Goal: Task Accomplishment & Management: Use online tool/utility

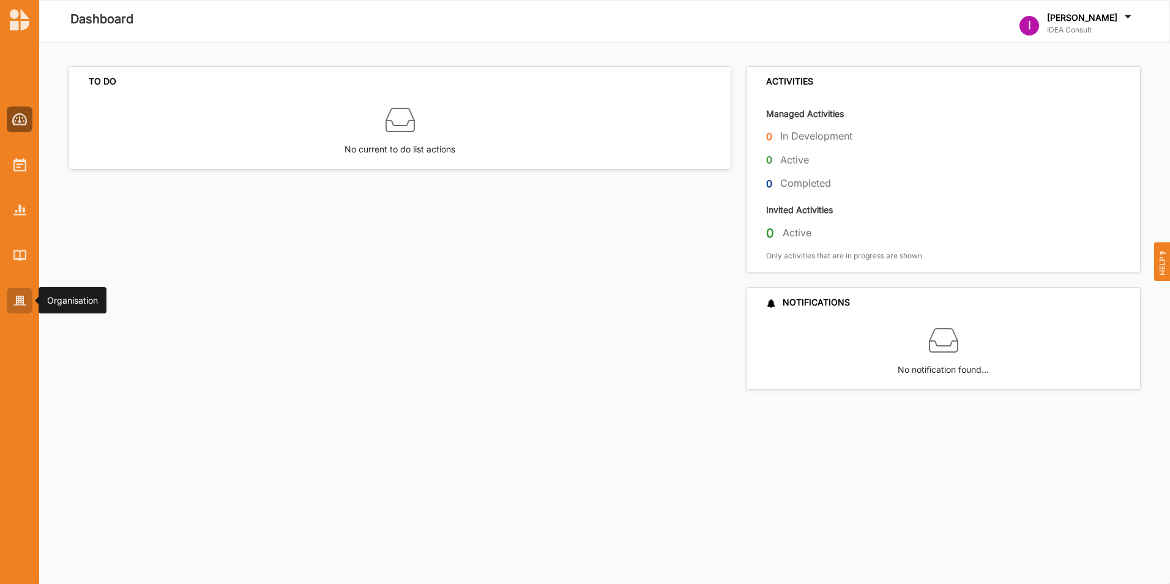
click at [23, 296] on img at bounding box center [19, 301] width 13 height 10
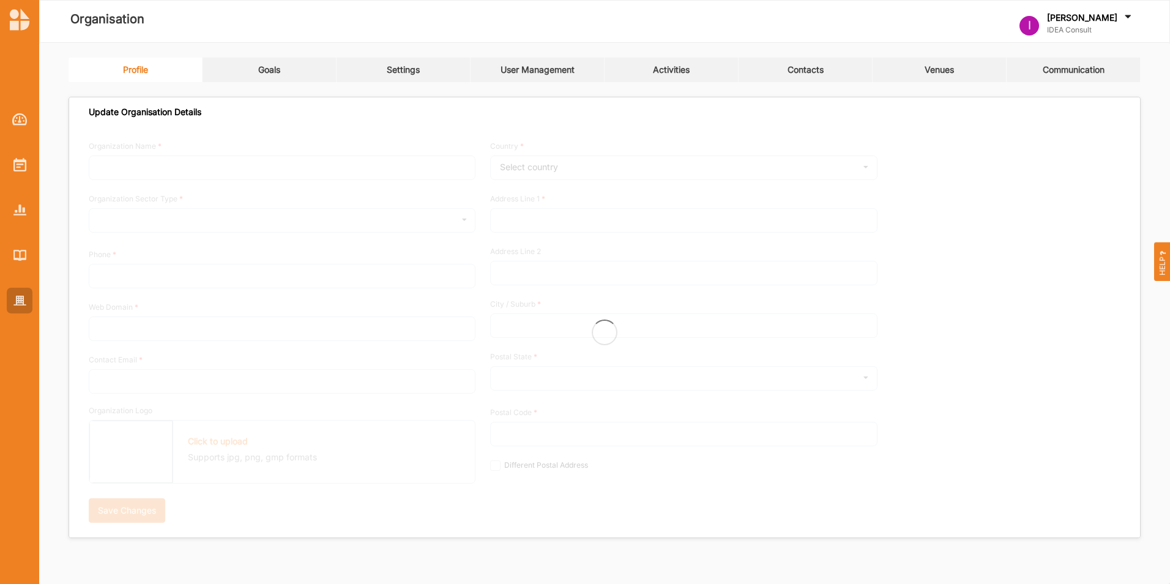
type input "IDEA Consult"
type input "0418999999"
type input "www.ideaconsult.be"
type input "joris.janssens@ideaconsult.be"
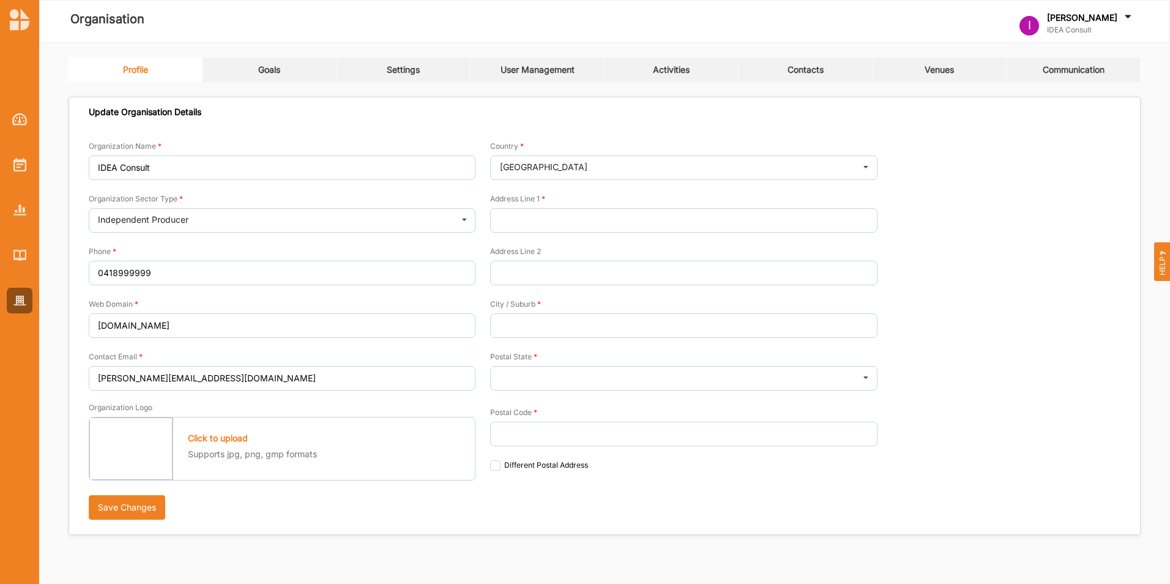
click at [551, 53] on div "Profile Goals Settings User Management Activities Contacts Venues Communication…" at bounding box center [604, 301] width 1131 height 516
click at [541, 72] on div "User Management" at bounding box center [537, 69] width 74 height 11
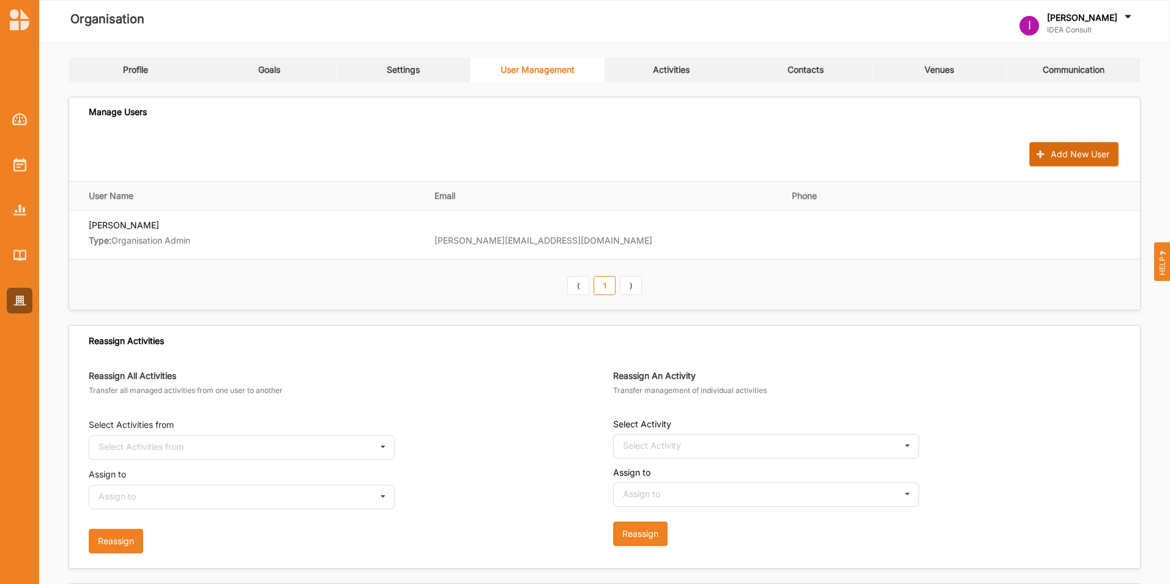
click at [1074, 149] on button "Add New User" at bounding box center [1073, 154] width 89 height 24
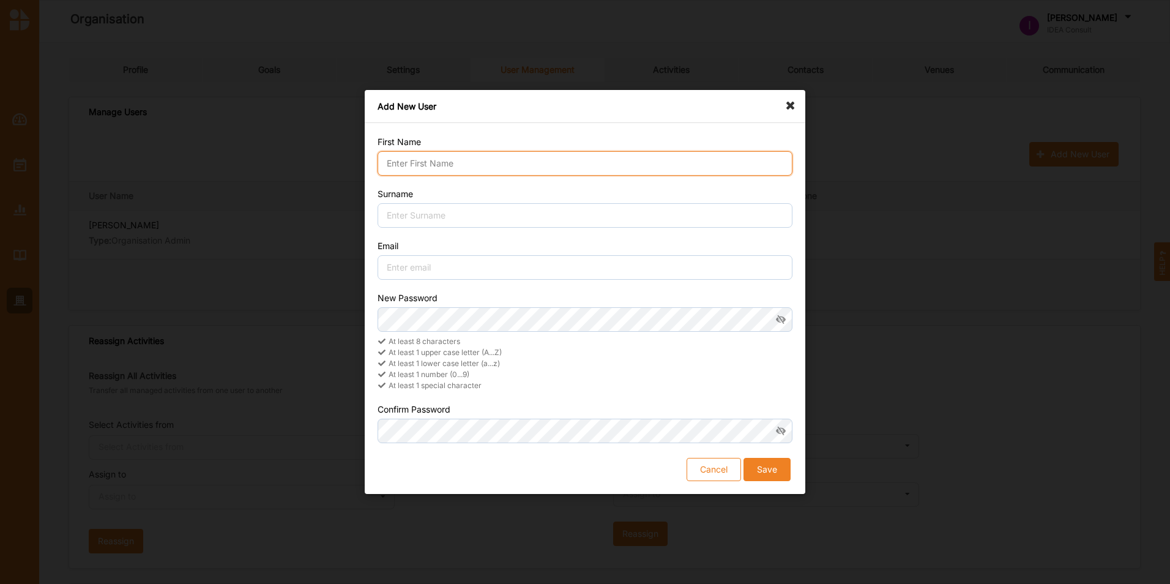
click at [426, 160] on input "First Name" at bounding box center [585, 163] width 415 height 24
type input "Katelijn"
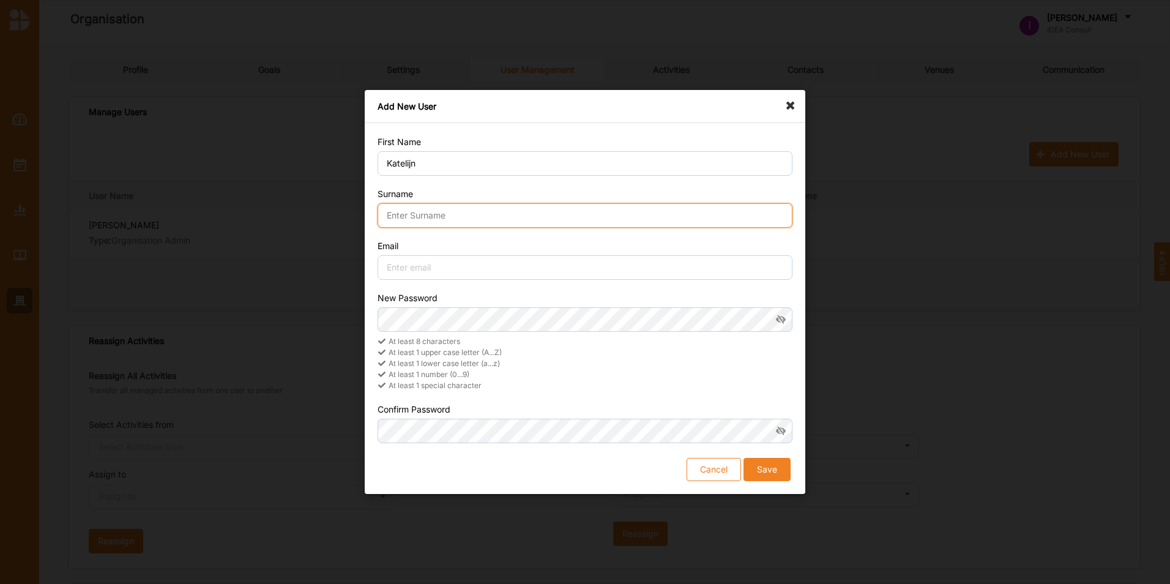
type input "Verstraete"
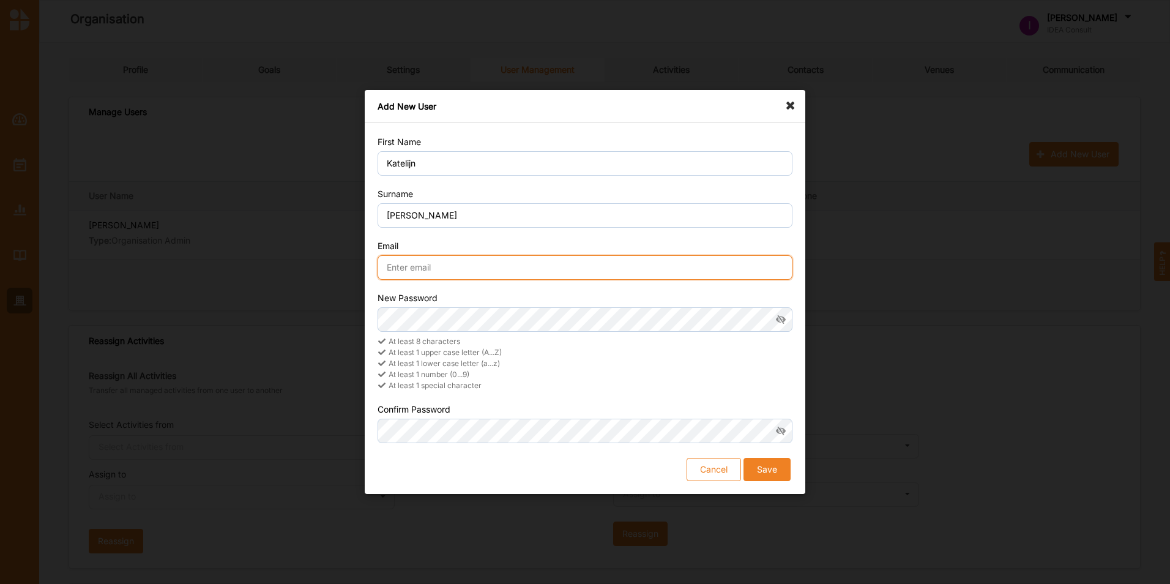
type input "katelijn.verstraete@ideaconsult.be"
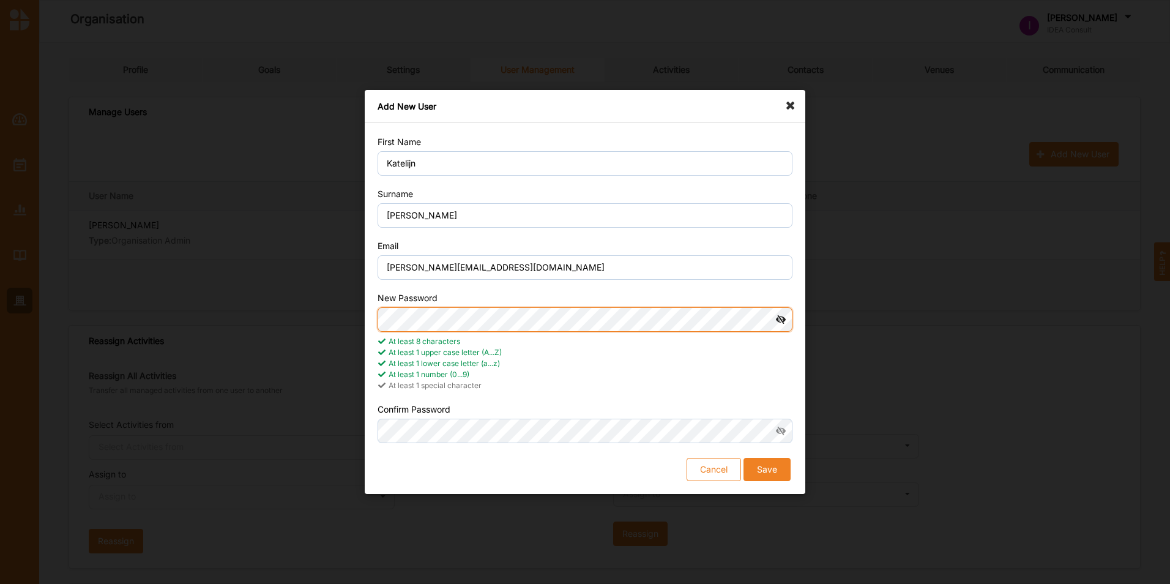
click at [280, 313] on div "Add New User First Name Katelijn Surname Verstraete Email katelijn.verstraete@i…" at bounding box center [585, 292] width 1170 height 584
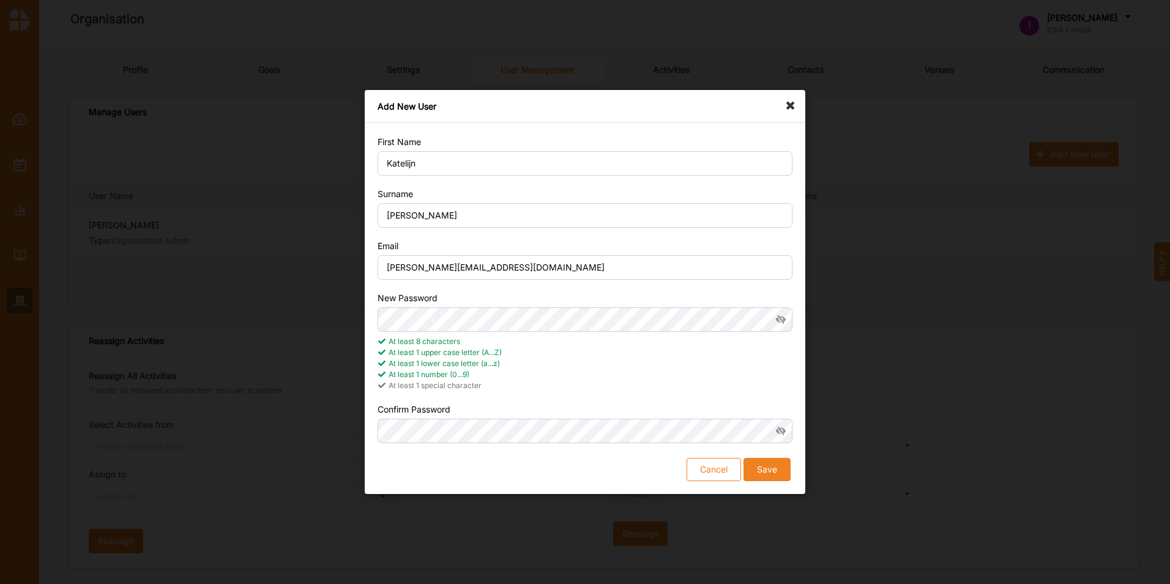
click at [773, 460] on button "Save" at bounding box center [766, 469] width 47 height 23
click at [761, 461] on button "Save" at bounding box center [766, 469] width 47 height 23
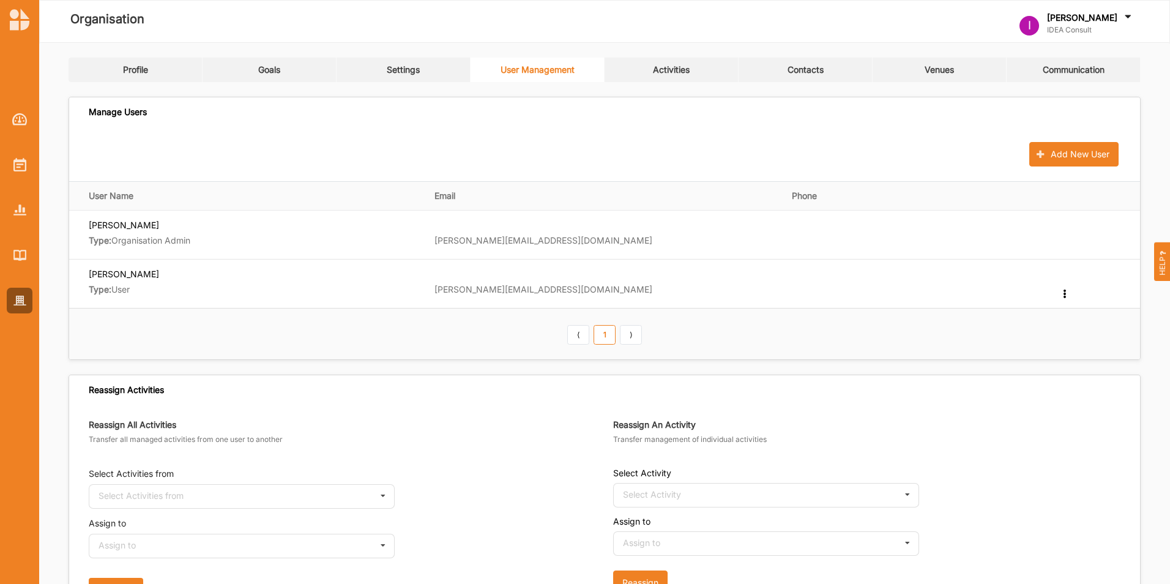
click at [714, 136] on div "Add New User" at bounding box center [604, 154] width 1071 height 54
click at [398, 67] on div "Settings" at bounding box center [403, 69] width 33 height 11
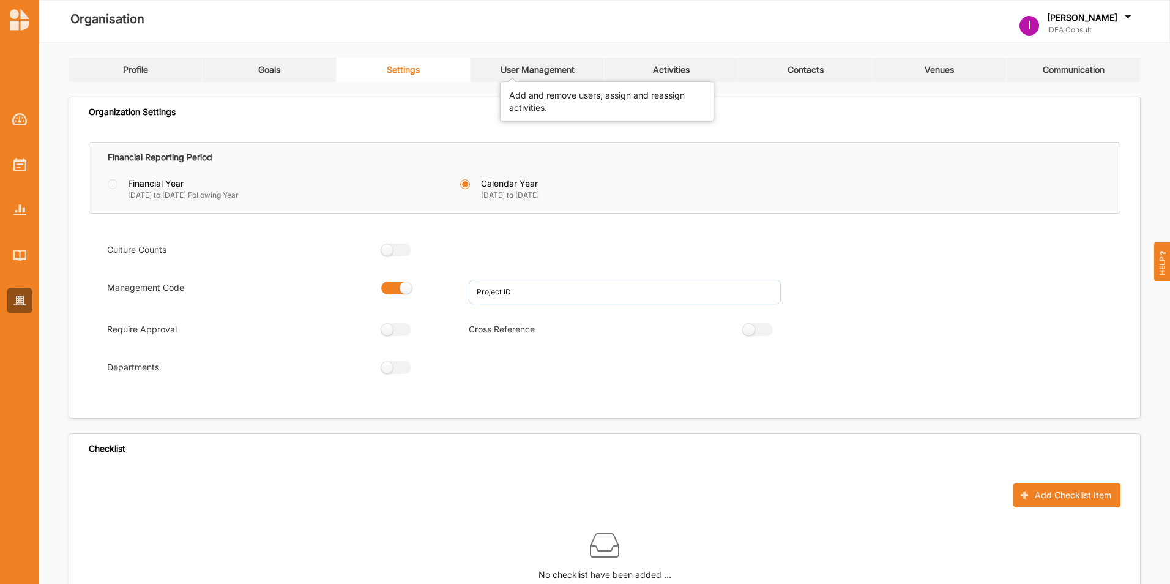
click at [553, 72] on div "User Management" at bounding box center [537, 69] width 74 height 11
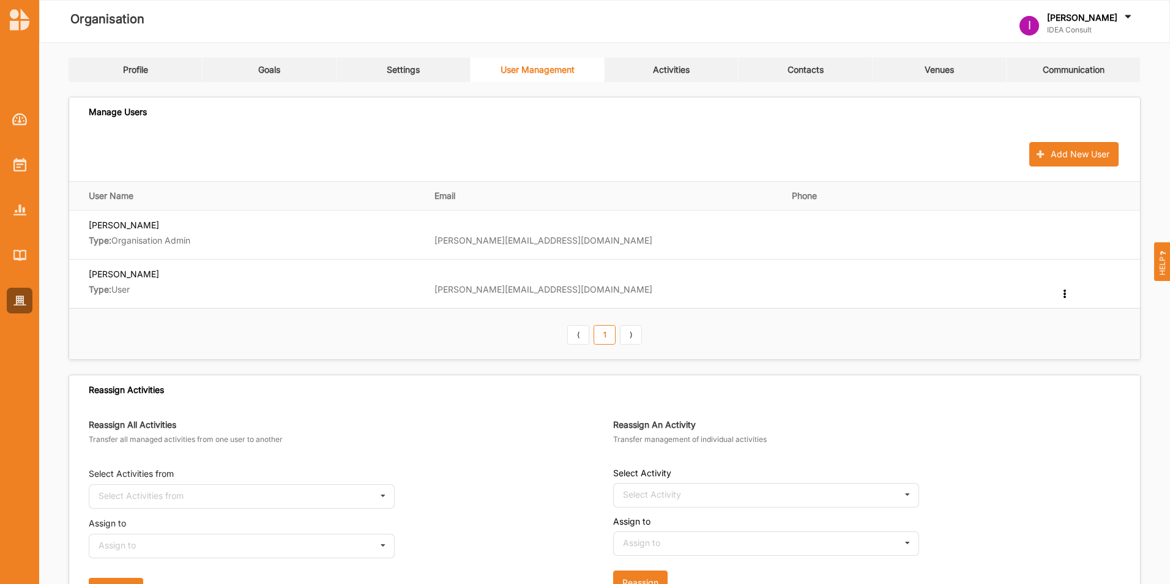
click at [433, 69] on link "Settings" at bounding box center [404, 70] width 134 height 24
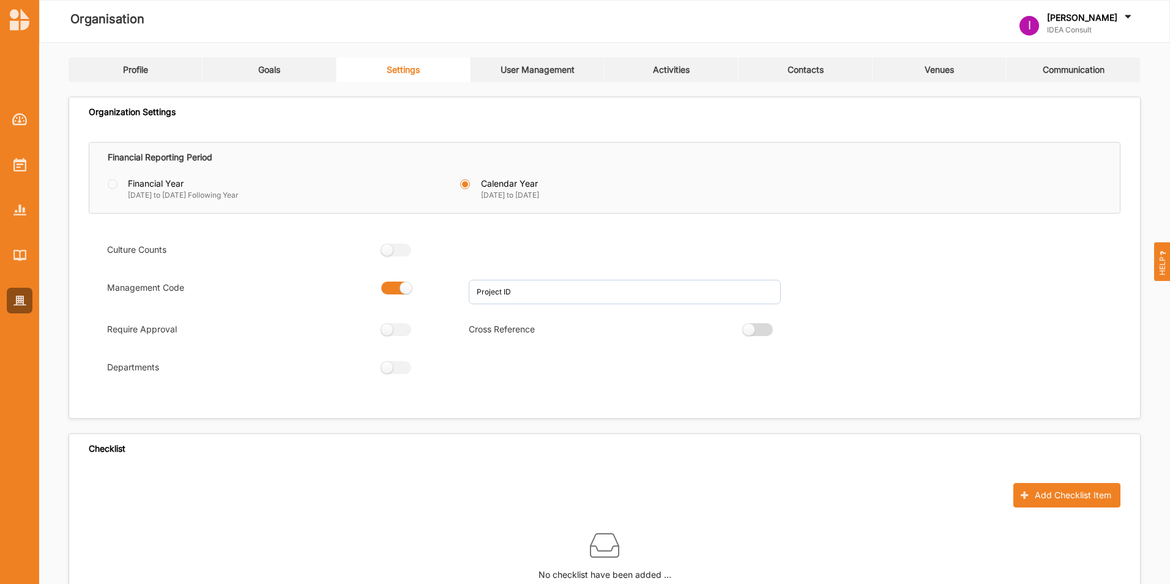
click at [759, 327] on label at bounding box center [754, 329] width 22 height 13
radio input "true"
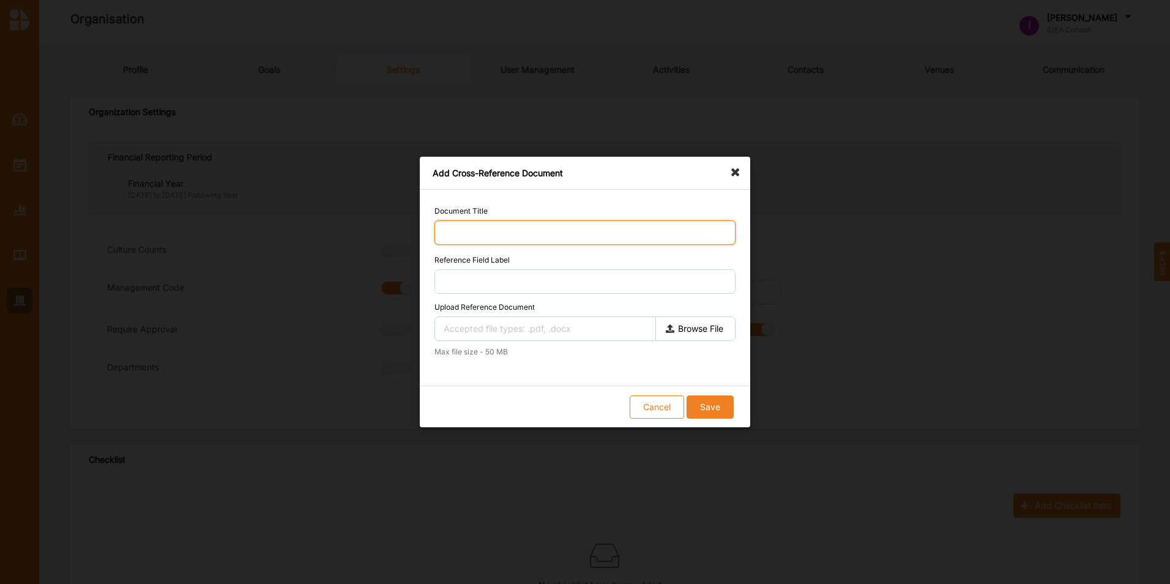
drag, startPoint x: 759, startPoint y: 327, endPoint x: 616, endPoint y: 231, distance: 172.8
click at [616, 231] on input "Document Title" at bounding box center [584, 232] width 301 height 24
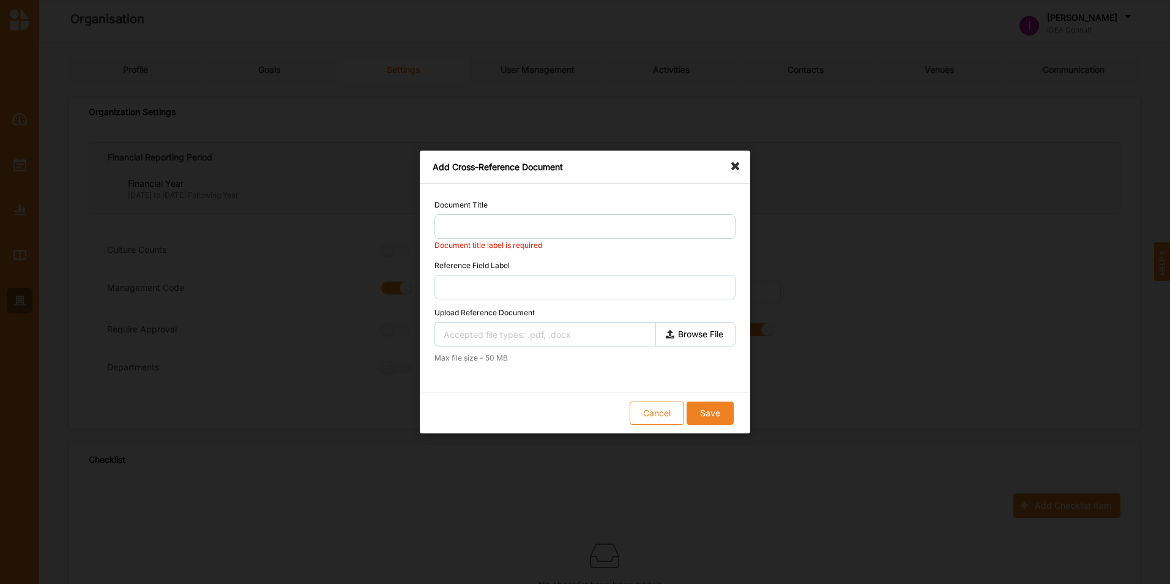
click at [669, 323] on label "Browse File" at bounding box center [695, 334] width 80 height 24
click at [0, 0] on input "Browse File" at bounding box center [0, 0] width 0 height 0
type input "20250924_BovenlokaalCultuurprojectKontreireKunst_versie2.docx"
click at [586, 225] on input "Document Title" at bounding box center [584, 226] width 301 height 24
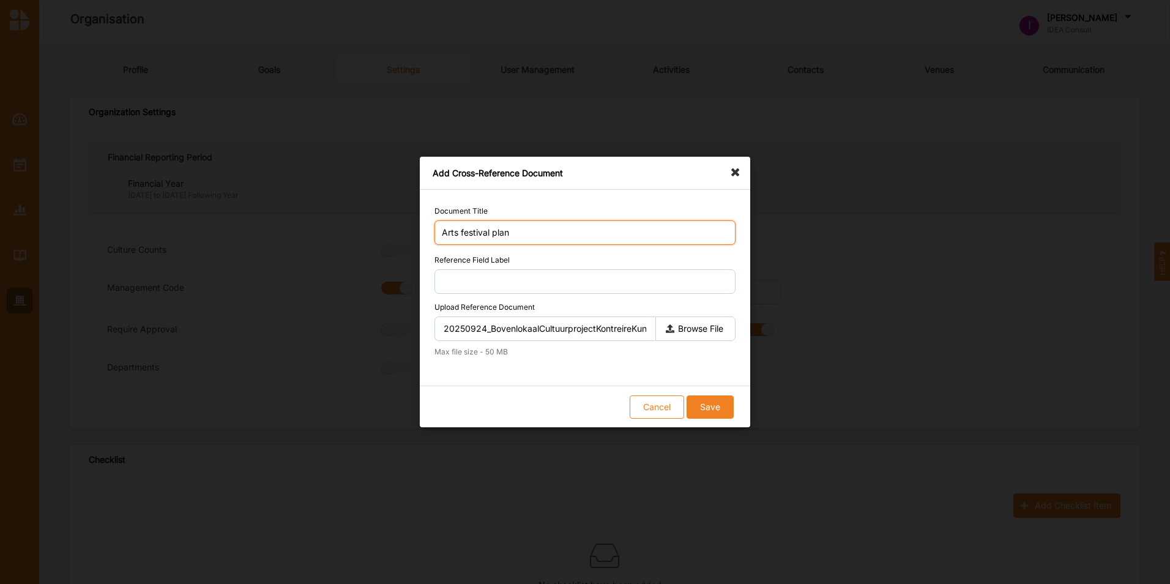
type input "Arts festival plan"
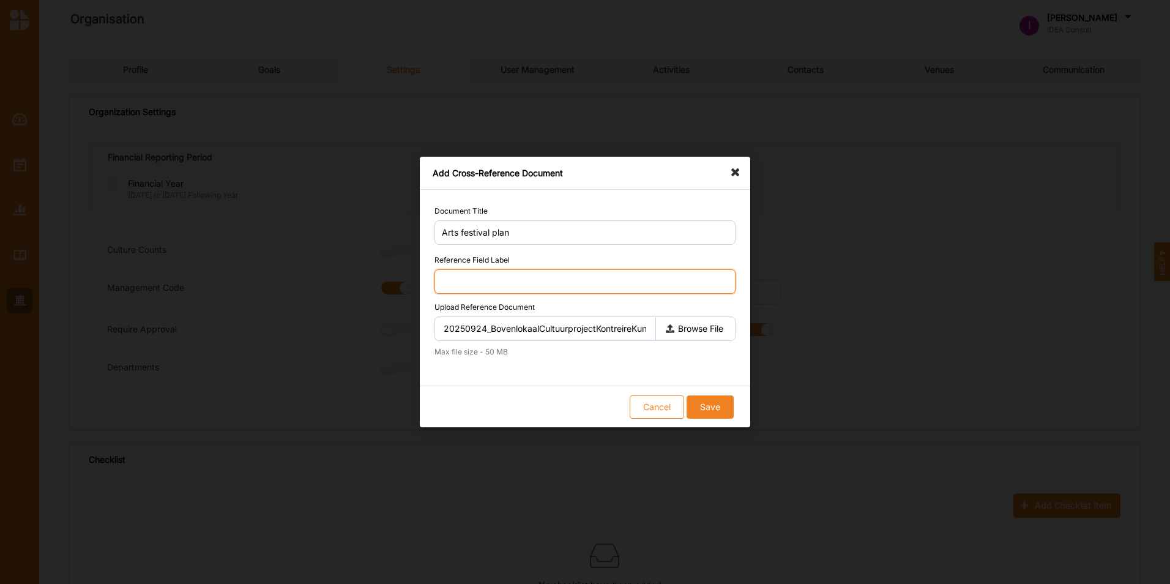
click at [627, 275] on input "Reference Field Label" at bounding box center [584, 281] width 301 height 24
type input "Another secondary strategy (broad strategy, for reporting)"
click at [710, 407] on button "Save" at bounding box center [709, 406] width 47 height 23
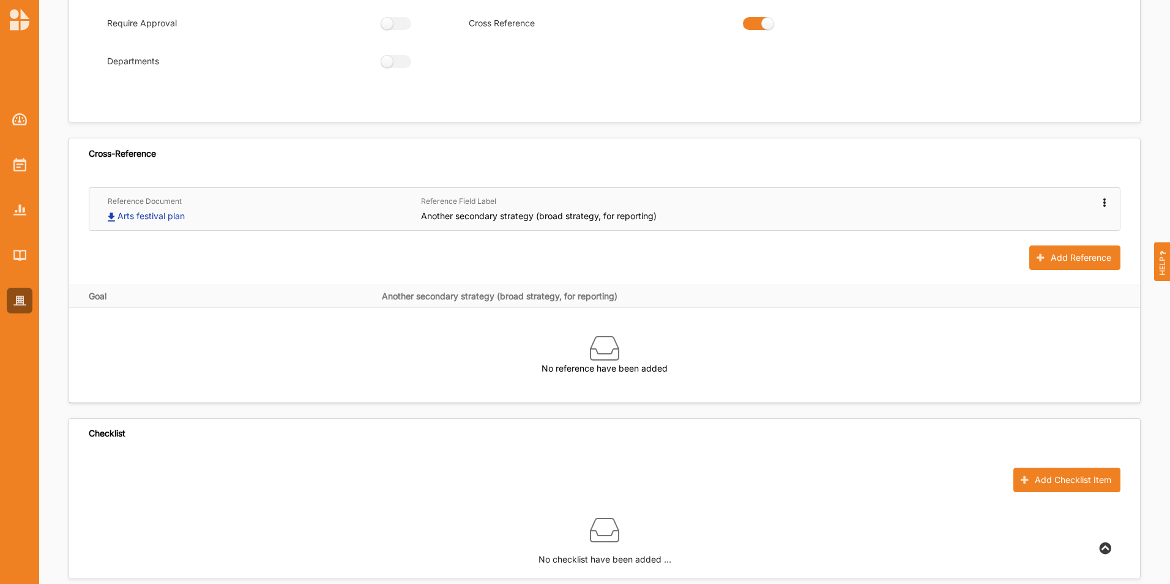
scroll to position [326, 0]
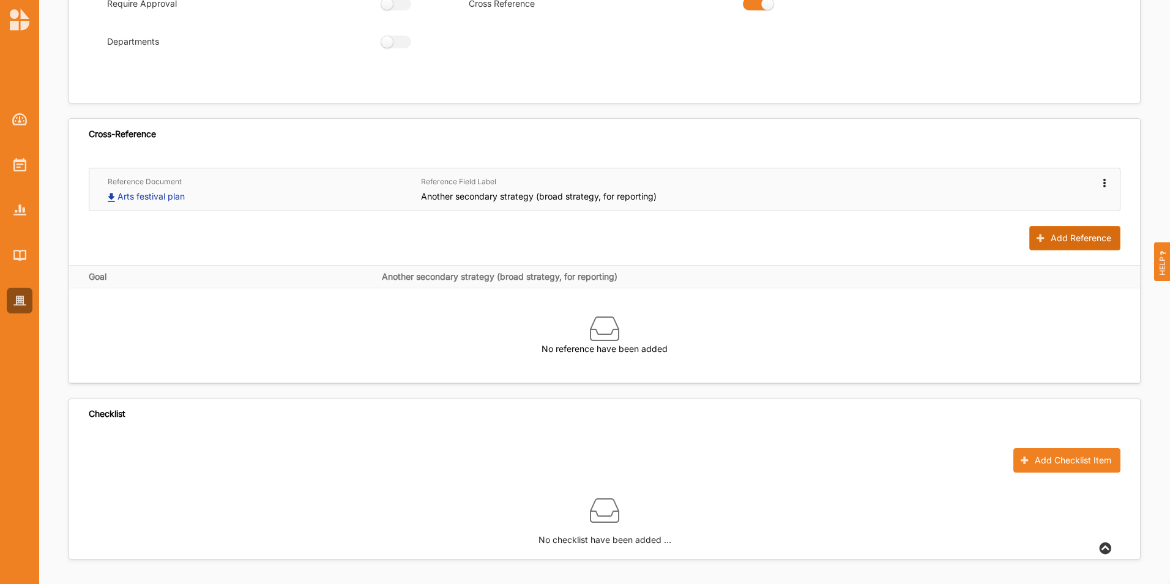
click at [1070, 235] on button "Add Reference" at bounding box center [1074, 238] width 91 height 24
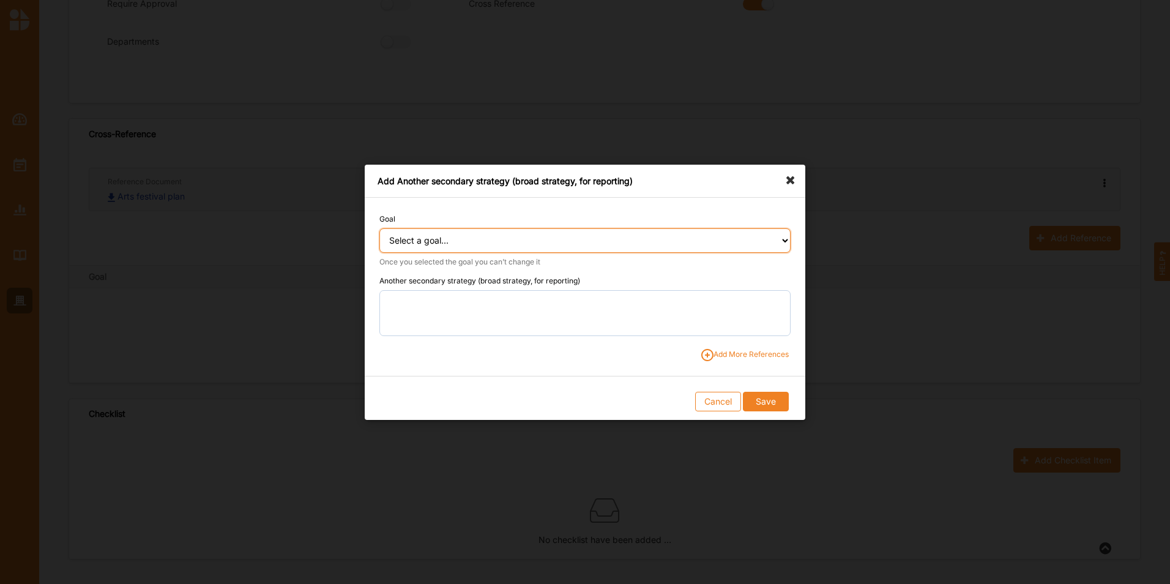
click at [590, 241] on select "Select a goal... Moving society Moving another society" at bounding box center [584, 240] width 411 height 24
select select "380"
click at [379, 228] on select "Select a goal... Moving society Moving another society" at bounding box center [584, 240] width 411 height 24
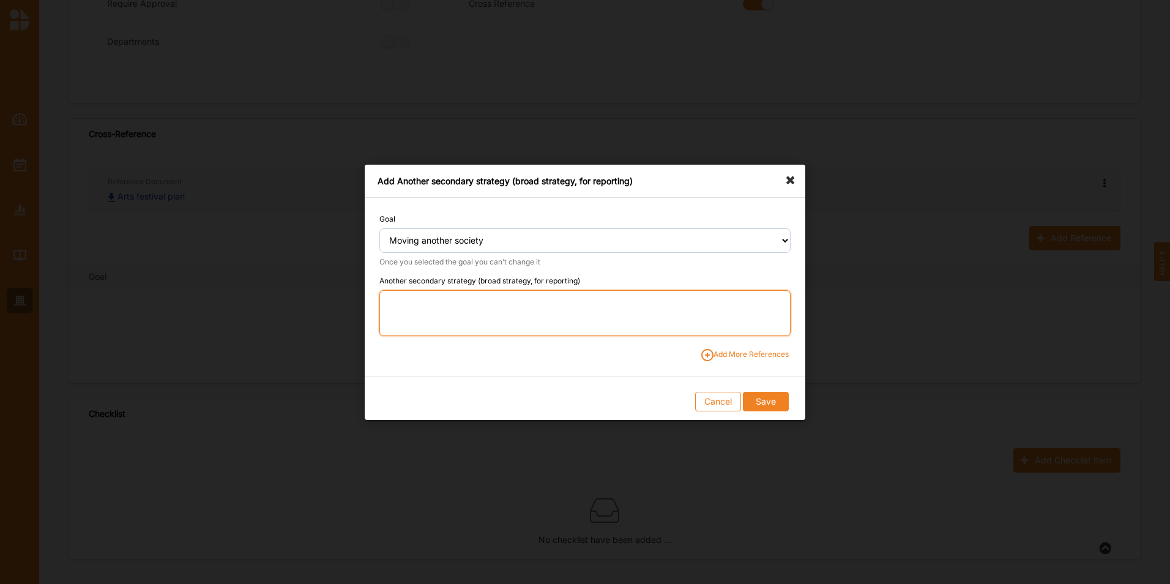
click at [578, 303] on textarea at bounding box center [584, 312] width 411 height 46
type textarea "Reach a lot of people with the festival and make them happy"
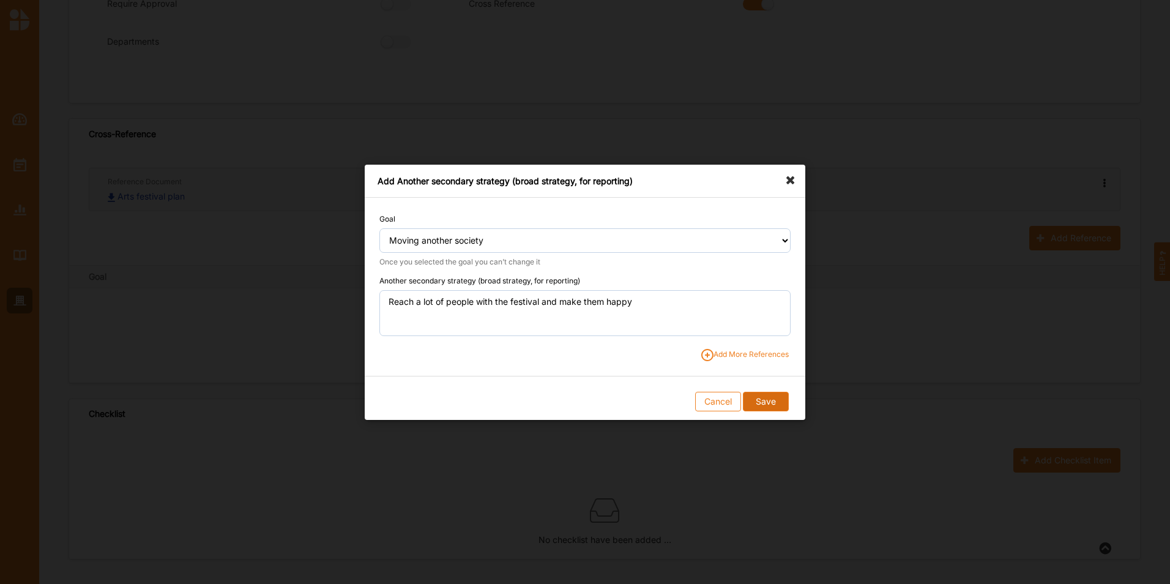
click at [771, 400] on button "Save" at bounding box center [765, 401] width 45 height 20
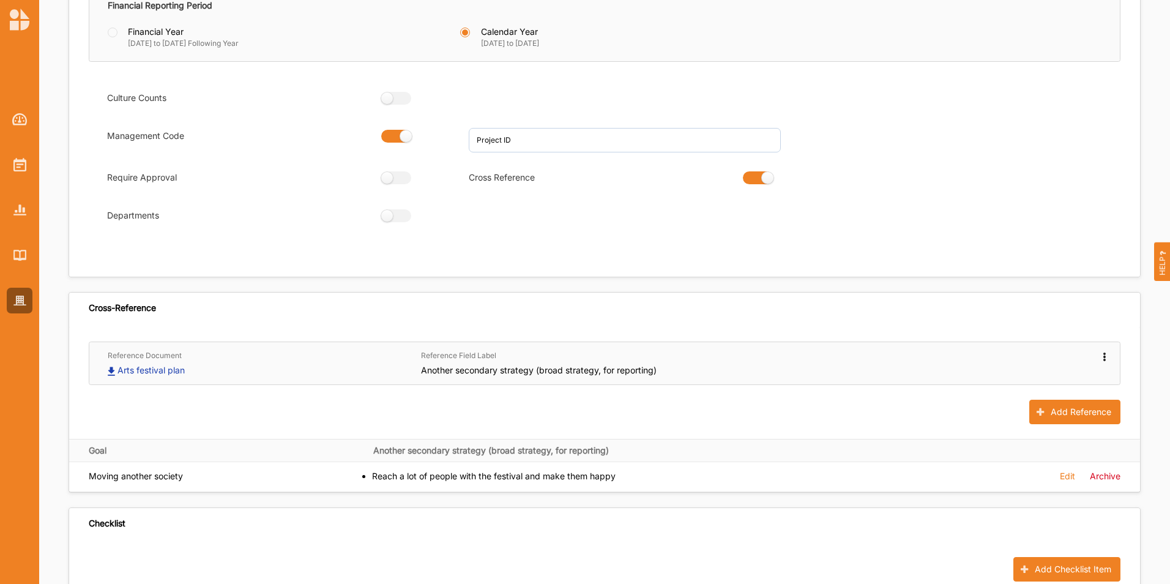
scroll to position [0, 0]
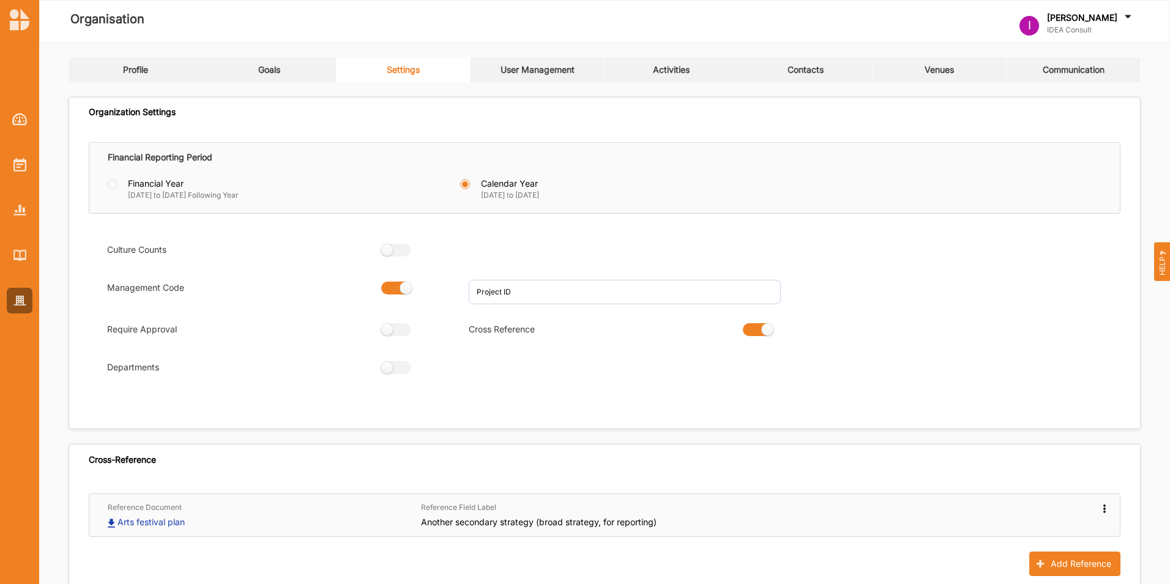
click at [553, 62] on link "User Management" at bounding box center [538, 70] width 134 height 24
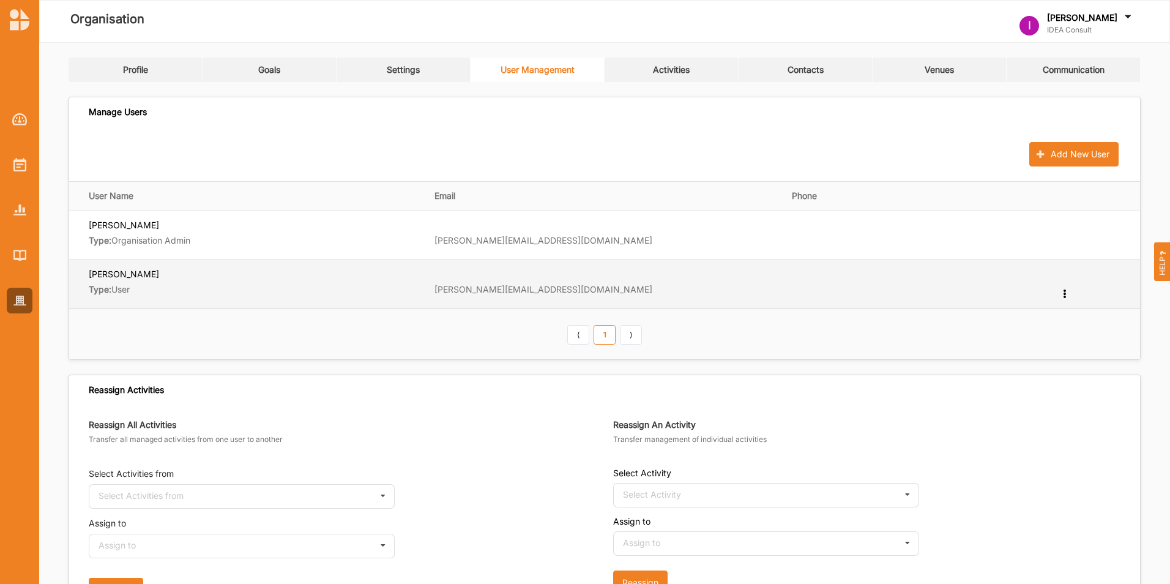
click at [1061, 291] on icon at bounding box center [1064, 292] width 10 height 9
click at [1044, 318] on label "Change User Type" at bounding box center [1023, 313] width 75 height 9
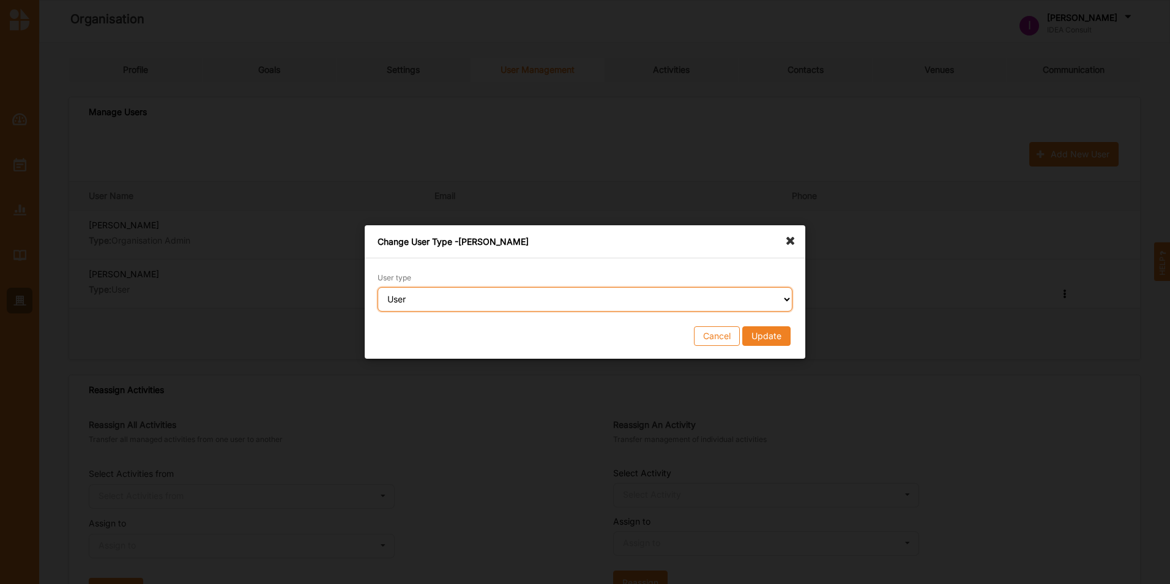
click at [718, 306] on select "Select an User type Organisation Admin User" at bounding box center [585, 299] width 415 height 24
select select "organisationAdmin"
click at [378, 287] on select "Select an User type Organisation Admin User" at bounding box center [585, 299] width 415 height 24
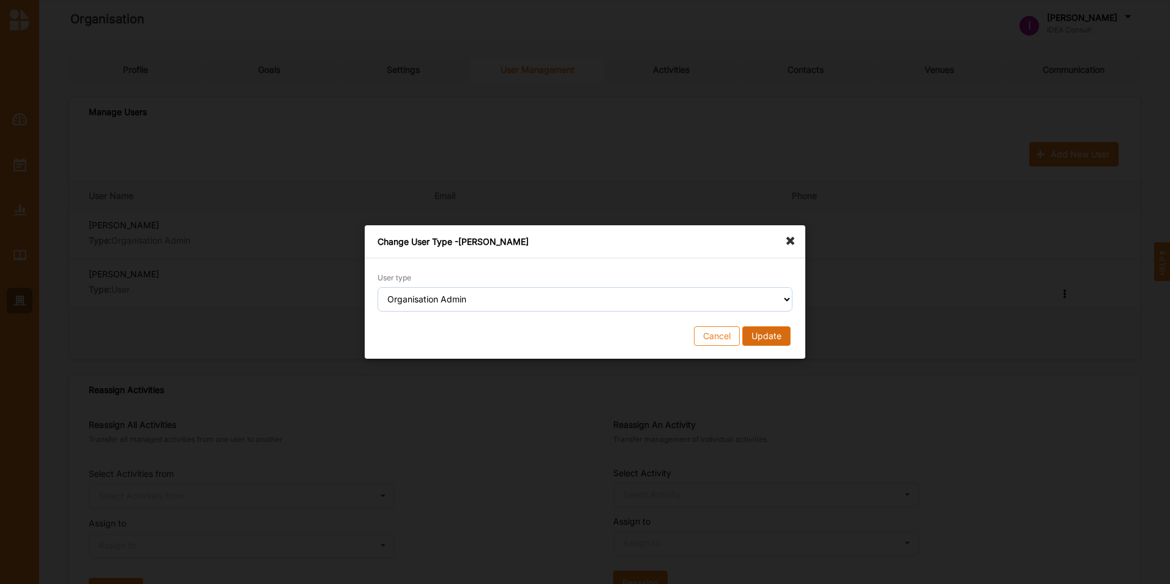
click at [755, 334] on button "Update" at bounding box center [766, 336] width 48 height 20
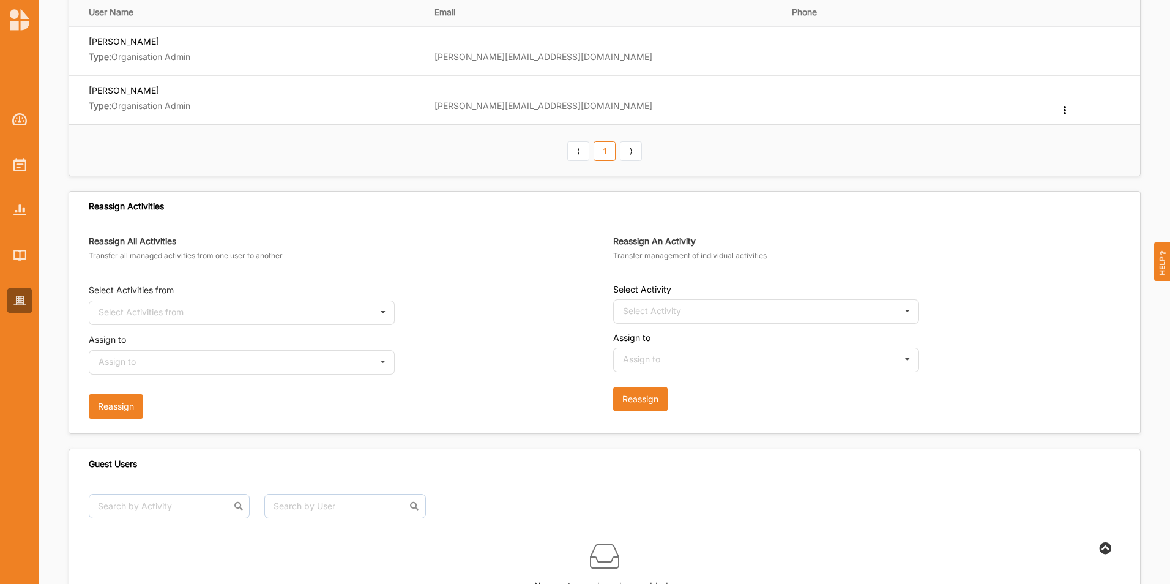
scroll to position [229, 0]
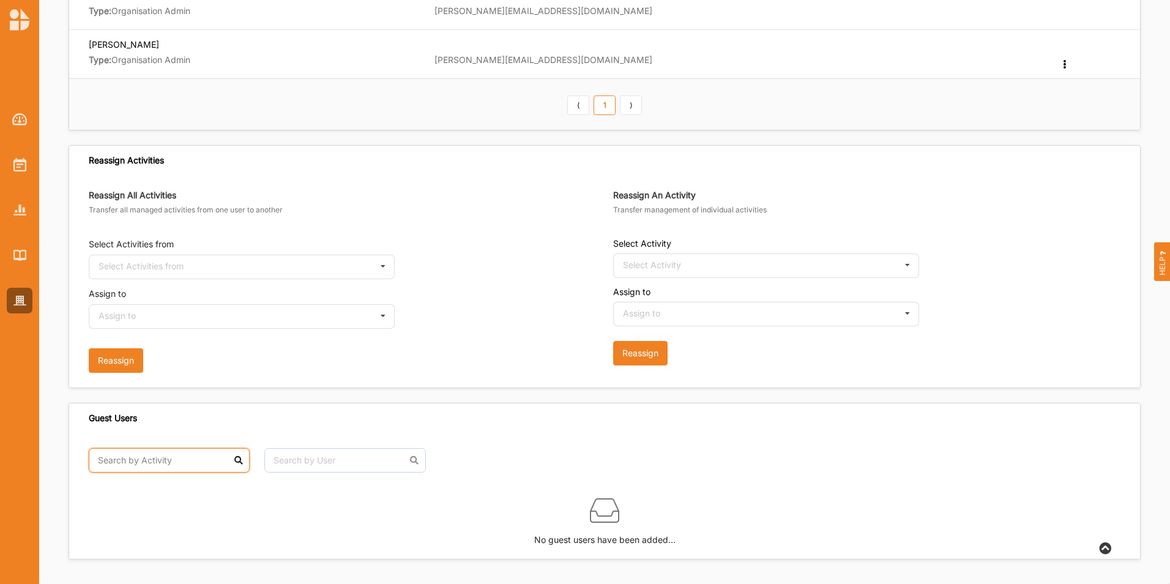
click at [160, 462] on input "text" at bounding box center [169, 460] width 161 height 24
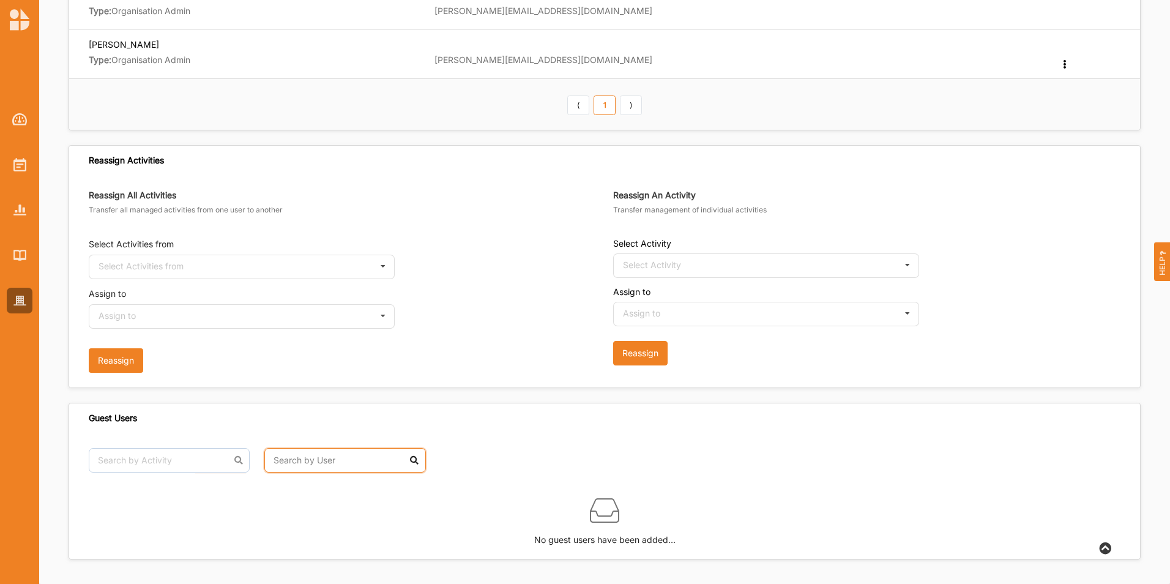
click at [299, 462] on input "text" at bounding box center [344, 460] width 161 height 24
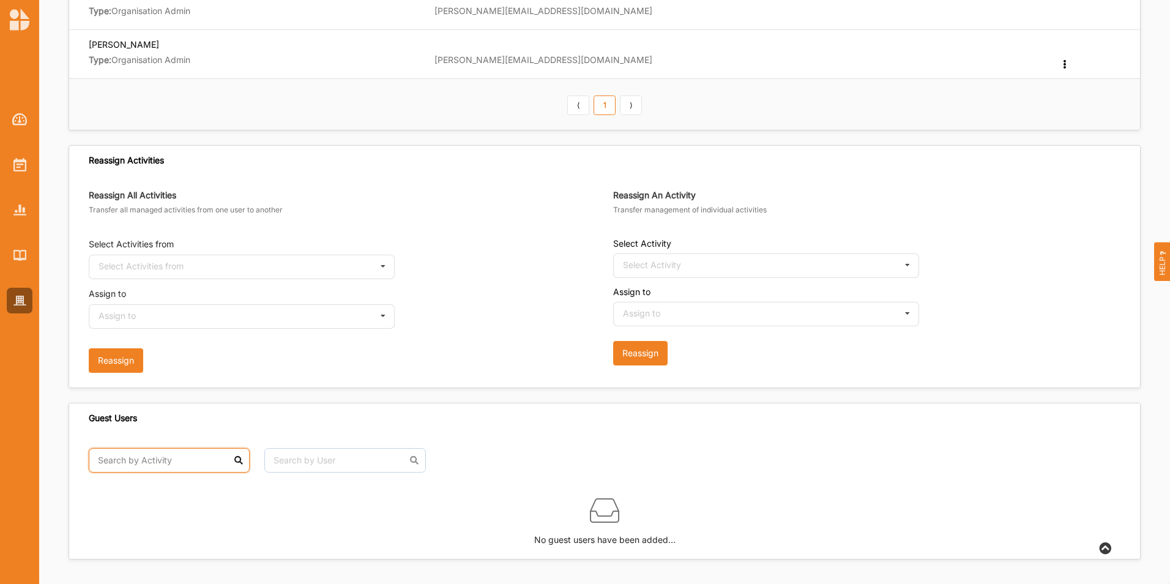
click at [130, 455] on input "text" at bounding box center [169, 460] width 161 height 24
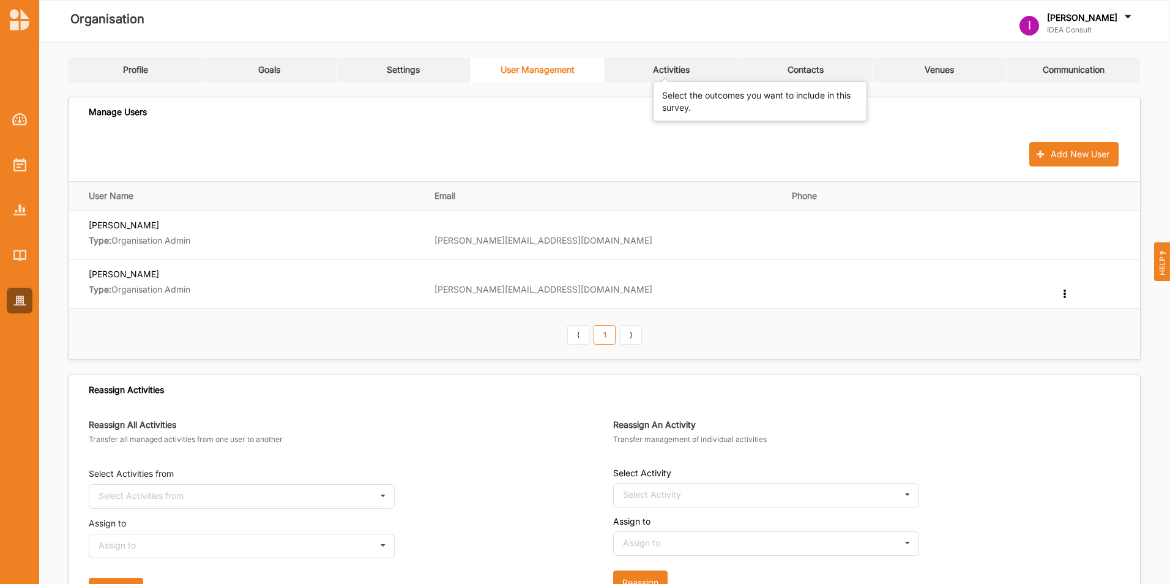
click at [661, 72] on div "Activities" at bounding box center [671, 69] width 37 height 11
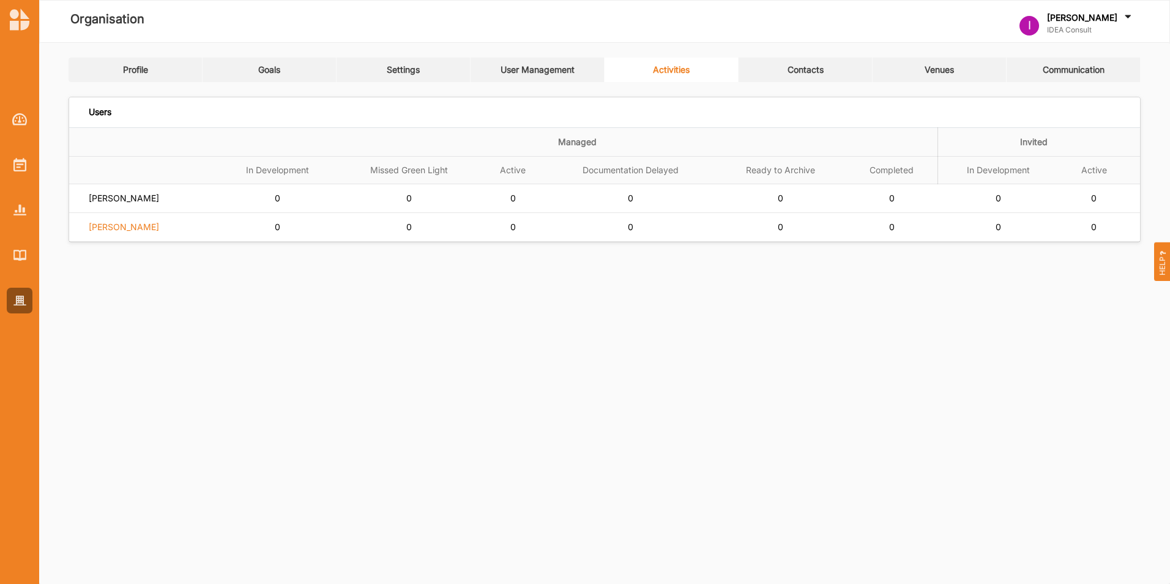
click at [138, 227] on label "Katelijn Verstraete" at bounding box center [124, 226] width 70 height 11
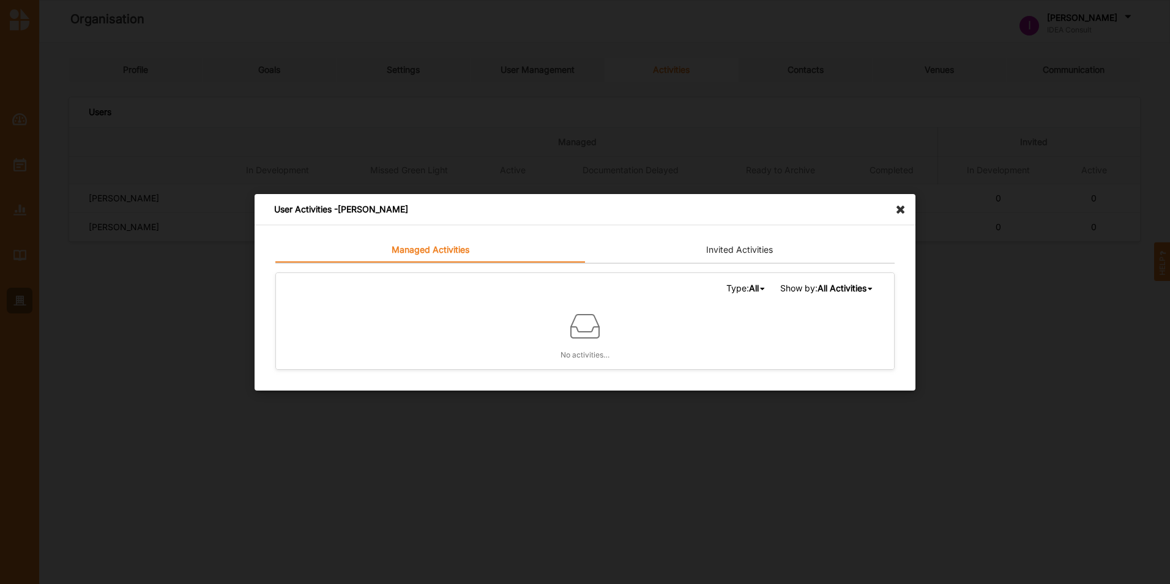
drag, startPoint x: 929, startPoint y: 207, endPoint x: 900, endPoint y: 205, distance: 28.9
click at [900, 205] on icon at bounding box center [904, 204] width 20 height 20
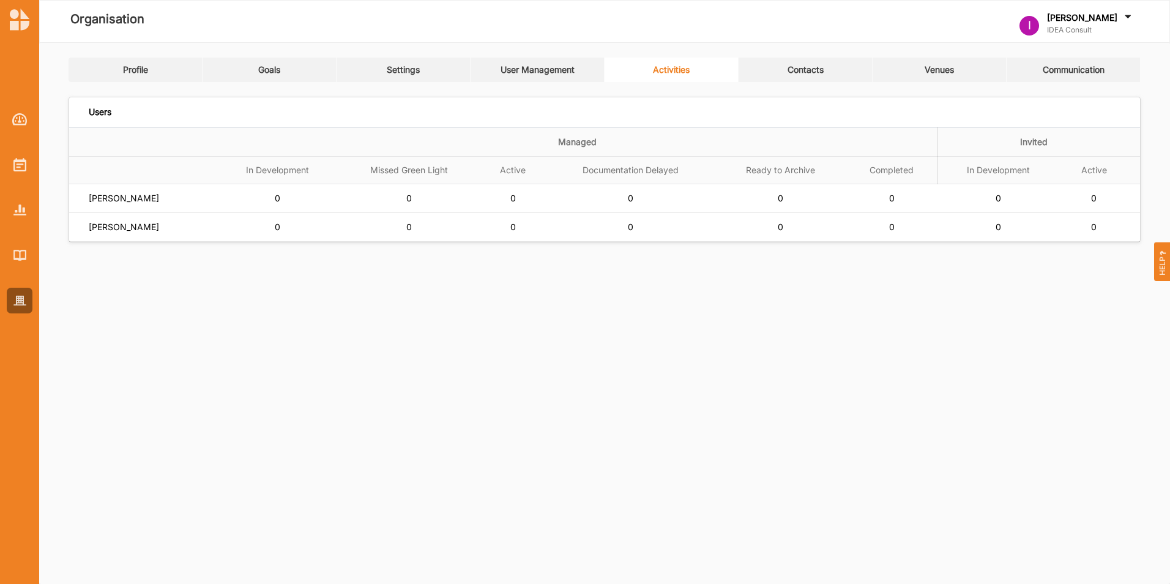
click at [121, 191] on td "[PERSON_NAME]" at bounding box center [143, 198] width 148 height 29
click at [121, 194] on label "[PERSON_NAME]" at bounding box center [124, 198] width 70 height 11
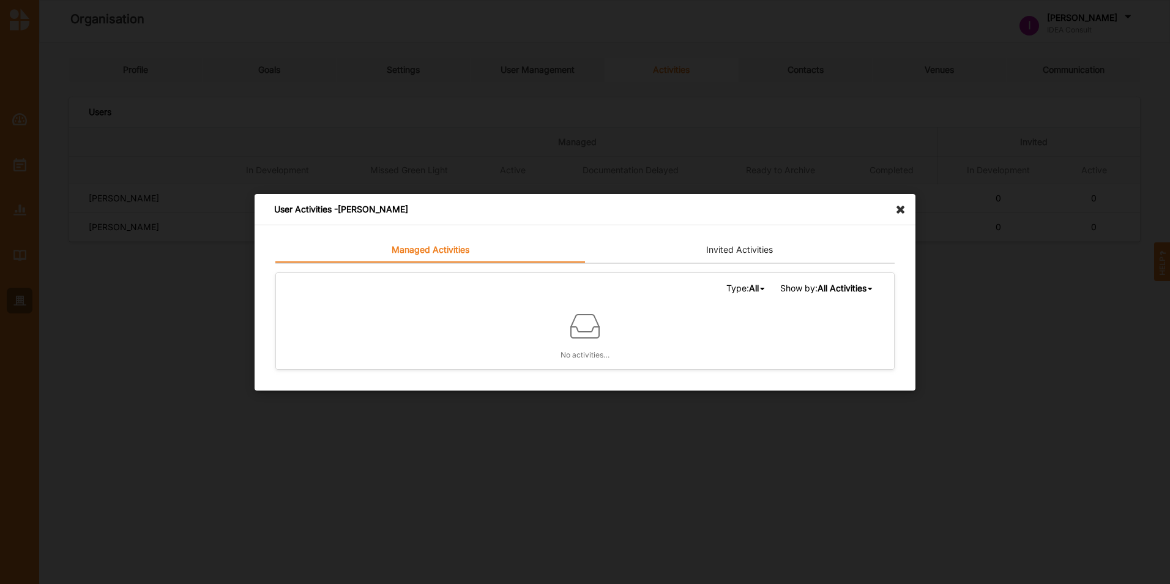
click at [907, 203] on icon at bounding box center [904, 204] width 20 height 20
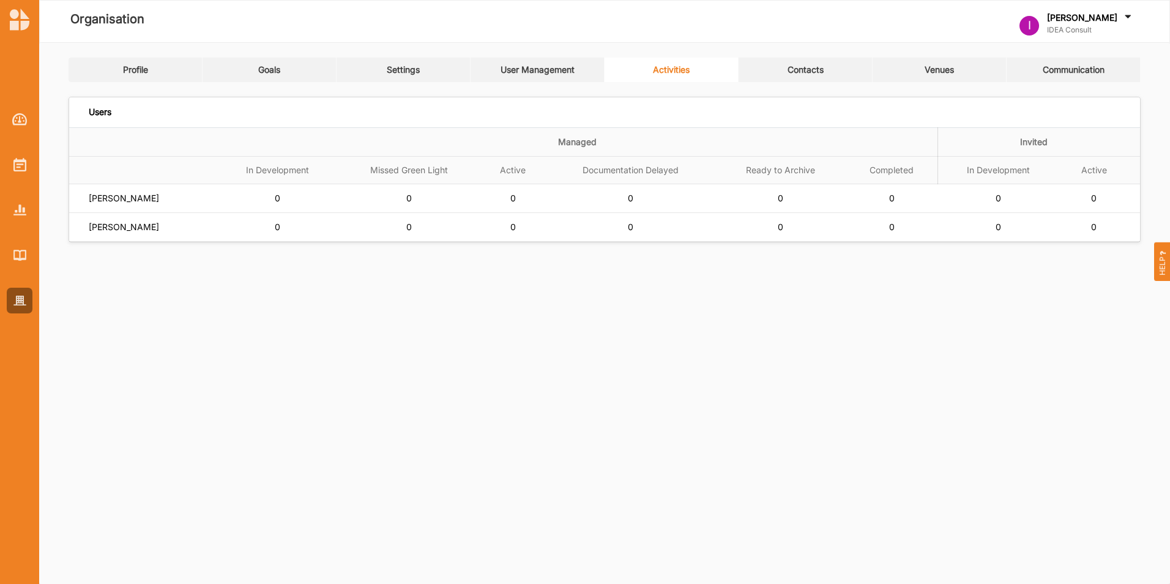
click at [805, 62] on link "Contacts" at bounding box center [806, 70] width 134 height 24
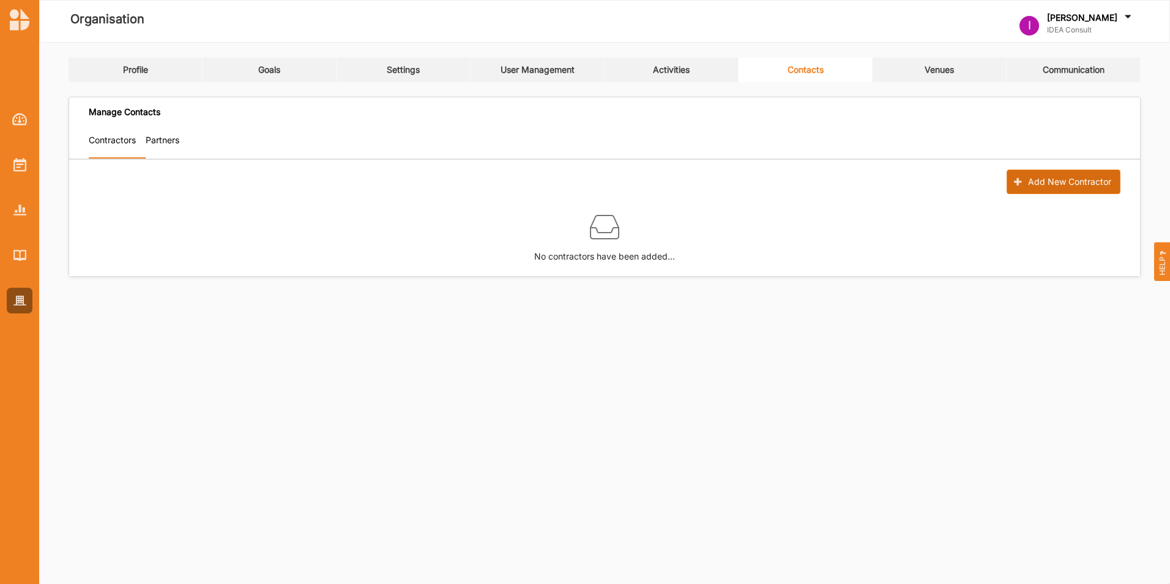
click at [1060, 187] on button "Add New Contractor" at bounding box center [1063, 181] width 114 height 24
select select "Australia"
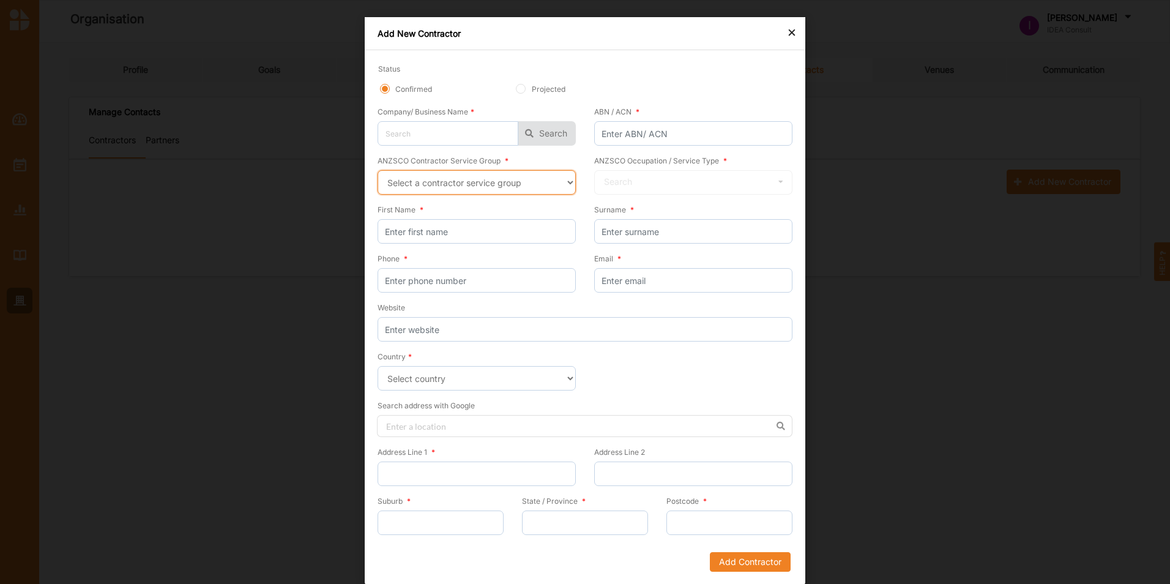
click at [476, 190] on select "Select a contractor service group Hospitality, Retail and Service Managers Spec…" at bounding box center [477, 182] width 198 height 24
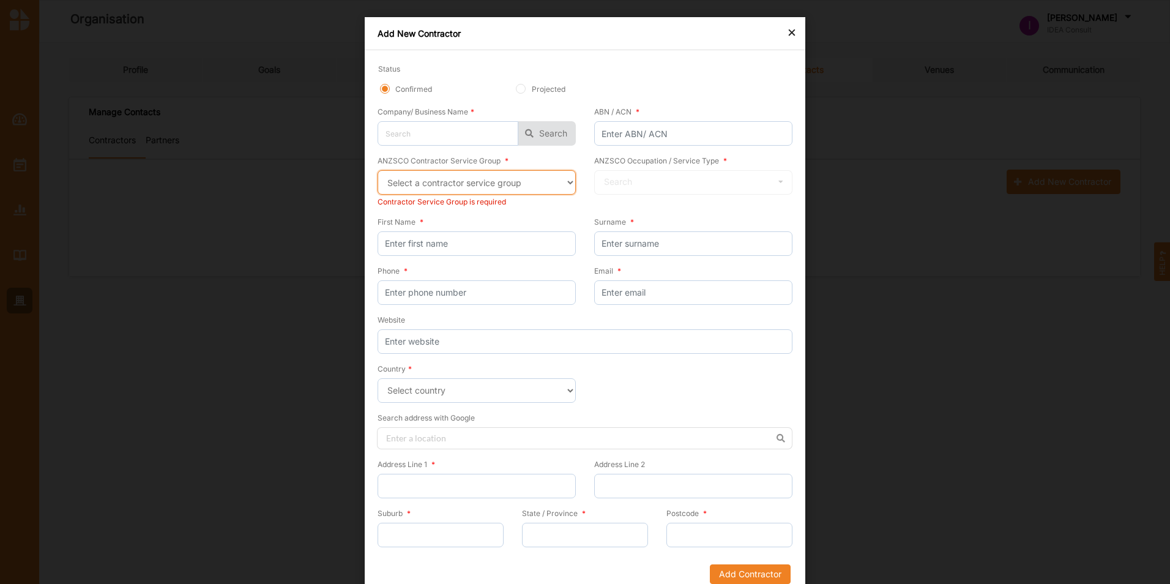
click at [556, 188] on select "Select a contractor service group Hospitality, Retail and Service Managers Spec…" at bounding box center [477, 182] width 198 height 24
click at [696, 125] on input "ABN / ACN *" at bounding box center [693, 133] width 198 height 24
click at [709, 177] on div "ANZSCO Occupation / Service Type * Search No results found." at bounding box center [693, 174] width 198 height 40
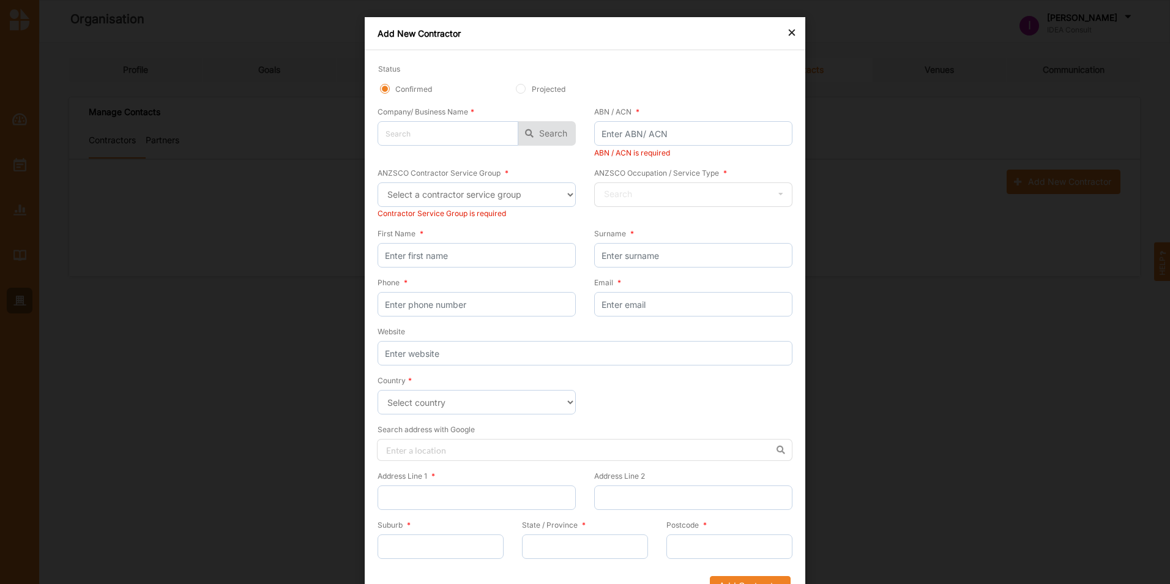
click at [786, 193] on icon at bounding box center [781, 194] width 18 height 23
click at [525, 196] on select "Select a contractor service group Hospitality, Retail and Service Managers Spec…" at bounding box center [477, 194] width 198 height 24
click at [378, 182] on select "Select a contractor service group Hospitality, Retail and Service Managers Spec…" at bounding box center [477, 194] width 198 height 24
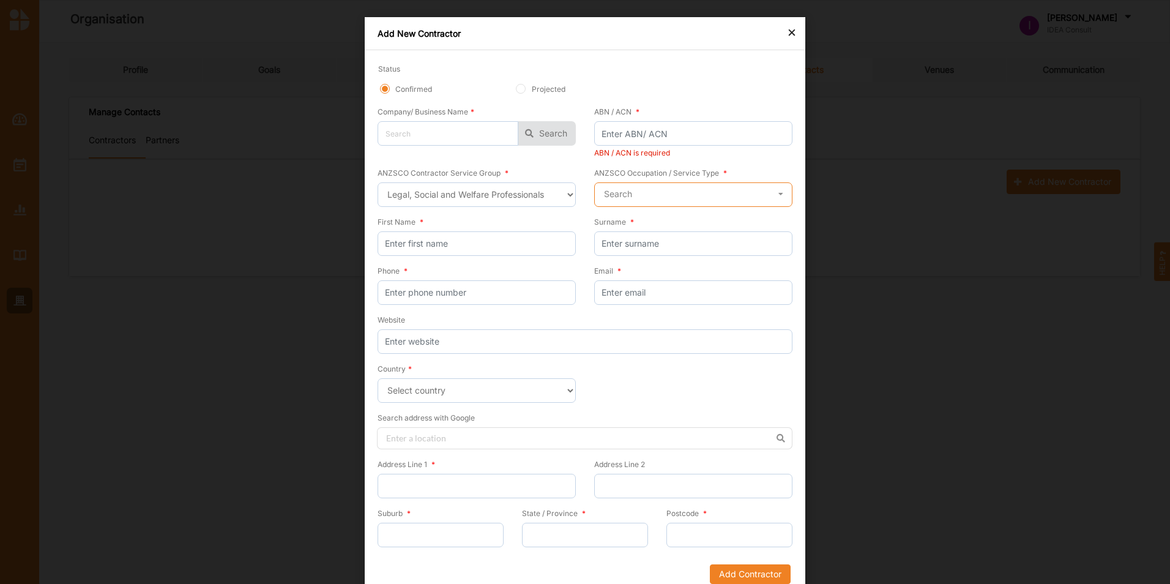
click at [647, 199] on input "text" at bounding box center [693, 195] width 197 height 24
click at [571, 201] on select "Select a contractor service group Hospitality, Retail and Service Managers Spec…" at bounding box center [477, 194] width 198 height 24
click at [378, 182] on select "Select a contractor service group Hospitality, Retail and Service Managers Spec…" at bounding box center [477, 194] width 198 height 24
click at [736, 202] on input "text" at bounding box center [693, 195] width 197 height 24
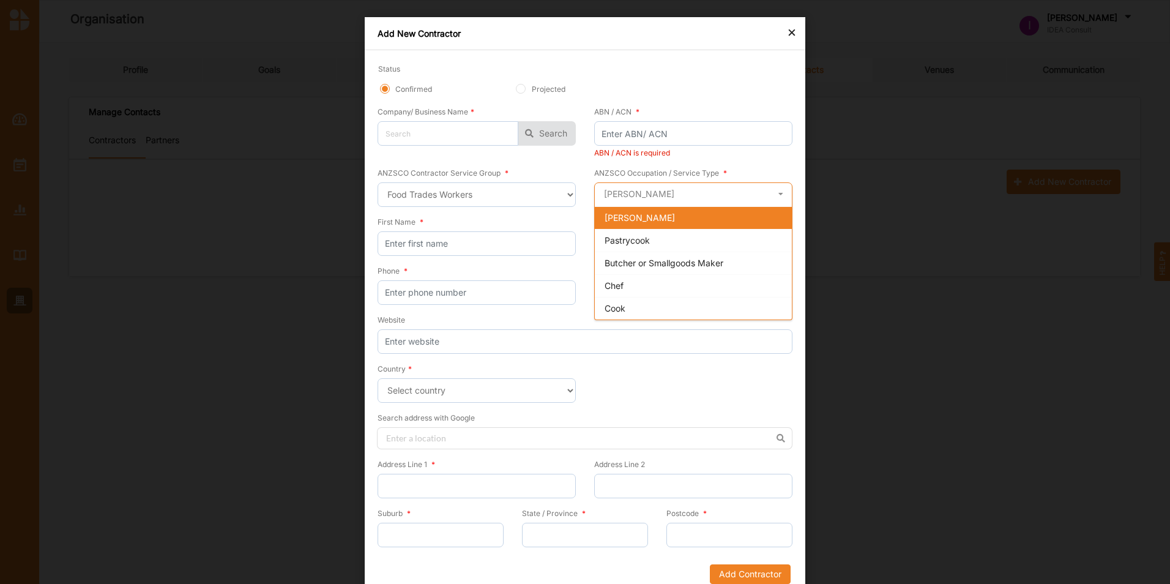
scroll to position [0, 0]
click at [562, 195] on select "Select a contractor service group Hospitality, Retail and Service Managers Spec…" at bounding box center [477, 194] width 198 height 24
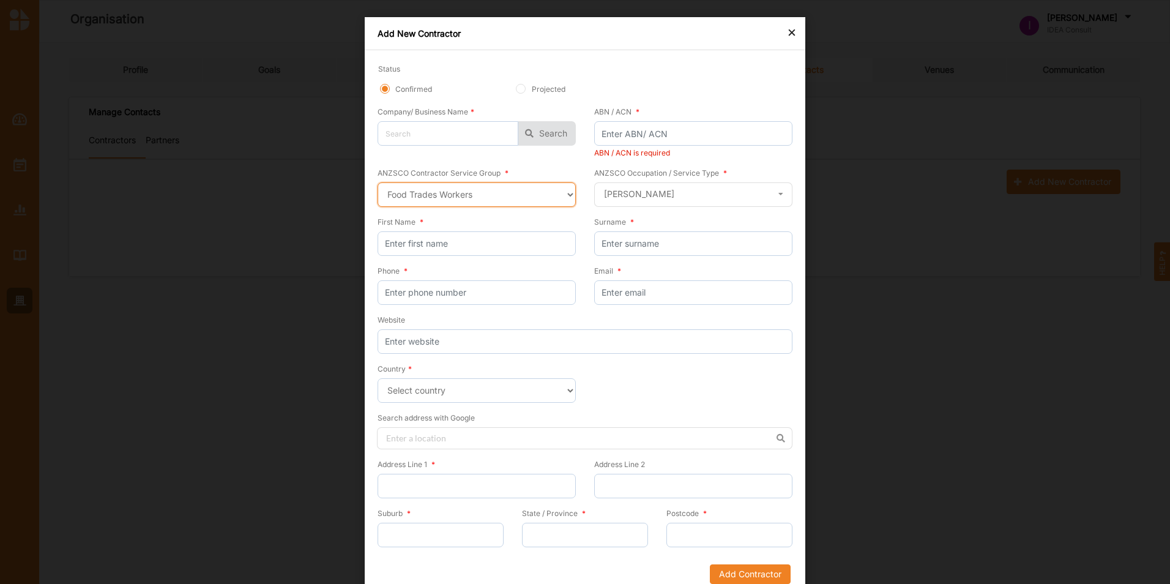
click at [554, 192] on select "Select a contractor service group Hospitality, Retail and Service Managers Spec…" at bounding box center [477, 194] width 198 height 24
click at [378, 182] on select "Select a contractor service group Hospitality, Retail and Service Managers Spec…" at bounding box center [477, 194] width 198 height 24
click at [540, 197] on select "Select a contractor service group Hospitality, Retail and Service Managers Spec…" at bounding box center [477, 194] width 198 height 24
select select "21"
click at [378, 182] on select "Select a contractor service group Hospitality, Retail and Service Managers Spec…" at bounding box center [477, 194] width 198 height 24
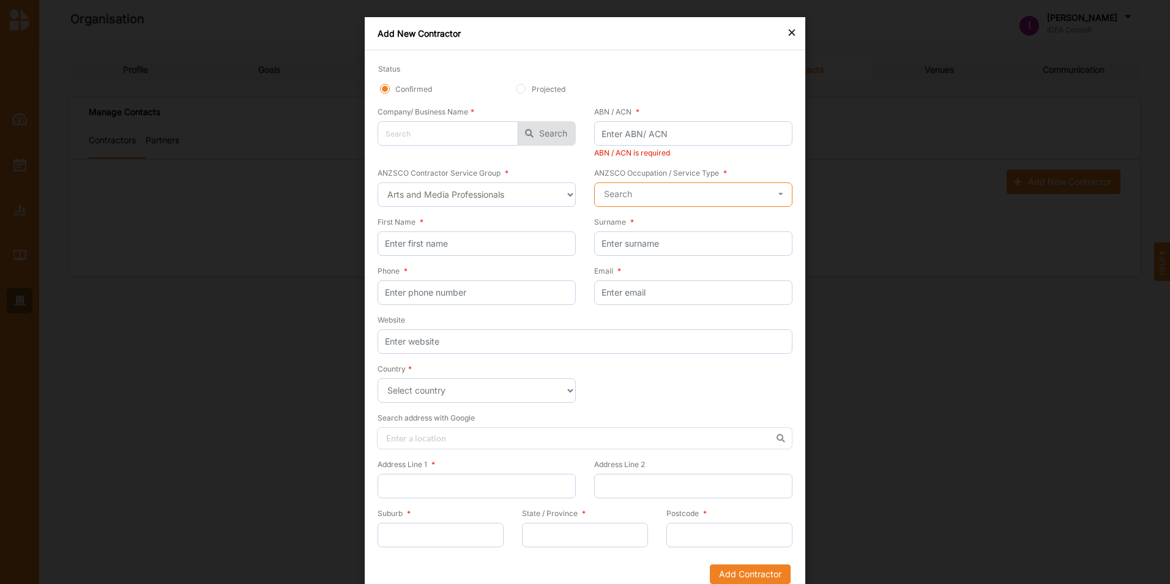
click at [671, 193] on input "text" at bounding box center [693, 195] width 197 height 24
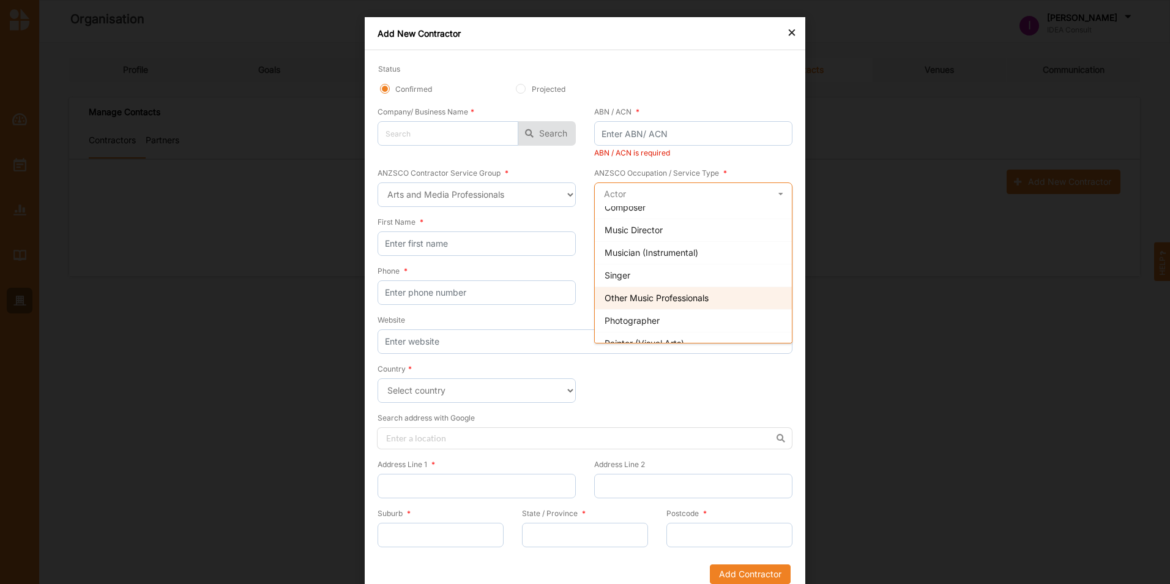
scroll to position [122, 0]
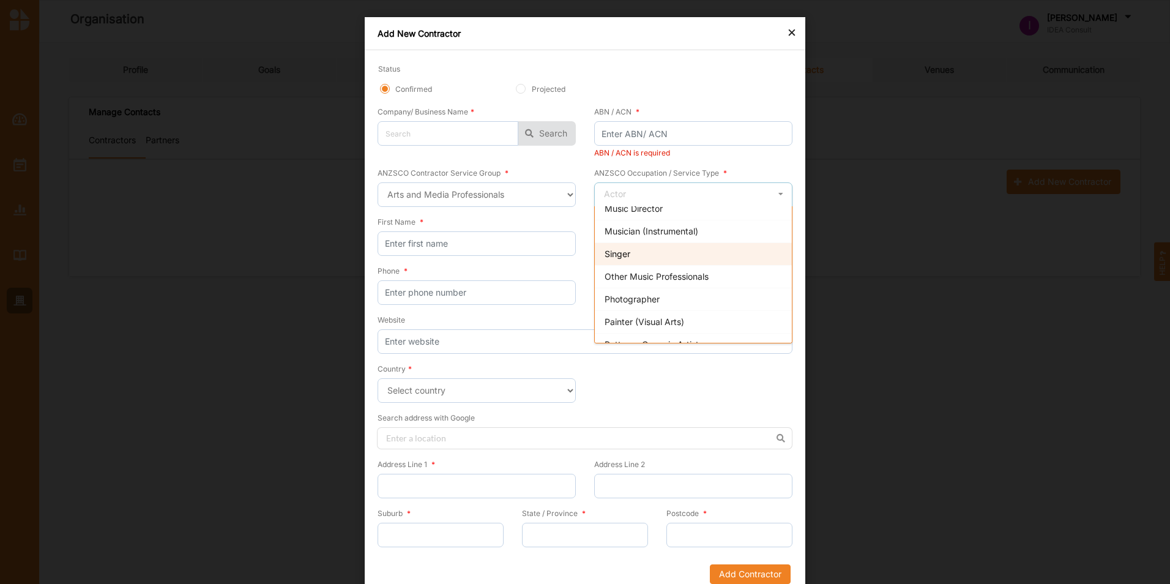
click at [669, 253] on div "Singer" at bounding box center [693, 253] width 197 height 23
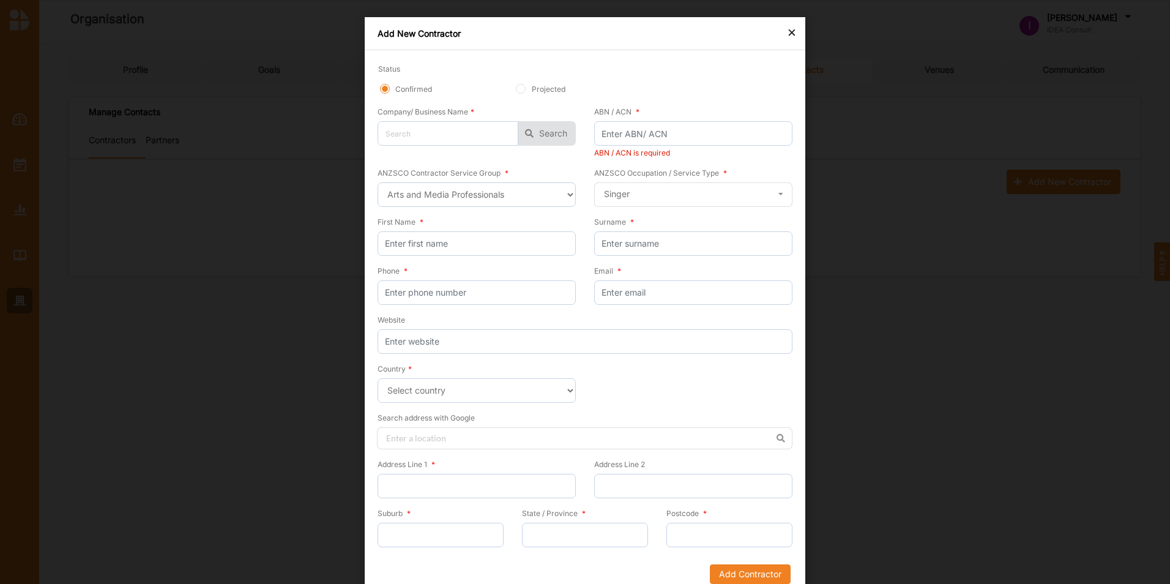
click at [961, 192] on div "× Add New Contractor Status Confirmed Projected Company/ Business Name * No res…" at bounding box center [585, 292] width 1170 height 584
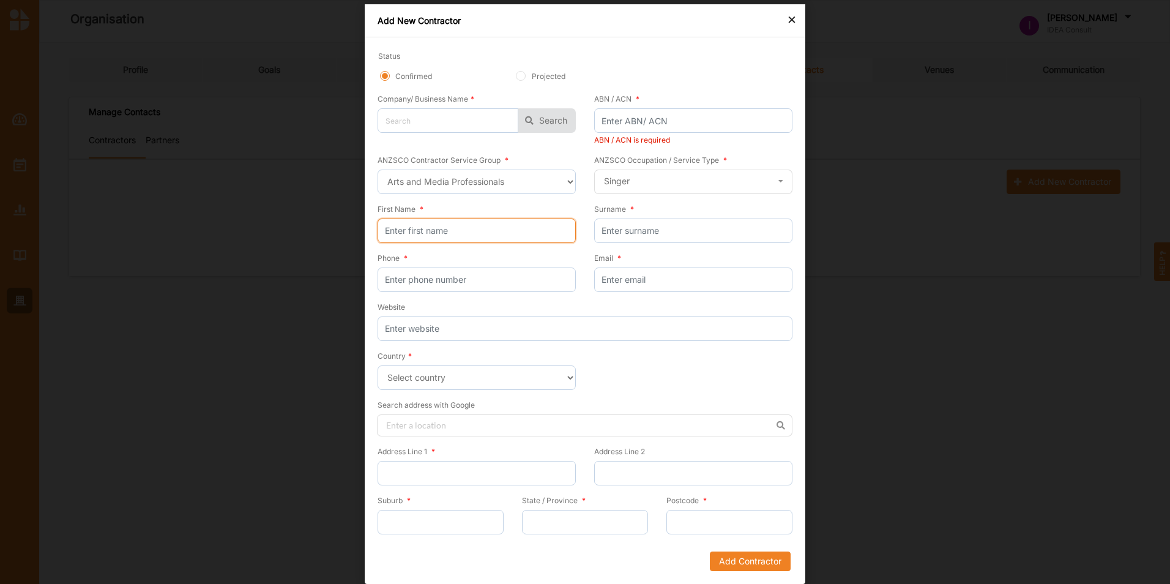
click at [461, 221] on input "First Name *" at bounding box center [477, 230] width 198 height 24
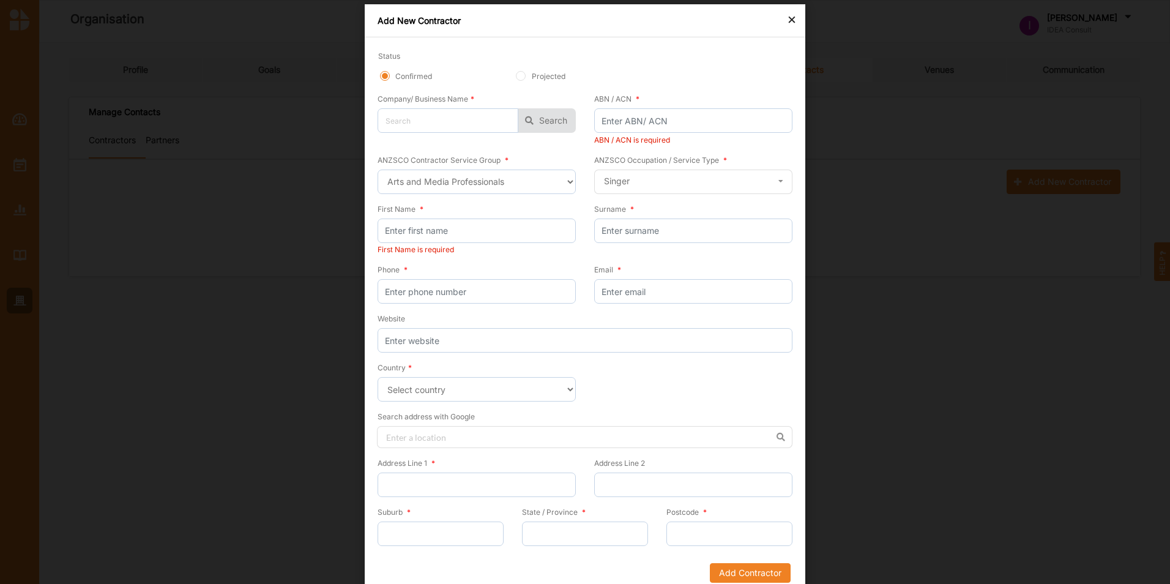
click at [822, 201] on div "× Add New Contractor Status Confirmed Projected Company/ Business Name * No res…" at bounding box center [585, 292] width 1170 height 584
click at [537, 380] on select "Select country Afghanistan Åland Islands Albania Algeria American Samoa Andorra…" at bounding box center [477, 389] width 198 height 24
select select "Belgium"
click at [378, 377] on select "Select country Afghanistan Åland Islands Albania Algeria American Samoa Andorra…" at bounding box center [477, 389] width 198 height 24
click at [494, 229] on input "First Name *" at bounding box center [477, 230] width 198 height 24
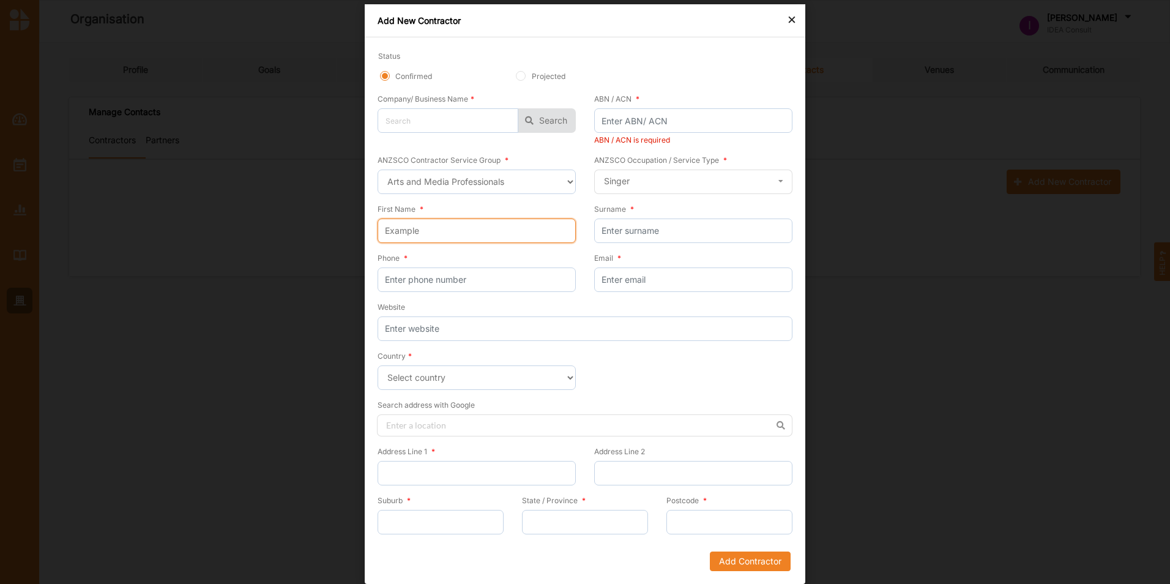
type input "Example"
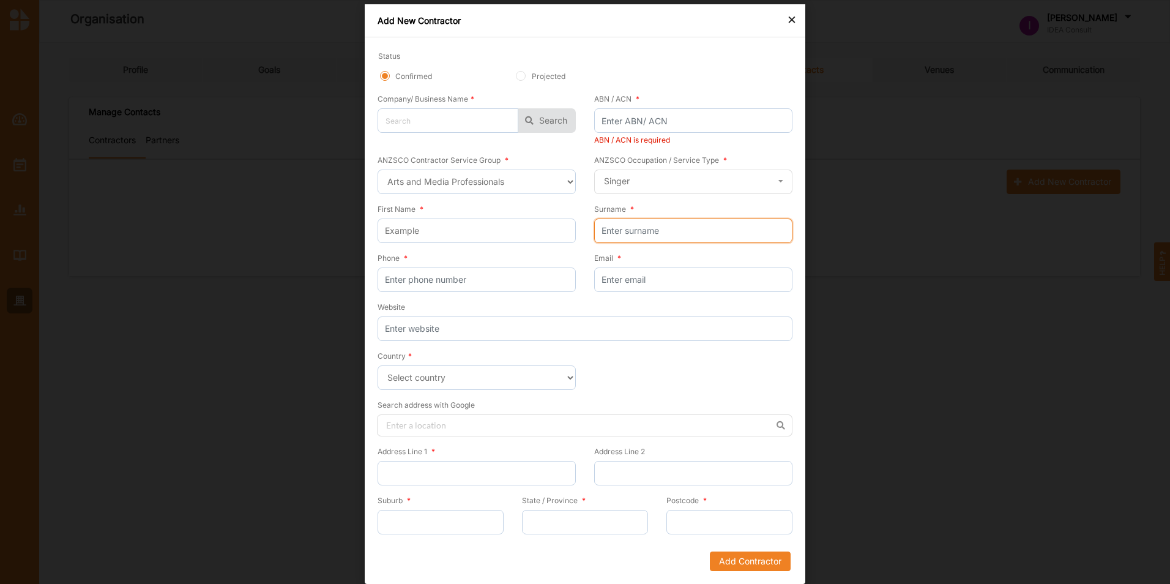
click at [663, 226] on input "Surname *" at bounding box center [693, 230] width 198 height 24
type input "Of Contractor"
click at [547, 278] on input "Phone *" at bounding box center [477, 279] width 198 height 24
type input "0485737599"
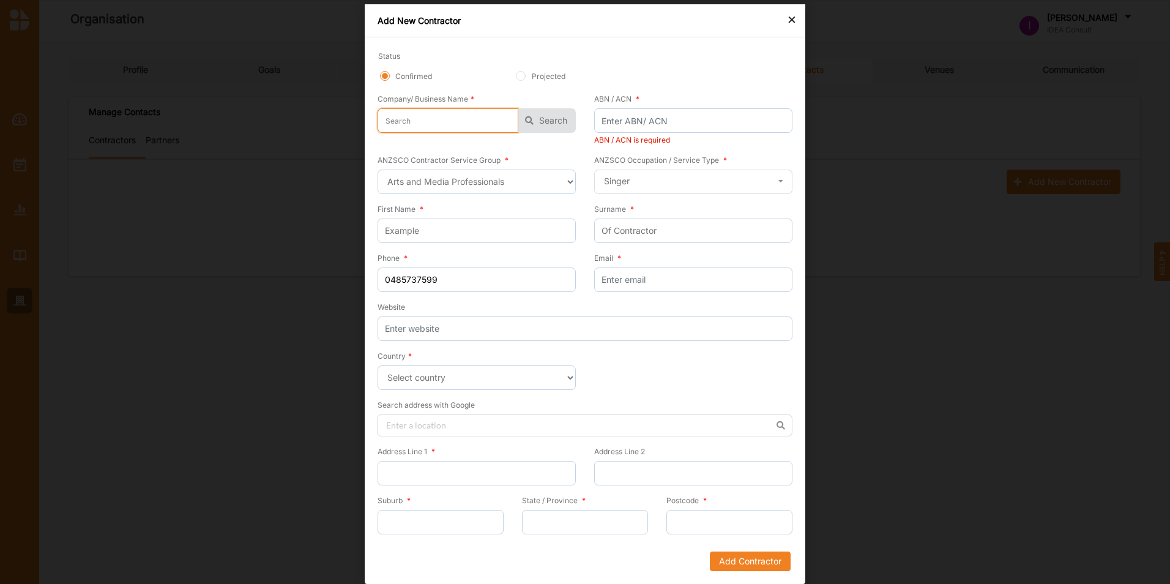
type input "IDEA Consult"
type input "joris.janssens@ideaconsult.be"
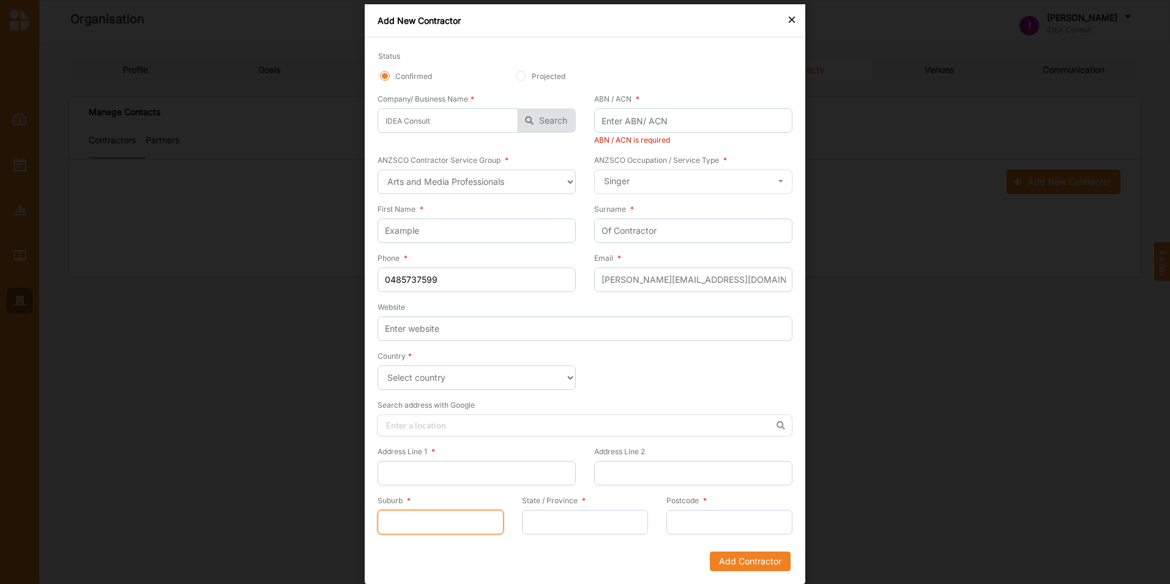
type input "Brussels"
type input "IDEA Consult"
click at [576, 323] on input "Website" at bounding box center [585, 328] width 415 height 24
type input "n"
type input "www.ideaconsult.be"
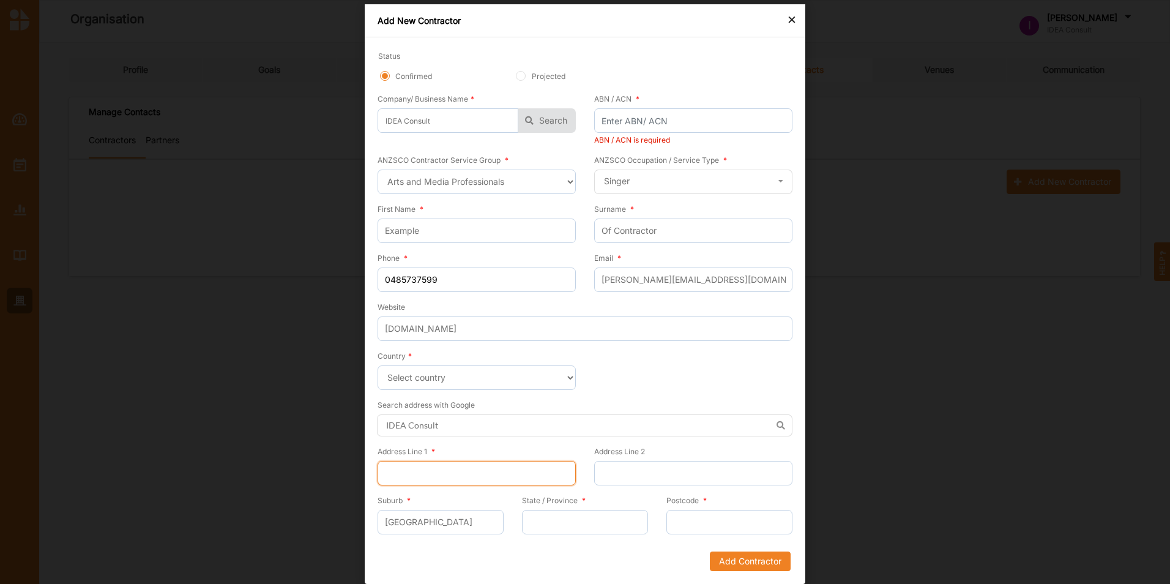
click at [518, 463] on input "Address Line 1 *" at bounding box center [477, 473] width 198 height 24
type input "Jozef 2 Straat 40"
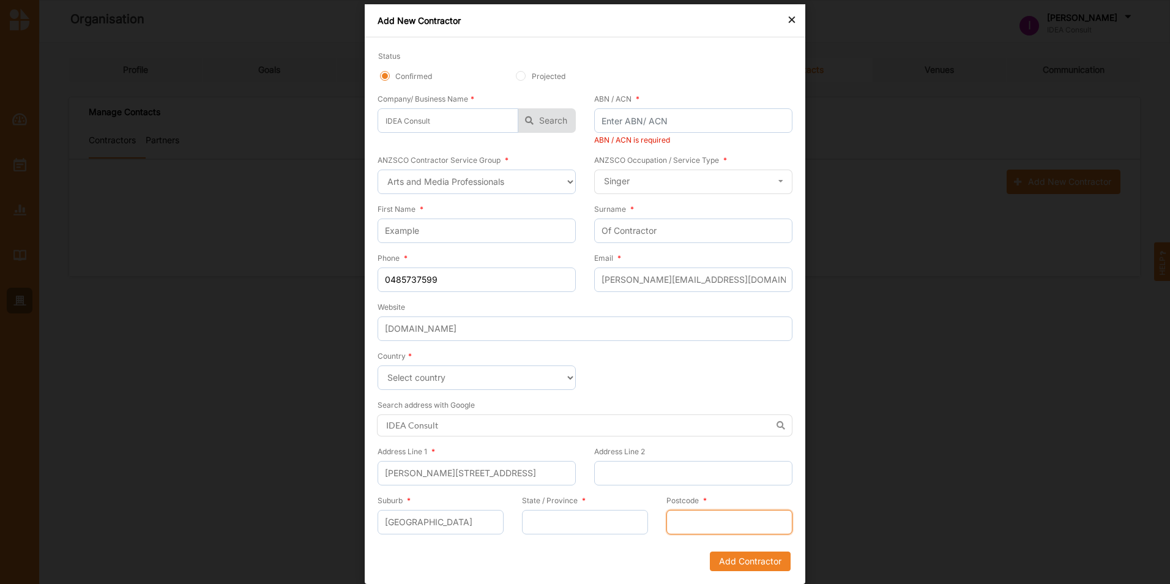
type input "1000"
click at [756, 557] on button "Add Contractor" at bounding box center [750, 561] width 81 height 20
click at [751, 567] on button "Add Contractor" at bounding box center [750, 573] width 81 height 20
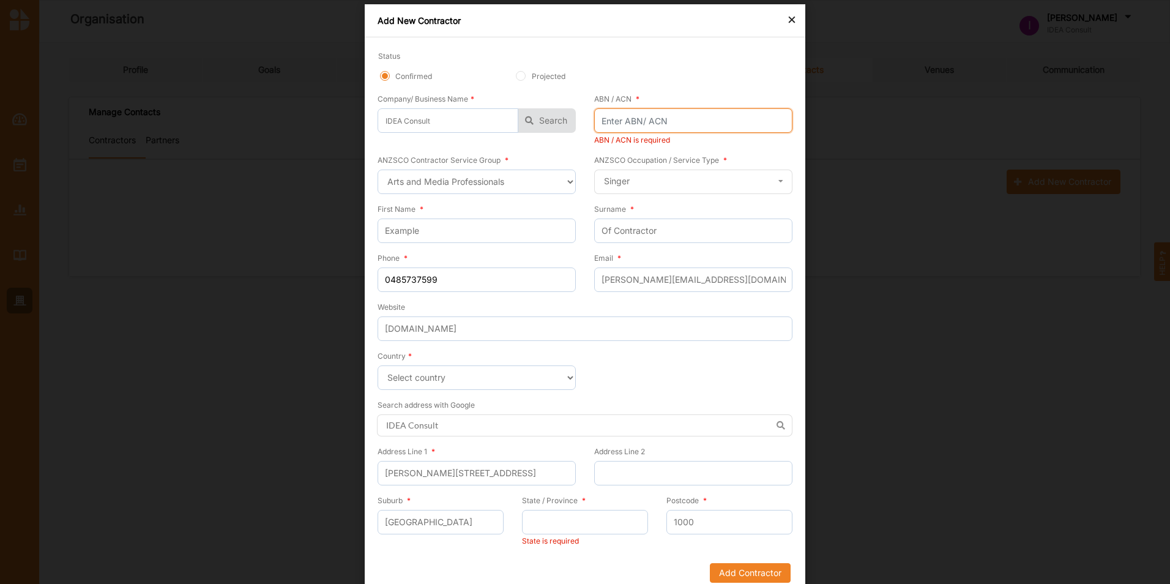
click at [671, 119] on input "ABN / ACN *" at bounding box center [693, 120] width 198 height 24
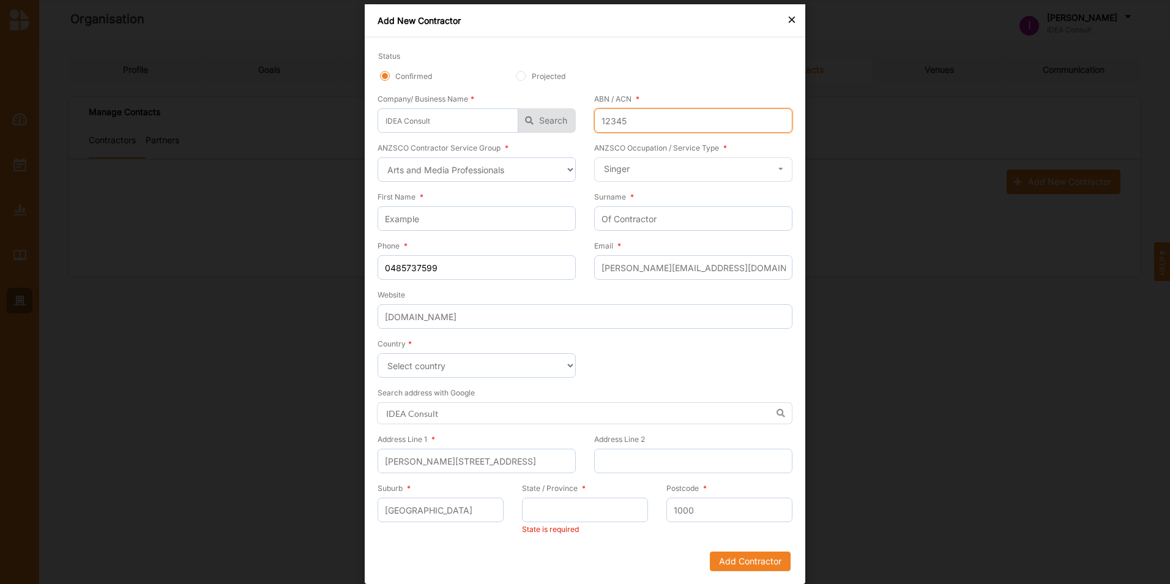
type input "12345"
click at [731, 550] on form "Status Confirmed Projected Company/ Business Name * IDEA Consult No results fou…" at bounding box center [585, 310] width 415 height 521
click at [731, 558] on button "Add Contractor" at bounding box center [750, 561] width 81 height 20
click at [593, 514] on input "State / Province *" at bounding box center [585, 509] width 126 height 24
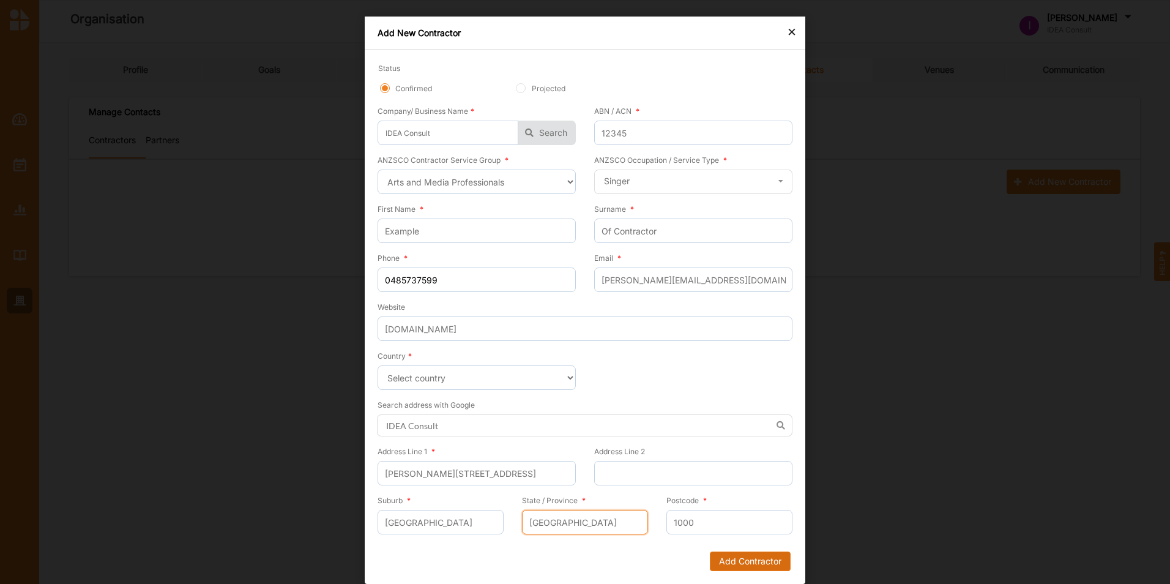
type input "Brussels"
click at [762, 564] on button "Add Contractor" at bounding box center [750, 561] width 81 height 20
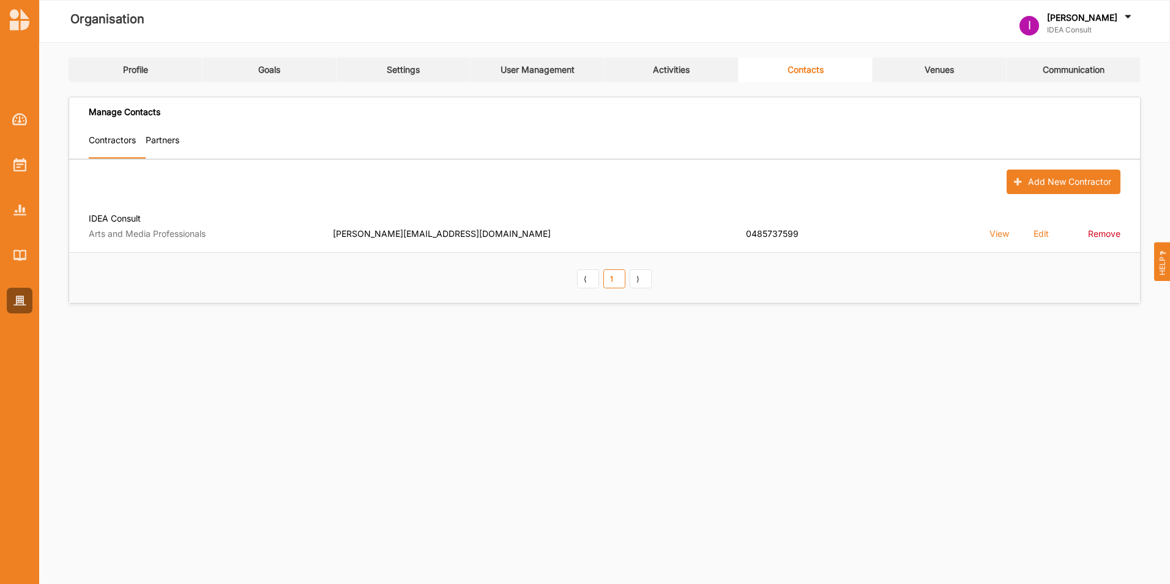
click at [165, 143] on label "Partners" at bounding box center [163, 140] width 34 height 11
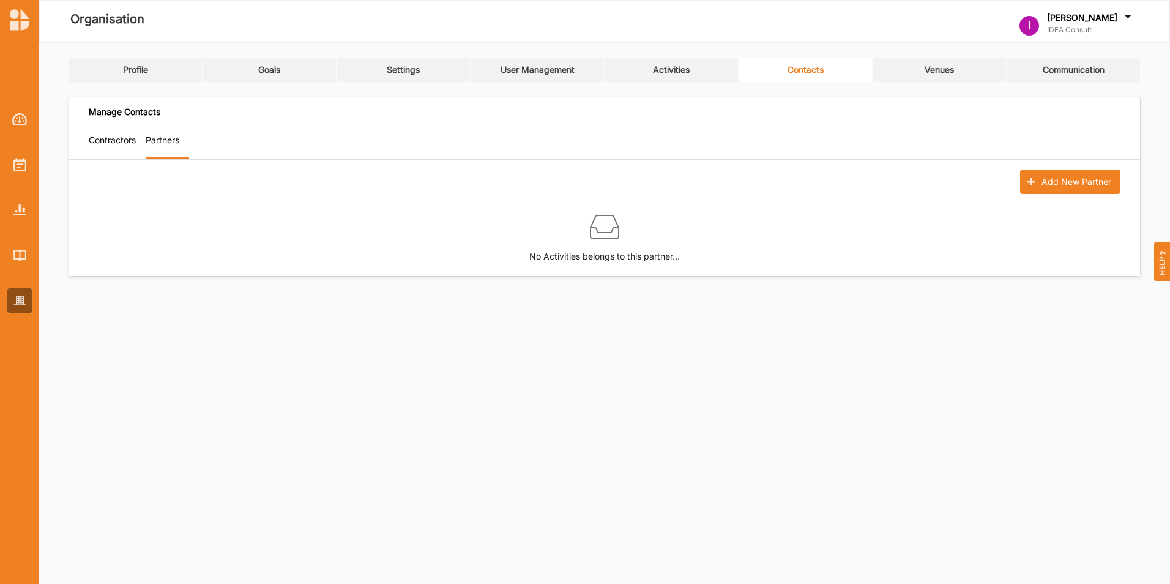
click at [112, 141] on label "Contractors" at bounding box center [112, 140] width 47 height 11
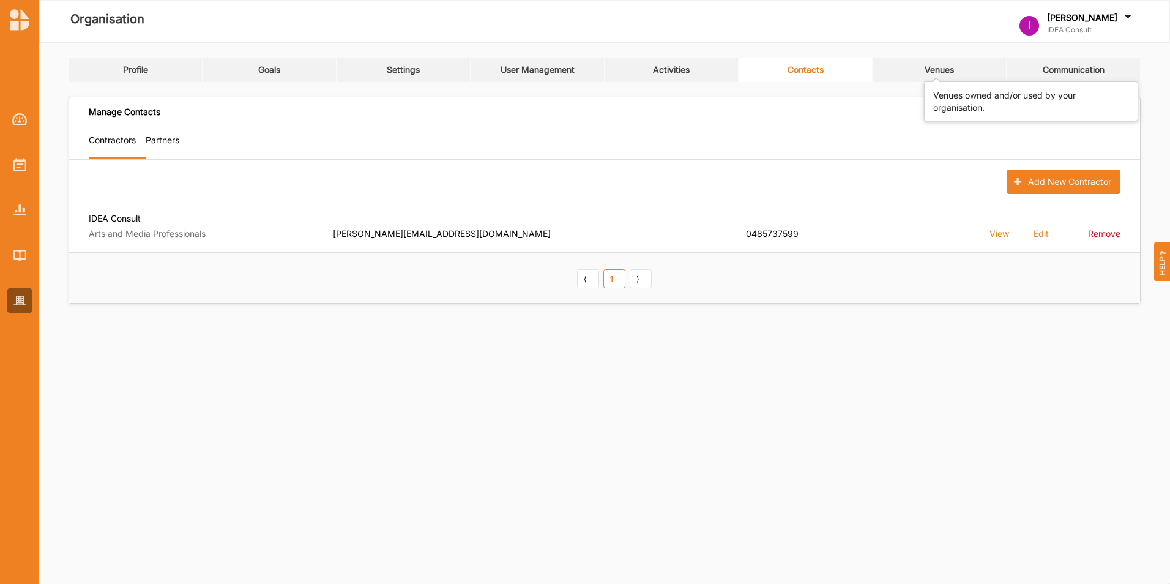
click at [944, 67] on div "Venues" at bounding box center [939, 69] width 29 height 11
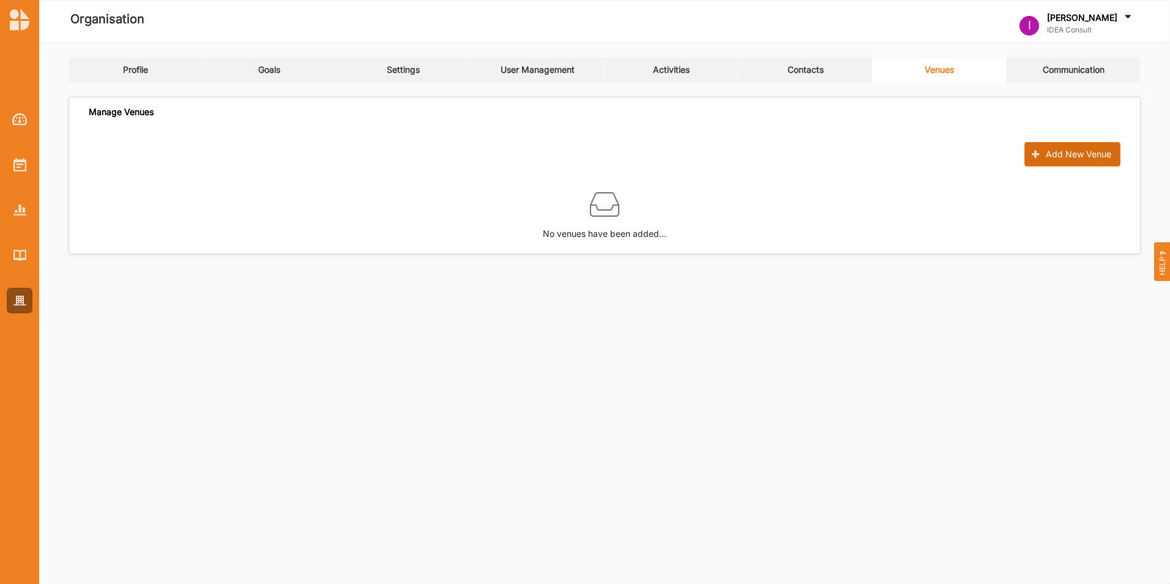
click at [1069, 158] on button "Add New Venue" at bounding box center [1072, 154] width 96 height 24
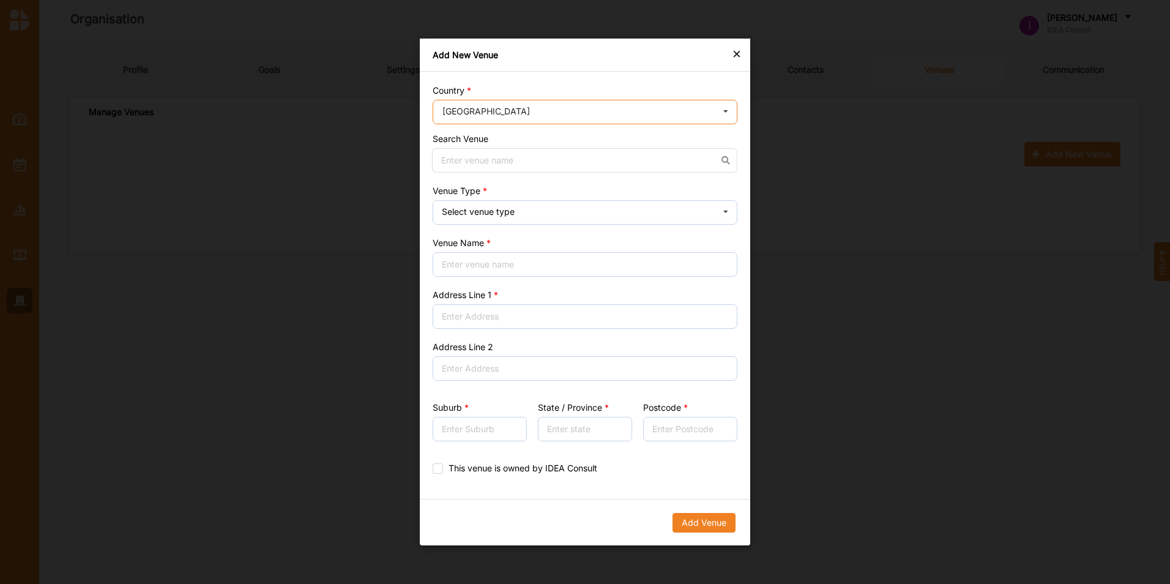
click at [569, 116] on input "text" at bounding box center [585, 112] width 303 height 24
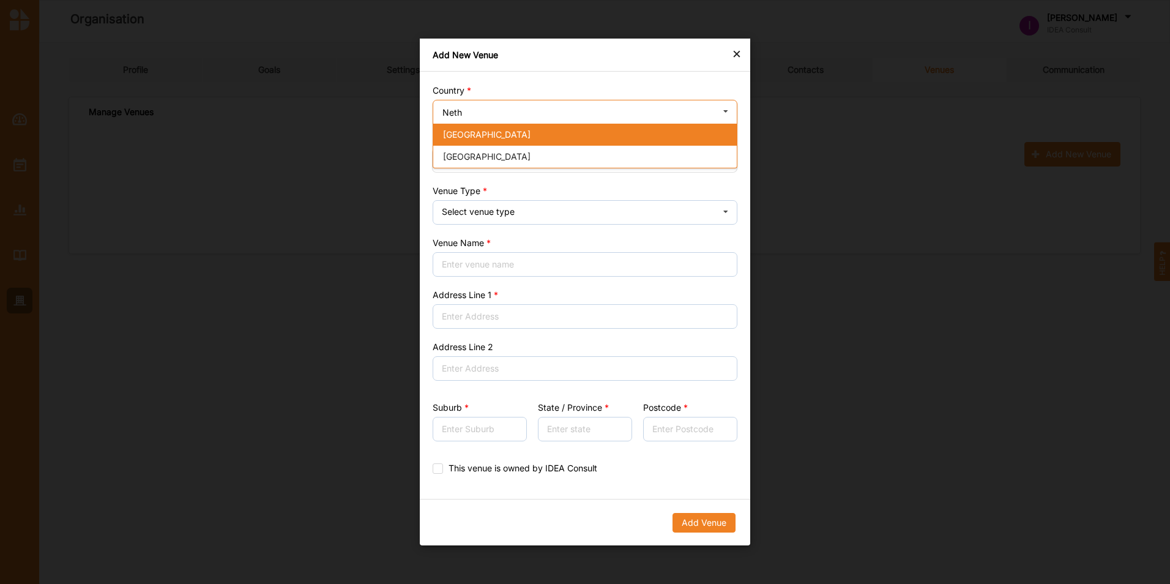
type input "Neth"
click at [513, 127] on div "Netherlands" at bounding box center [584, 135] width 303 height 22
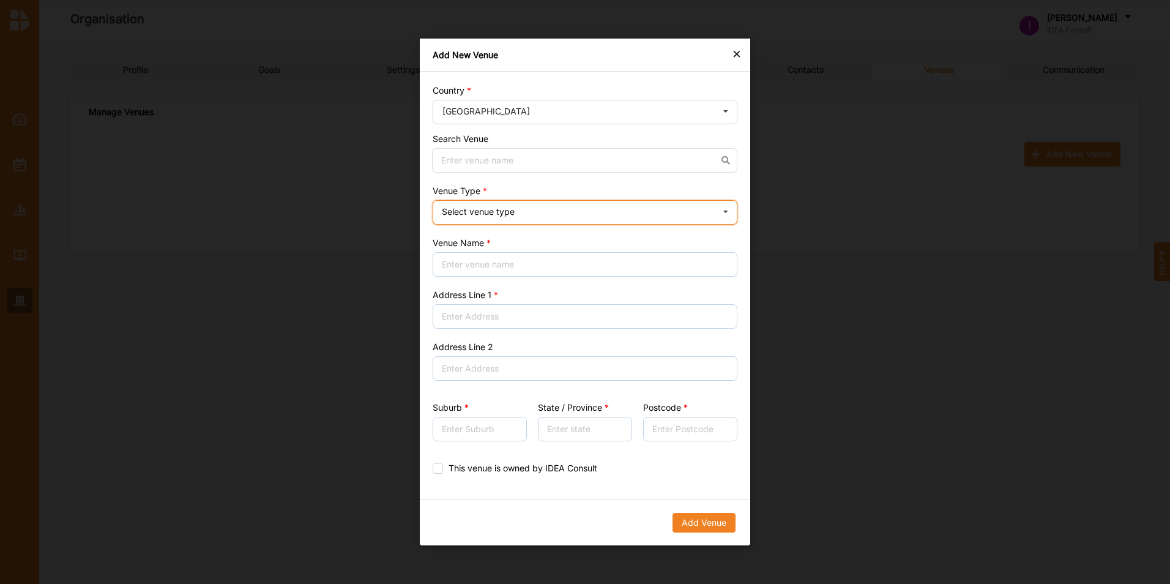
click at [483, 209] on div "Select venue type" at bounding box center [478, 211] width 73 height 9
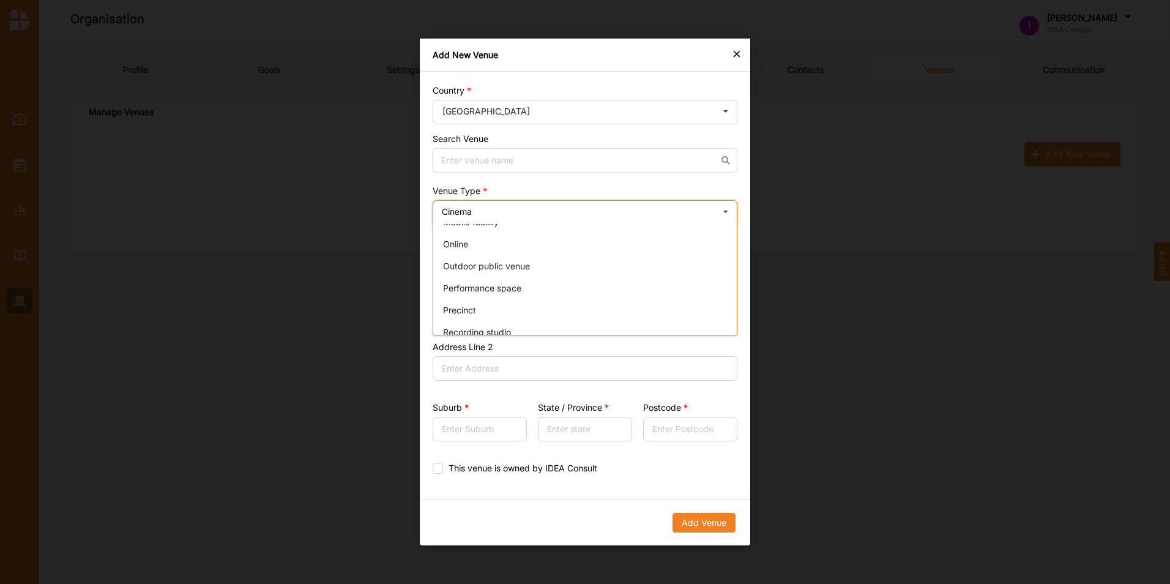
scroll to position [146, 0]
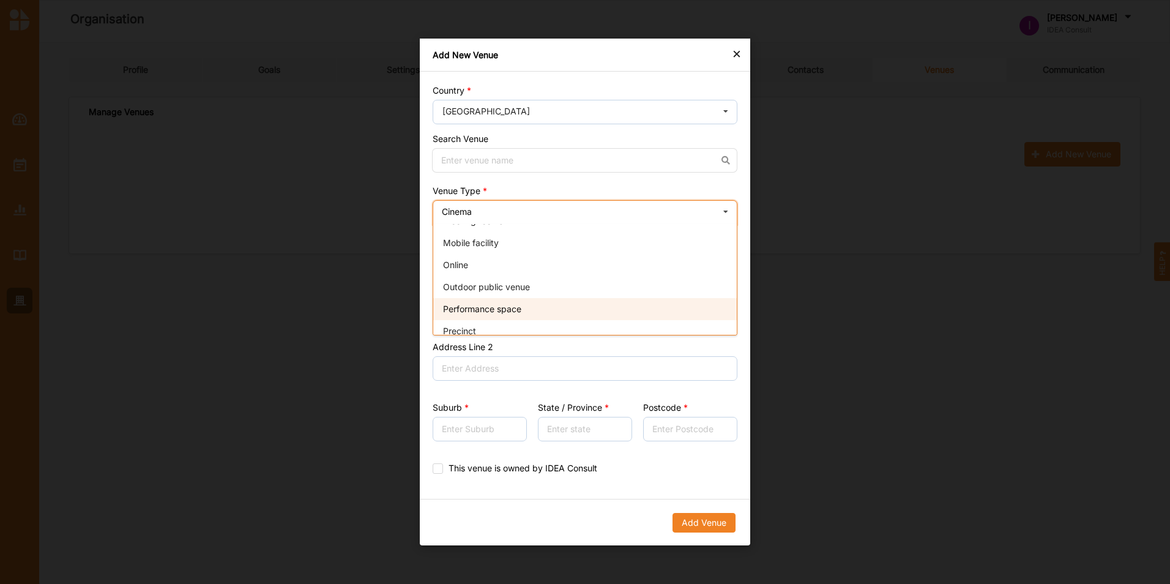
click at [549, 302] on div "Performance space" at bounding box center [584, 309] width 303 height 22
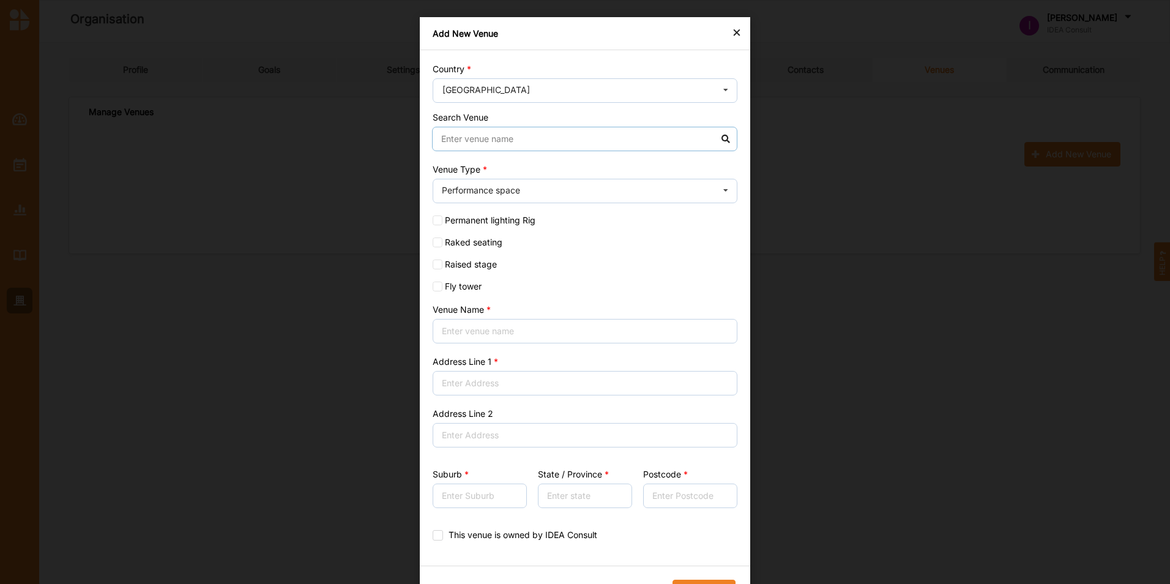
click at [515, 136] on input at bounding box center [584, 139] width 305 height 24
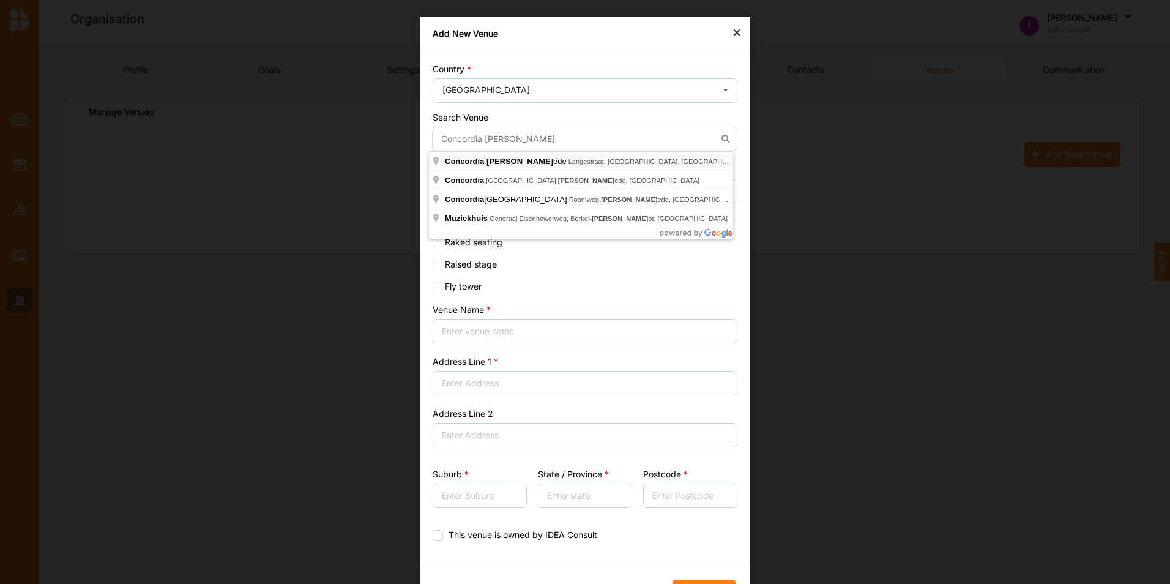
type input "Concordia Enschede, Langestraat, Enschede, Nederland"
type input "56, Langestraat"
type input "Enschede"
type input "Overijssel"
type input "7511 HC"
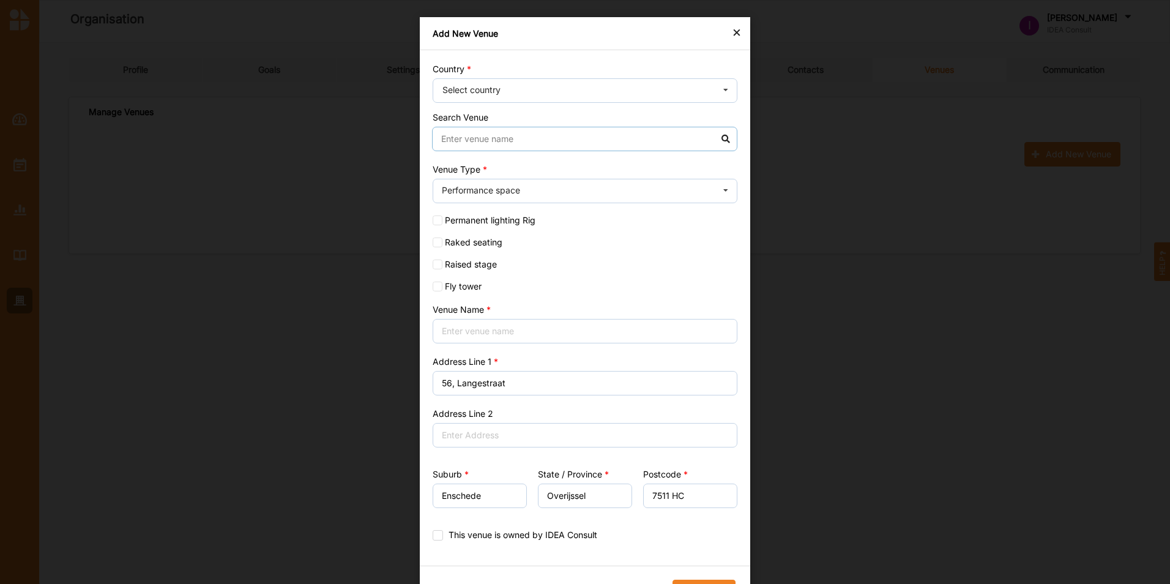
click at [528, 143] on input at bounding box center [584, 139] width 305 height 24
click at [726, 140] on input "Concordia Theater" at bounding box center [584, 139] width 305 height 24
type input "Concordia Theater"
click at [655, 95] on input "text" at bounding box center [585, 91] width 303 height 24
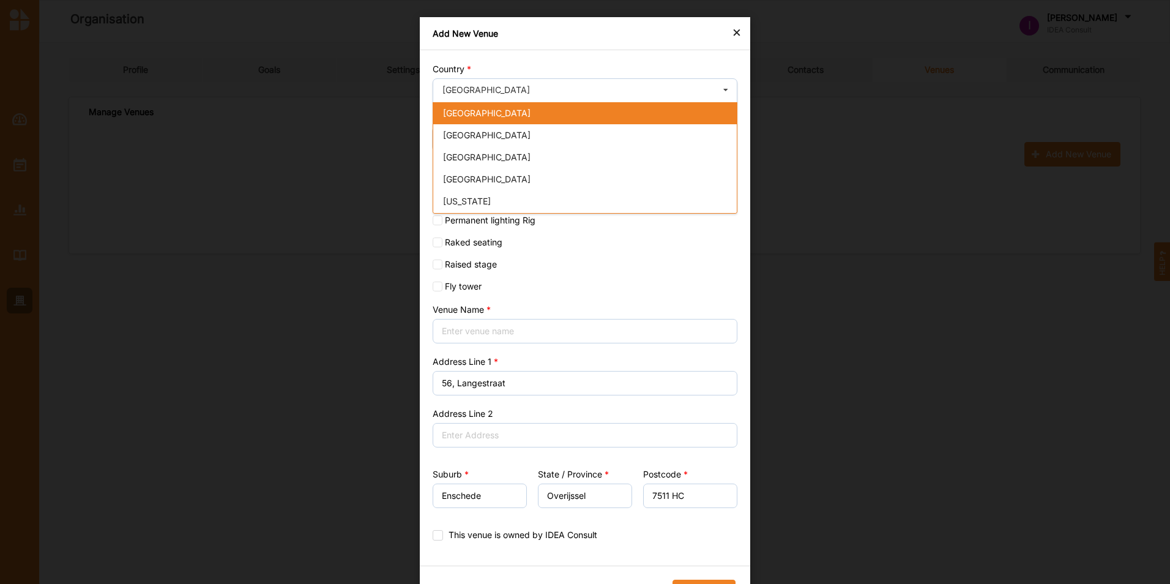
click at [836, 116] on div "× Add New Venue Country Afghanistan Afghanistan Åland Islands Albania Algeria A…" at bounding box center [585, 292] width 1170 height 584
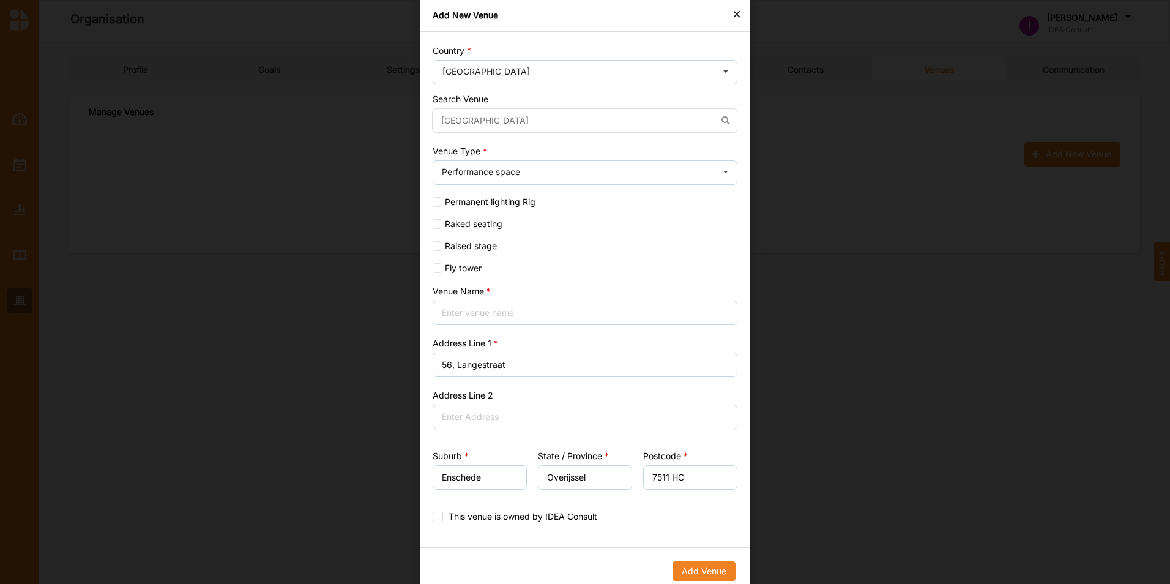
scroll to position [28, 0]
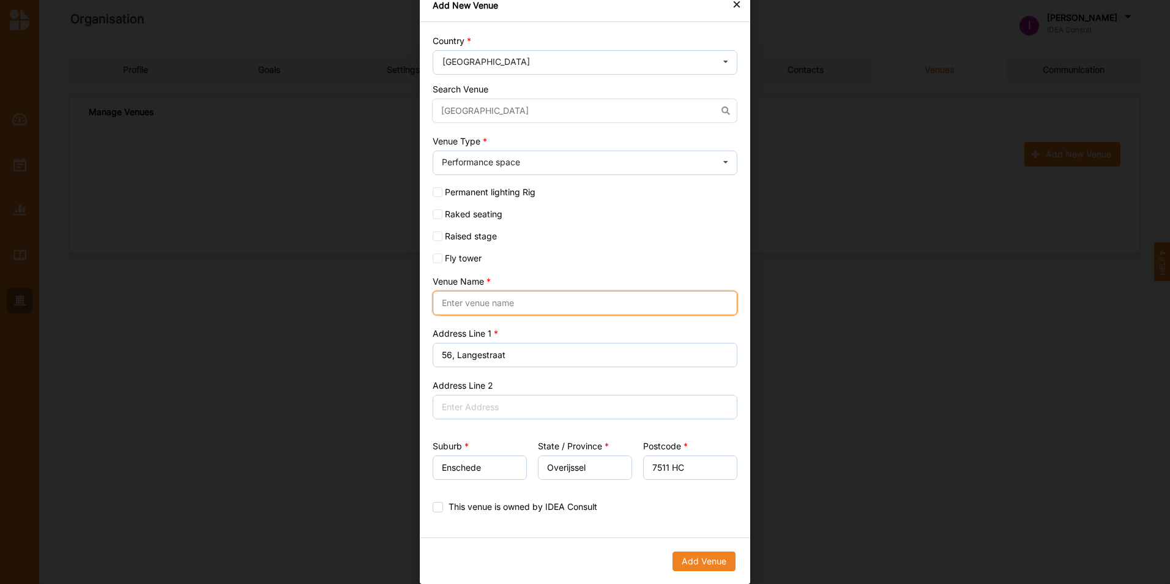
click at [475, 292] on input "Venue Name" at bounding box center [585, 303] width 305 height 24
type input "Concordia theater"
click at [525, 65] on input "text" at bounding box center [585, 63] width 303 height 24
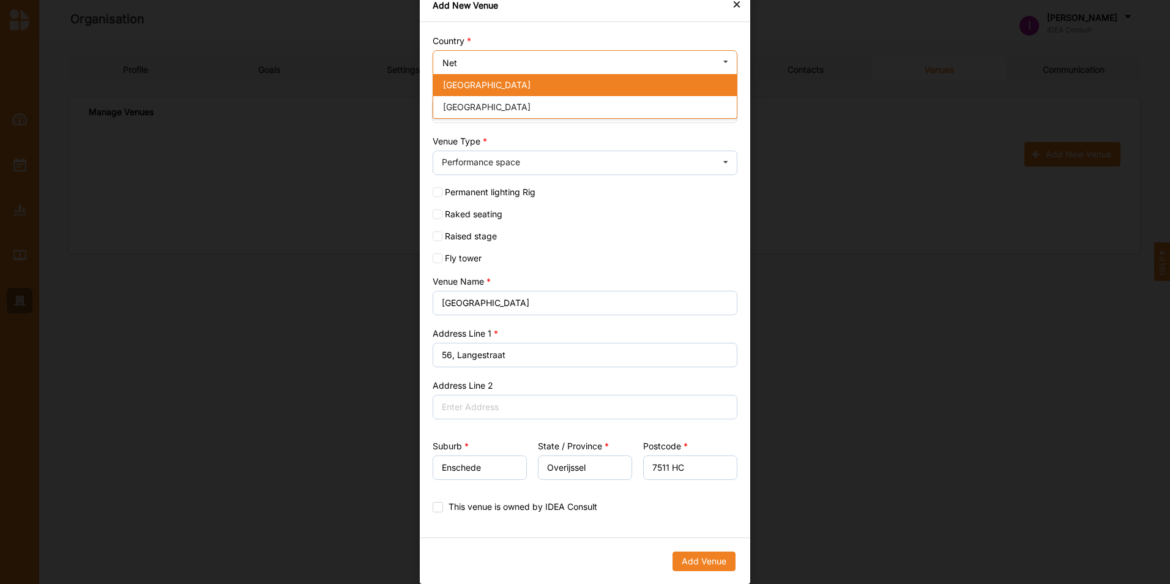
type input "Net"
click at [529, 84] on div "Netherlands" at bounding box center [584, 85] width 303 height 22
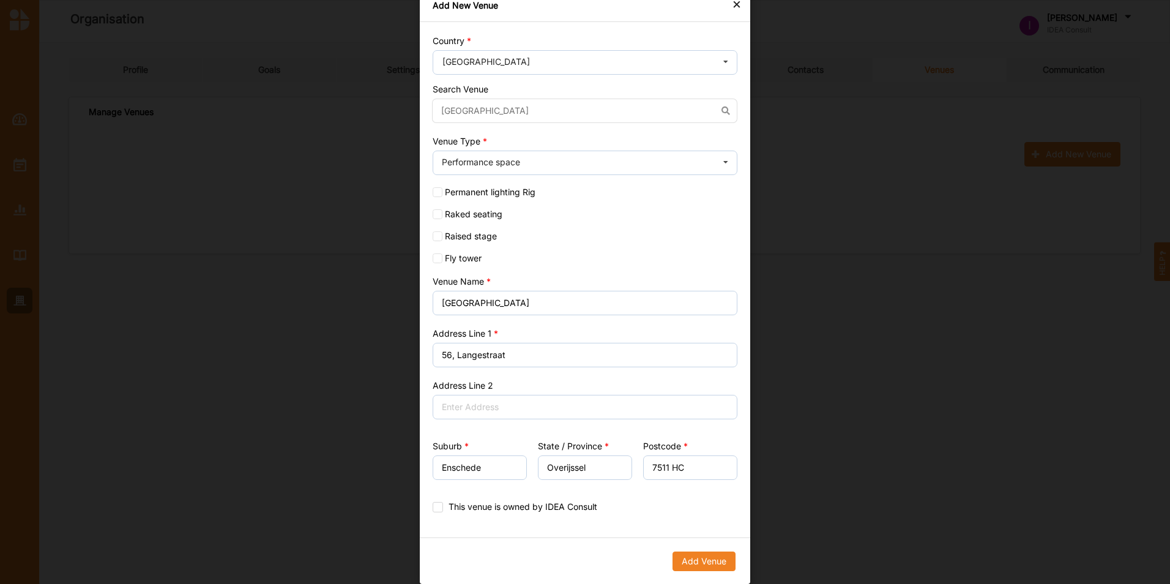
click at [698, 556] on button "Add Venue" at bounding box center [703, 561] width 63 height 20
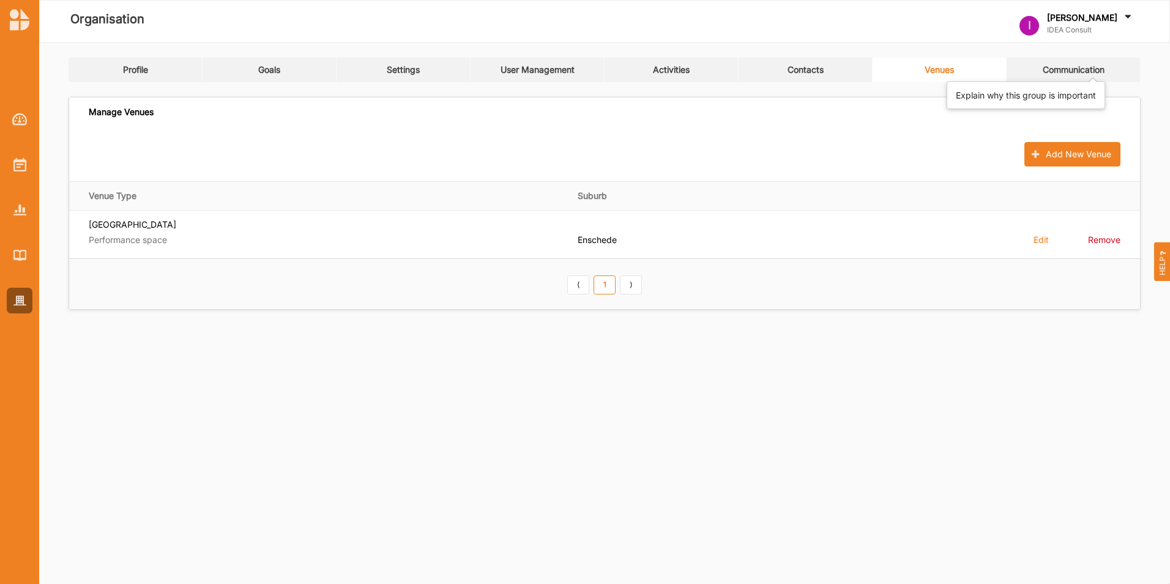
click at [1059, 67] on div "Communication" at bounding box center [1074, 69] width 62 height 11
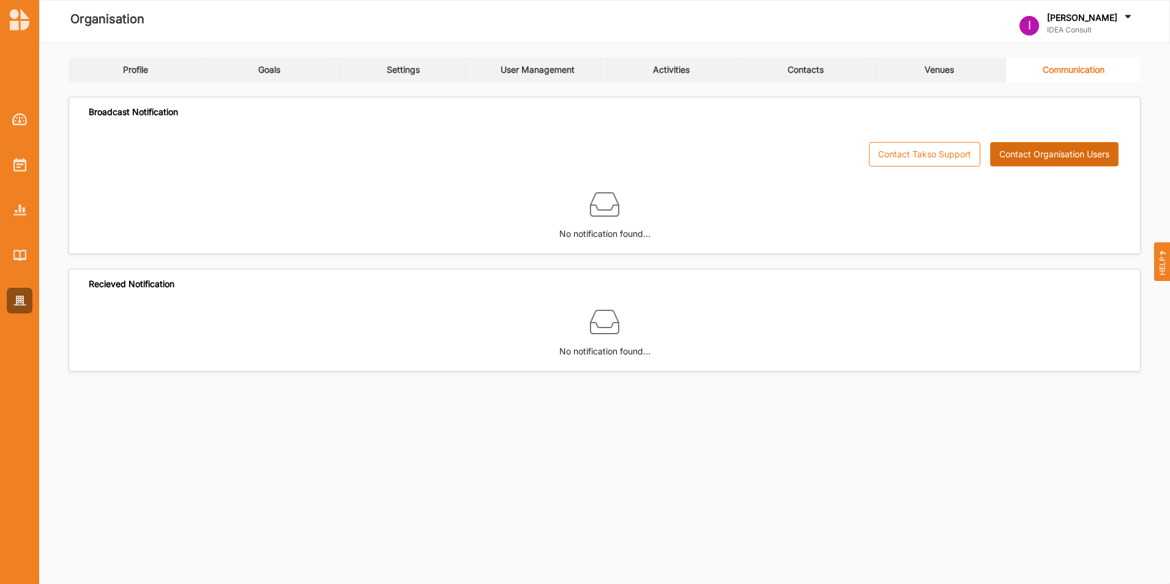
click at [1060, 151] on button "Contact Organisation Users" at bounding box center [1054, 154] width 128 height 24
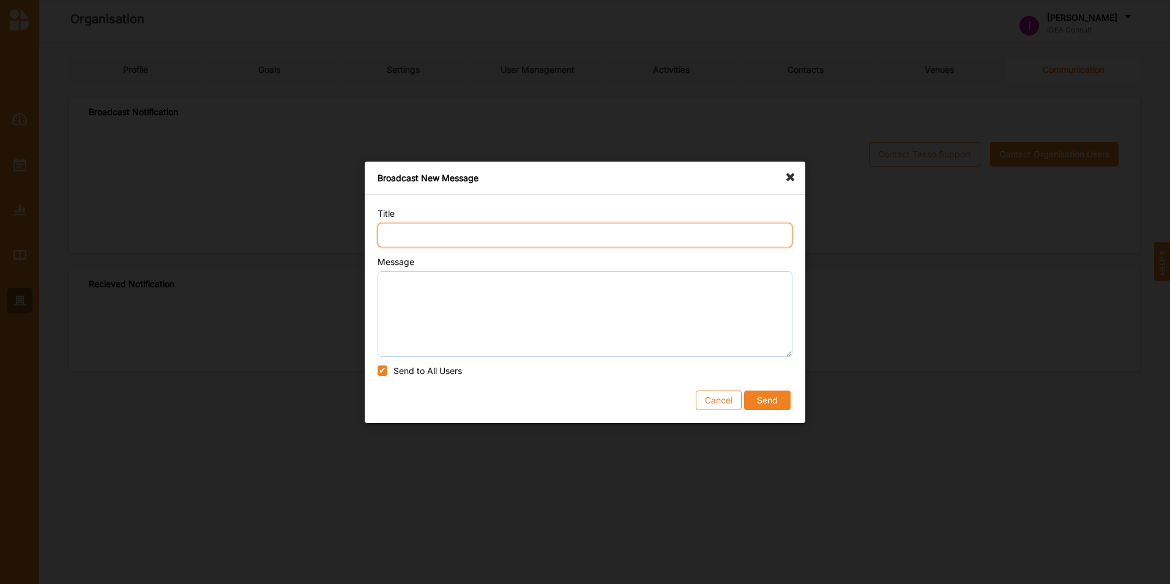
drag, startPoint x: 1060, startPoint y: 151, endPoint x: 638, endPoint y: 237, distance: 430.3
click at [639, 237] on input "Title" at bounding box center [585, 235] width 415 height 24
type input "hello"
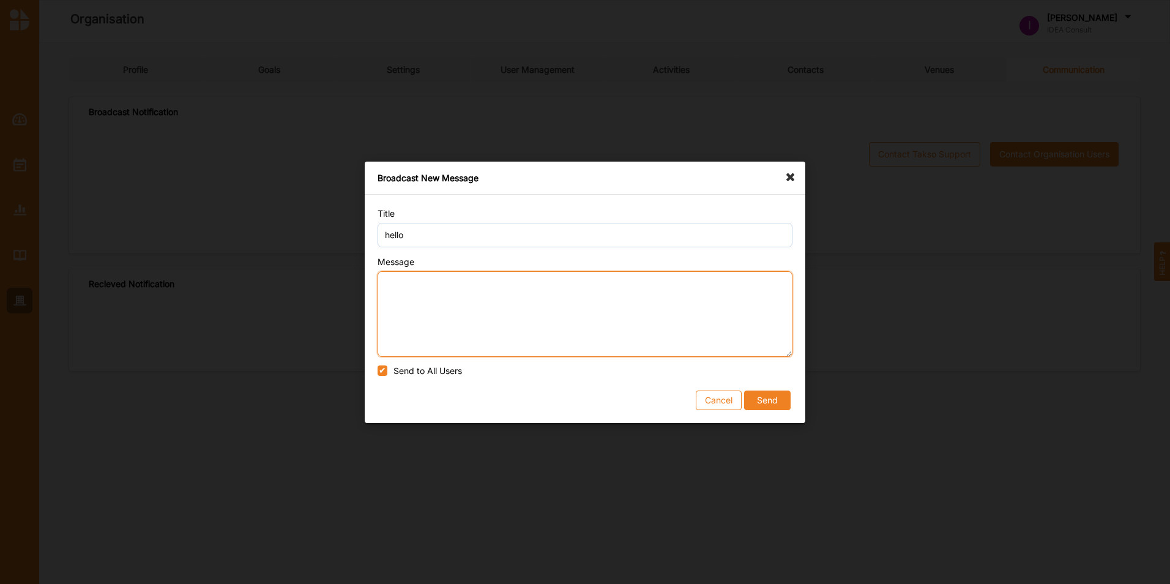
click at [508, 294] on textarea "Message" at bounding box center [585, 313] width 415 height 86
type textarea "hi there"
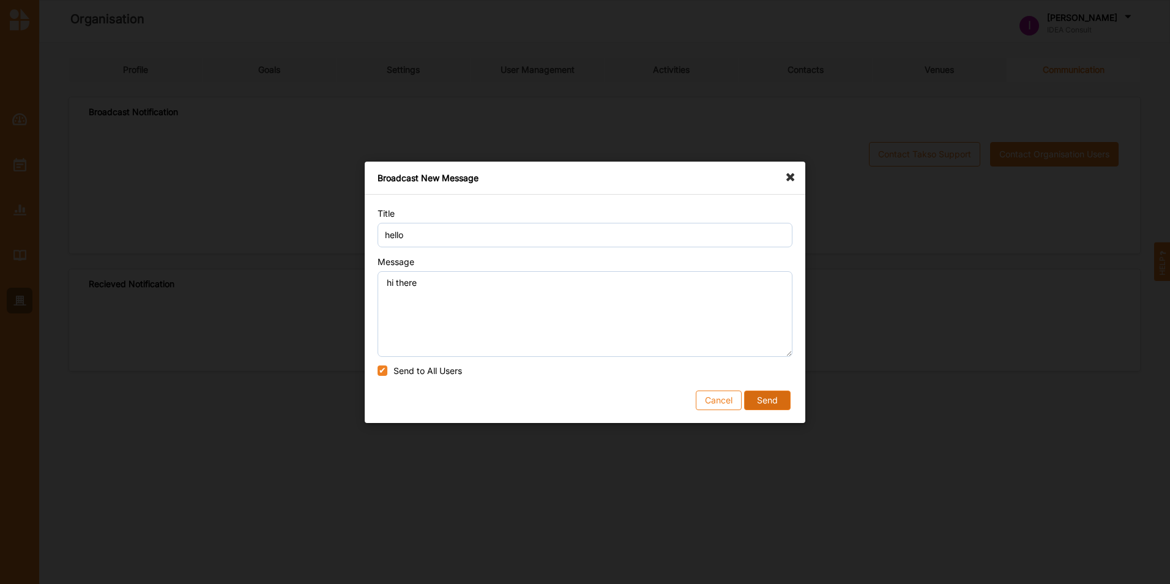
click at [776, 395] on button "Send" at bounding box center [767, 400] width 47 height 20
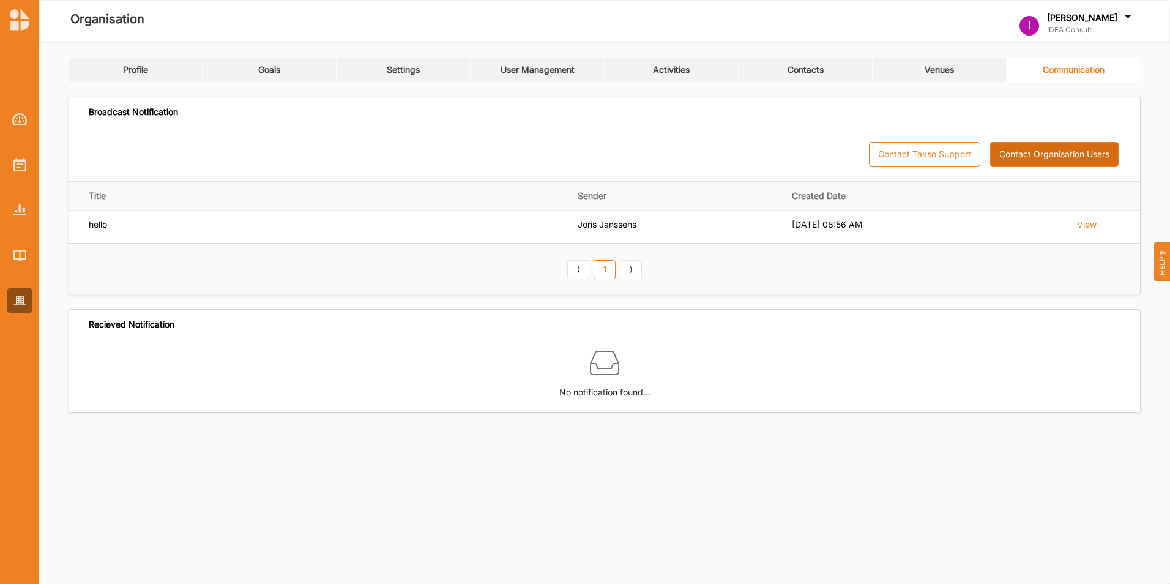
click at [1030, 157] on button "Contact Organisation Users" at bounding box center [1054, 154] width 128 height 24
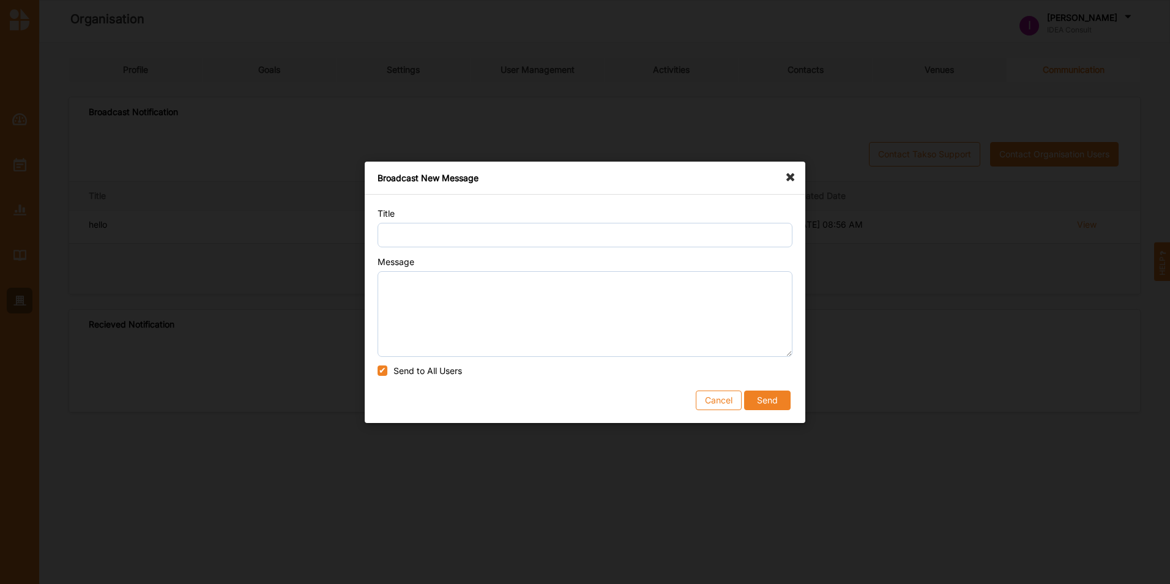
click at [419, 368] on label "Send to All Users" at bounding box center [427, 370] width 69 height 10
click at [387, 368] on input "Send to All Users" at bounding box center [383, 370] width 10 height 10
checkbox input "false"
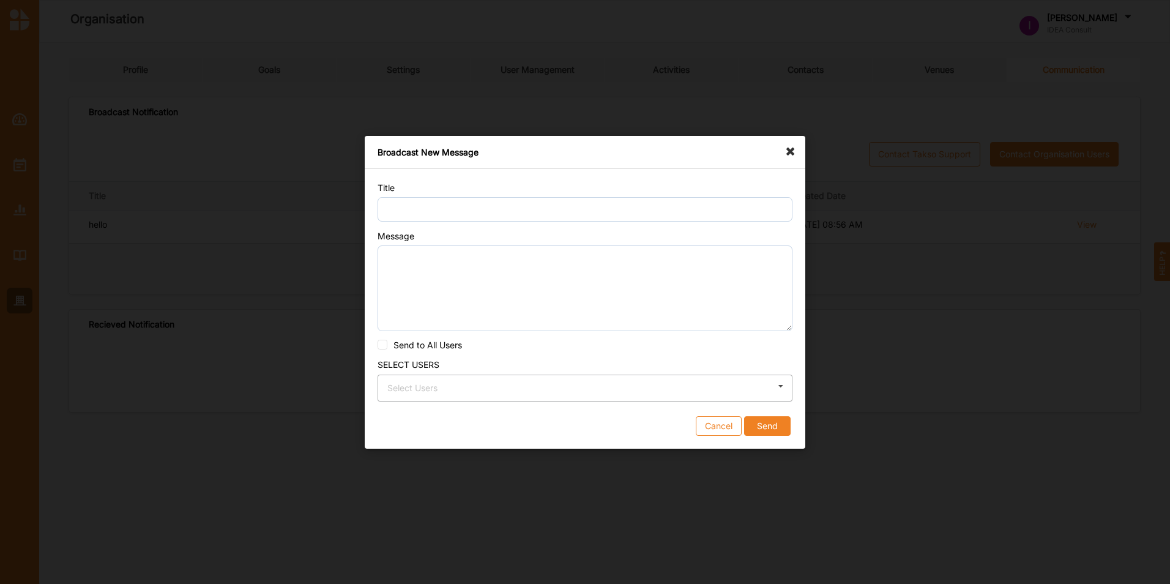
drag, startPoint x: 422, startPoint y: 378, endPoint x: 432, endPoint y: 392, distance: 18.0
click at [422, 378] on div "Select Users Joris Janssens Katelijn Verstraete" at bounding box center [585, 387] width 415 height 27
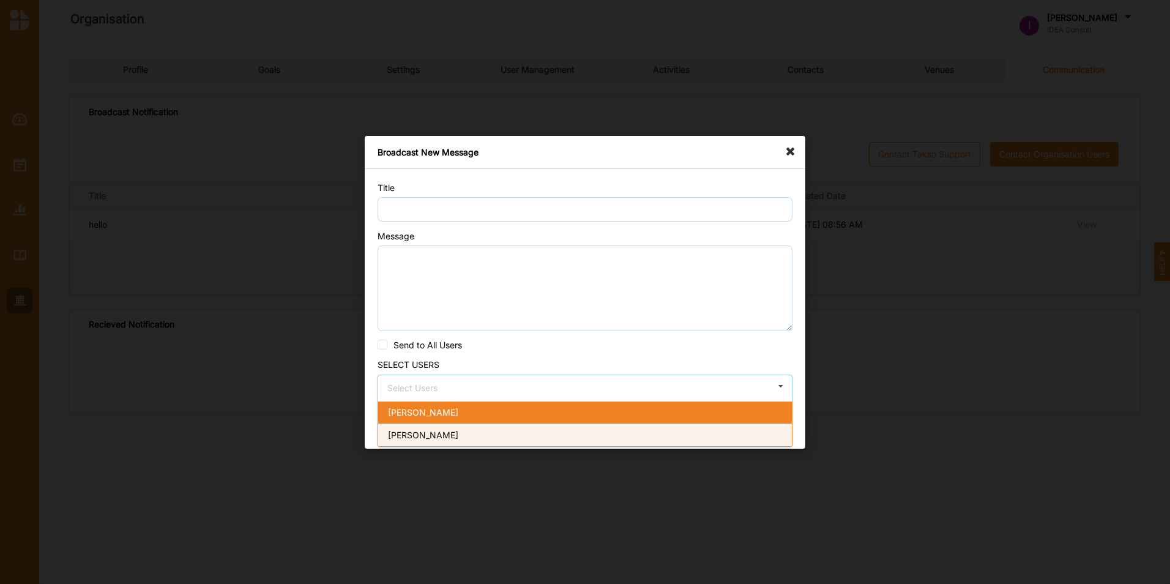
click at [491, 436] on div "Katelijn Verstraete" at bounding box center [585, 434] width 414 height 23
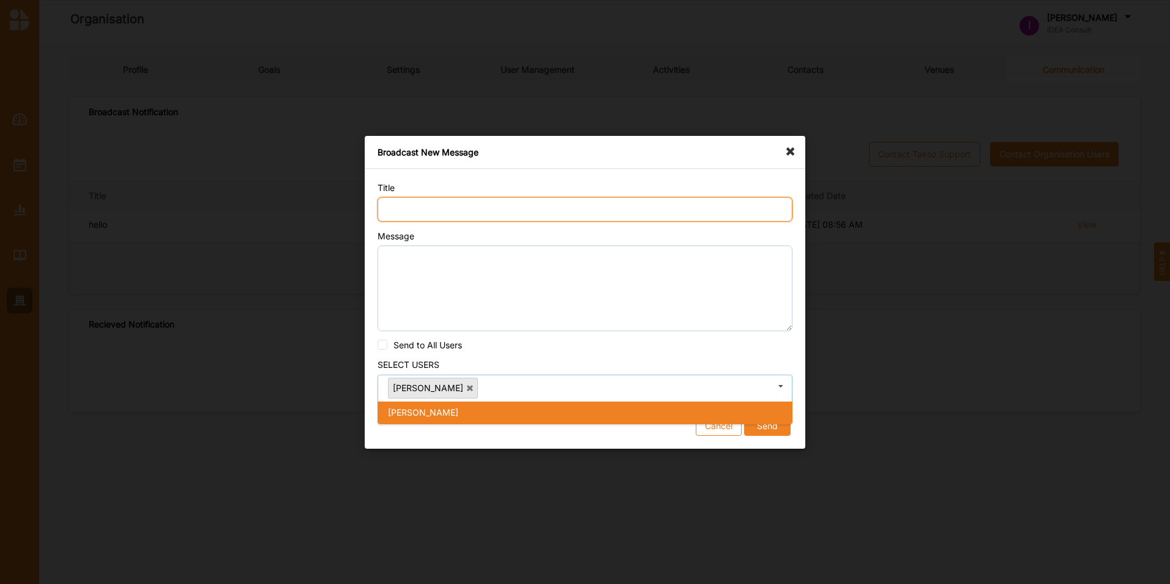
click at [453, 212] on input "Title" at bounding box center [585, 209] width 415 height 24
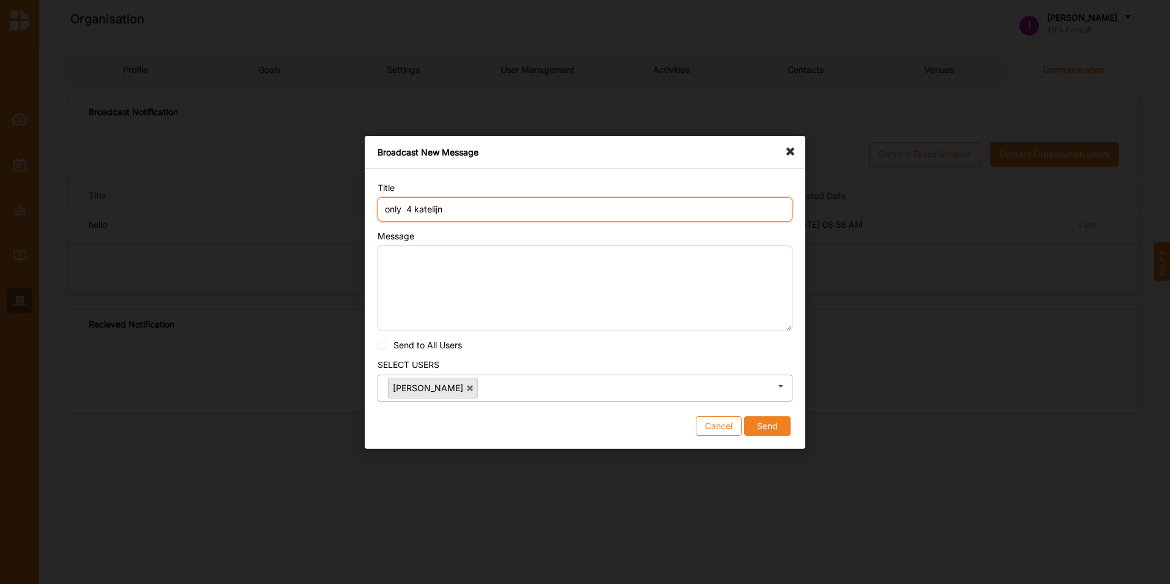
type input "only 4 katelijn"
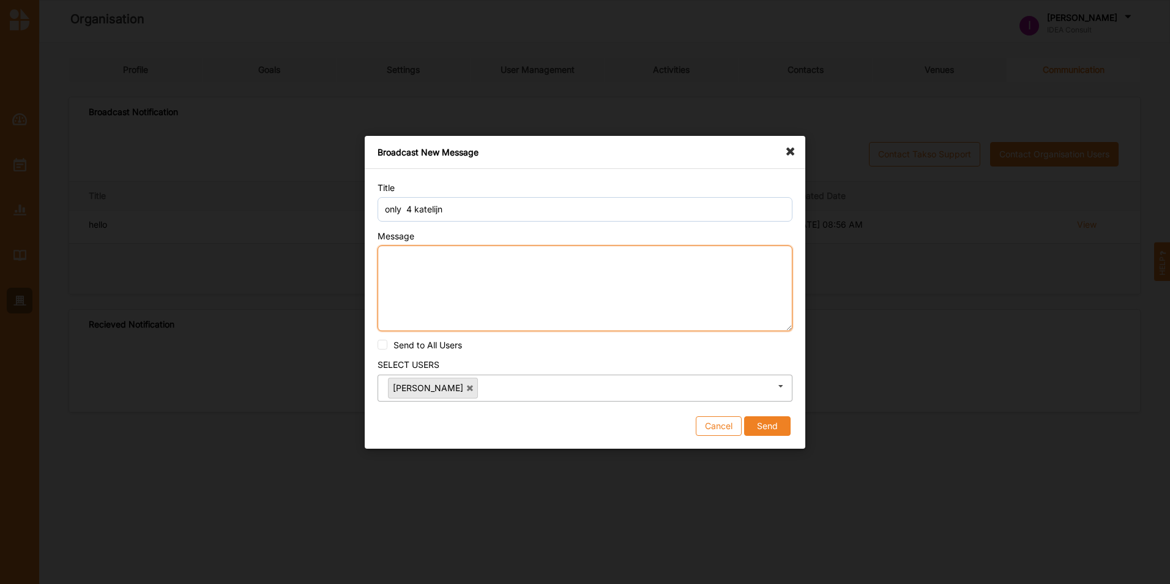
click at [438, 262] on textarea "Message" at bounding box center [585, 288] width 415 height 86
type textarea "heyhey"
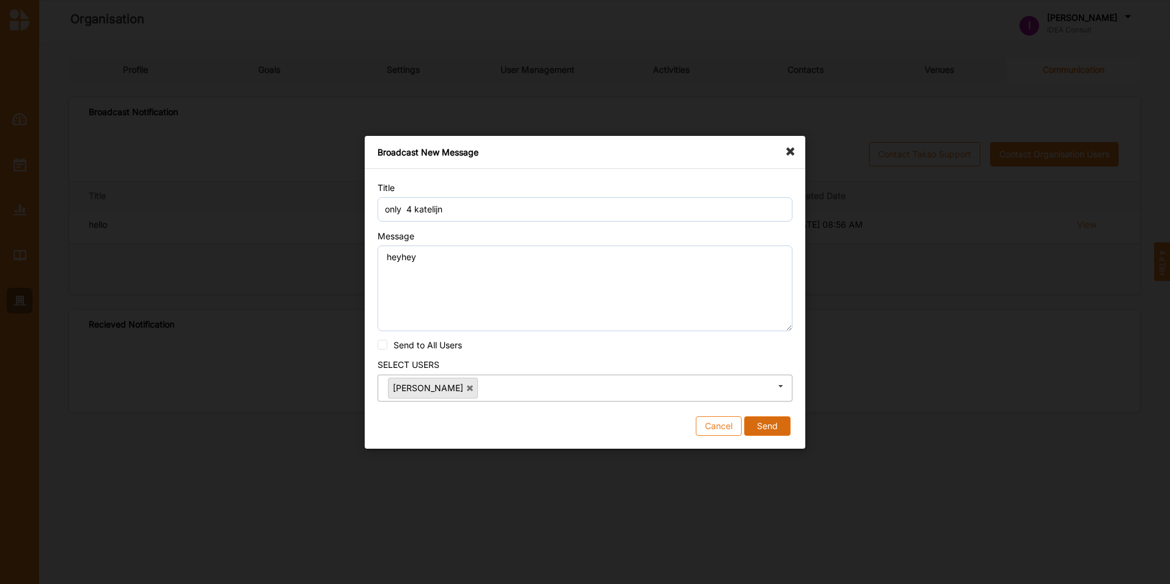
click at [764, 425] on button "Send" at bounding box center [767, 425] width 47 height 20
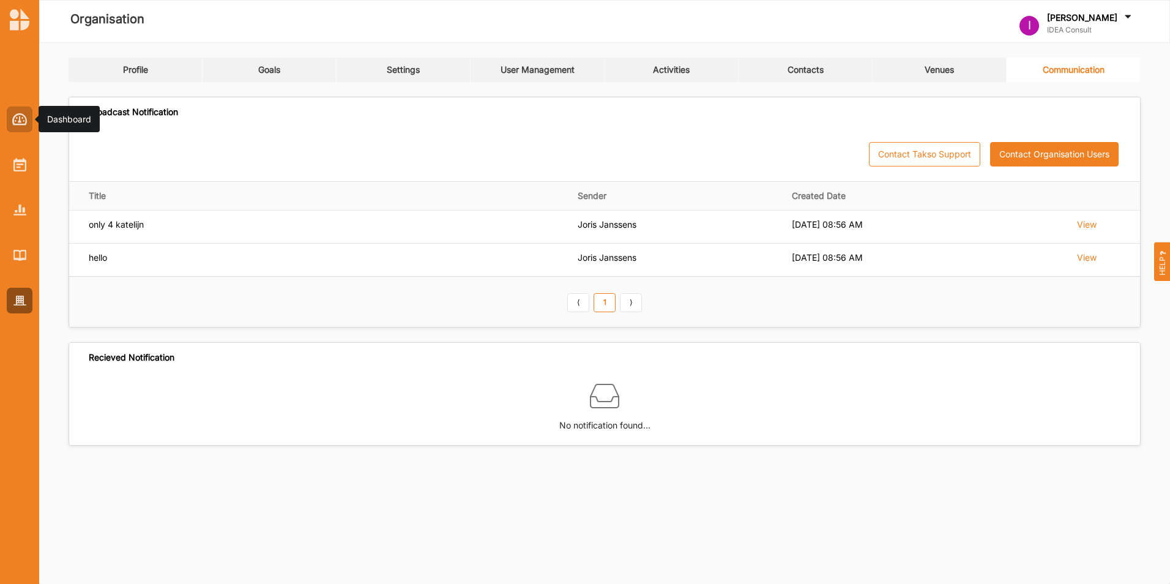
click at [15, 116] on img at bounding box center [19, 119] width 15 height 12
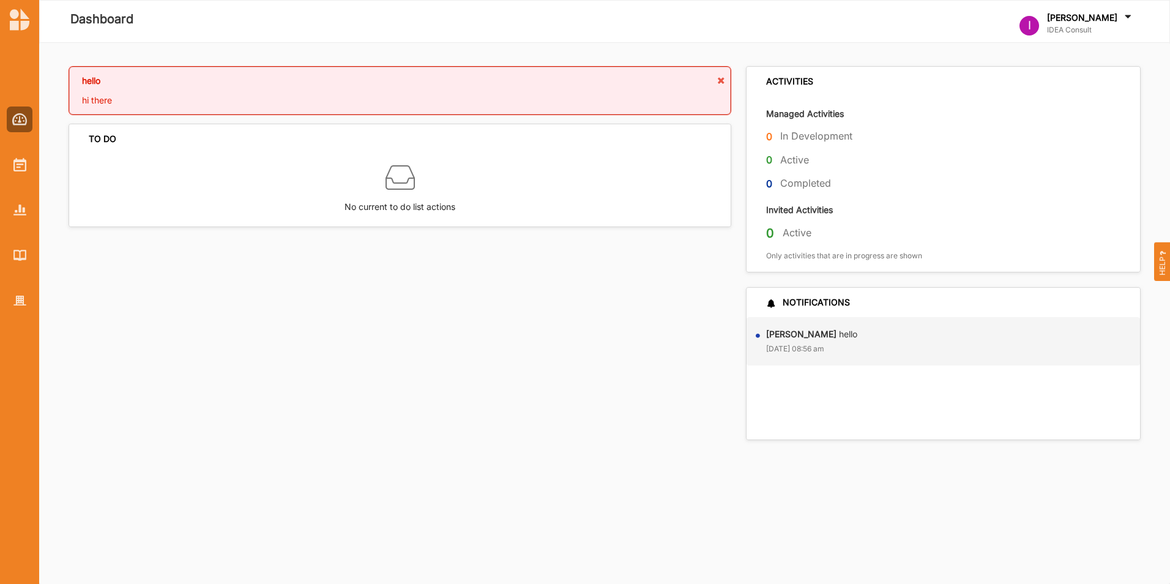
click at [545, 106] on div "hello hi there ... Read More" at bounding box center [400, 90] width 663 height 49
click at [718, 82] on icon at bounding box center [721, 80] width 10 height 9
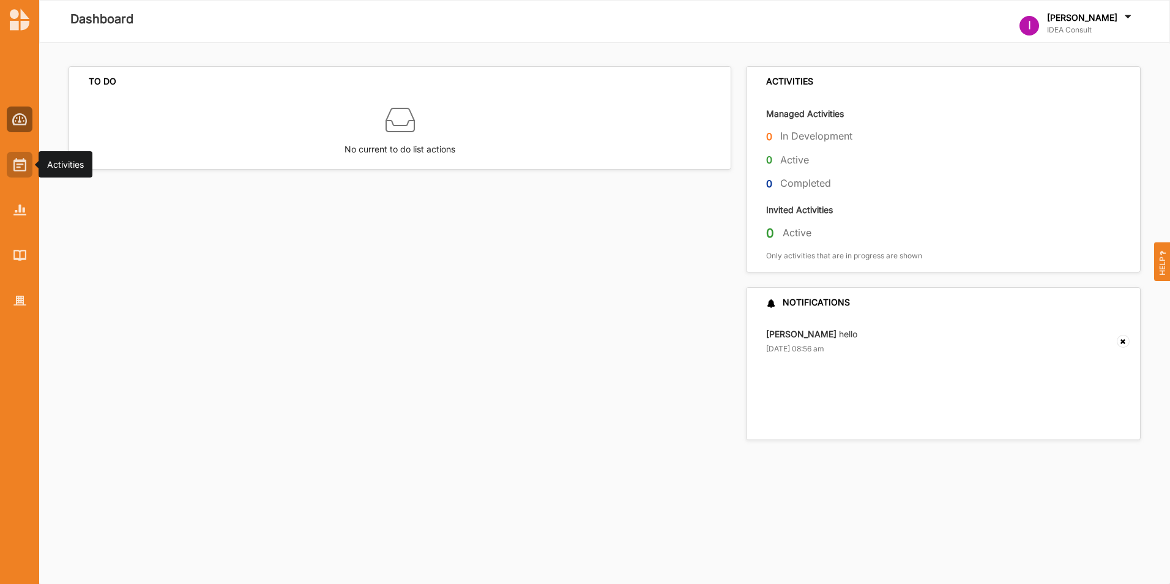
click at [21, 160] on img at bounding box center [19, 164] width 13 height 13
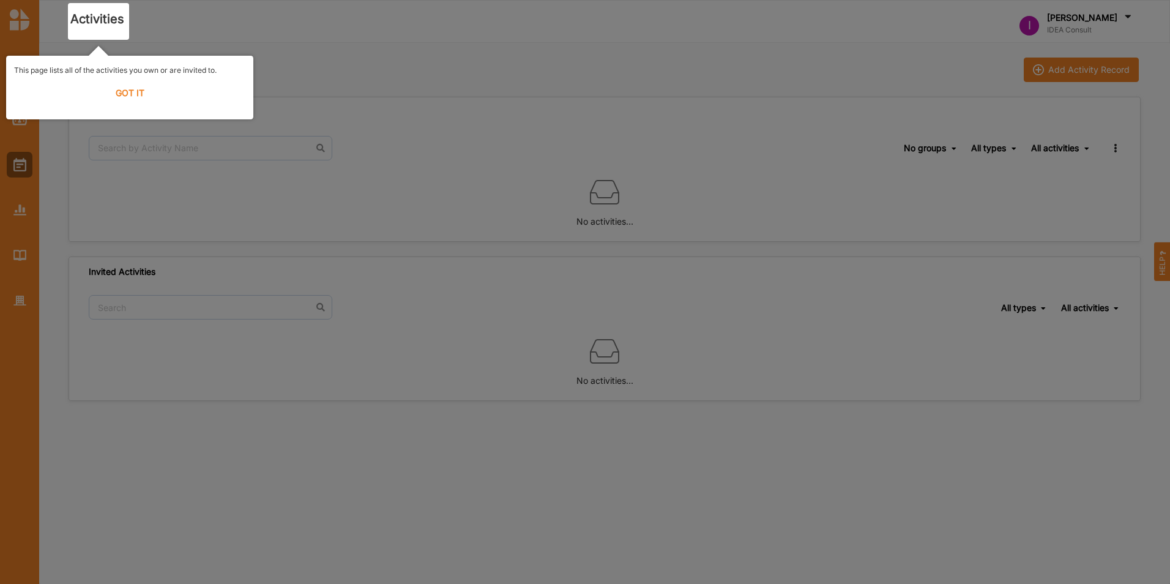
click at [125, 97] on label "GOT IT" at bounding box center [129, 93] width 231 height 27
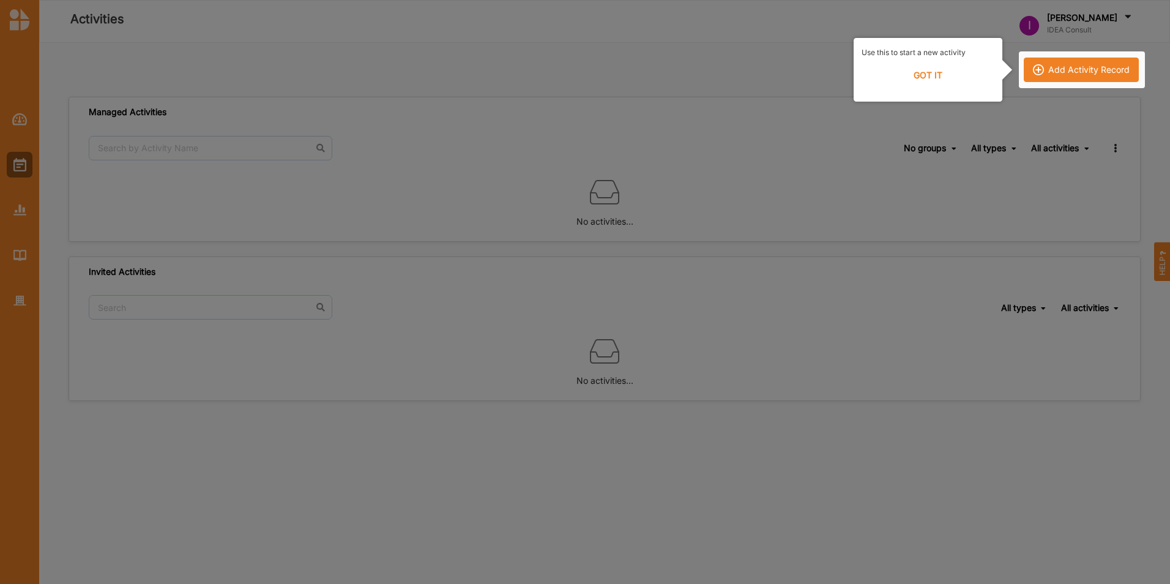
click at [1058, 72] on div at bounding box center [1082, 69] width 126 height 37
click at [933, 76] on label "GOT IT" at bounding box center [927, 75] width 133 height 27
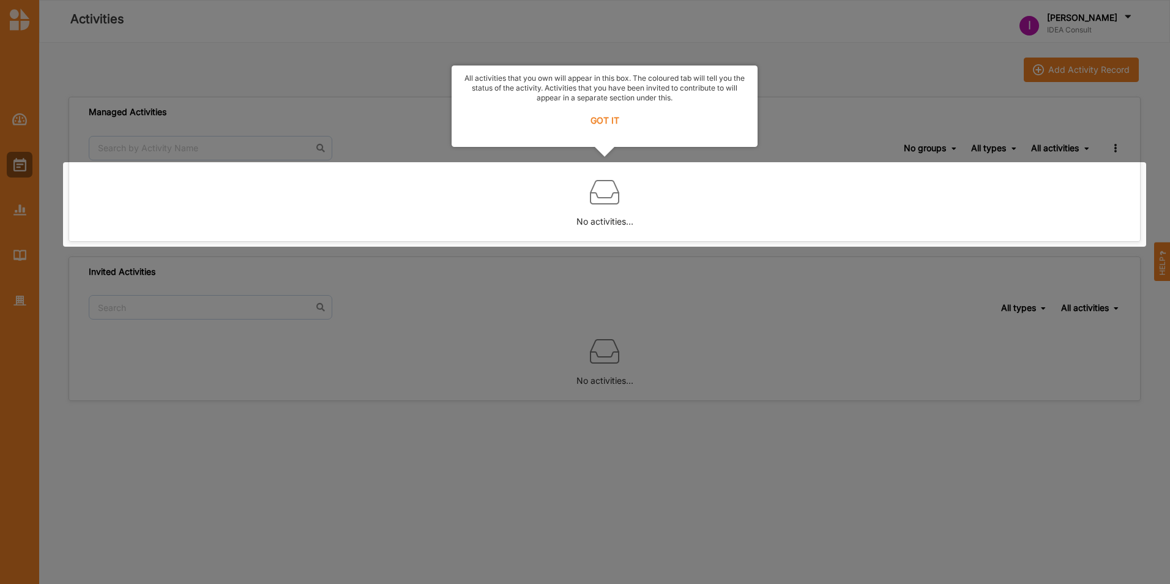
click at [609, 118] on label "GOT IT" at bounding box center [604, 120] width 290 height 27
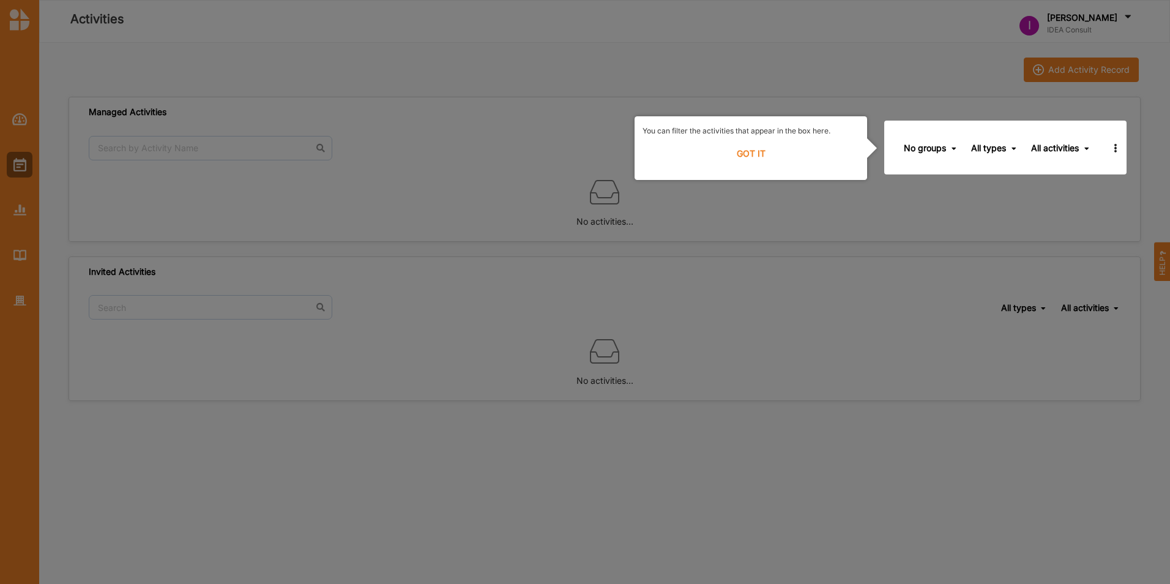
click at [744, 145] on label "GOT IT" at bounding box center [750, 153] width 217 height 27
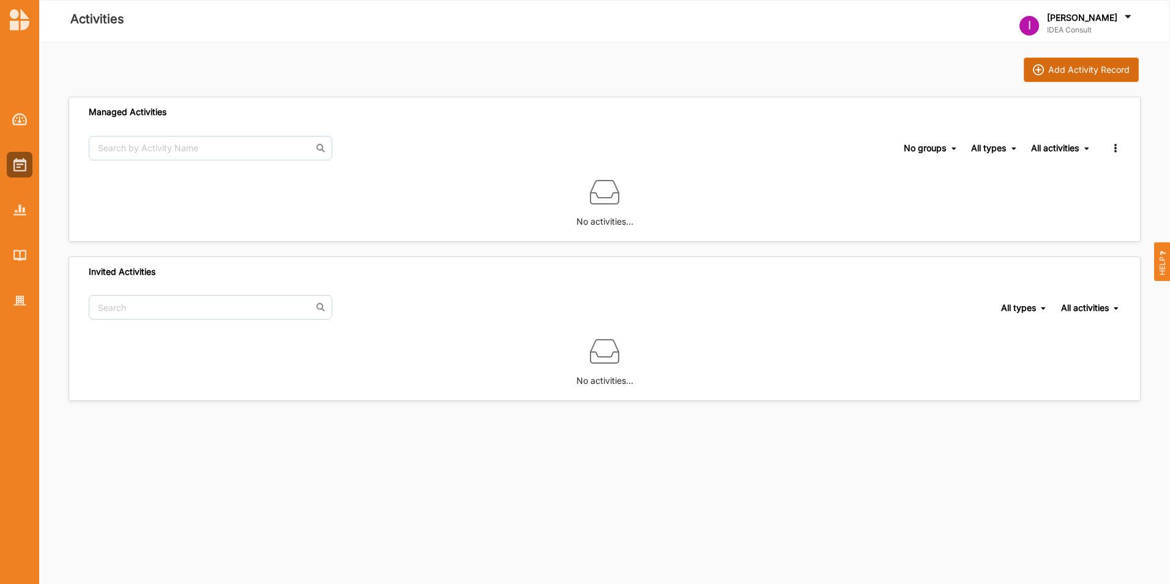
click at [1081, 63] on button "Add Activity Record" at bounding box center [1081, 70] width 115 height 24
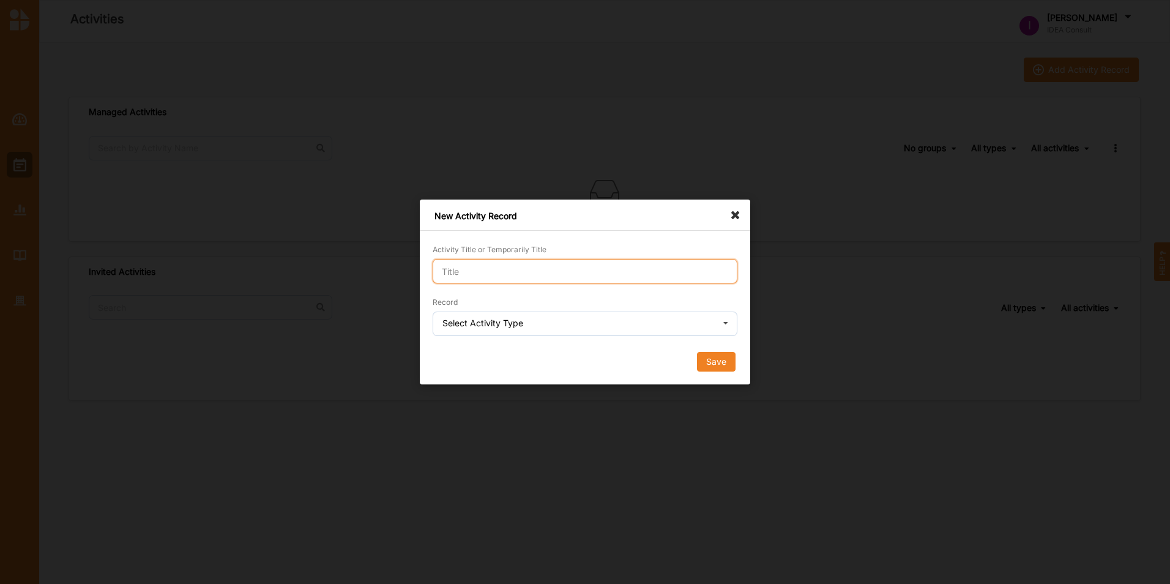
click at [536, 264] on input "Activity Title or Temporarily Title" at bounding box center [585, 271] width 305 height 24
type input "M"
type input "Meemaak Workshop with amateur artists"
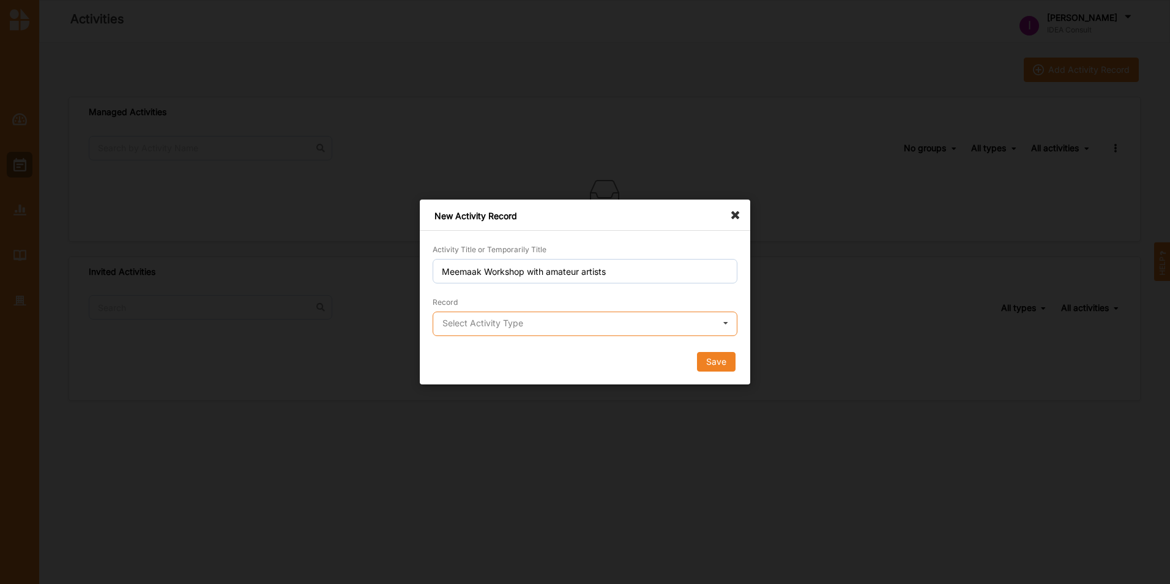
click at [548, 314] on input "text" at bounding box center [585, 324] width 303 height 24
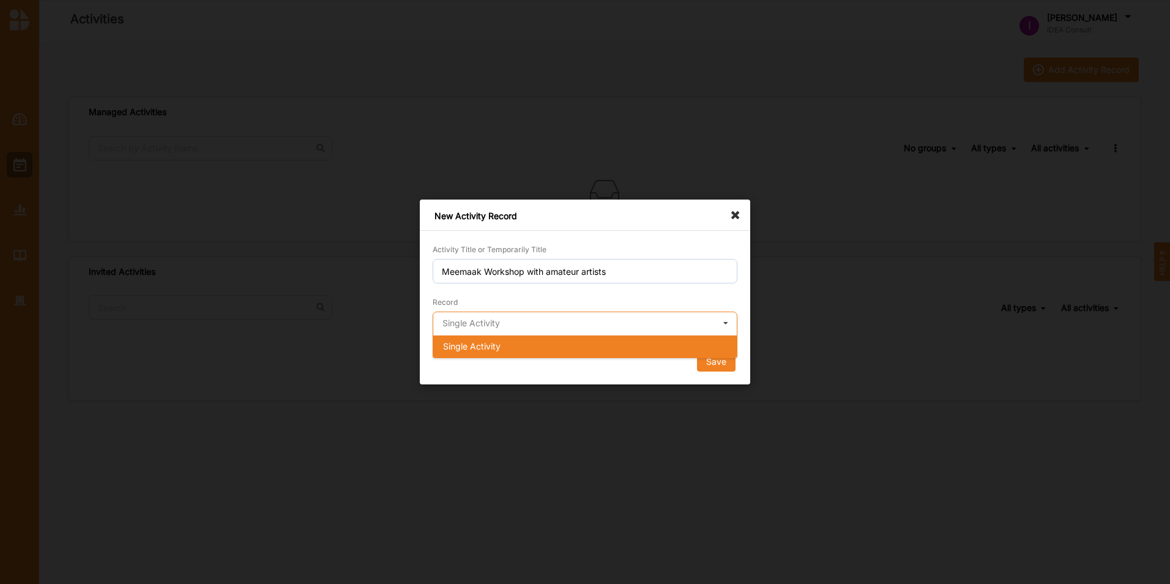
click at [548, 314] on input "text" at bounding box center [585, 324] width 303 height 24
click at [686, 318] on input "text" at bounding box center [585, 324] width 303 height 24
click at [731, 322] on icon at bounding box center [725, 324] width 18 height 24
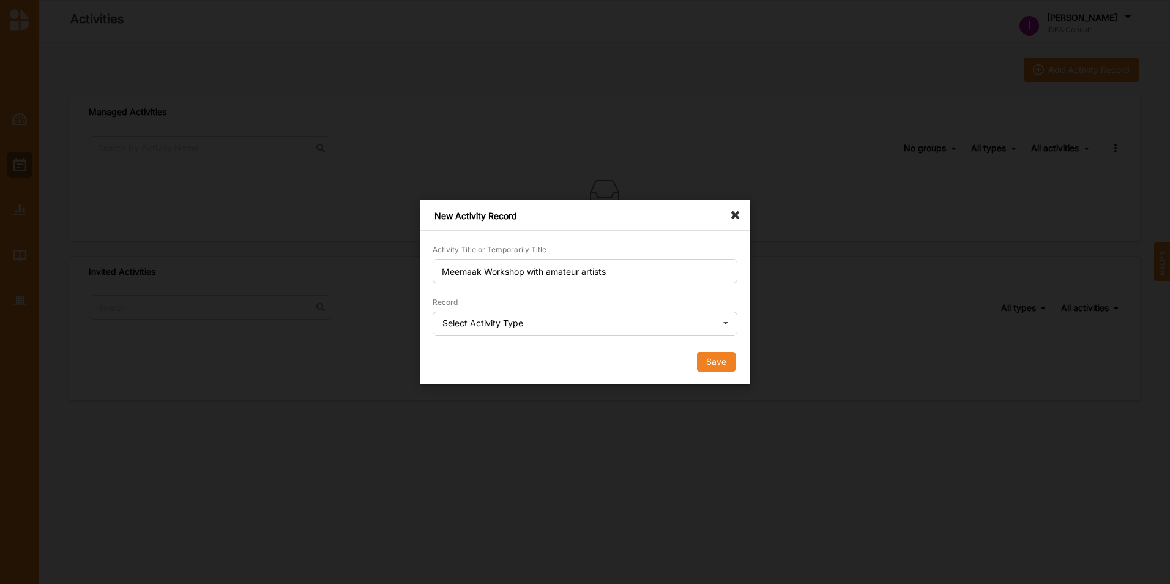
click at [721, 322] on icon at bounding box center [725, 324] width 18 height 24
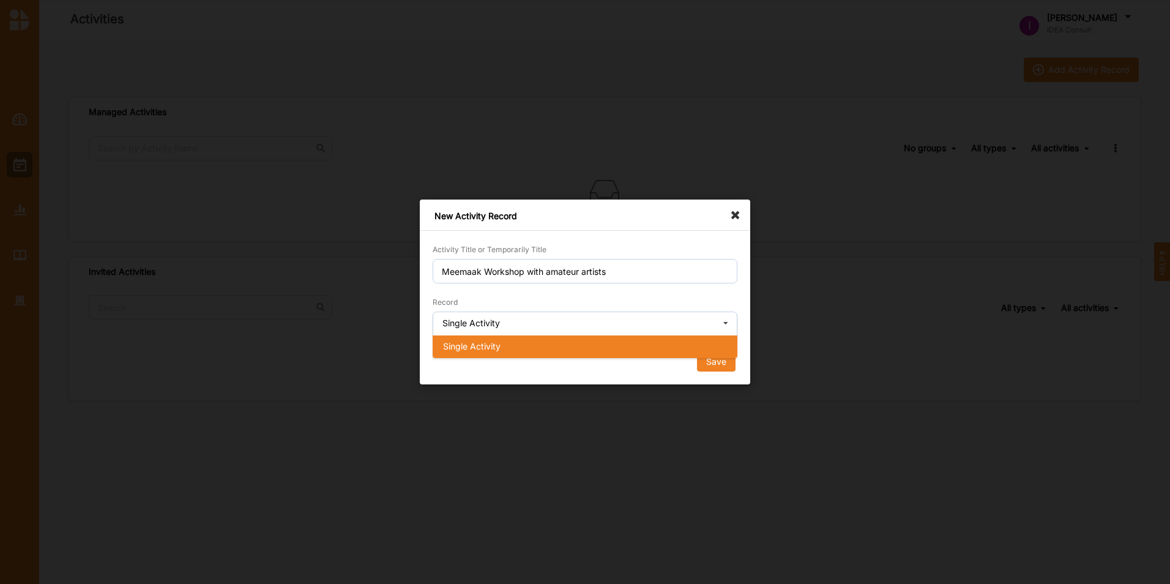
click at [552, 345] on div "Single Activity" at bounding box center [584, 346] width 303 height 22
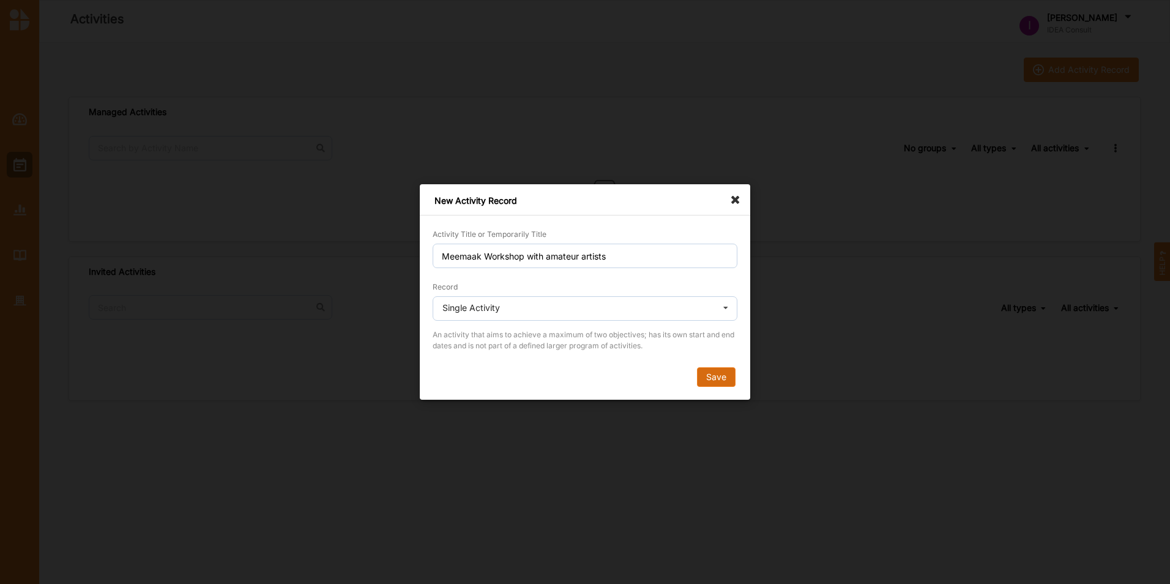
click at [723, 375] on button "Save" at bounding box center [716, 377] width 39 height 20
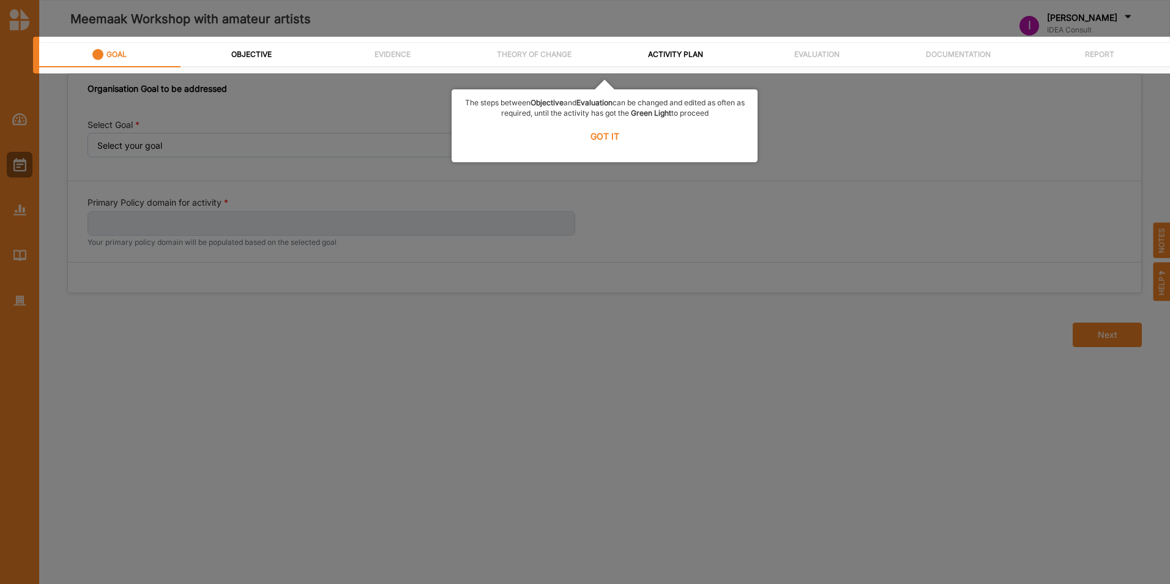
click at [608, 141] on label "GOT IT" at bounding box center [604, 135] width 290 height 27
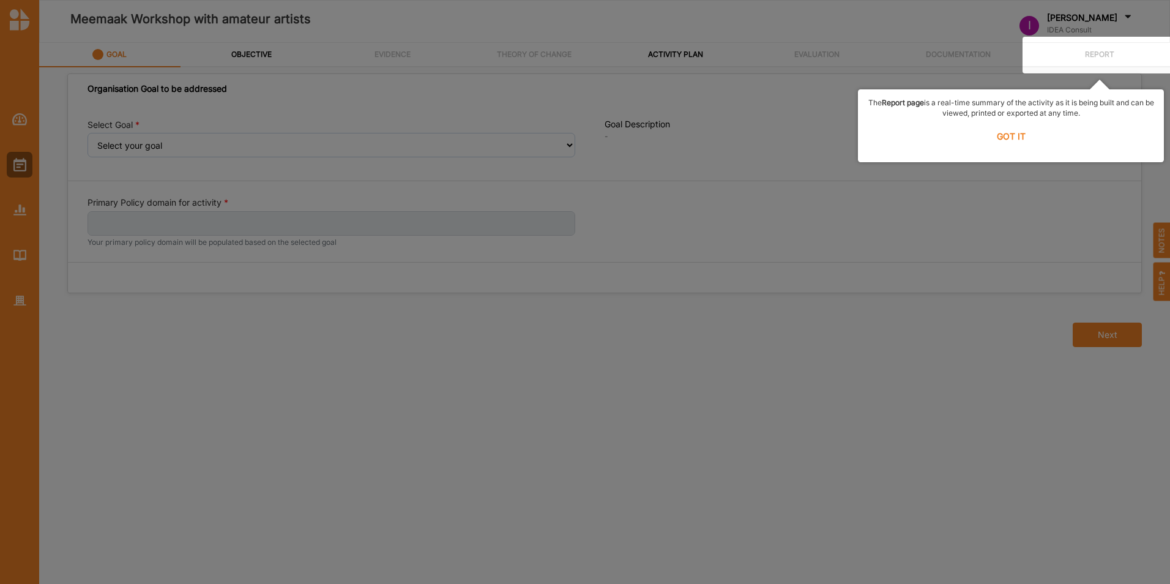
click at [28, 117] on div at bounding box center [585, 292] width 1170 height 584
click at [1008, 139] on label "GOT IT" at bounding box center [1011, 135] width 290 height 27
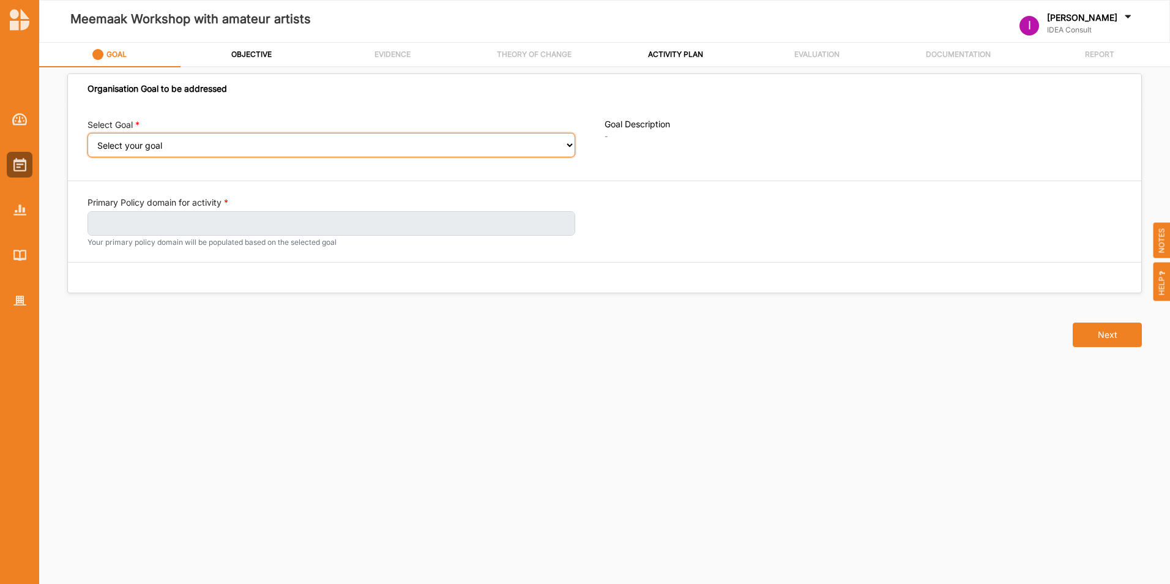
click at [183, 149] on select "Select your goal Moving society Moving another society" at bounding box center [331, 145] width 488 height 24
select select "379"
click at [87, 141] on select "Select your goal Moving society Moving another society" at bounding box center [331, 145] width 488 height 24
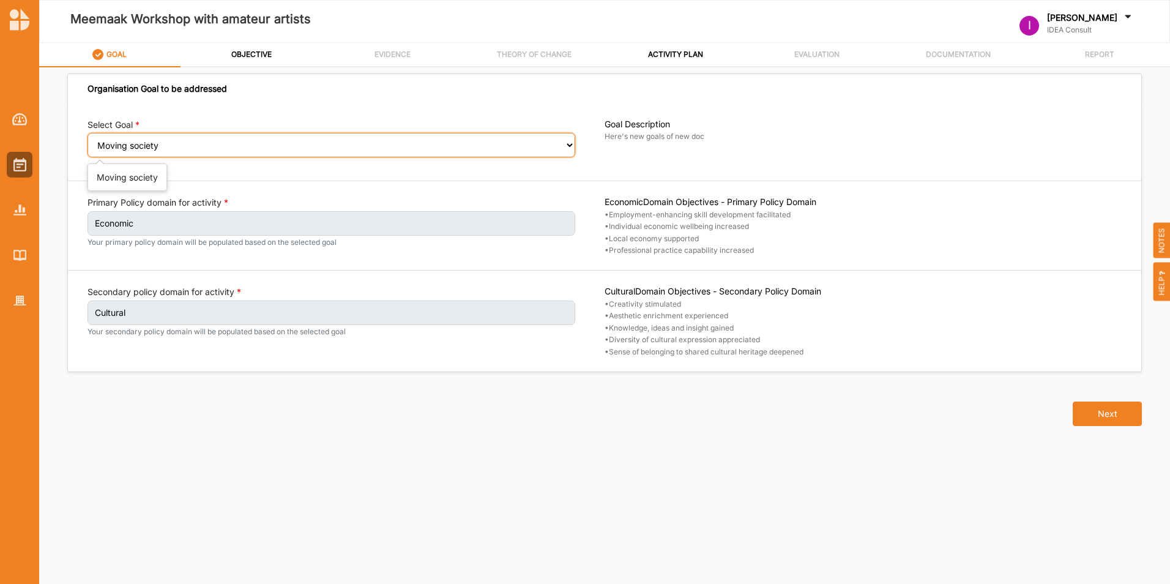
click at [160, 144] on select "Select your goal Moving society Moving another society" at bounding box center [331, 145] width 488 height 24
select select "380"
click at [87, 141] on select "Select your goal Moving society Moving another society" at bounding box center [331, 145] width 488 height 24
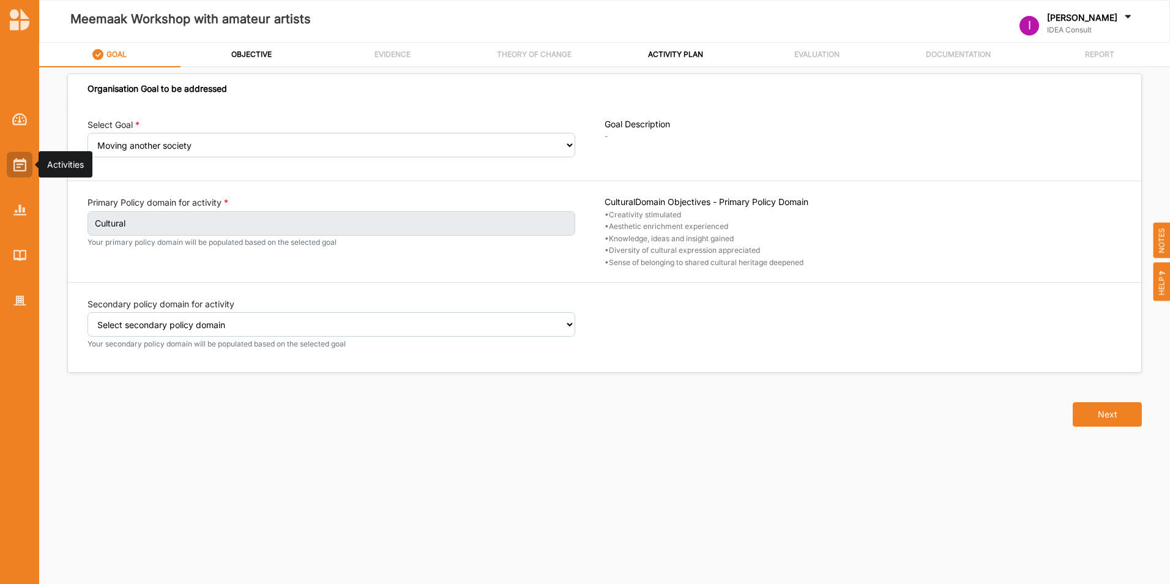
click at [18, 160] on img at bounding box center [19, 164] width 13 height 13
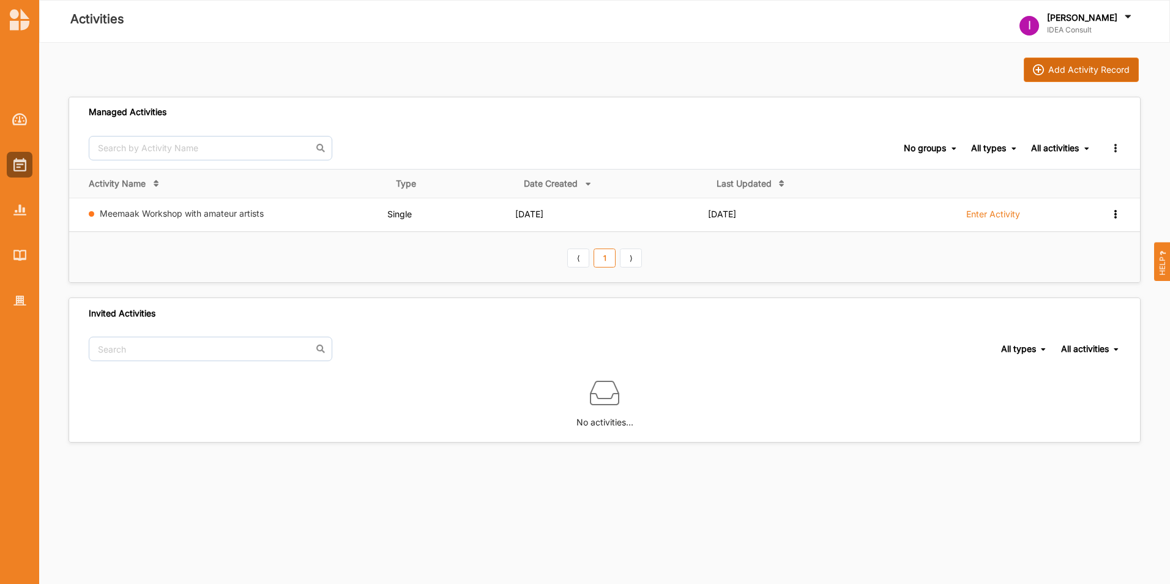
click at [1095, 63] on button "Add Activity Record" at bounding box center [1081, 70] width 115 height 24
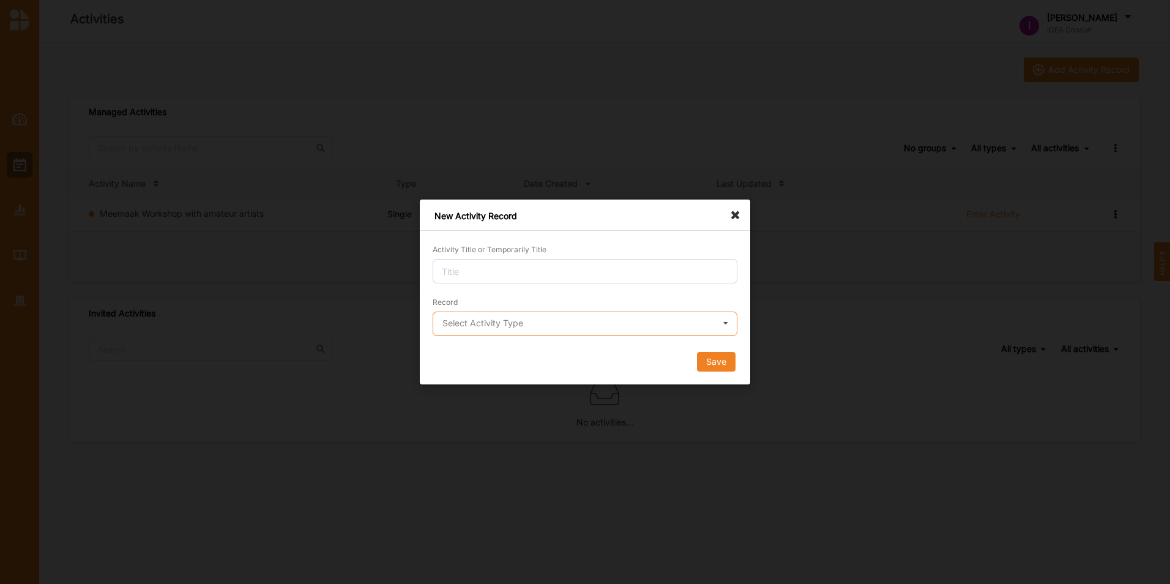
click at [619, 322] on input "text" at bounding box center [585, 324] width 303 height 24
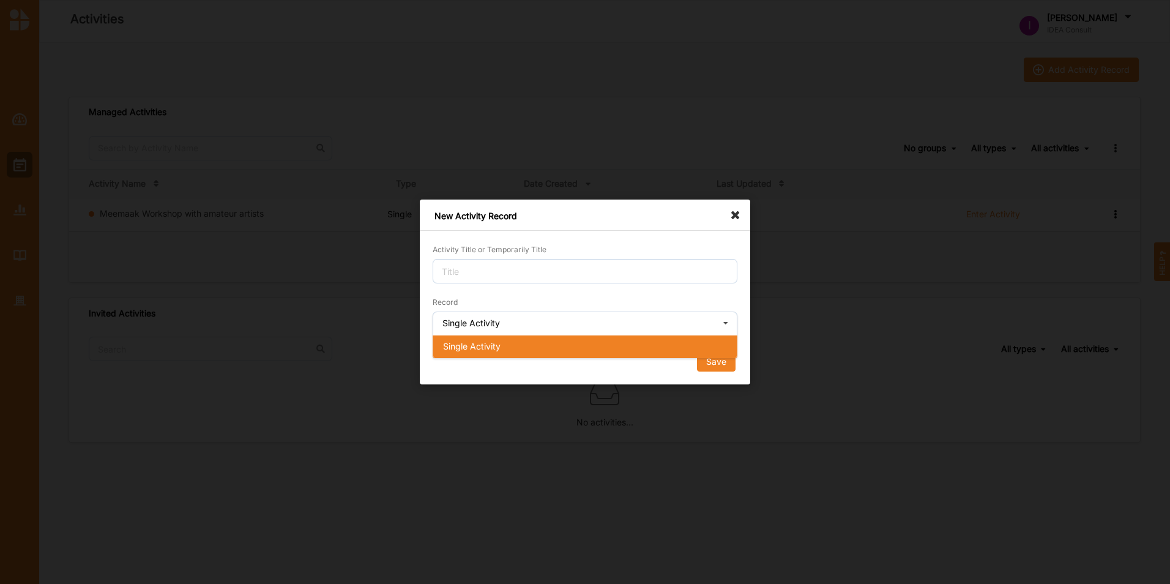
click at [732, 322] on icon at bounding box center [725, 324] width 18 height 24
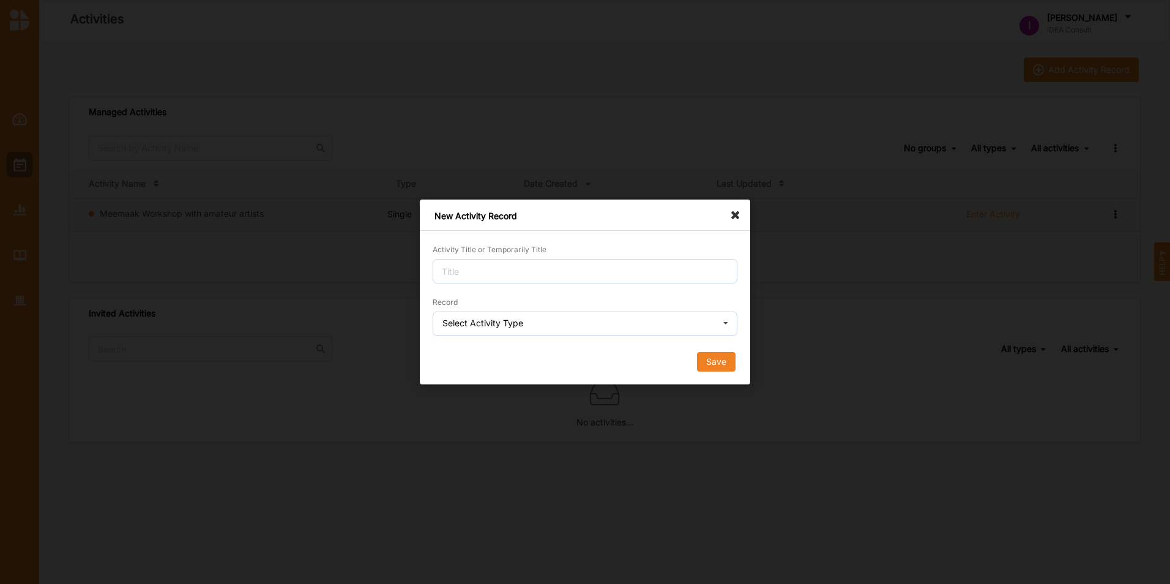
click at [734, 209] on icon at bounding box center [739, 209] width 20 height 20
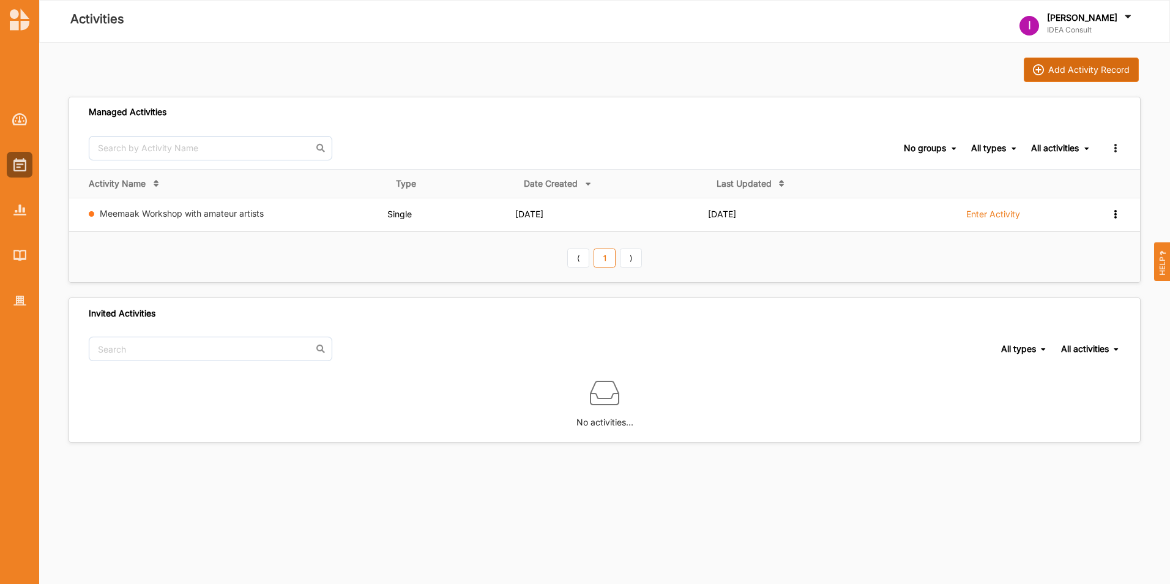
click at [1087, 73] on div "Add Activity Record" at bounding box center [1088, 69] width 81 height 11
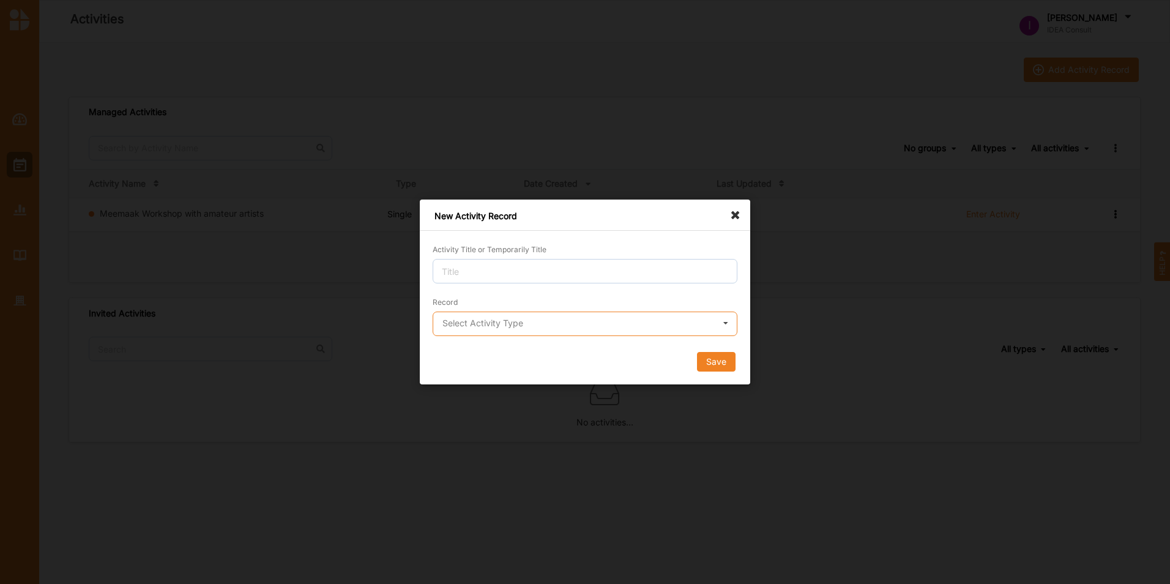
click at [653, 332] on input "text" at bounding box center [585, 324] width 303 height 24
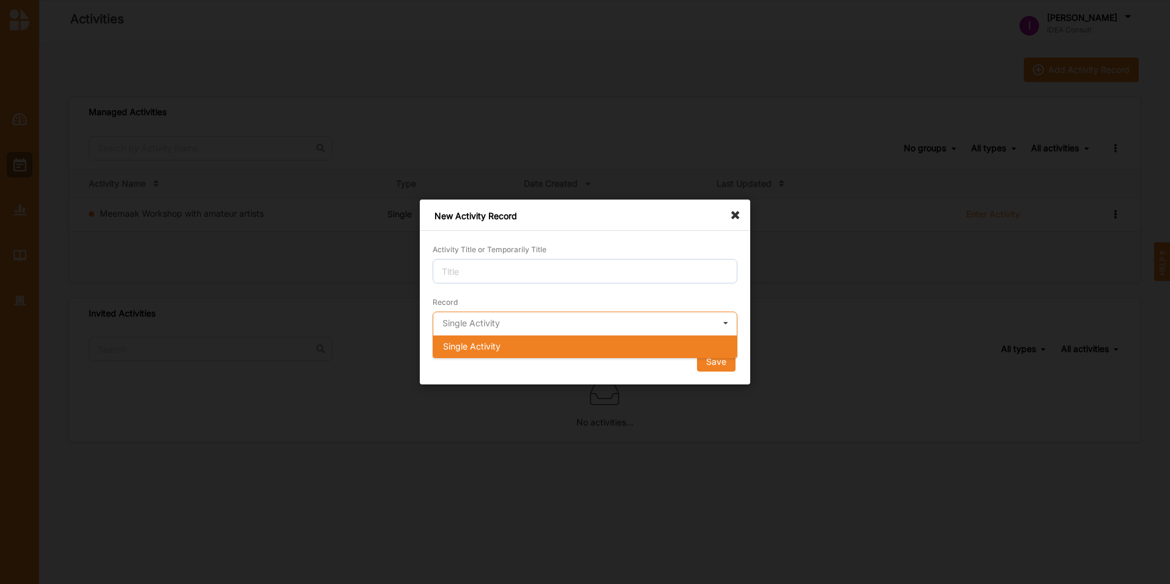
click at [653, 332] on input "text" at bounding box center [585, 324] width 303 height 24
click at [732, 326] on icon at bounding box center [725, 324] width 18 height 24
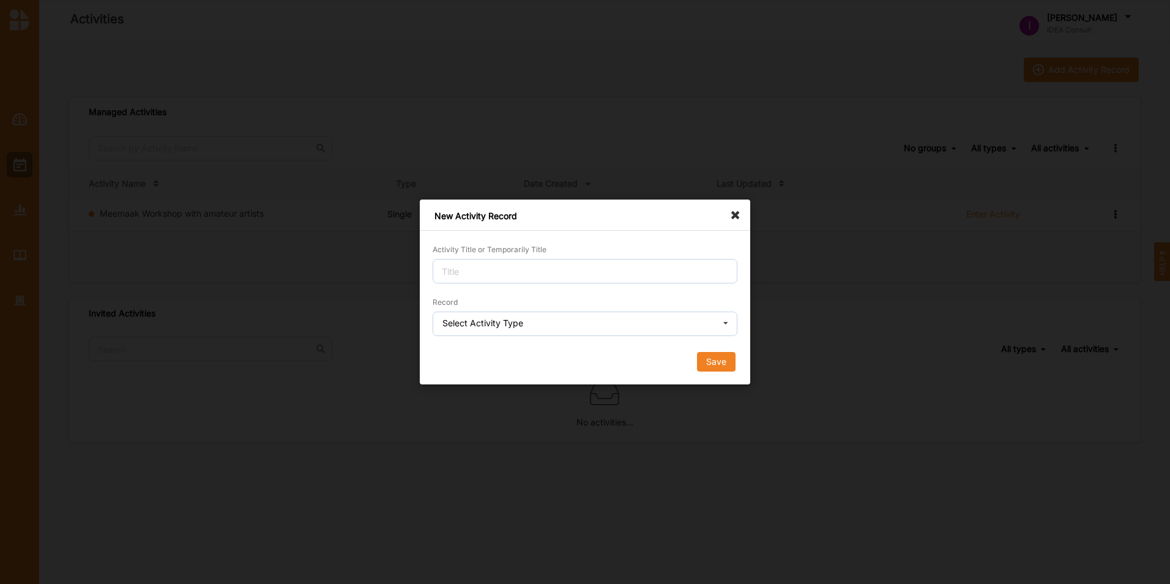
click at [732, 326] on icon at bounding box center [725, 324] width 18 height 24
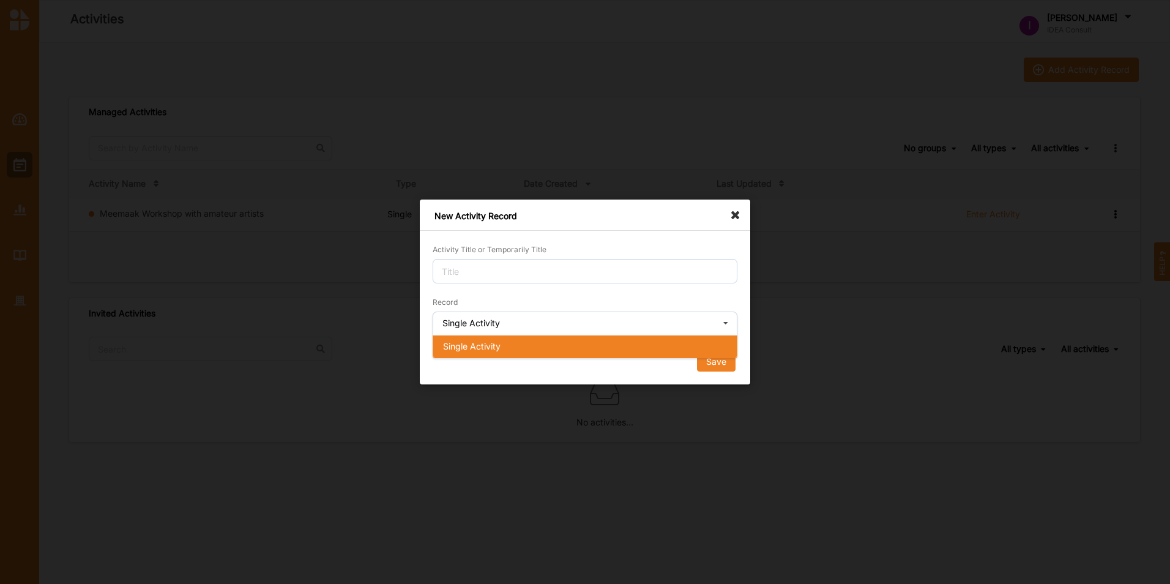
click at [732, 326] on icon at bounding box center [725, 324] width 18 height 24
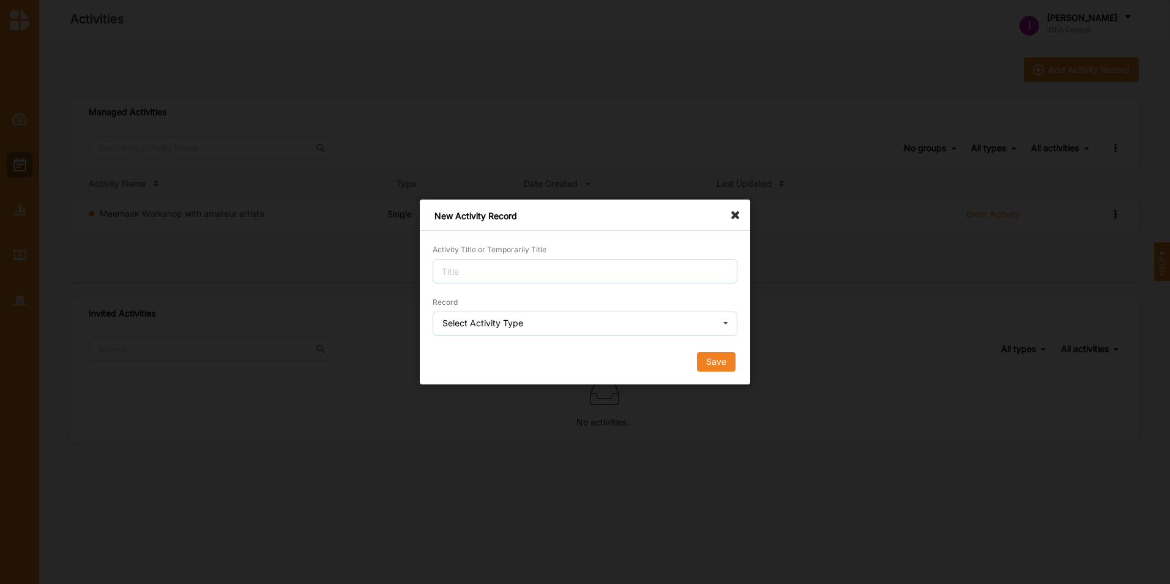
click at [737, 214] on icon at bounding box center [739, 209] width 20 height 20
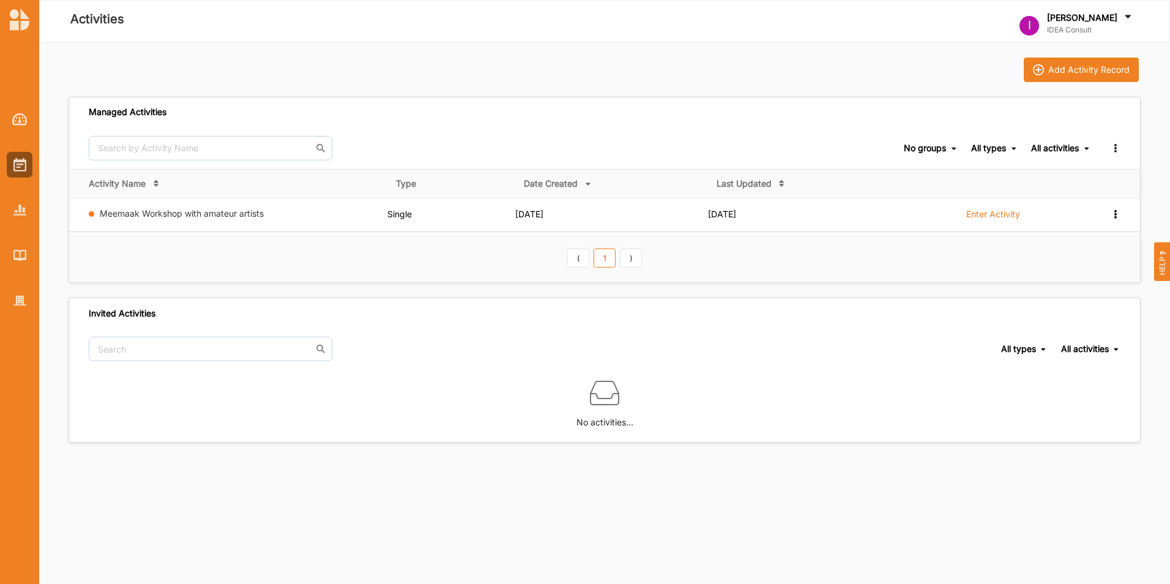
click at [475, 290] on div "Managed Activities No groups No groups All types All types Single Grant Festiva…" at bounding box center [605, 262] width 1072 height 360
click at [1084, 69] on div "Add Activity Record" at bounding box center [1088, 69] width 81 height 11
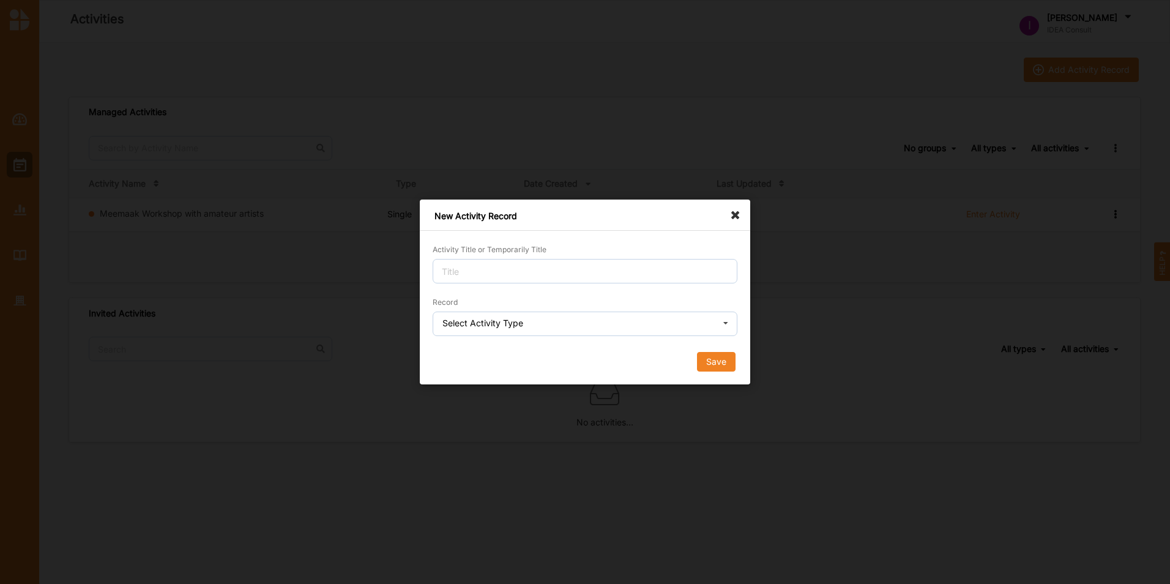
click at [720, 329] on icon at bounding box center [725, 324] width 18 height 24
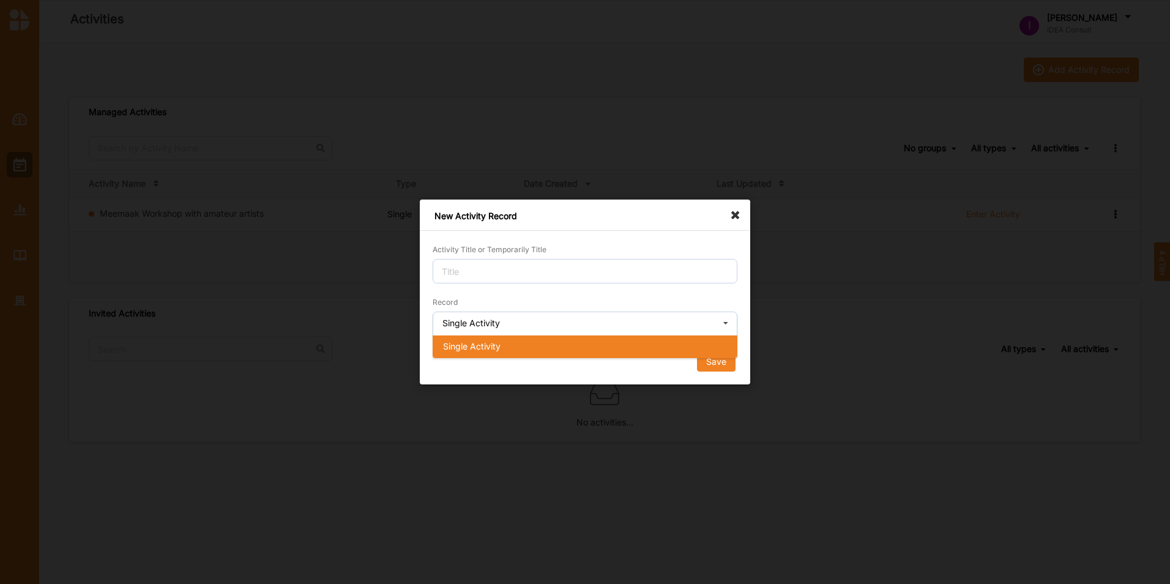
click at [720, 327] on icon at bounding box center [725, 324] width 18 height 24
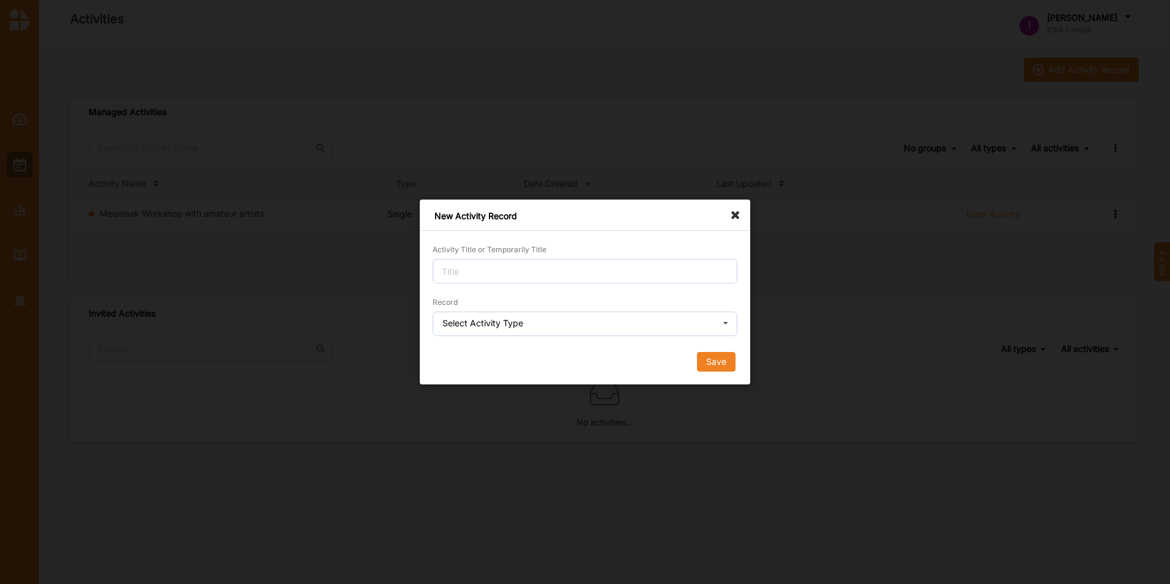
click at [854, 314] on div "New Activity Record Activity Title or Temporarily Title Record Select Activity …" at bounding box center [585, 292] width 1170 height 584
click at [731, 211] on icon at bounding box center [739, 209] width 20 height 20
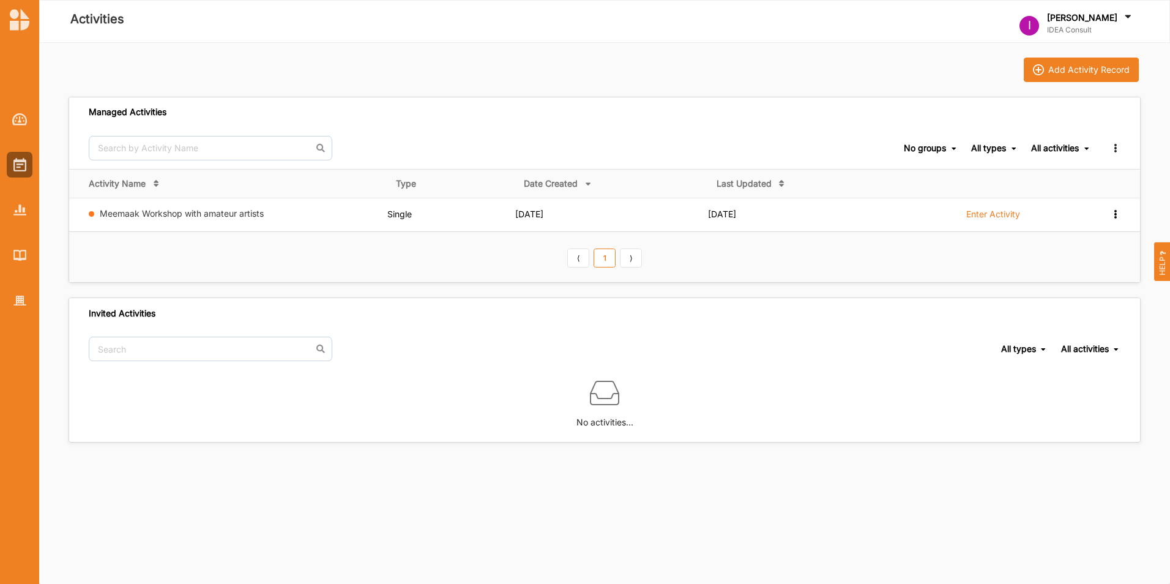
click at [715, 256] on th "⟨ 1 ⟩" at bounding box center [604, 256] width 1071 height 51
click at [1106, 80] on button "Add Activity Record" at bounding box center [1081, 70] width 115 height 24
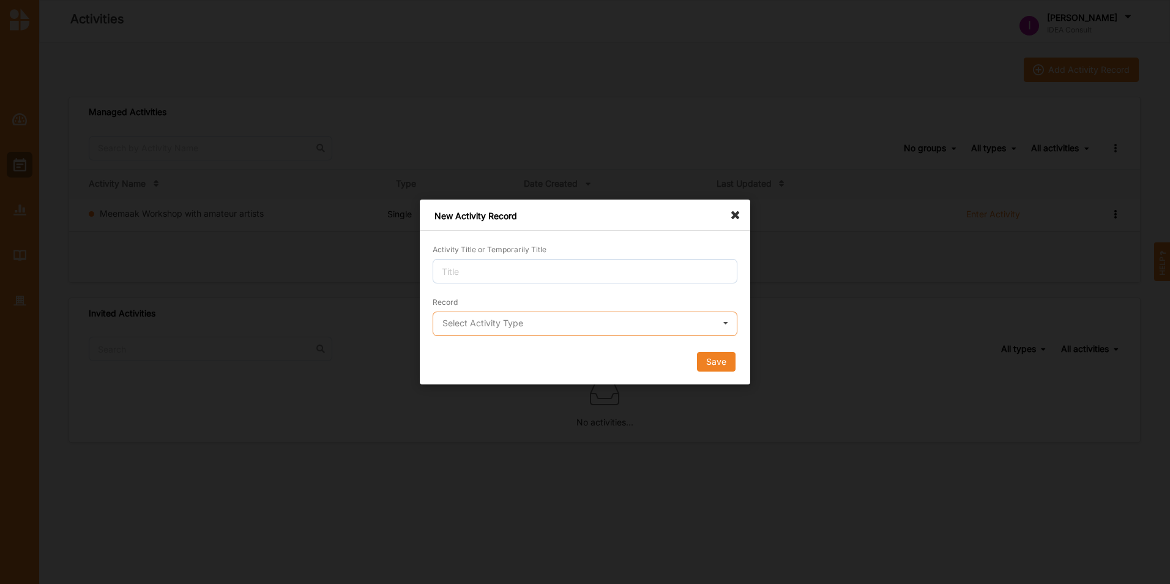
click at [693, 327] on input "text" at bounding box center [585, 324] width 303 height 24
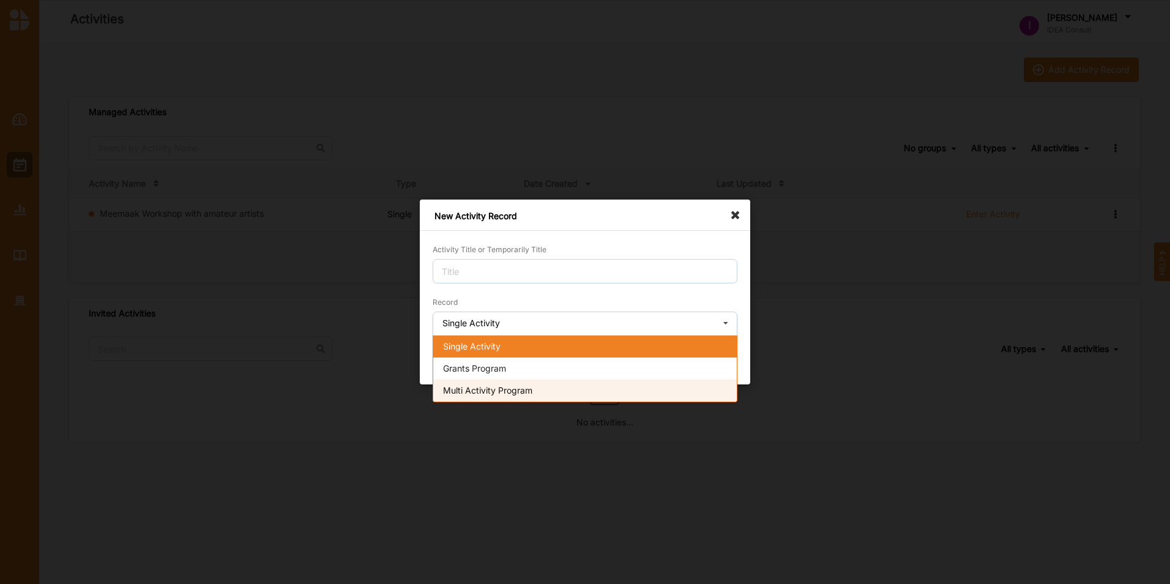
click at [677, 387] on div "Multi Activity Program" at bounding box center [584, 390] width 303 height 22
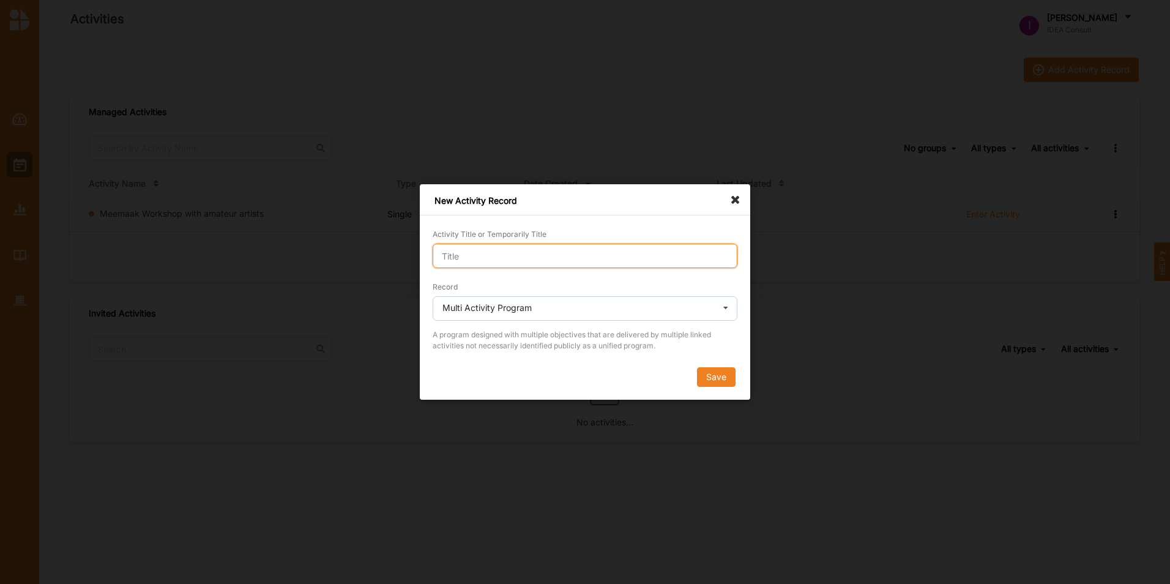
click at [641, 259] on input "Activity Title or Temporarily Title" at bounding box center [585, 256] width 305 height 24
type input "Workshop Series with cultural entrepreneurs"
click at [729, 382] on button "Save" at bounding box center [716, 377] width 39 height 20
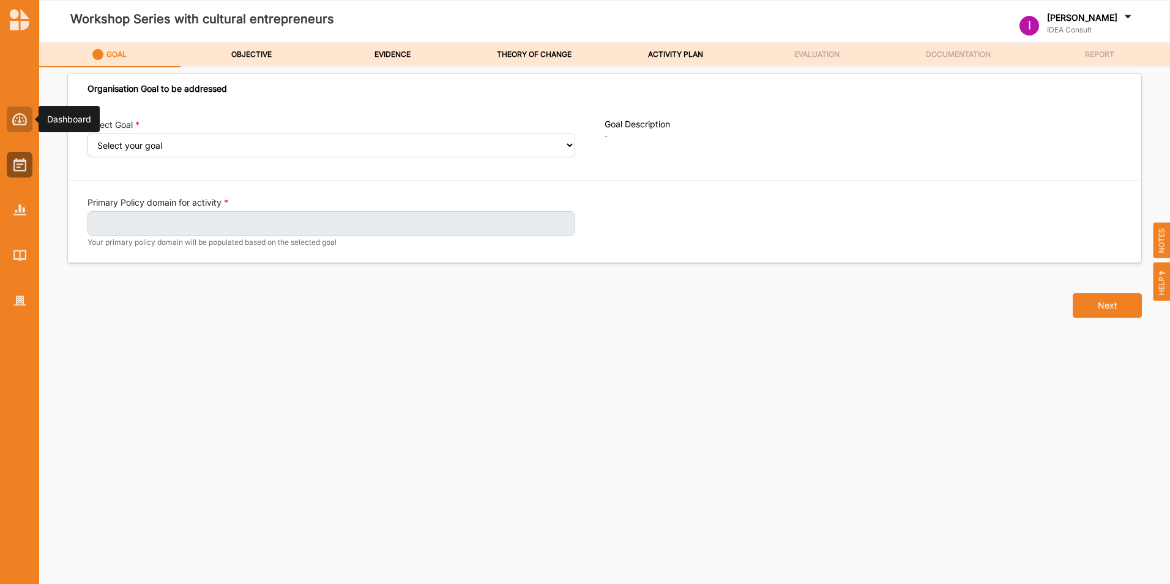
click at [23, 116] on img at bounding box center [19, 119] width 15 height 12
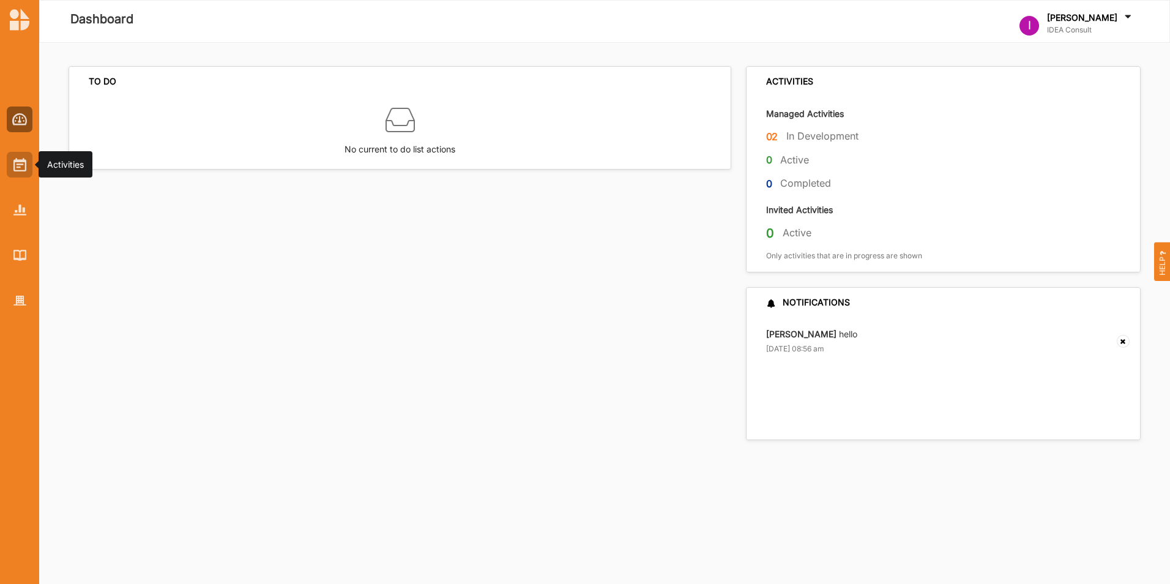
click at [21, 163] on img at bounding box center [19, 164] width 13 height 13
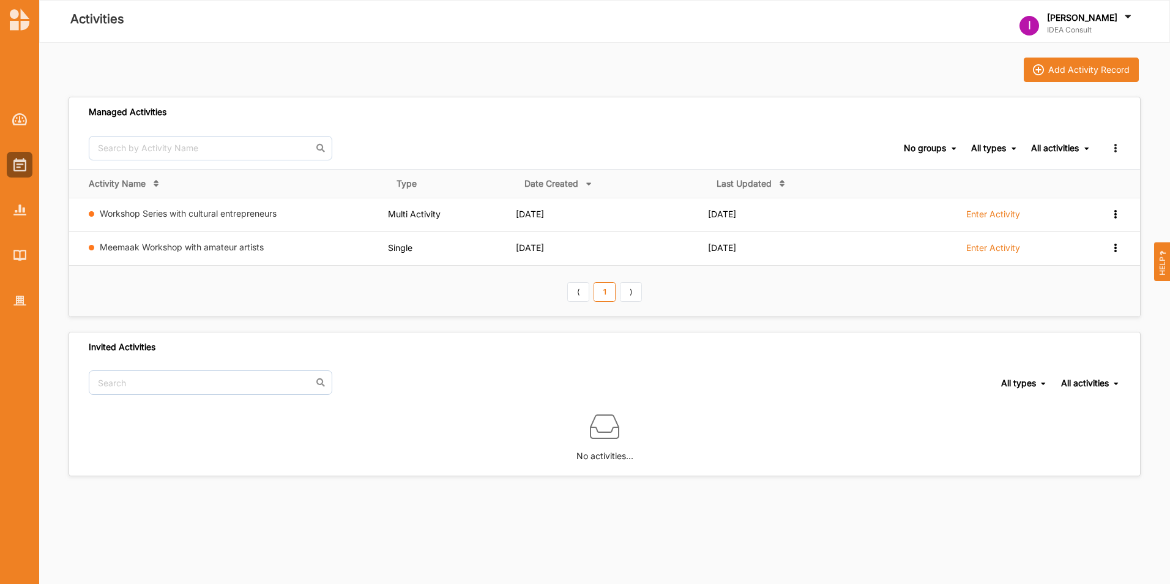
click at [994, 210] on label "Enter Activity" at bounding box center [993, 214] width 54 height 11
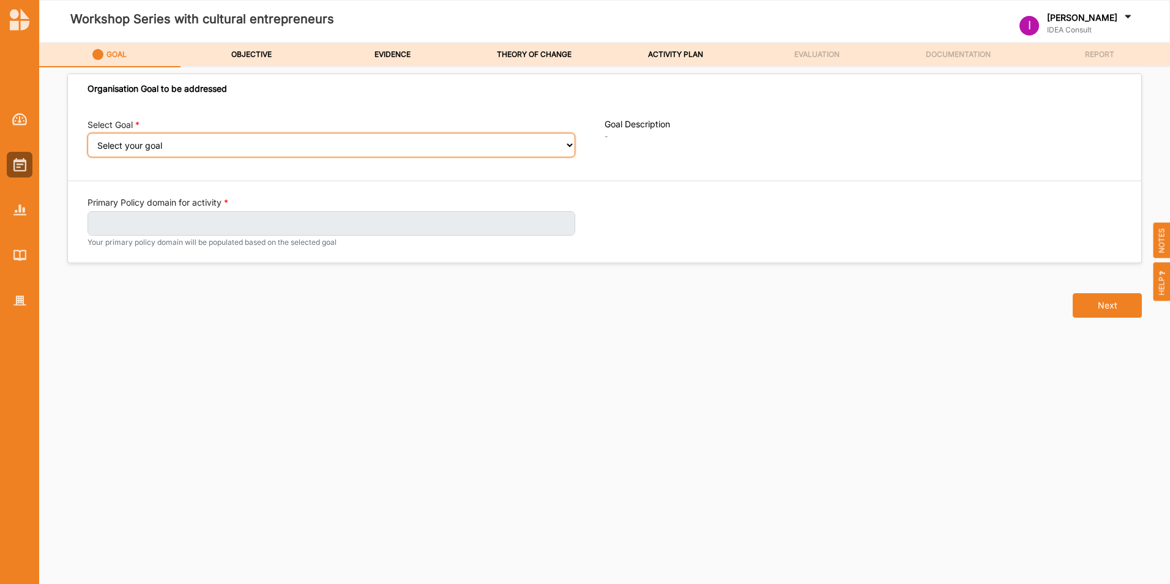
click at [499, 139] on select "Select your goal Moving society Moving another society" at bounding box center [331, 145] width 488 height 24
select select "380"
click at [87, 141] on select "Select your goal Moving society Moving another society" at bounding box center [331, 145] width 488 height 24
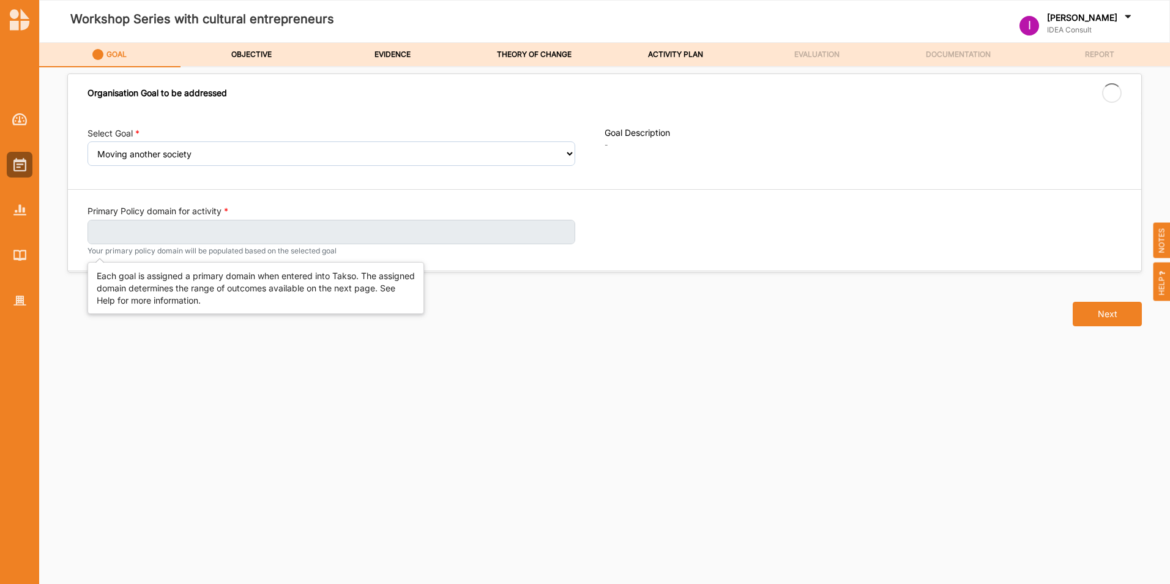
select select "380"
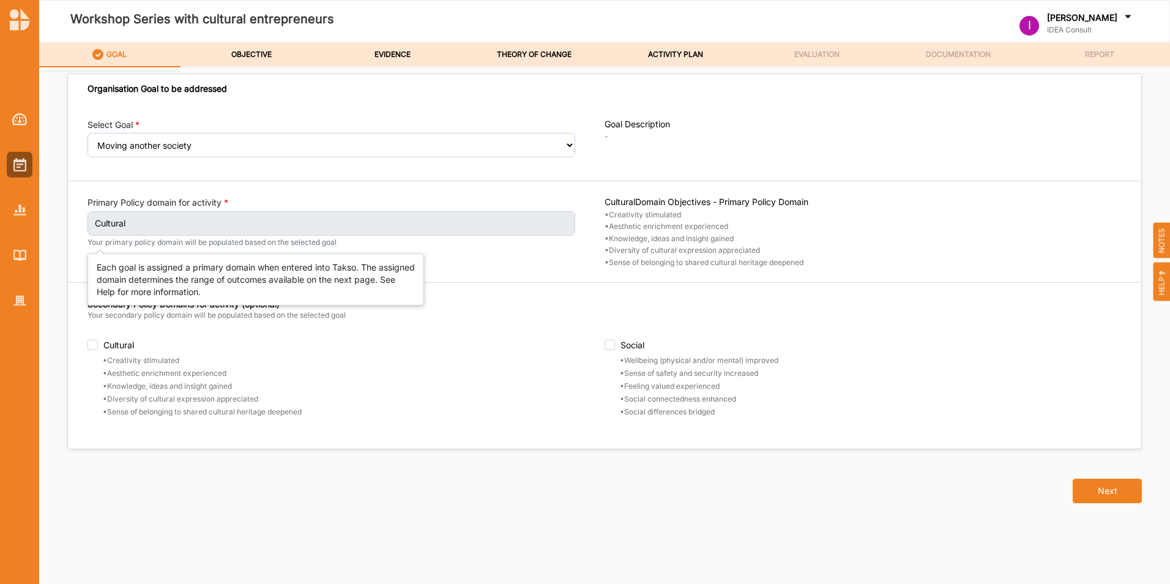
click at [422, 224] on label "Cultural" at bounding box center [331, 223] width 488 height 24
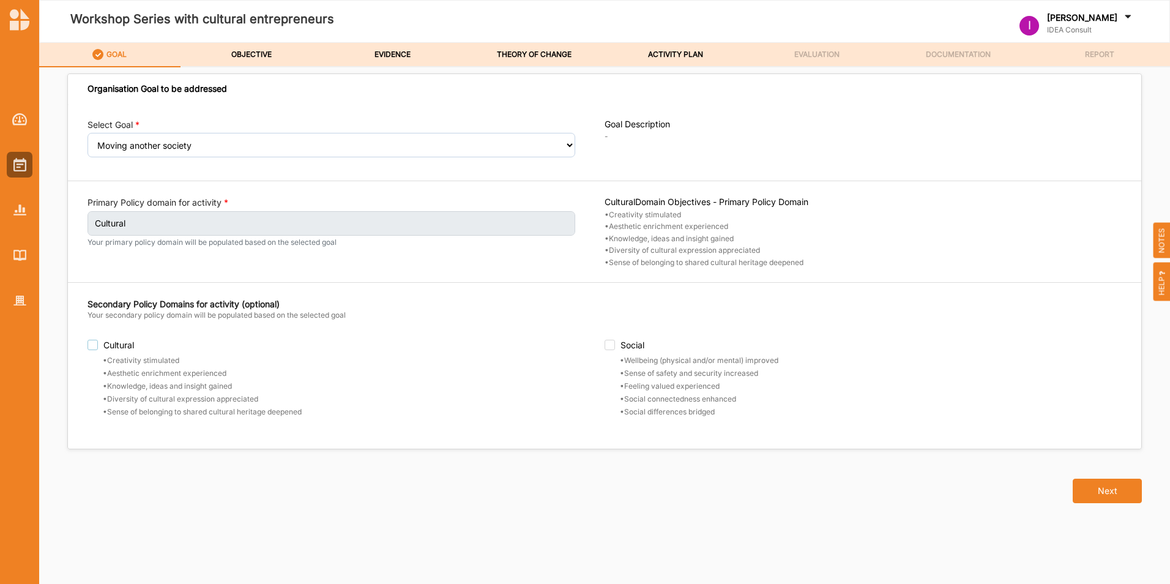
click at [96, 342] on label "Cultural" at bounding box center [345, 345] width 517 height 10
checkbox input "true"
click at [21, 124] on img at bounding box center [19, 119] width 15 height 12
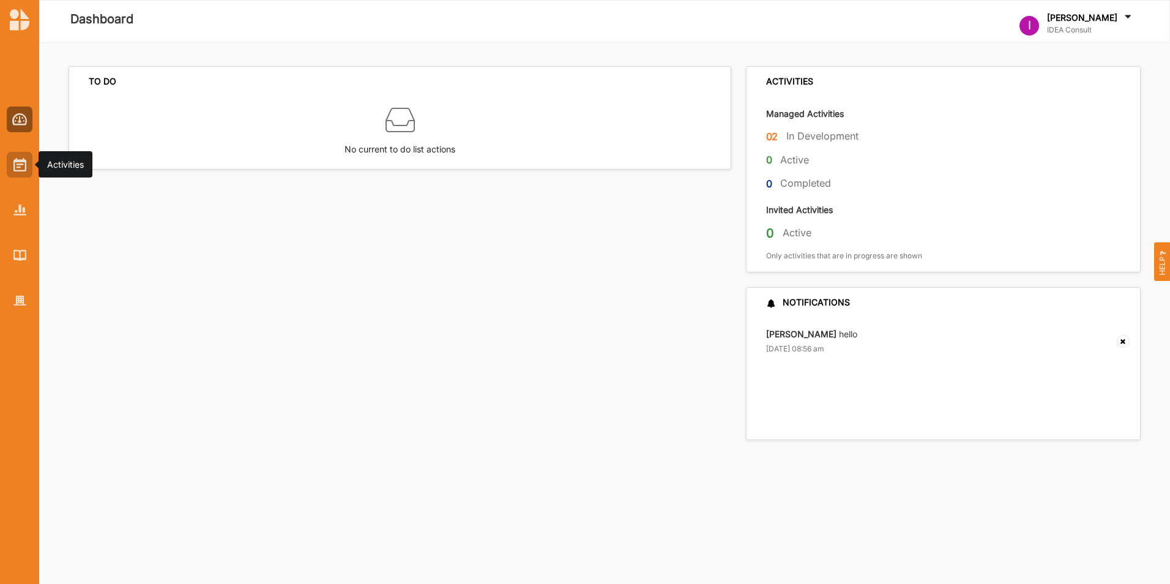
click at [20, 167] on img at bounding box center [19, 164] width 13 height 13
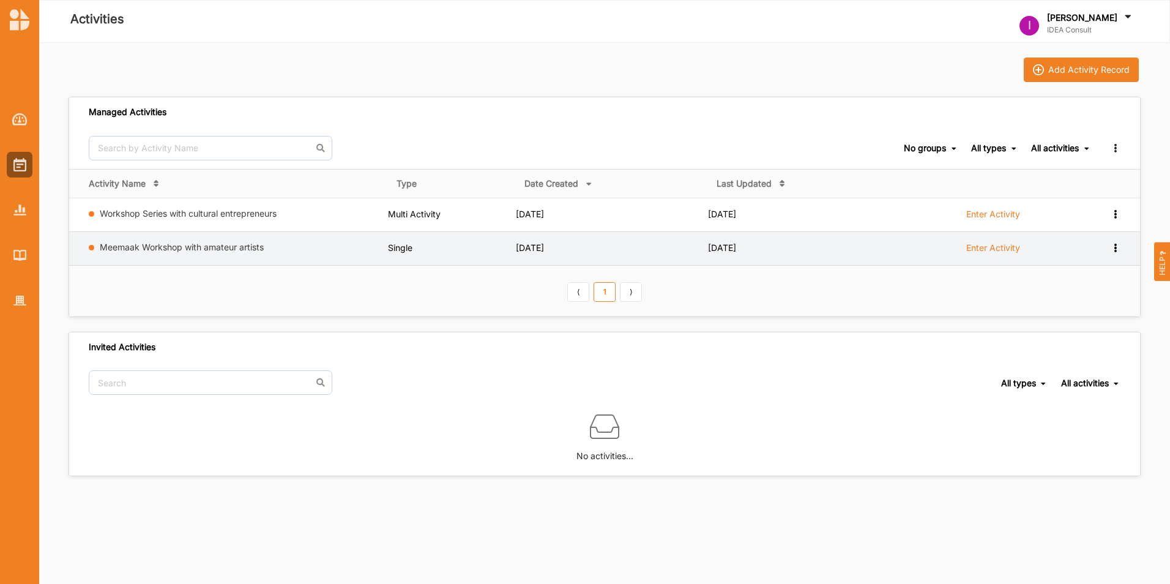
click at [999, 246] on label "Enter Activity" at bounding box center [993, 247] width 54 height 11
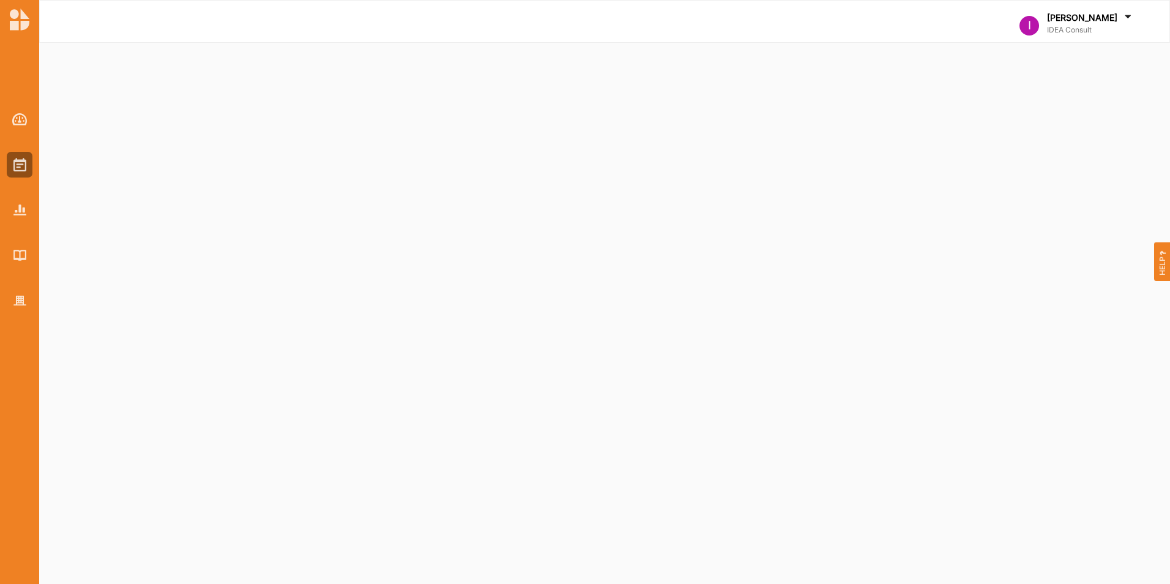
select select "380"
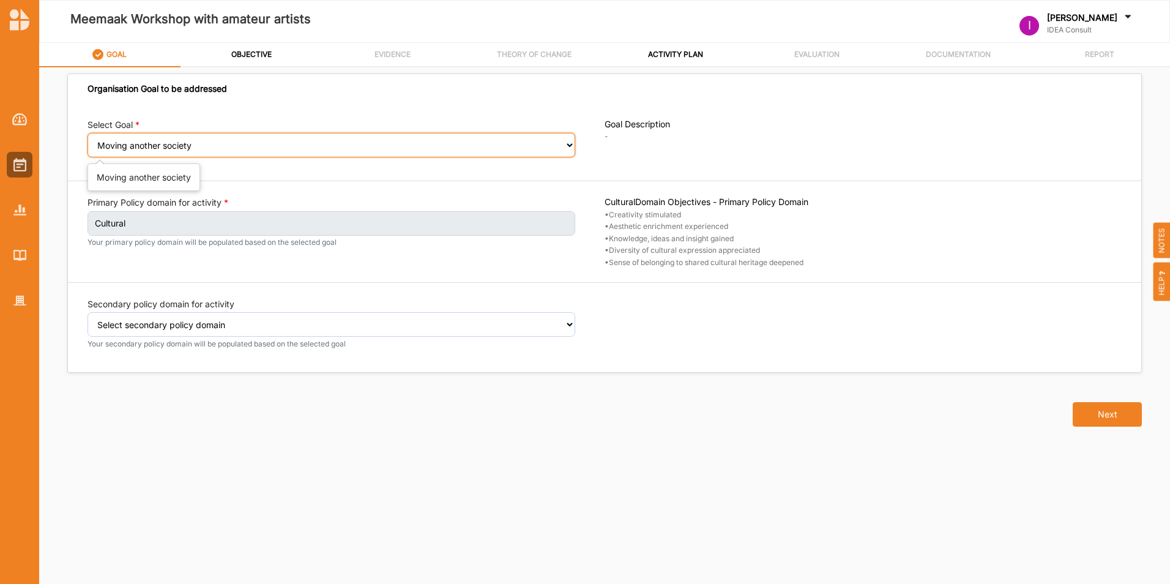
click at [548, 141] on select "Select your goal Moving society Moving another society" at bounding box center [331, 145] width 488 height 24
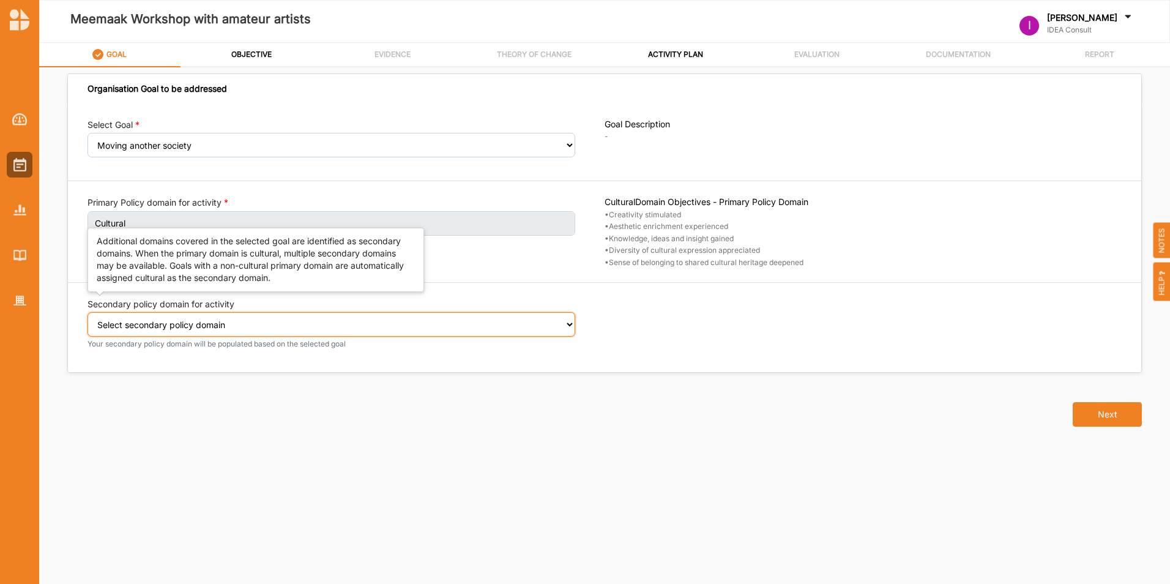
click at [435, 319] on select "Select secondary policy domain No second domain for this activity Cultural Soci…" at bounding box center [331, 324] width 488 height 24
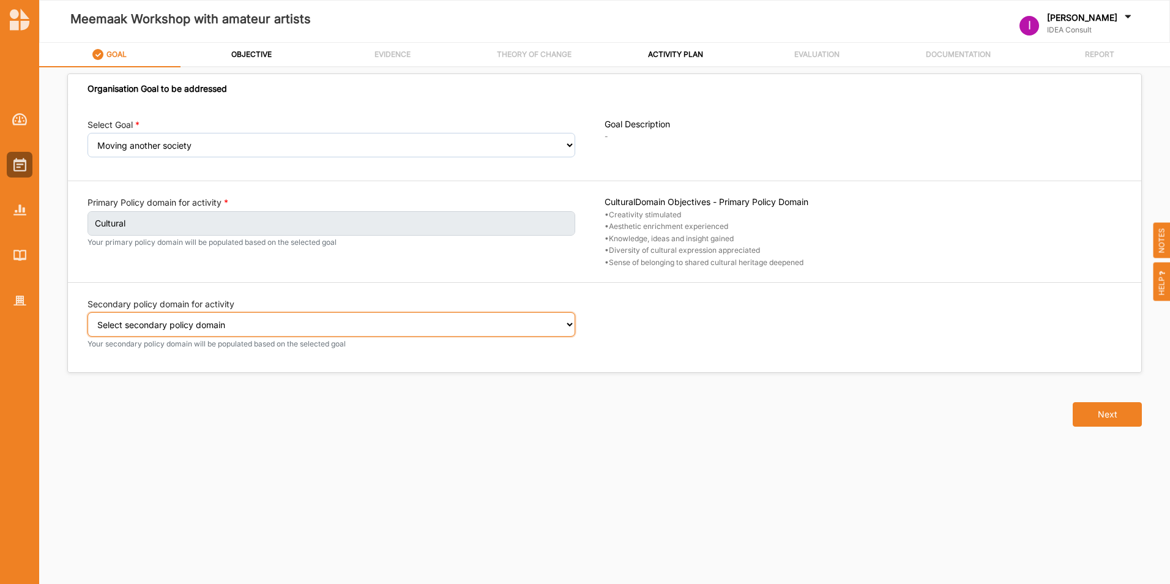
select select "2"
click at [87, 321] on select "Select secondary policy domain No second domain for this activity Cultural Soci…" at bounding box center [331, 324] width 488 height 24
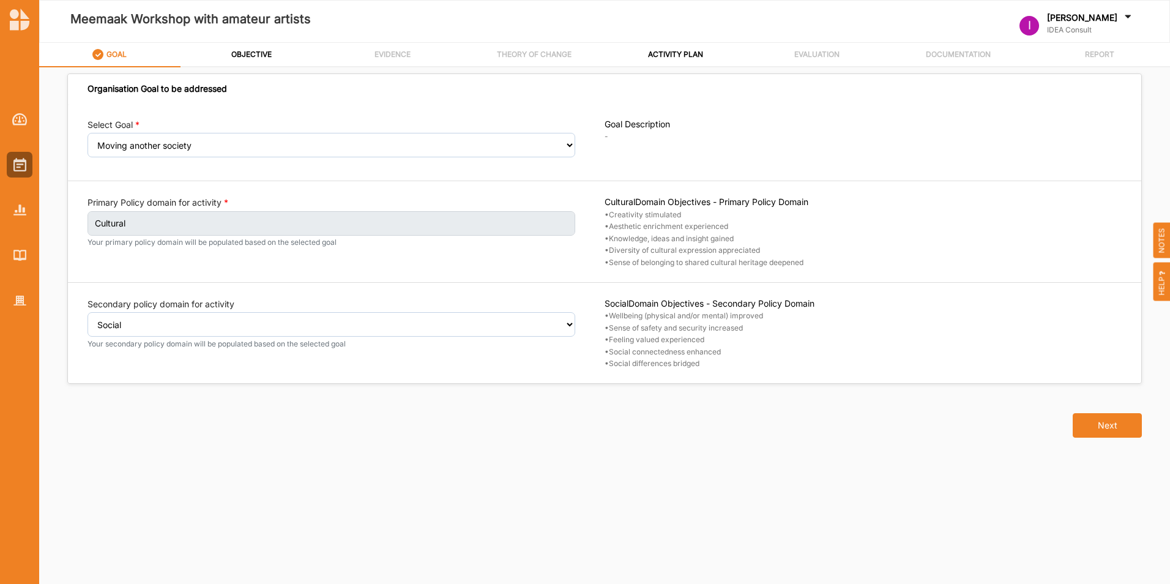
click at [736, 392] on div "Next" at bounding box center [604, 417] width 1089 height 67
click at [1106, 430] on button "Next" at bounding box center [1107, 425] width 69 height 24
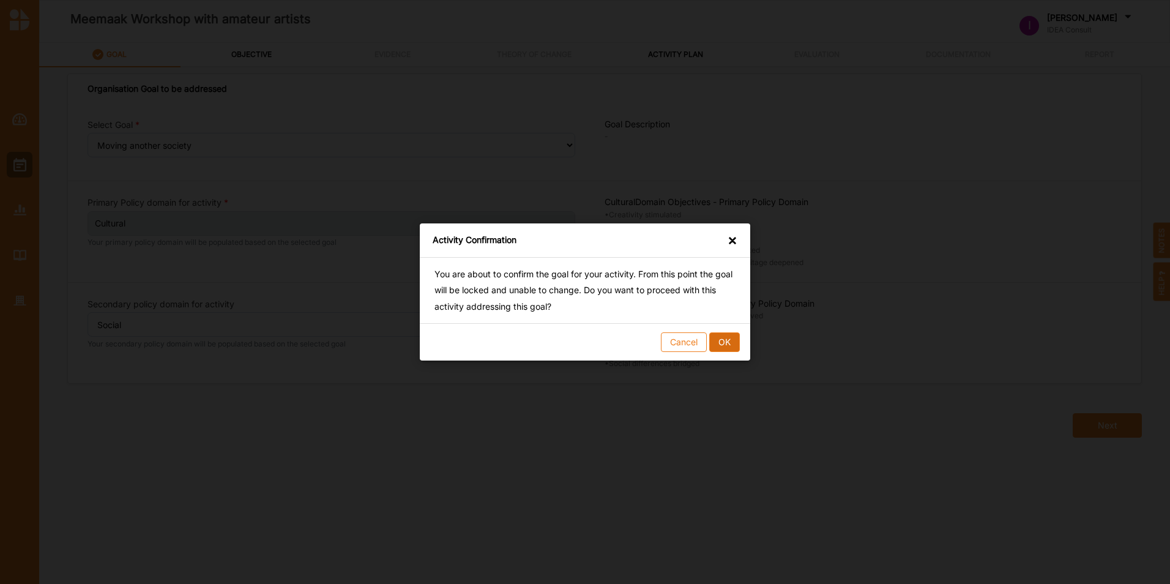
click at [739, 341] on button "OK" at bounding box center [724, 342] width 31 height 20
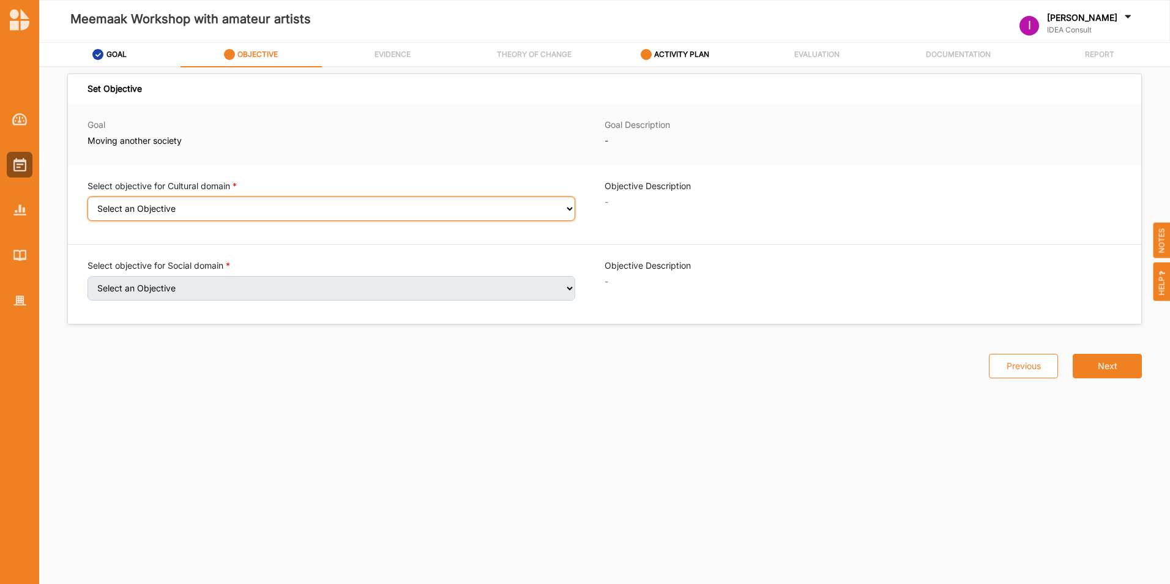
click at [378, 207] on select "Select an Objective Creativity stimulated Aesthetic enrichment experienced Know…" at bounding box center [331, 208] width 488 height 24
select select "1"
click at [87, 204] on select "Select an Objective Creativity stimulated Aesthetic enrichment experienced Know…" at bounding box center [331, 208] width 488 height 24
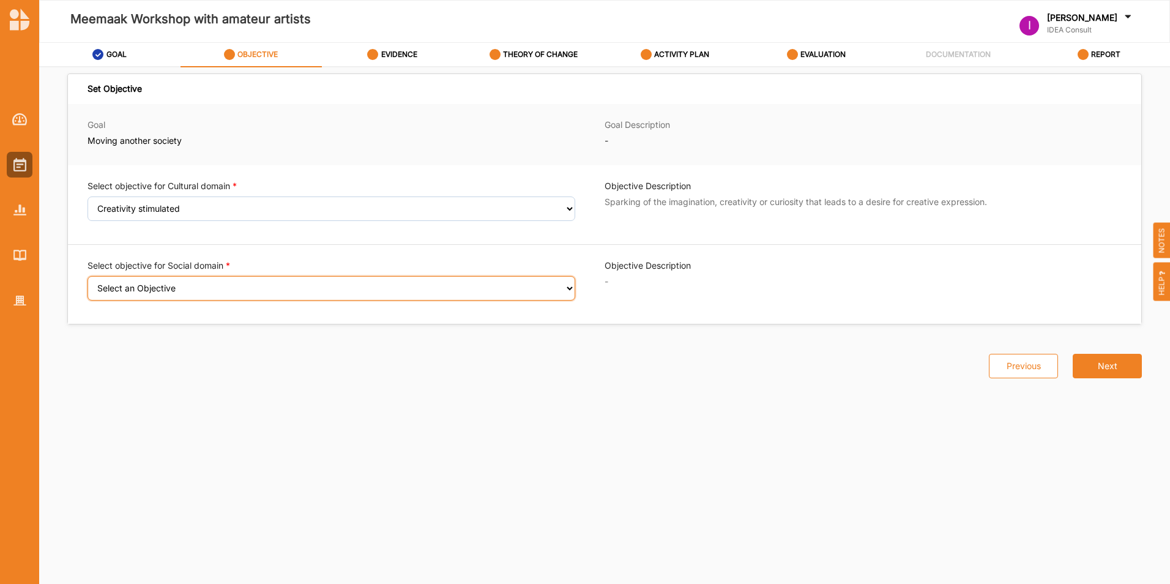
click at [300, 291] on select "Select an Objective Wellbeing (physical and/or mental) improved Sense of safety…" at bounding box center [331, 288] width 488 height 24
select select "8"
click at [87, 284] on select "Select an Objective Wellbeing (physical and/or mental) improved Sense of safety…" at bounding box center [331, 288] width 488 height 24
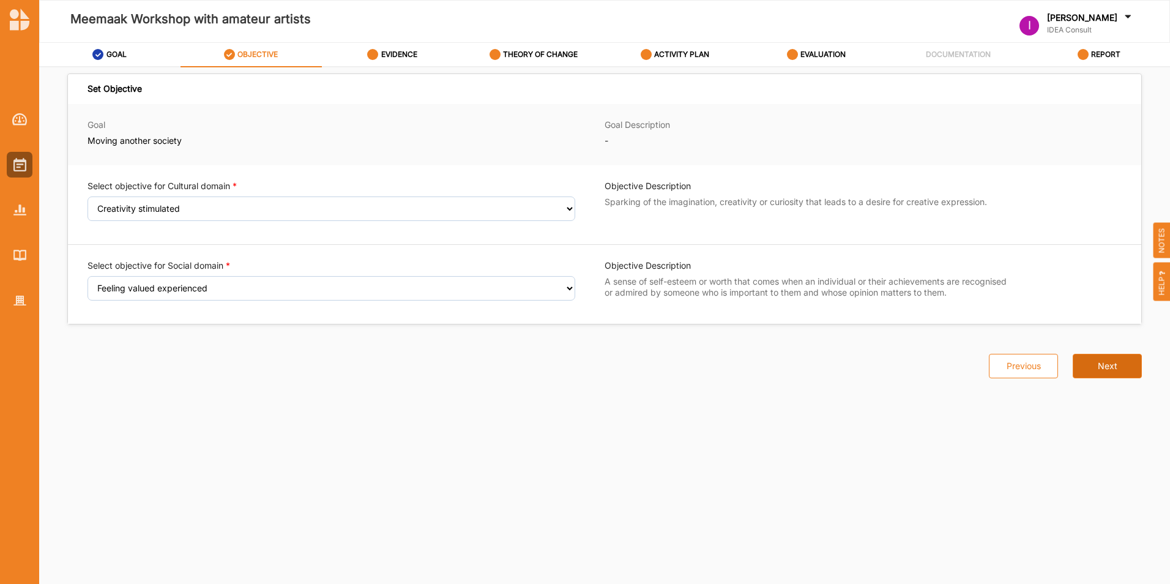
click at [1117, 363] on button "Next" at bounding box center [1107, 366] width 69 height 24
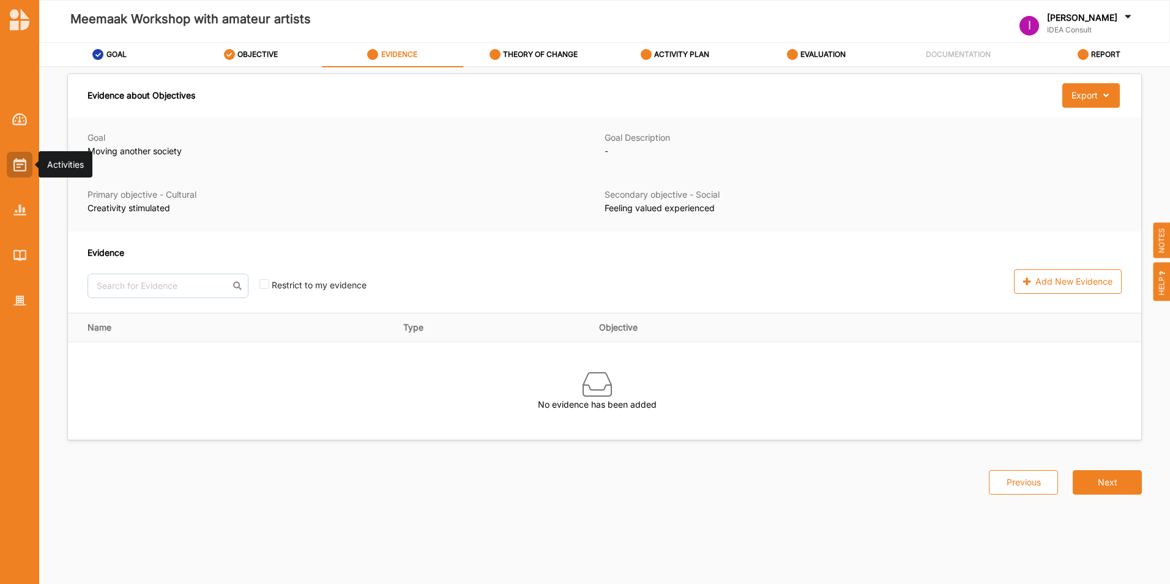
click at [15, 164] on img at bounding box center [19, 164] width 13 height 13
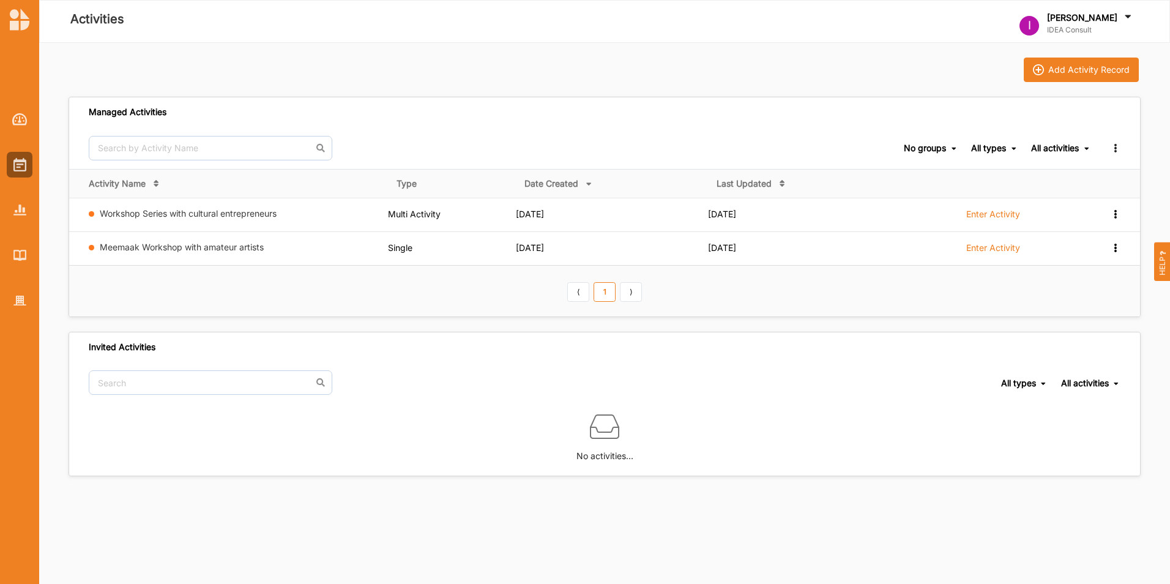
click at [177, 212] on link "Workshop Series with cultural entrepreneurs" at bounding box center [188, 213] width 177 height 10
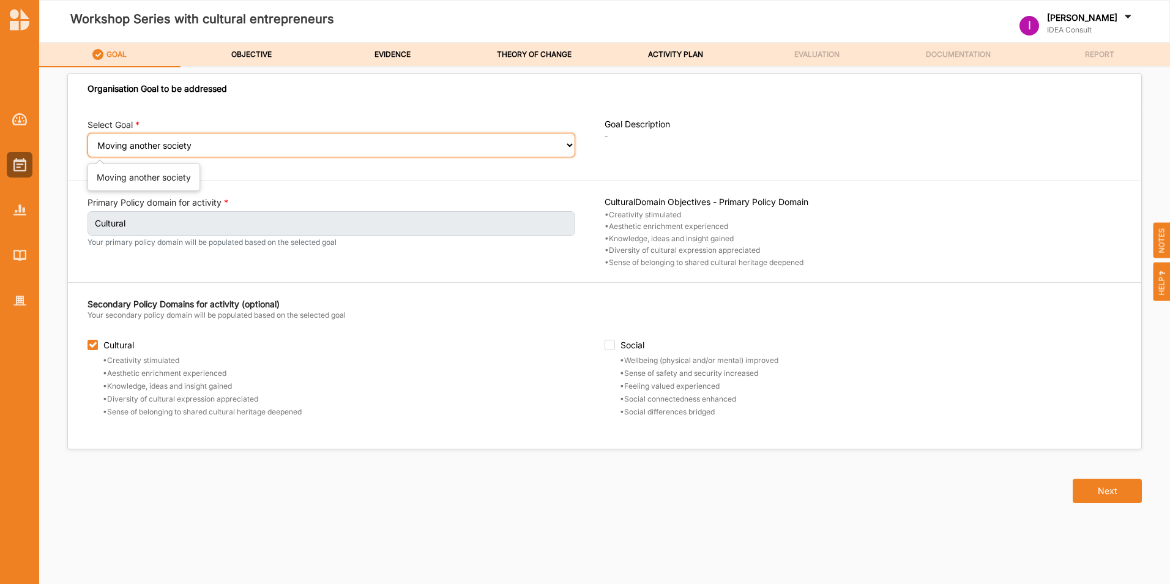
click at [330, 144] on select "Select your goal Moving society Moving another society" at bounding box center [331, 145] width 488 height 24
select select "379"
click at [87, 141] on select "Select your goal Moving society Moving another society" at bounding box center [331, 145] width 488 height 24
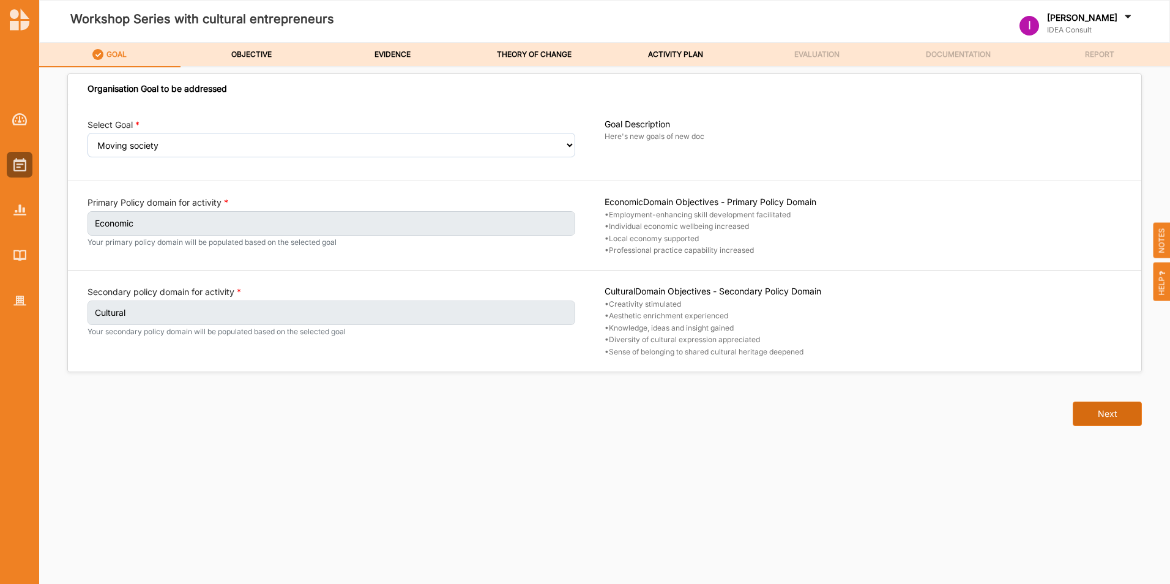
click at [1099, 409] on button "Next" at bounding box center [1107, 413] width 69 height 24
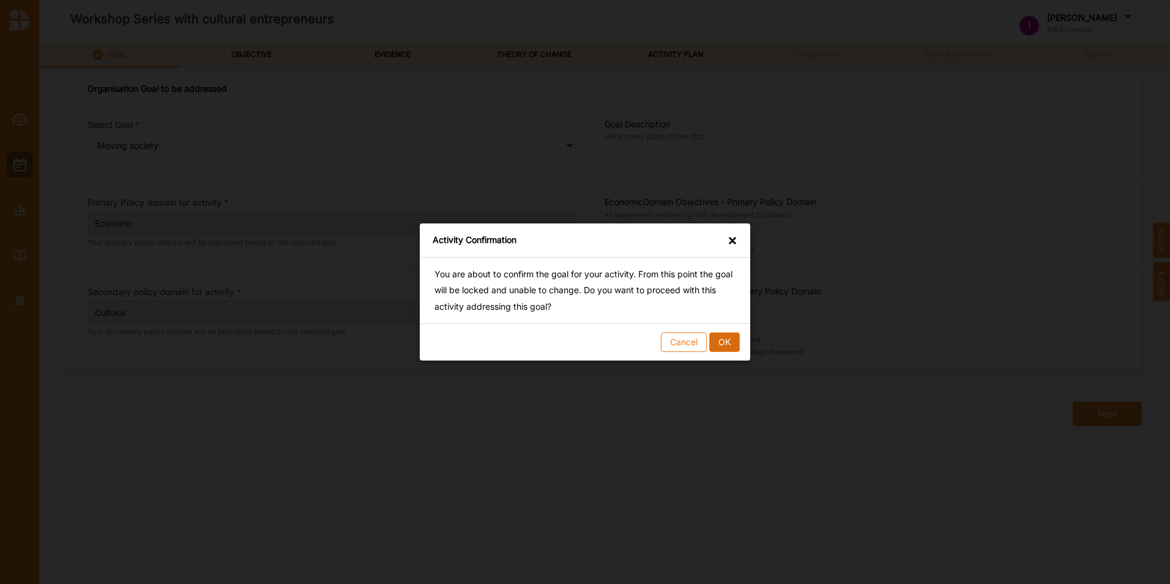
click at [724, 337] on button "OK" at bounding box center [724, 342] width 31 height 20
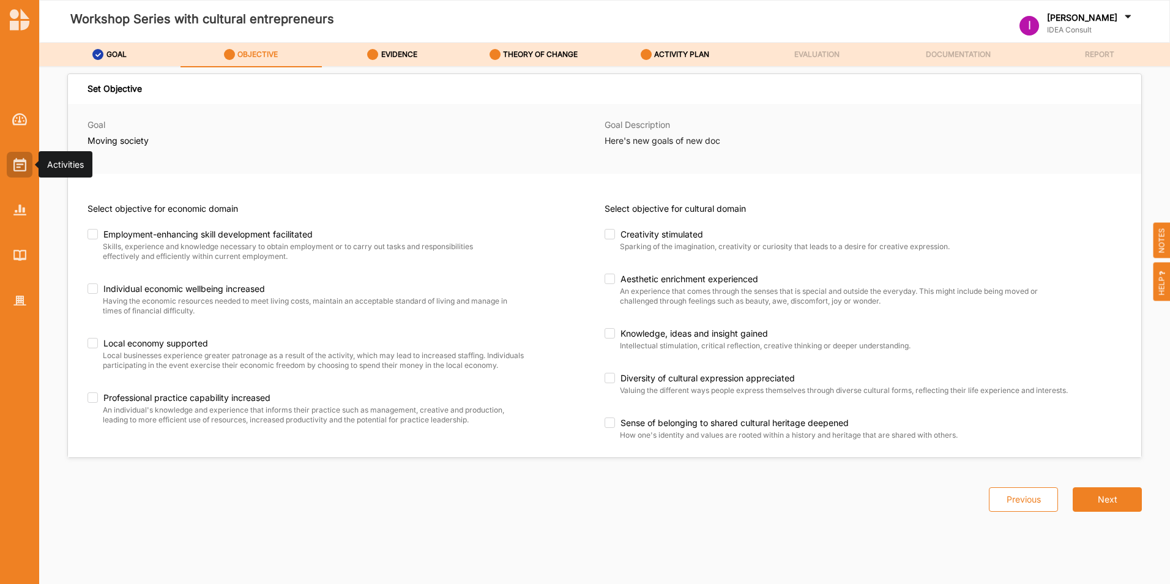
click at [9, 165] on div at bounding box center [20, 165] width 26 height 26
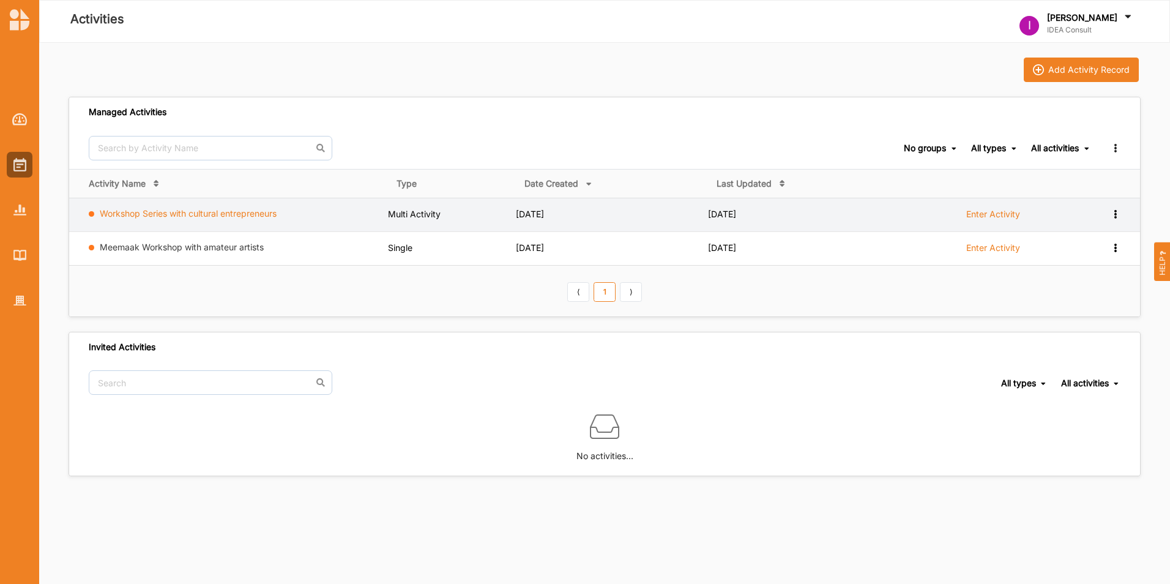
click at [152, 212] on link "Workshop Series with cultural entrepreneurs" at bounding box center [188, 213] width 177 height 10
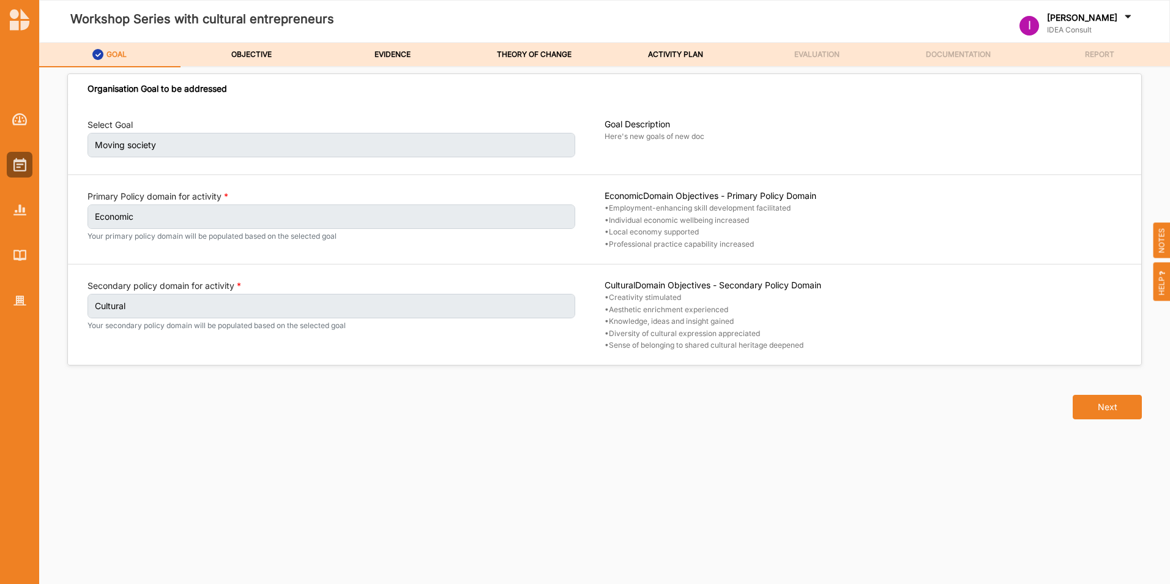
click at [225, 464] on div "Organisation Goal to be addressed Select Goal Moving society Goal Description H…" at bounding box center [605, 315] width 1072 height 466
click at [23, 156] on div at bounding box center [20, 165] width 26 height 26
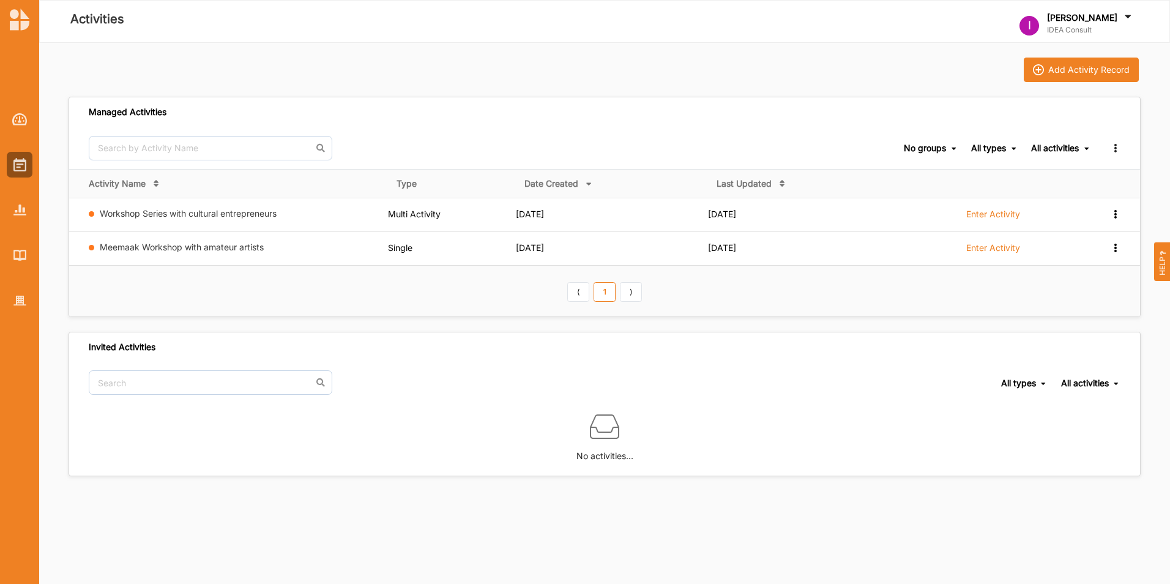
drag, startPoint x: 192, startPoint y: 221, endPoint x: 129, endPoint y: 287, distance: 90.4
click at [132, 288] on th "⟨ 1 ⟩" at bounding box center [604, 291] width 1071 height 51
click at [228, 382] on input "text" at bounding box center [211, 382] width 244 height 24
click at [585, 357] on div "Invited Activities" at bounding box center [604, 347] width 1071 height 30
click at [619, 516] on div "Add Activity Record Managed Activities No groups No groups All types All types …" at bounding box center [604, 313] width 1131 height 541
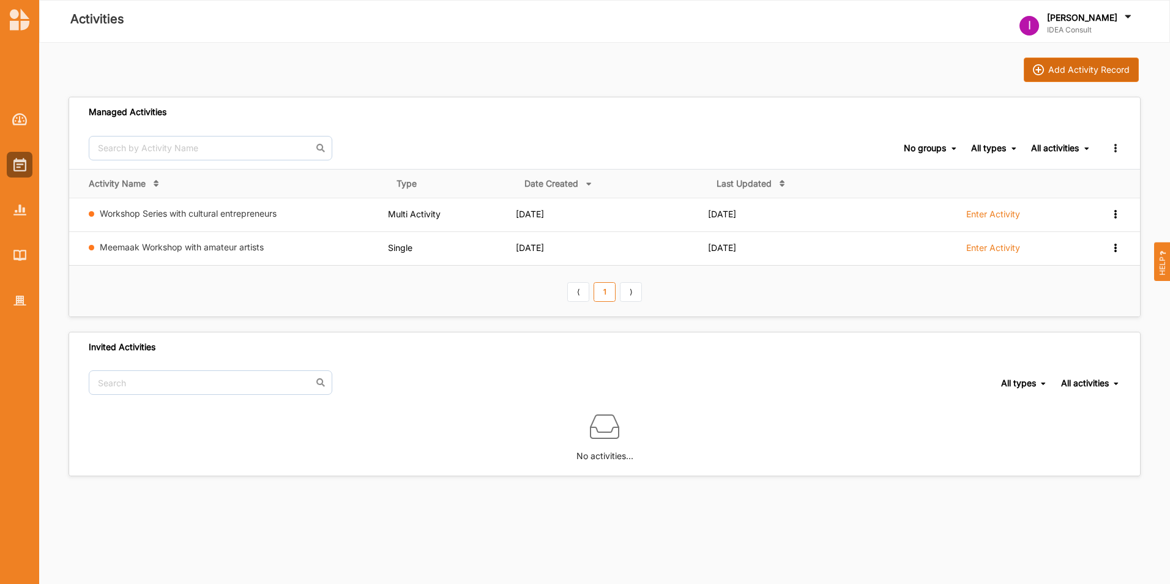
click at [1074, 75] on button "Add Activity Record" at bounding box center [1081, 70] width 115 height 24
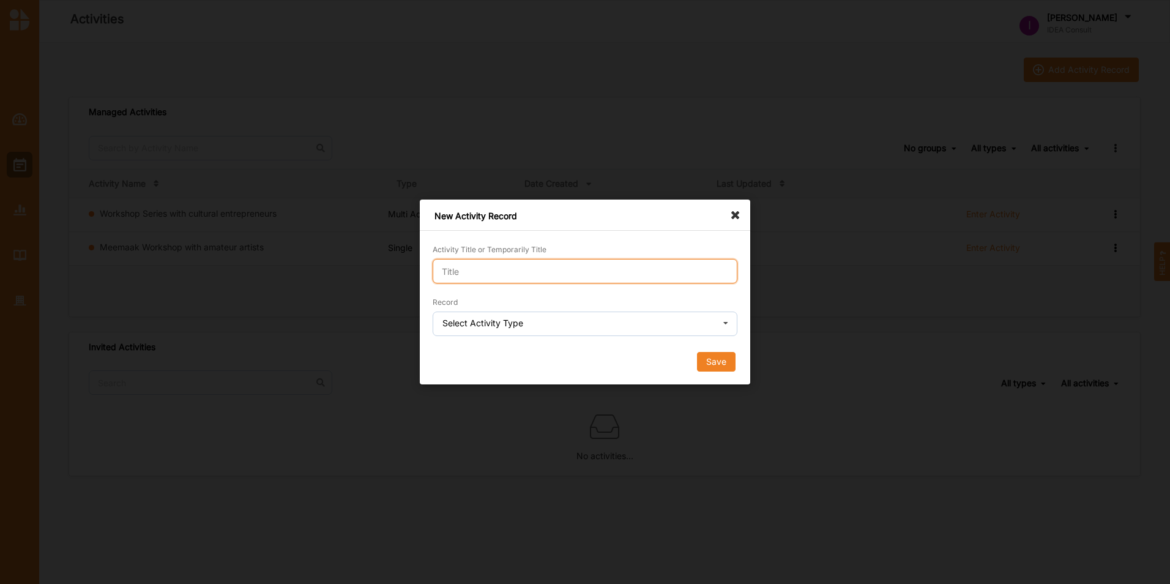
click at [484, 272] on input "Activity Title or Temporarily Title" at bounding box center [585, 271] width 305 height 24
type input "Grant program for amateur artists"
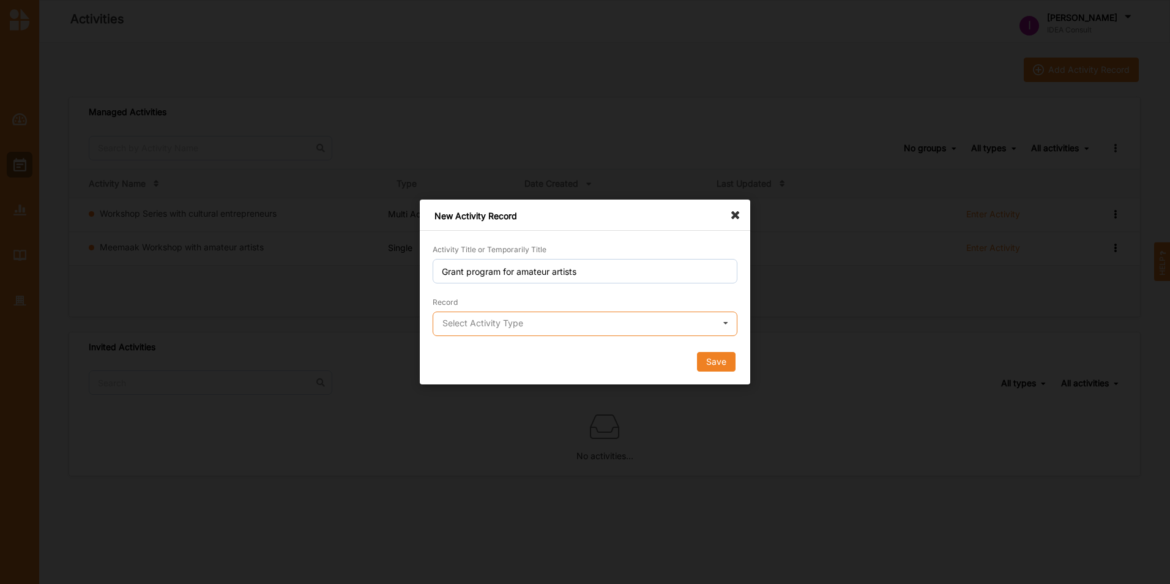
click at [495, 314] on input "text" at bounding box center [585, 324] width 303 height 24
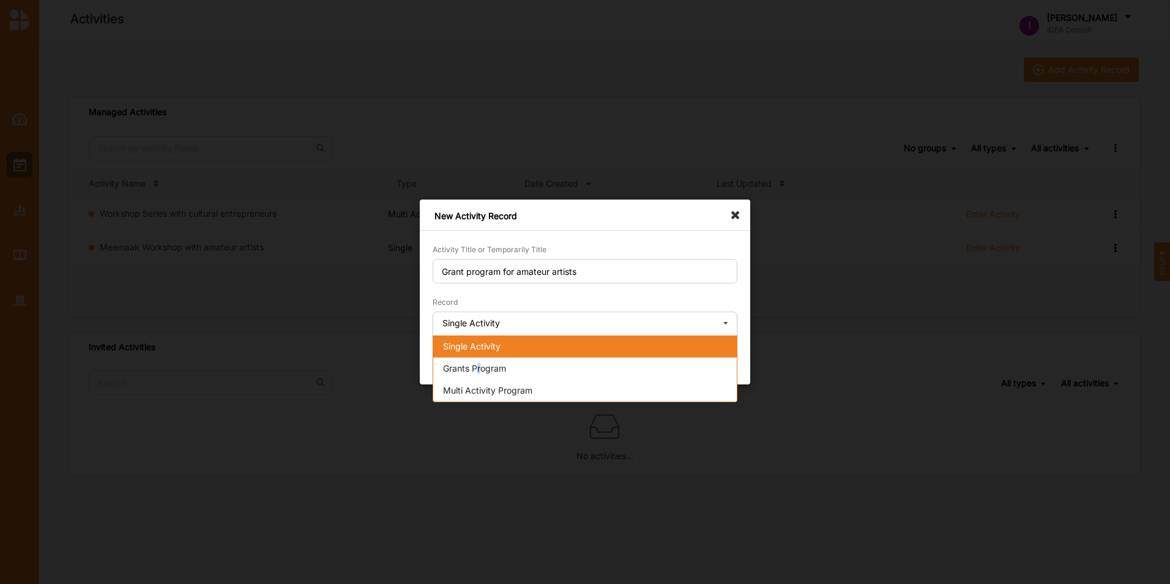
click at [481, 368] on span "Grants Program" at bounding box center [474, 368] width 63 height 10
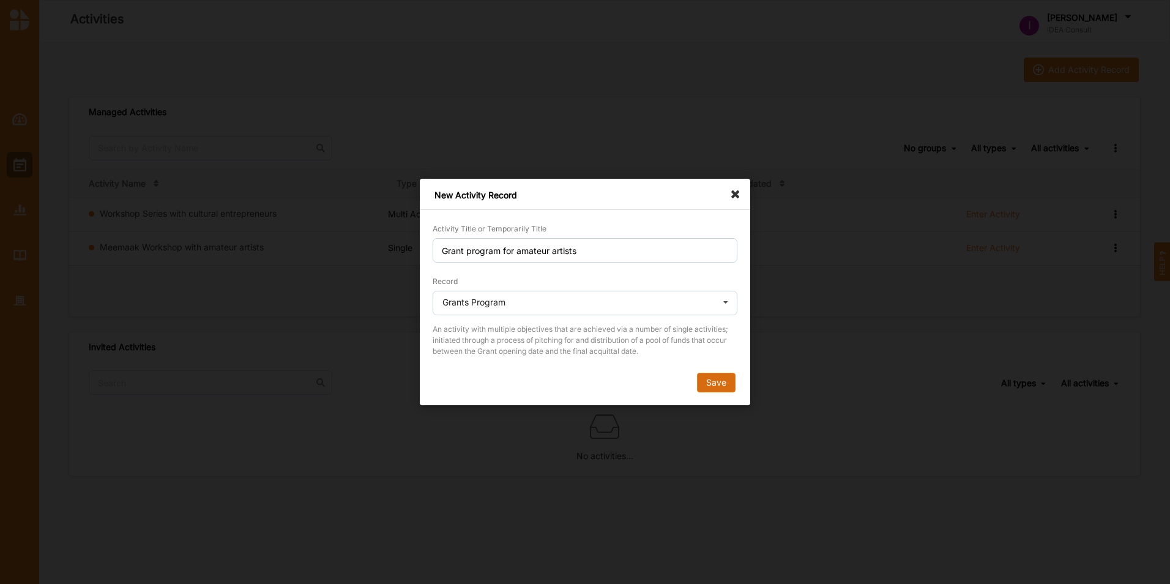
click at [715, 374] on button "Save" at bounding box center [716, 383] width 39 height 20
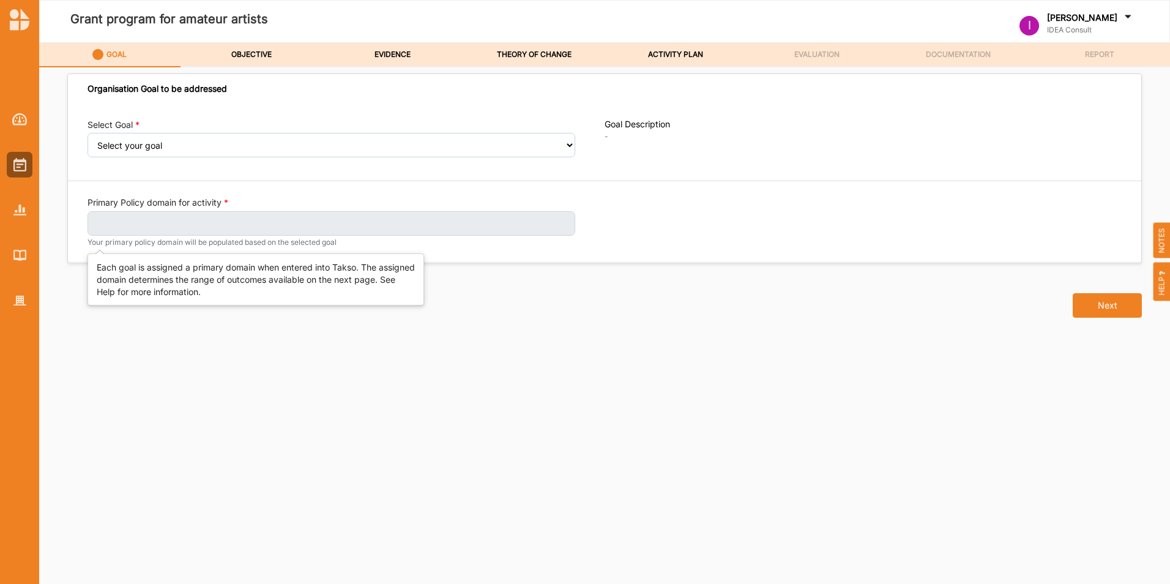
click at [523, 222] on label at bounding box center [331, 223] width 488 height 24
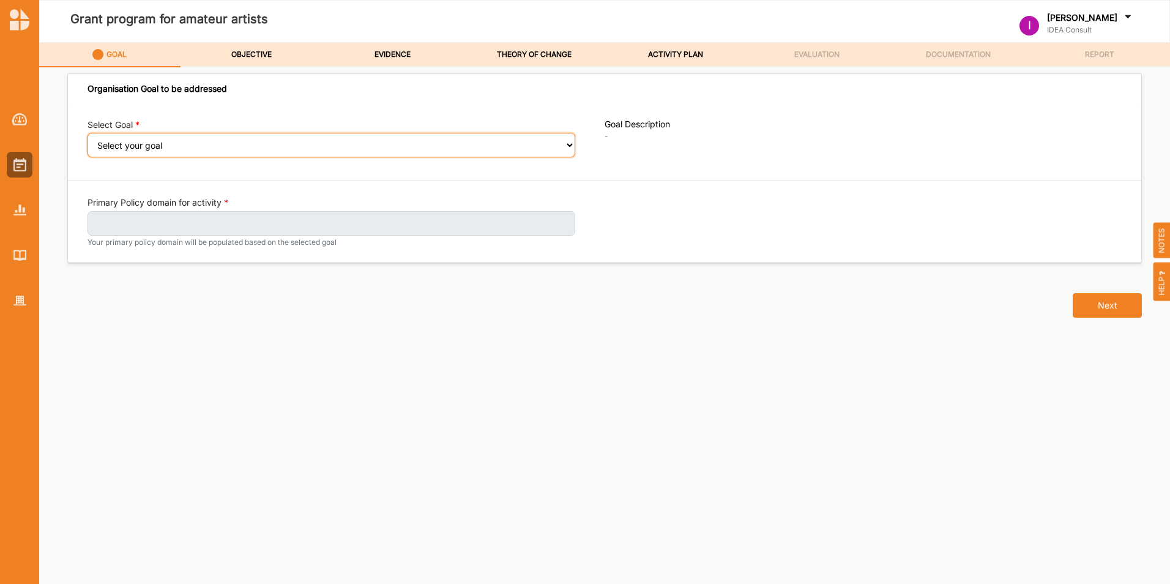
click at [204, 147] on select "Select your goal Moving society Moving another society" at bounding box center [331, 145] width 488 height 24
select select "380"
click at [87, 141] on select "Select your goal Moving society Moving another society" at bounding box center [331, 145] width 488 height 24
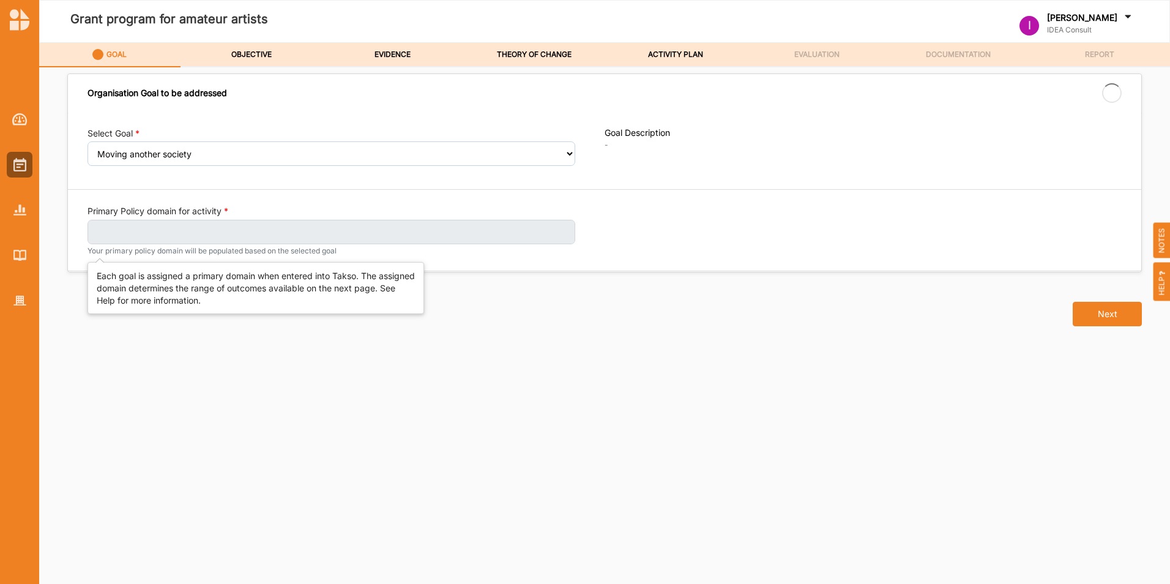
click at [165, 234] on label at bounding box center [331, 232] width 488 height 24
select select "380"
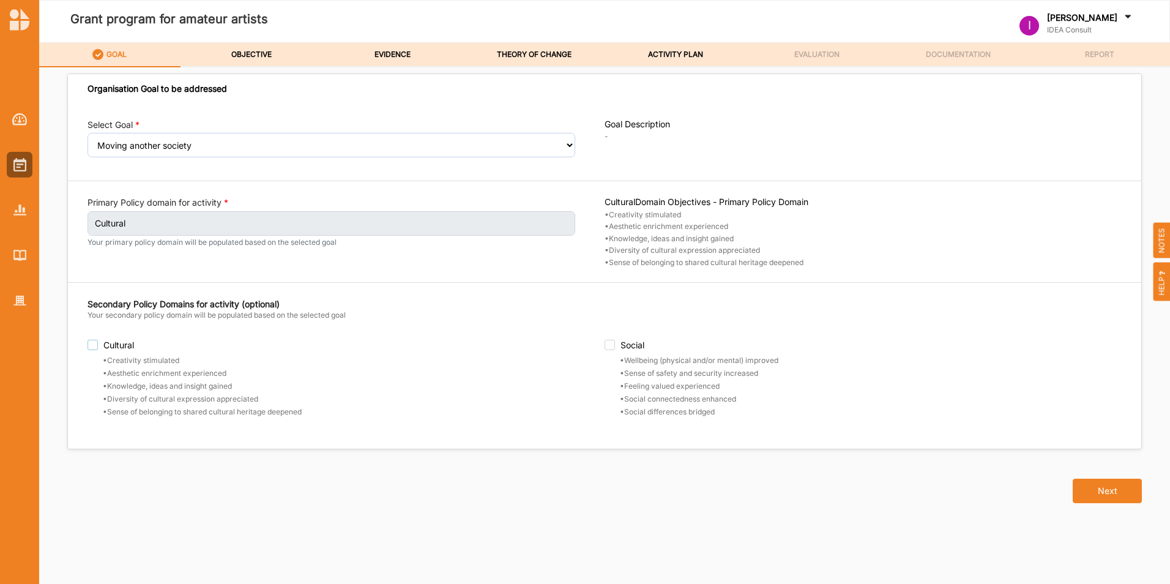
click at [105, 344] on label "Cultural" at bounding box center [345, 345] width 517 height 10
checkbox input "true"
click at [1093, 493] on button "Next" at bounding box center [1107, 490] width 69 height 24
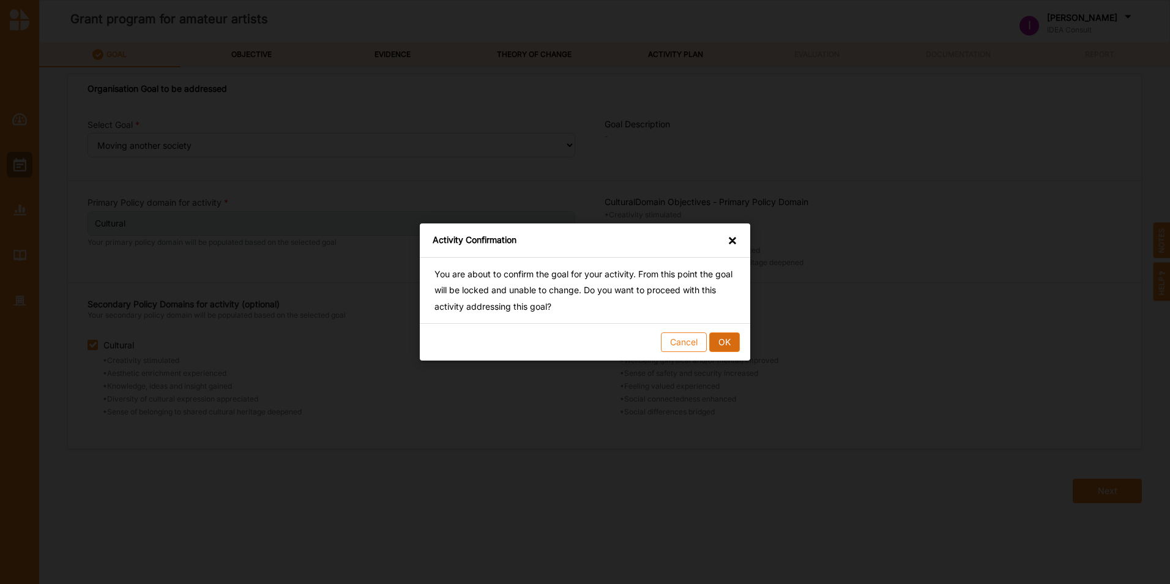
click at [728, 341] on button "OK" at bounding box center [724, 342] width 31 height 20
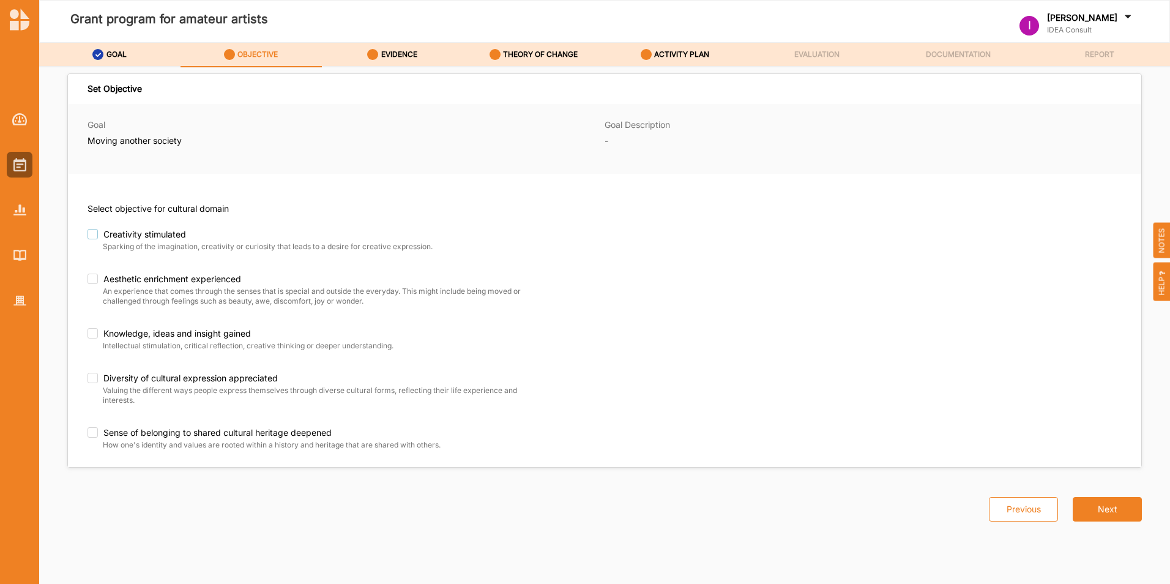
click at [114, 229] on label "Creativity stimulated" at bounding box center [291, 234] width 409 height 11
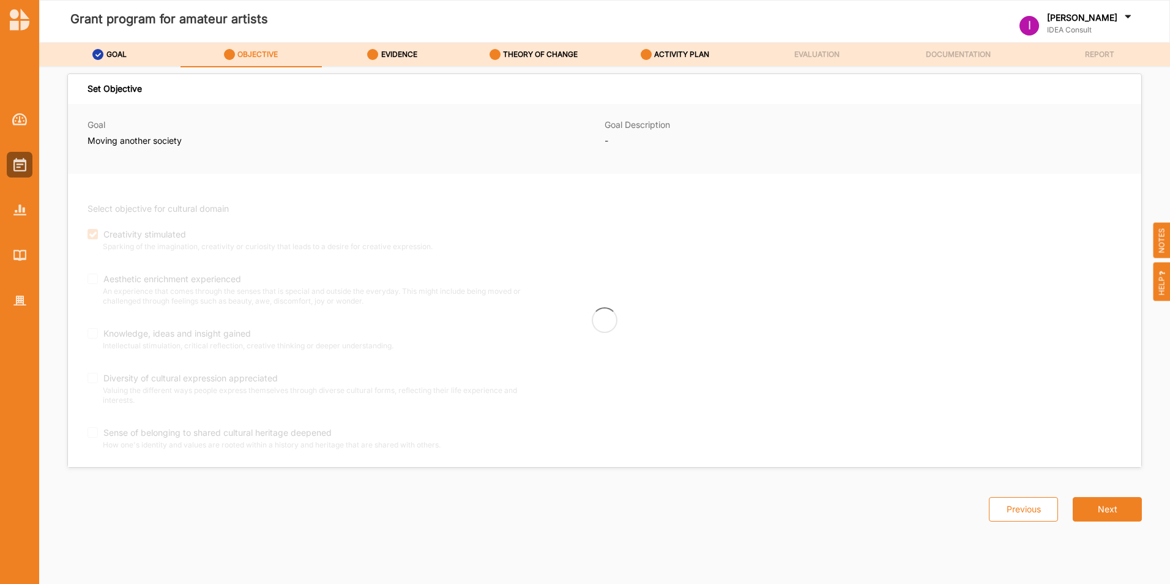
checkbox input "true"
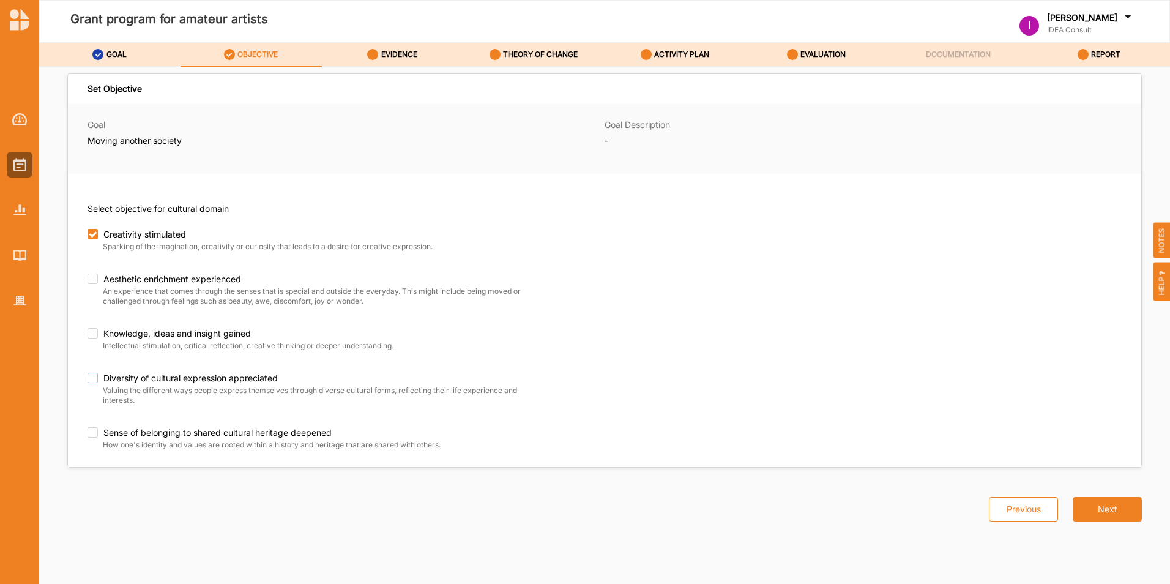
click at [98, 379] on label "Diversity of cultural expression appreciated" at bounding box center [306, 378] width 439 height 11
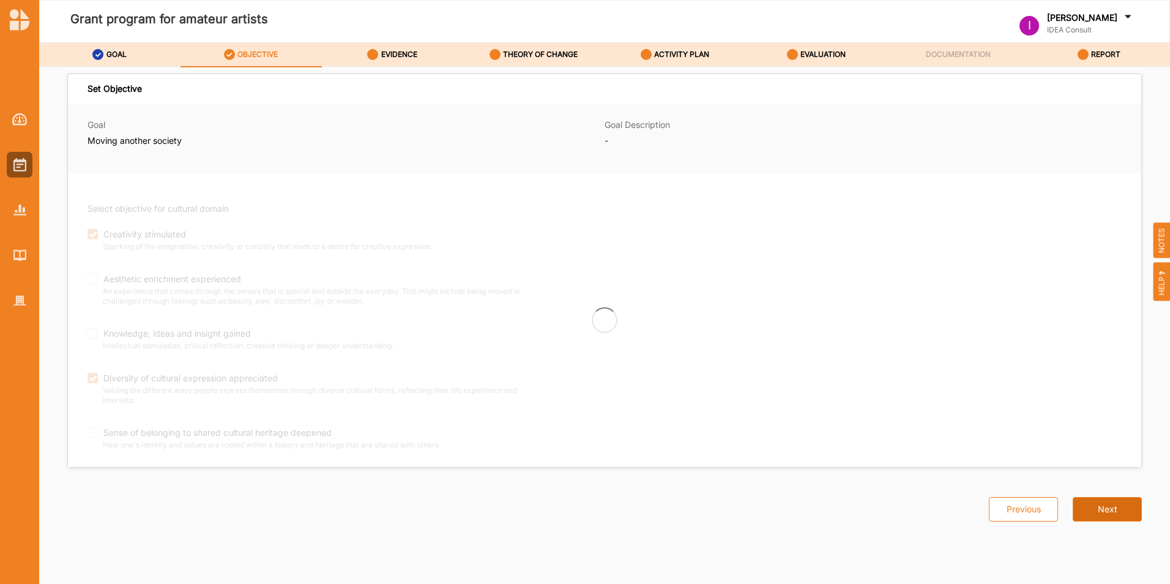
checkbox input "true"
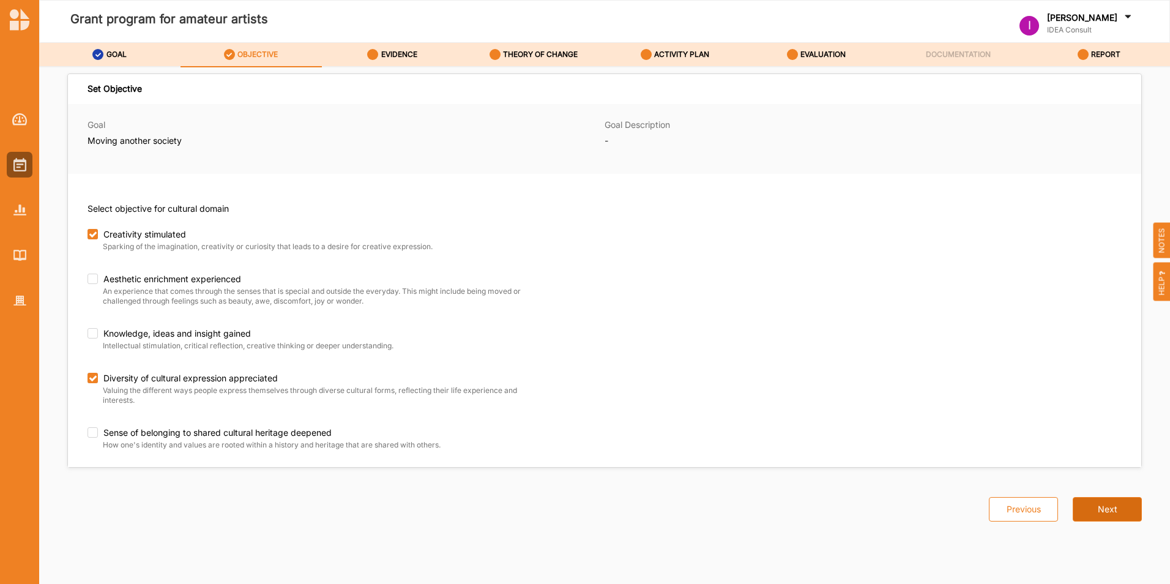
click at [1119, 513] on button "Next" at bounding box center [1107, 509] width 69 height 24
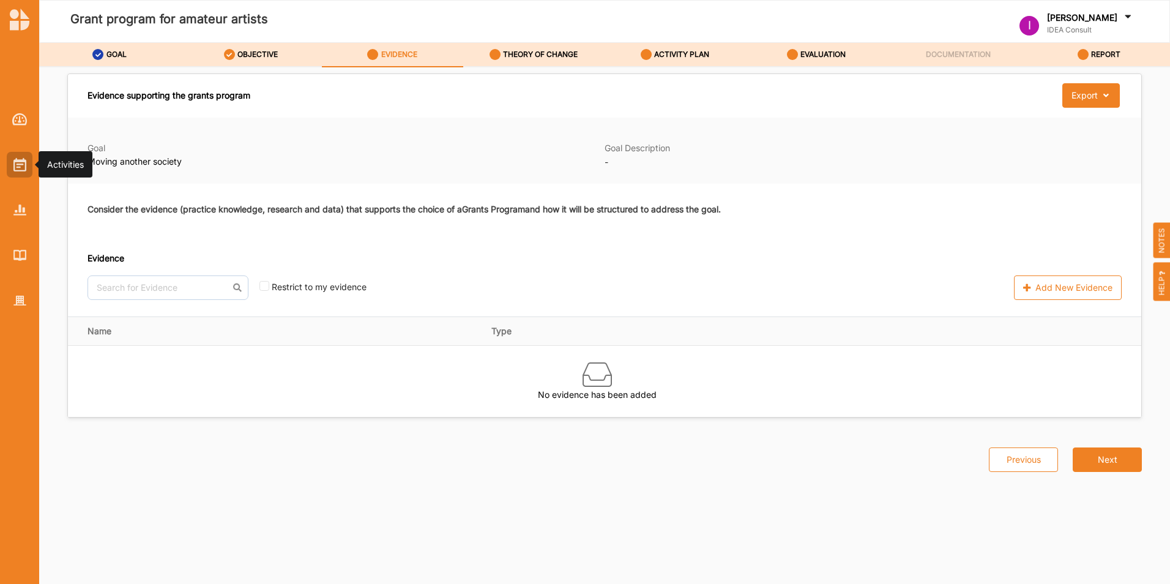
click at [17, 159] on img at bounding box center [19, 164] width 13 height 13
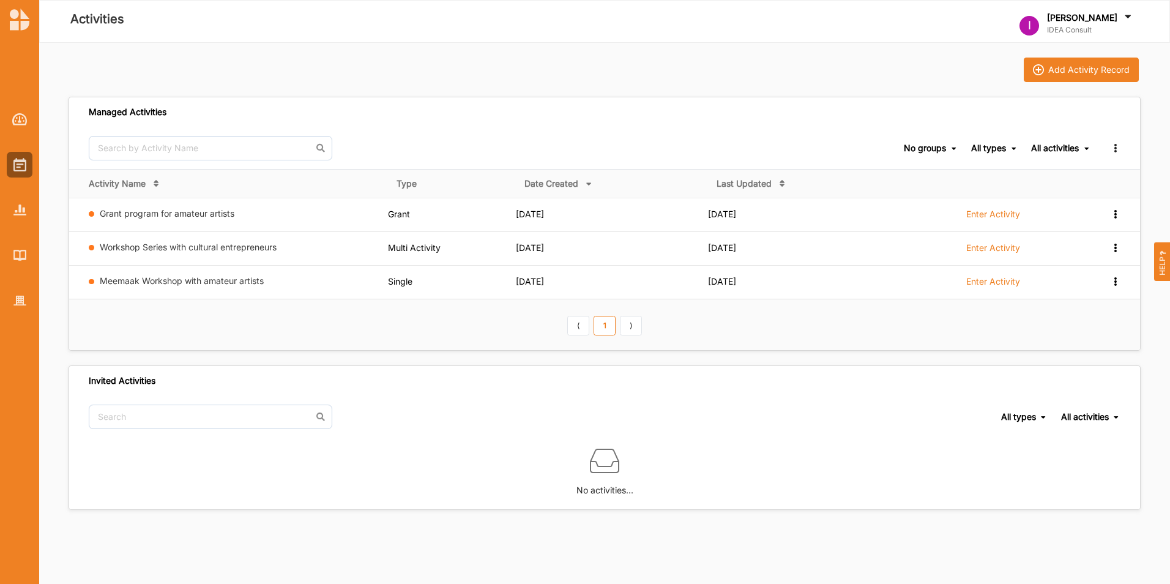
drag, startPoint x: 480, startPoint y: 268, endPoint x: 318, endPoint y: 341, distance: 178.0
click at [318, 341] on th "⟨ 1 ⟩" at bounding box center [604, 324] width 1071 height 51
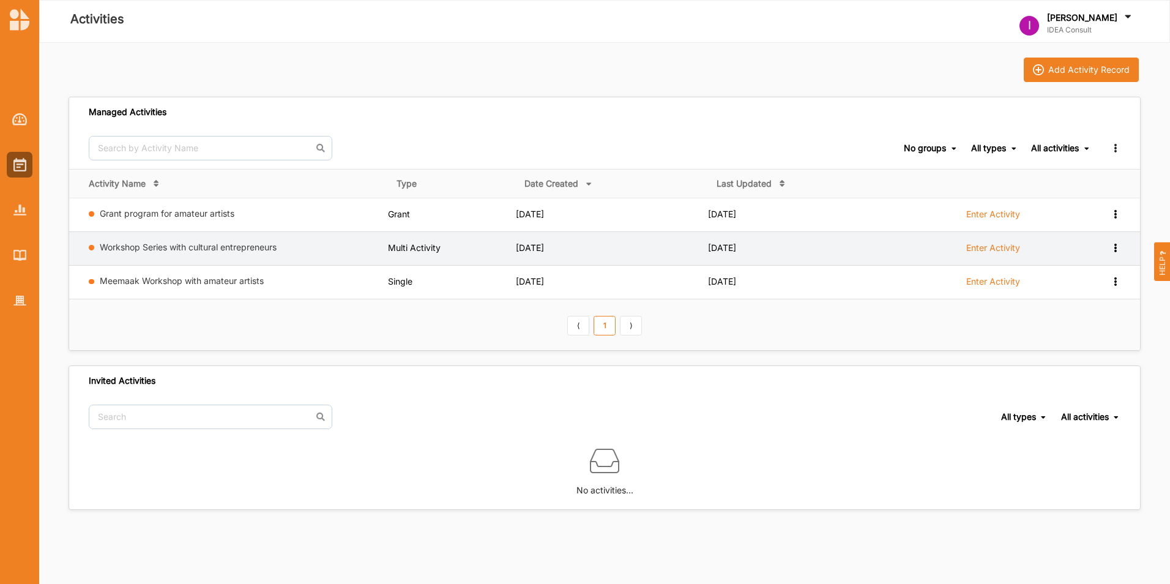
click at [997, 247] on label "Enter Activity" at bounding box center [993, 247] width 54 height 11
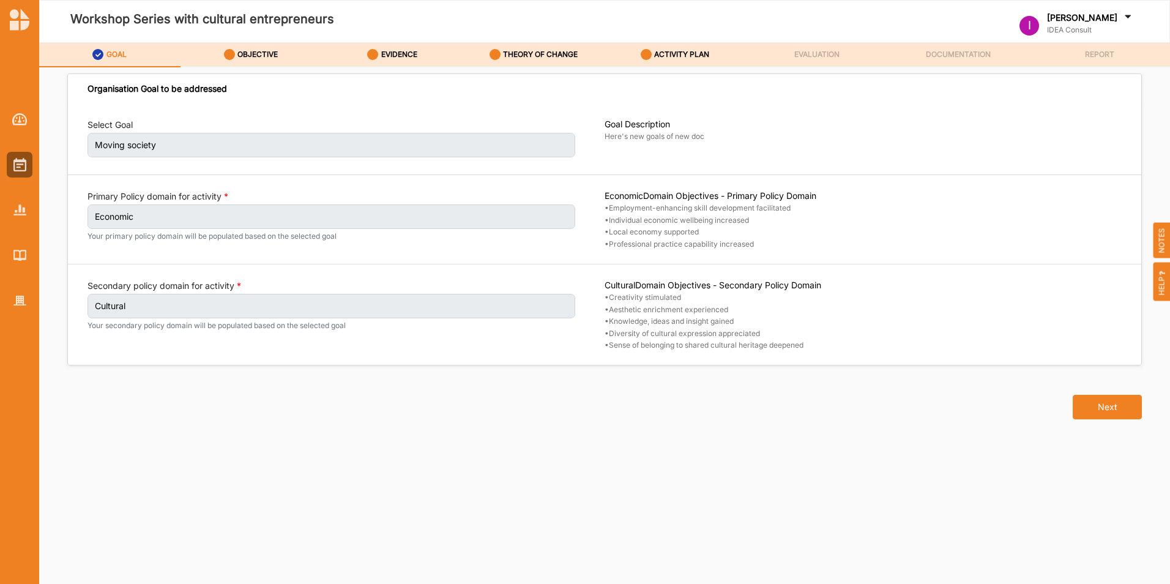
drag, startPoint x: 997, startPoint y: 247, endPoint x: 522, endPoint y: 453, distance: 518.2
click at [521, 455] on div "Organisation Goal to be addressed Select Goal Moving society Goal Description H…" at bounding box center [605, 315] width 1072 height 466
click at [17, 161] on img at bounding box center [19, 164] width 13 height 13
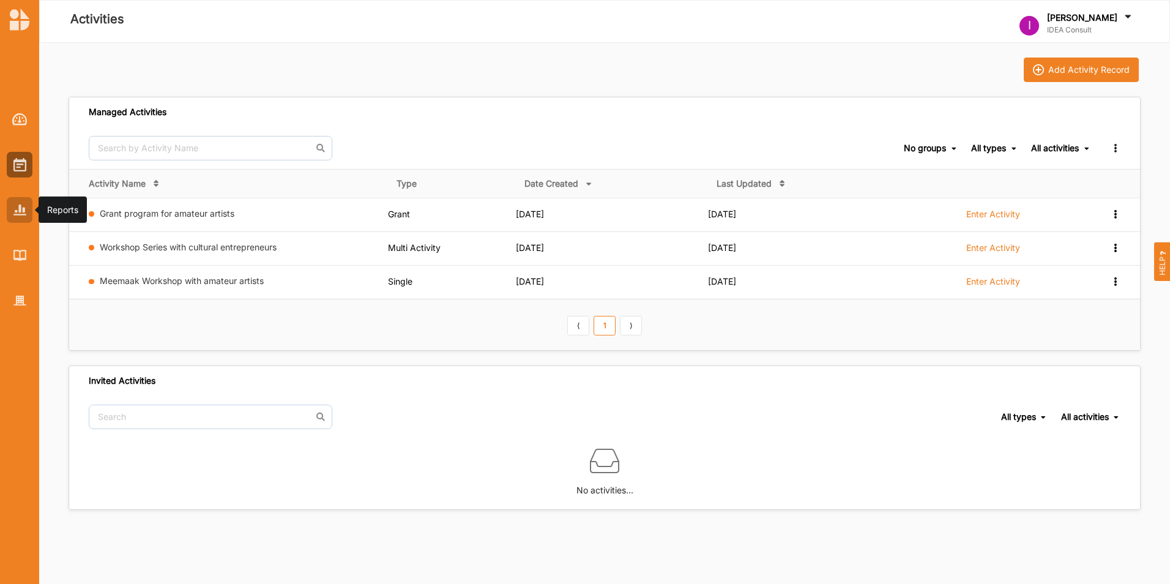
click at [22, 214] on img at bounding box center [19, 209] width 13 height 10
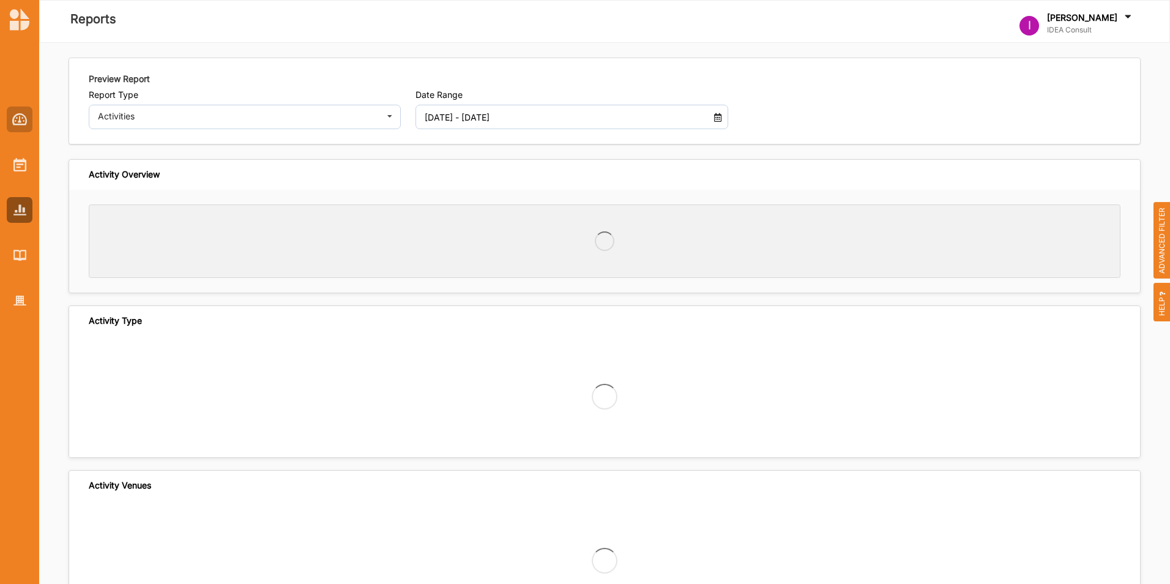
click at [12, 127] on div at bounding box center [20, 119] width 26 height 26
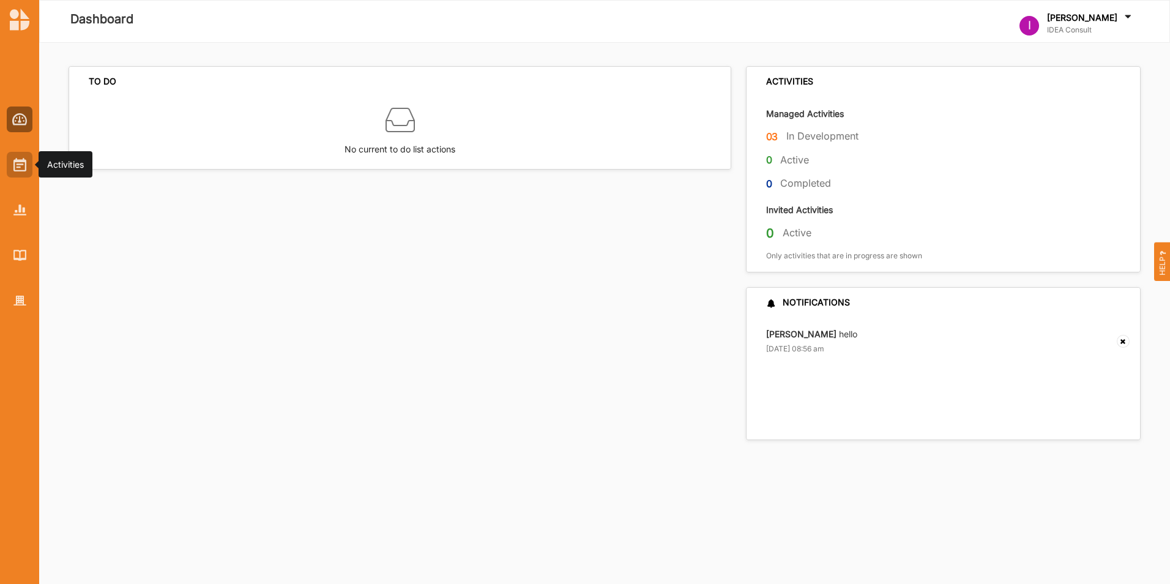
click at [12, 160] on div at bounding box center [20, 165] width 26 height 26
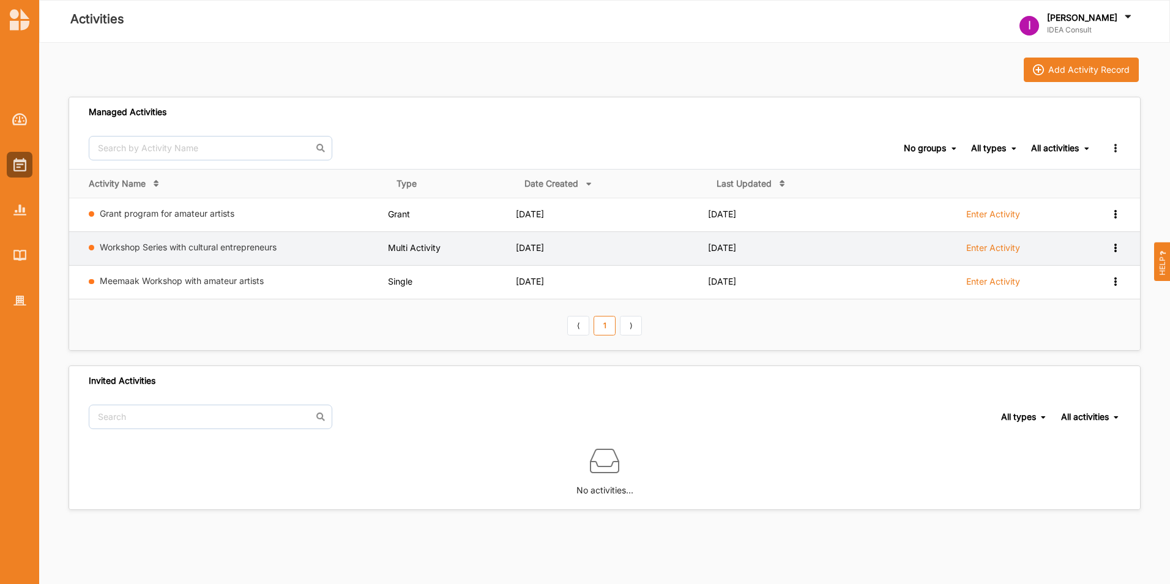
click at [981, 244] on label "Enter Activity" at bounding box center [993, 247] width 54 height 11
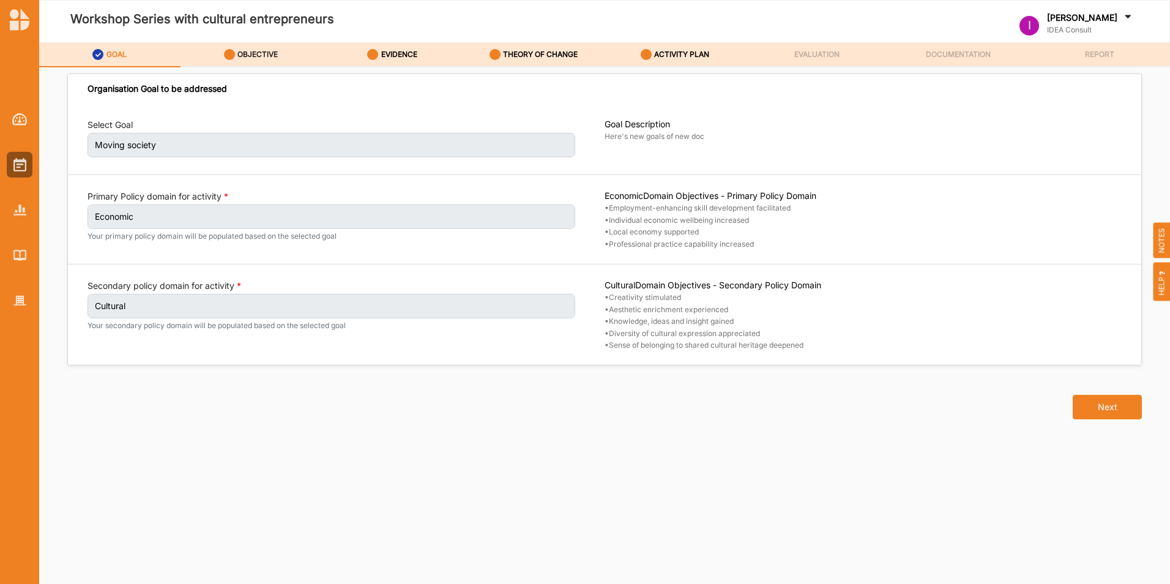
click at [248, 56] on label "OBJECTIVE" at bounding box center [257, 55] width 40 height 10
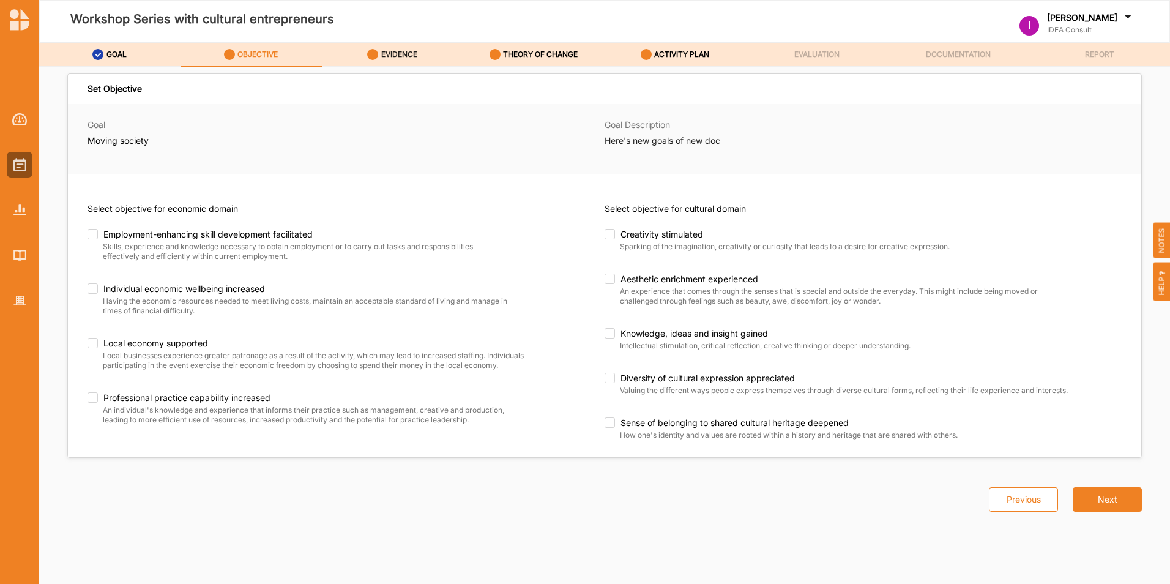
drag, startPoint x: 248, startPoint y: 56, endPoint x: 395, endPoint y: 47, distance: 146.5
click at [395, 47] on div "EVIDENCE" at bounding box center [392, 54] width 50 height 22
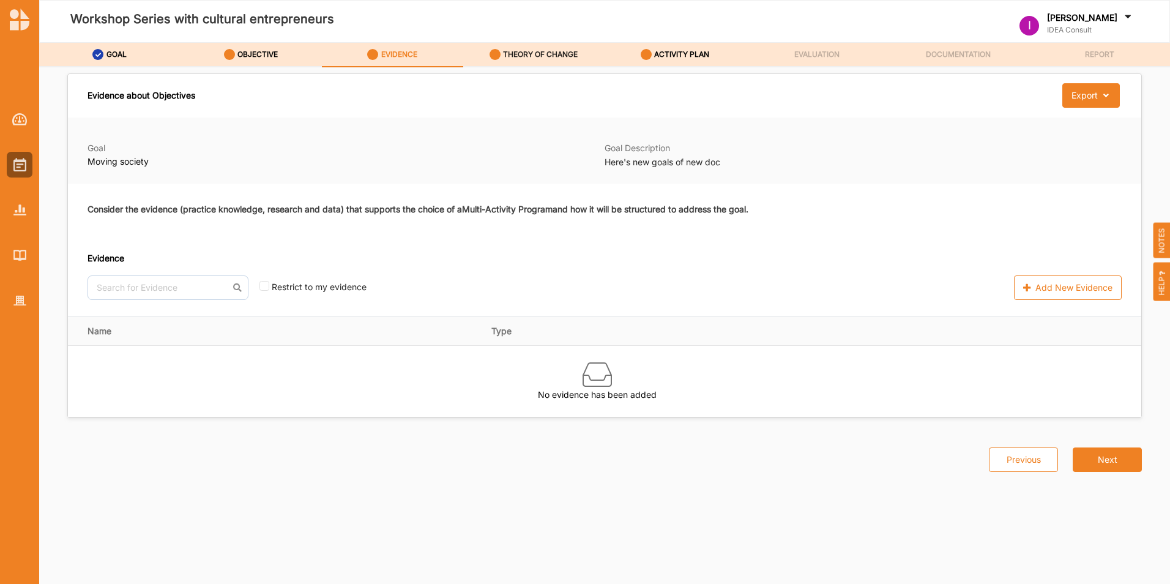
click at [523, 51] on label "THEORY OF CHANGE" at bounding box center [540, 55] width 75 height 10
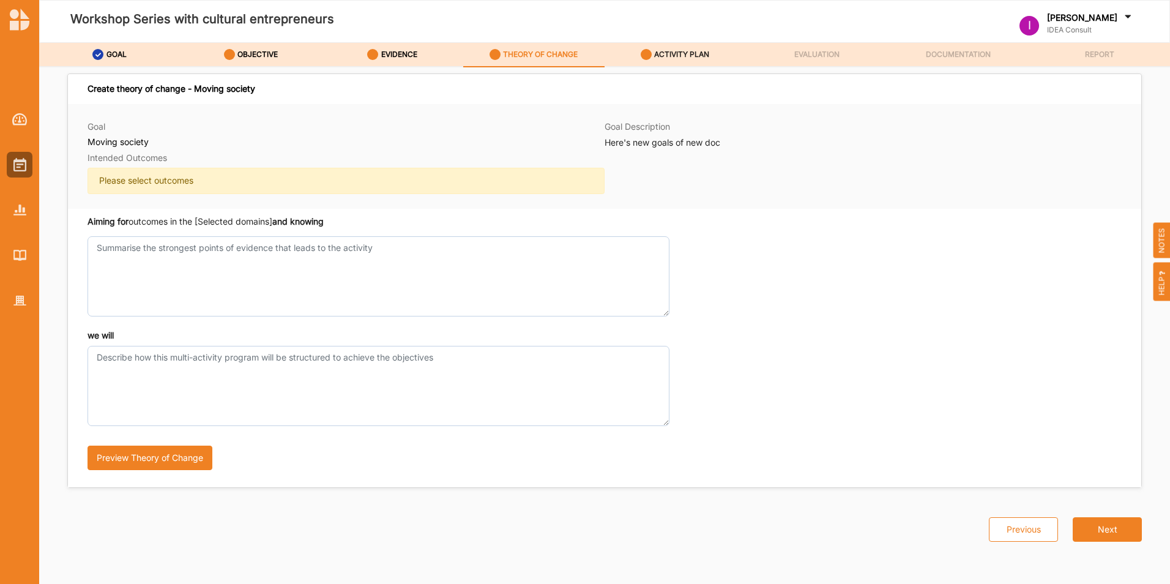
click at [671, 43] on div "ACTIVITY PLAN" at bounding box center [675, 54] width 69 height 22
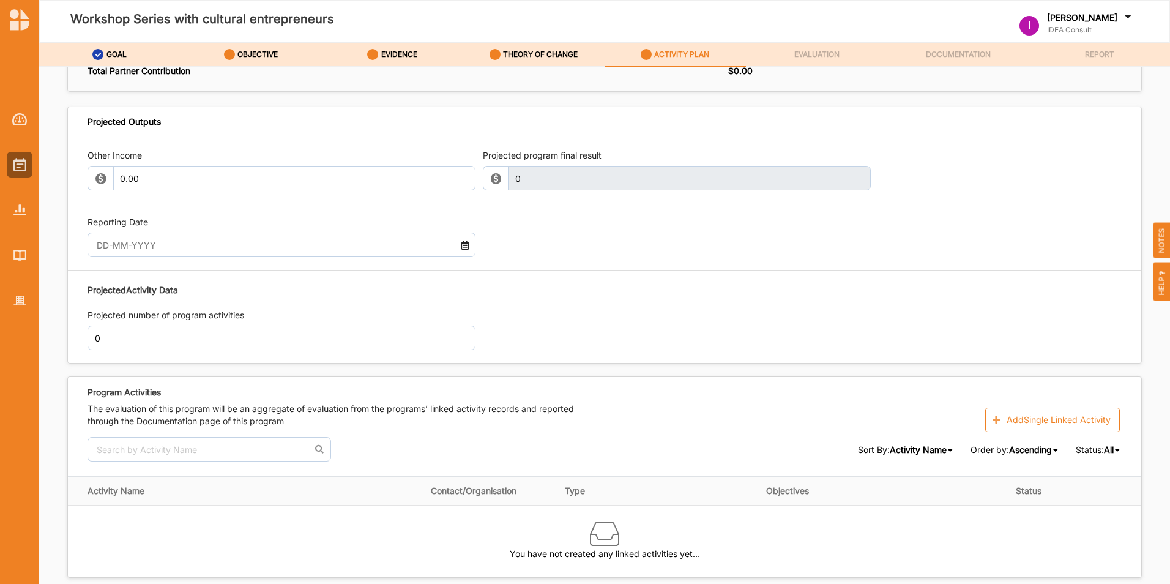
scroll to position [1140, 0]
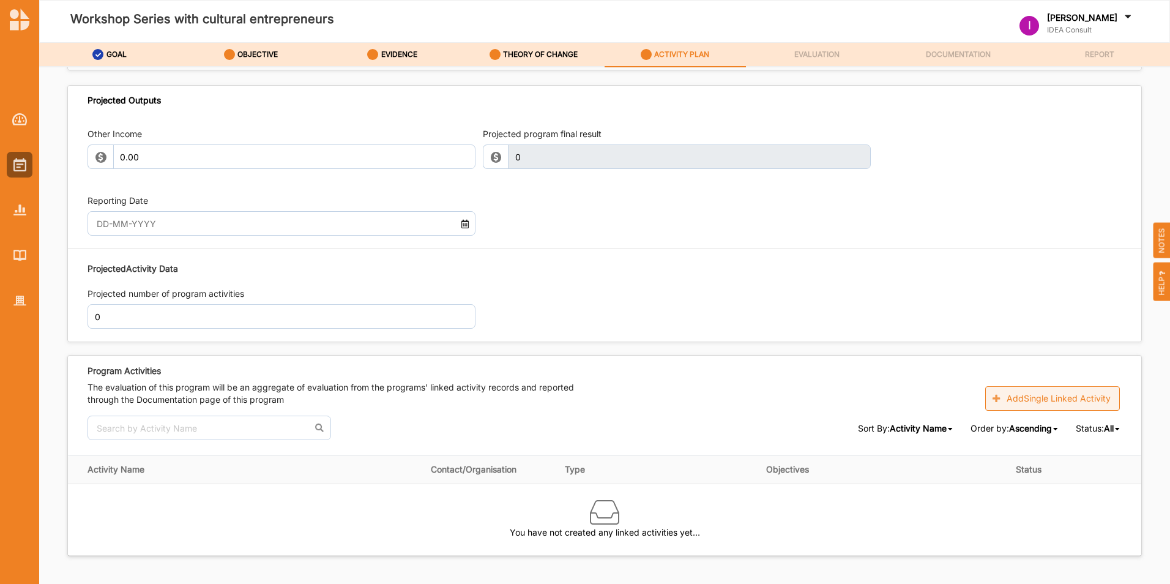
click at [1049, 403] on button "Add Single Linked Activity" at bounding box center [1052, 398] width 135 height 24
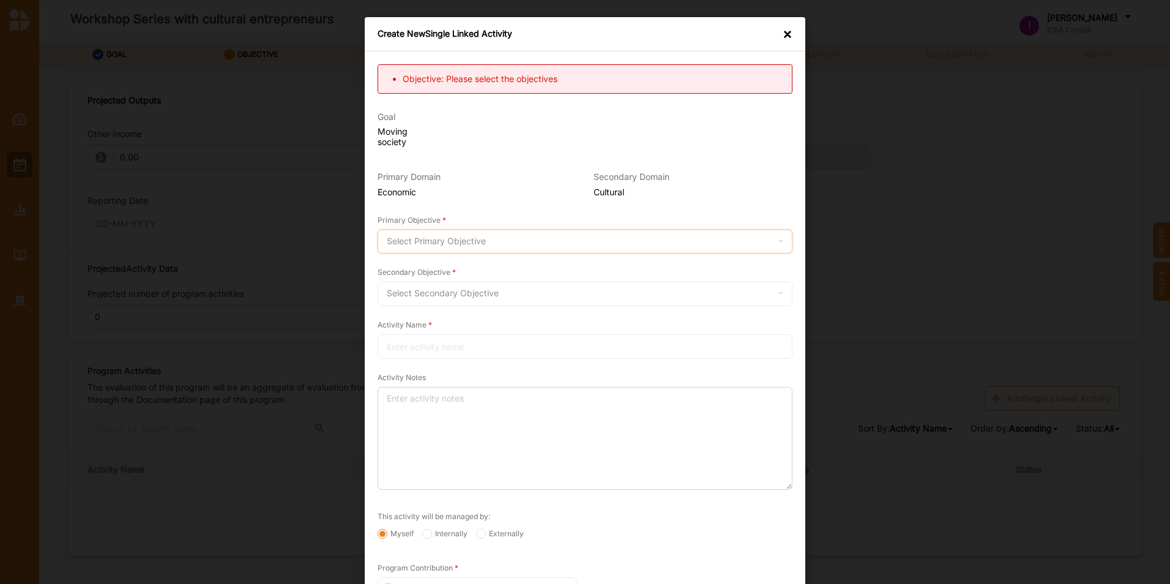
click at [459, 242] on div "Select Primary Objective" at bounding box center [436, 241] width 99 height 9
click at [418, 237] on div "Select Primary Objective" at bounding box center [436, 241] width 99 height 9
click at [417, 344] on div at bounding box center [585, 346] width 415 height 24
click at [783, 33] on div "×" at bounding box center [788, 34] width 10 height 12
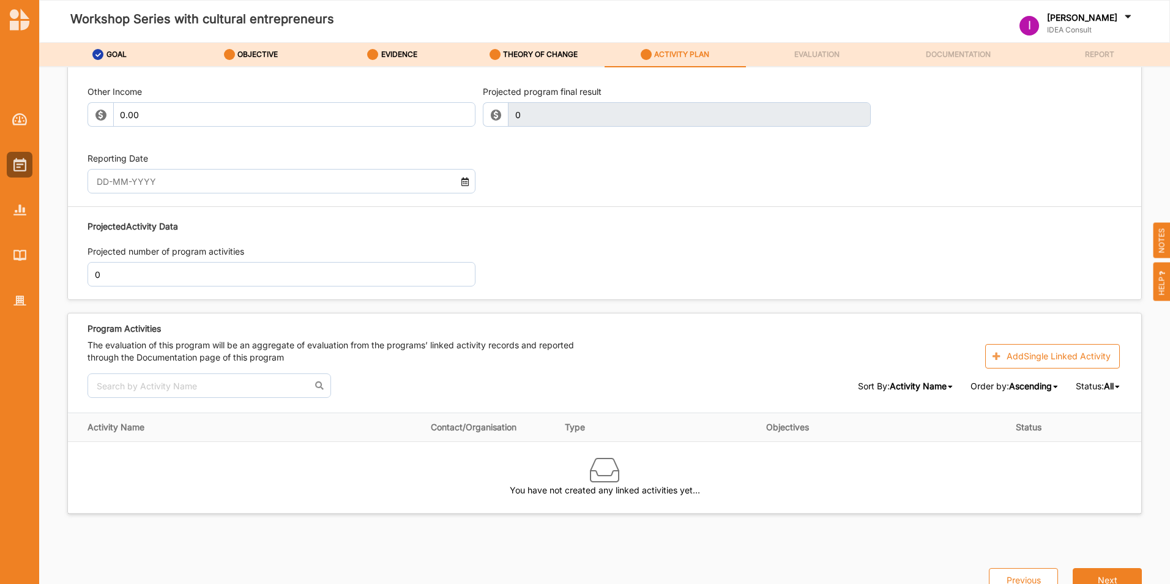
scroll to position [1201, 0]
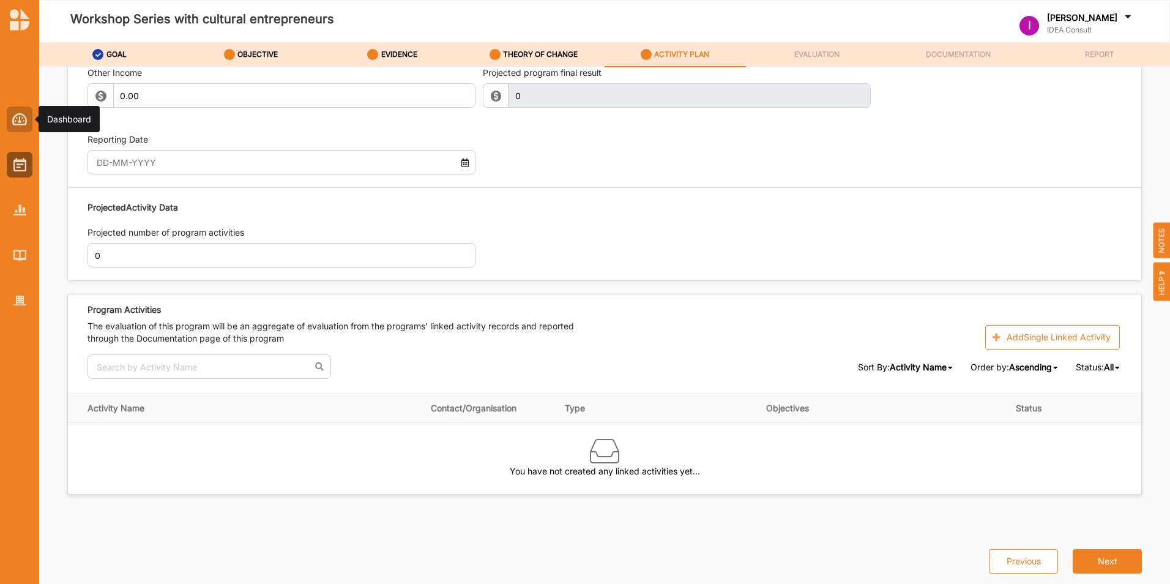
click at [15, 130] on div at bounding box center [20, 119] width 26 height 26
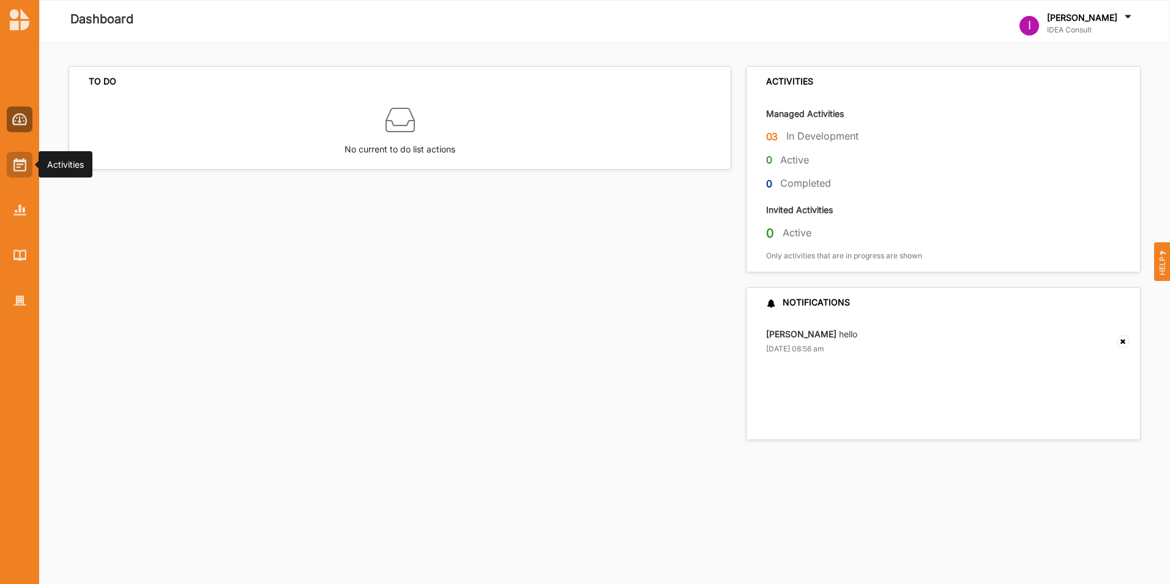
click at [23, 167] on img at bounding box center [19, 164] width 13 height 13
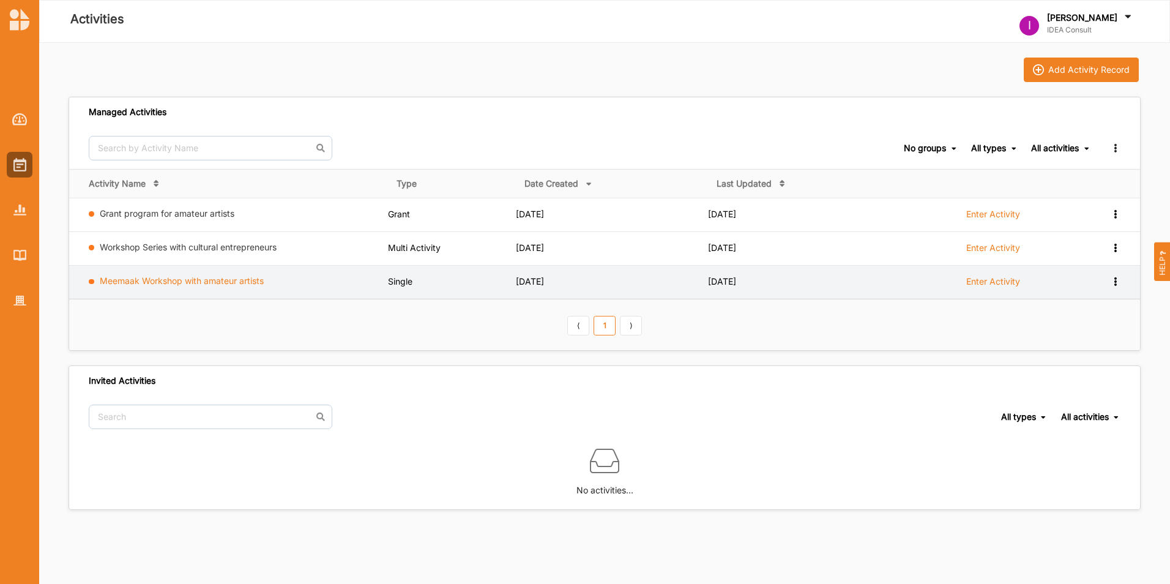
click at [195, 283] on link "Meemaak Workshop with amateur artists" at bounding box center [182, 280] width 164 height 10
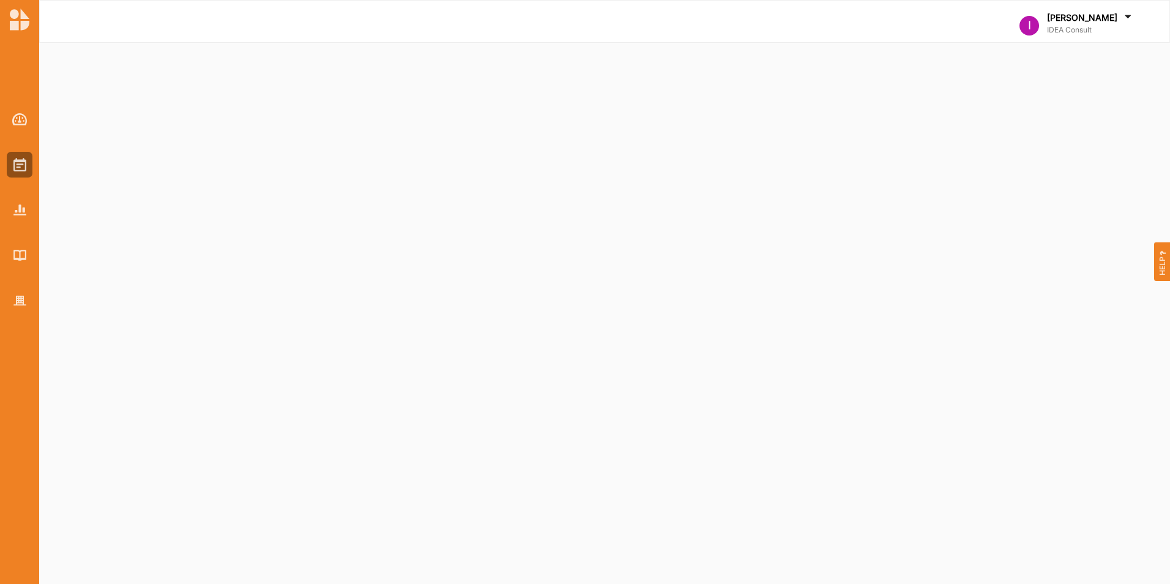
select select "2"
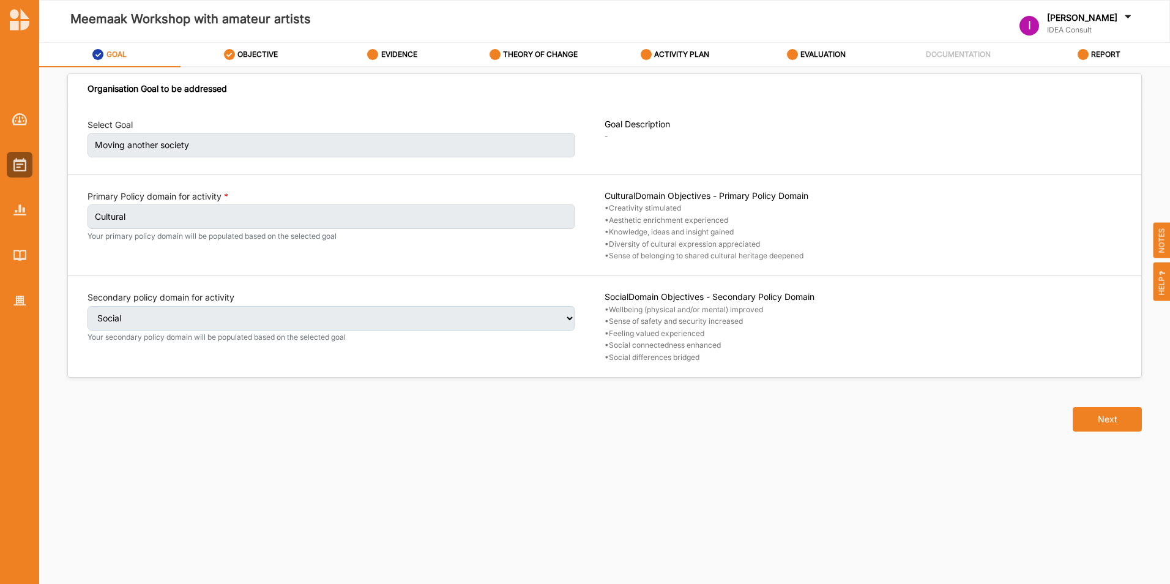
drag, startPoint x: 1120, startPoint y: 406, endPoint x: 977, endPoint y: 436, distance: 146.3
click at [977, 438] on div "Next" at bounding box center [604, 411] width 1089 height 67
click at [1164, 285] on span "HELP" at bounding box center [1161, 281] width 17 height 39
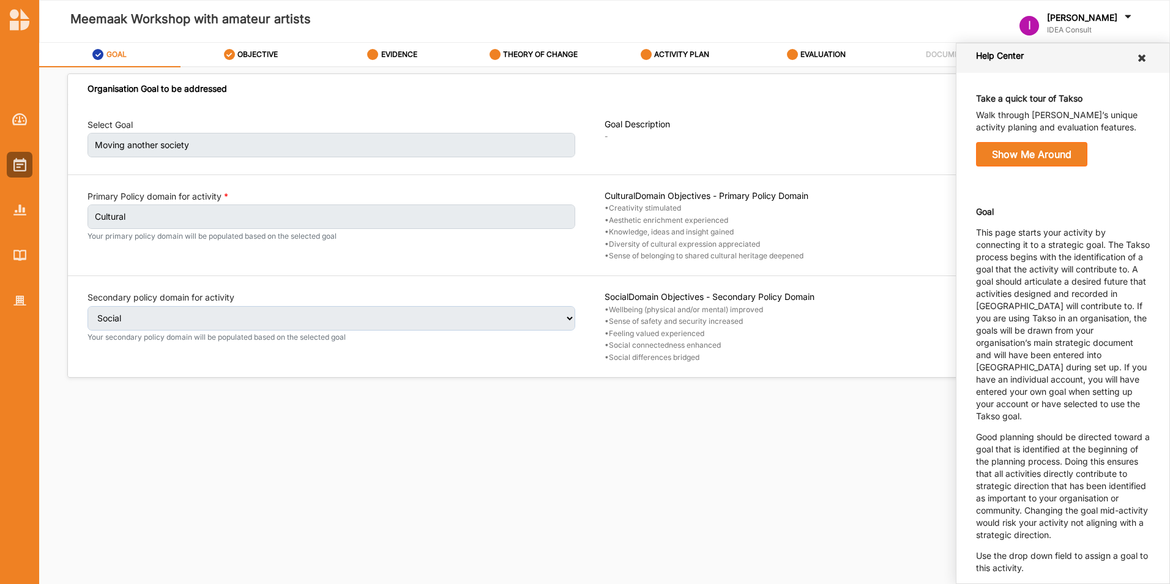
click at [1136, 60] on icon at bounding box center [1142, 58] width 12 height 10
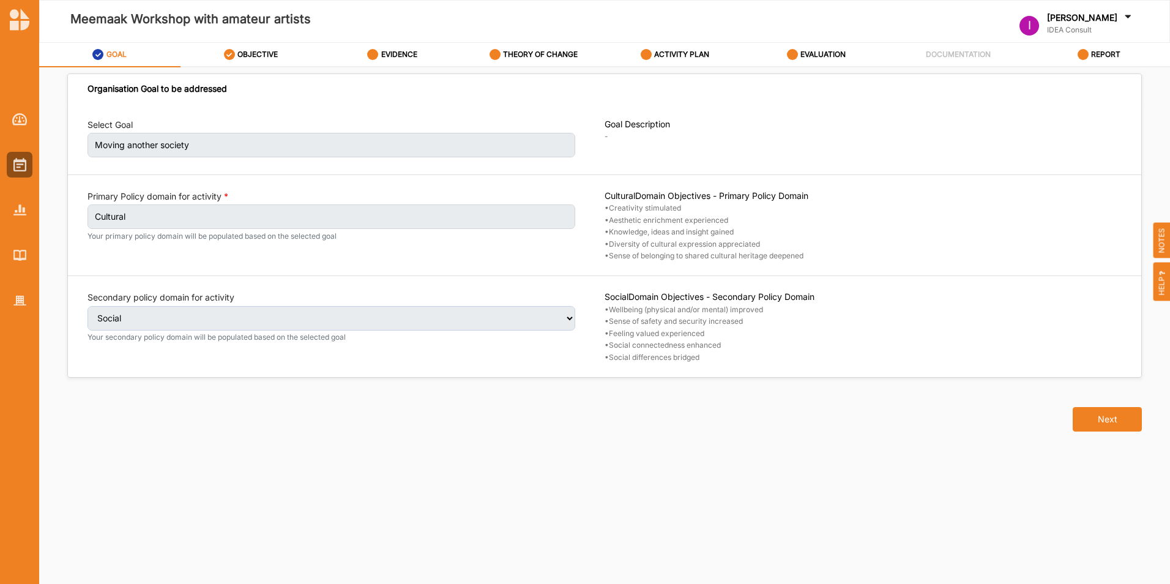
click at [1166, 233] on span "NOTES" at bounding box center [1161, 241] width 17 height 36
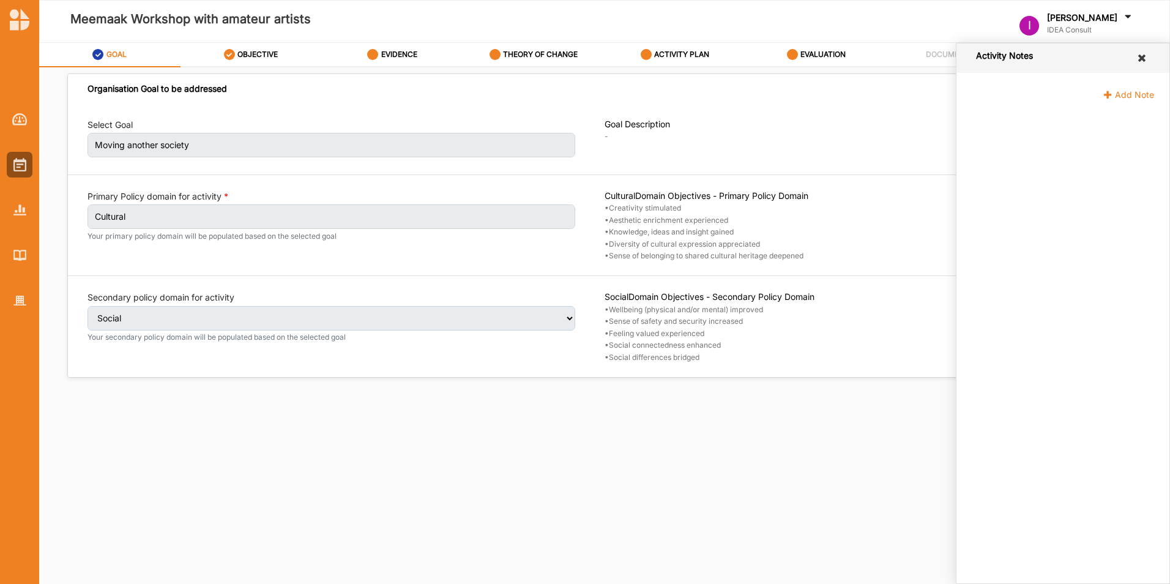
click at [1140, 56] on icon at bounding box center [1142, 58] width 12 height 10
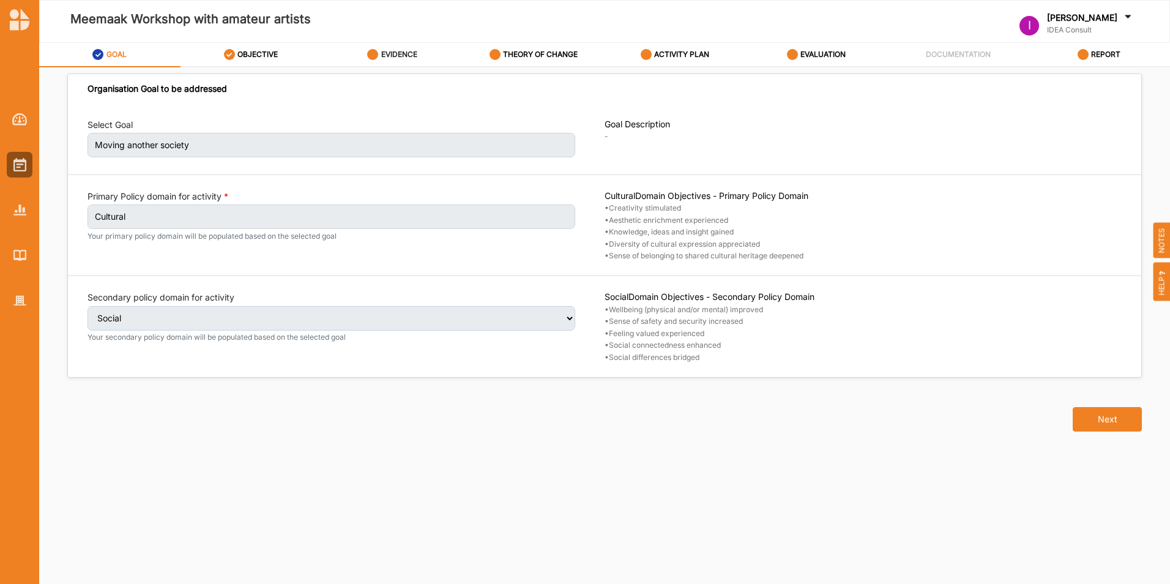
click at [406, 47] on div "EVIDENCE" at bounding box center [392, 54] width 50 height 22
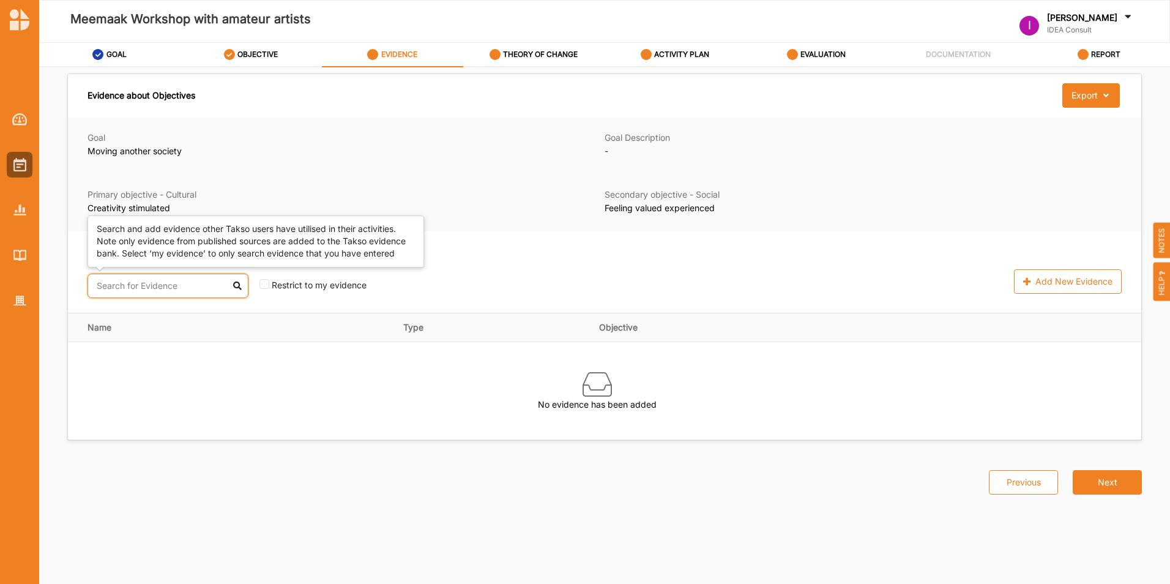
click at [155, 288] on input "text" at bounding box center [167, 285] width 161 height 24
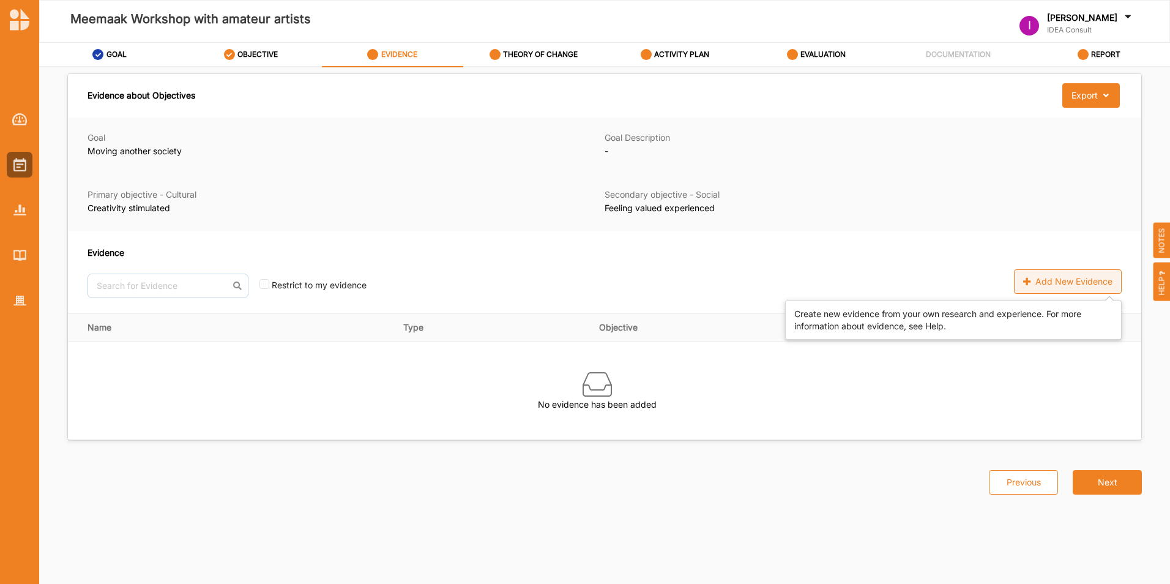
click at [1061, 281] on div "Add New Evidence" at bounding box center [1068, 281] width 108 height 24
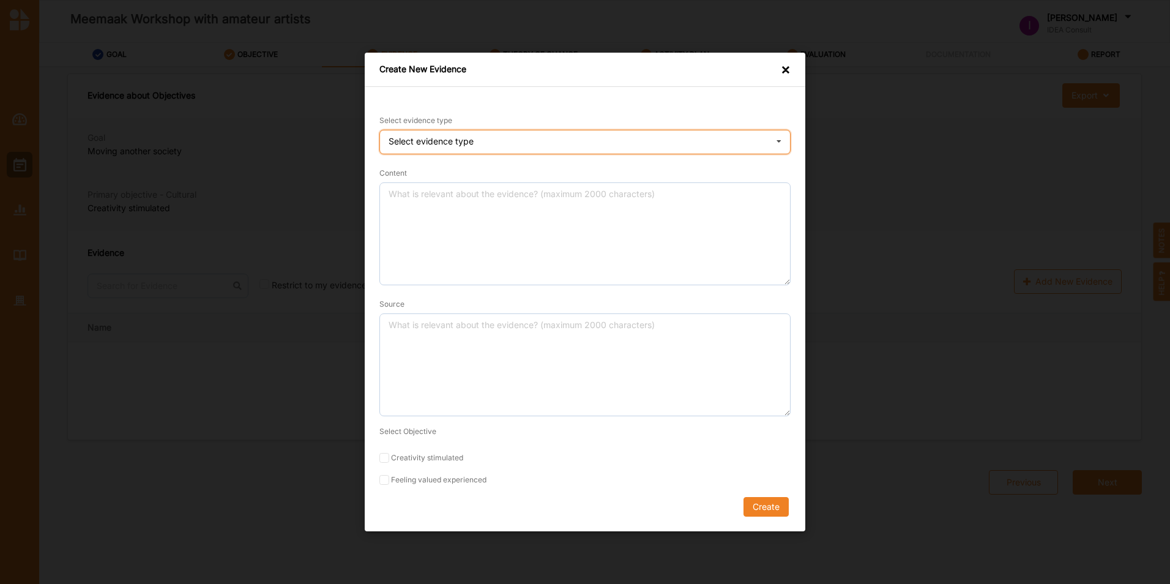
click at [781, 145] on icon at bounding box center [779, 142] width 18 height 24
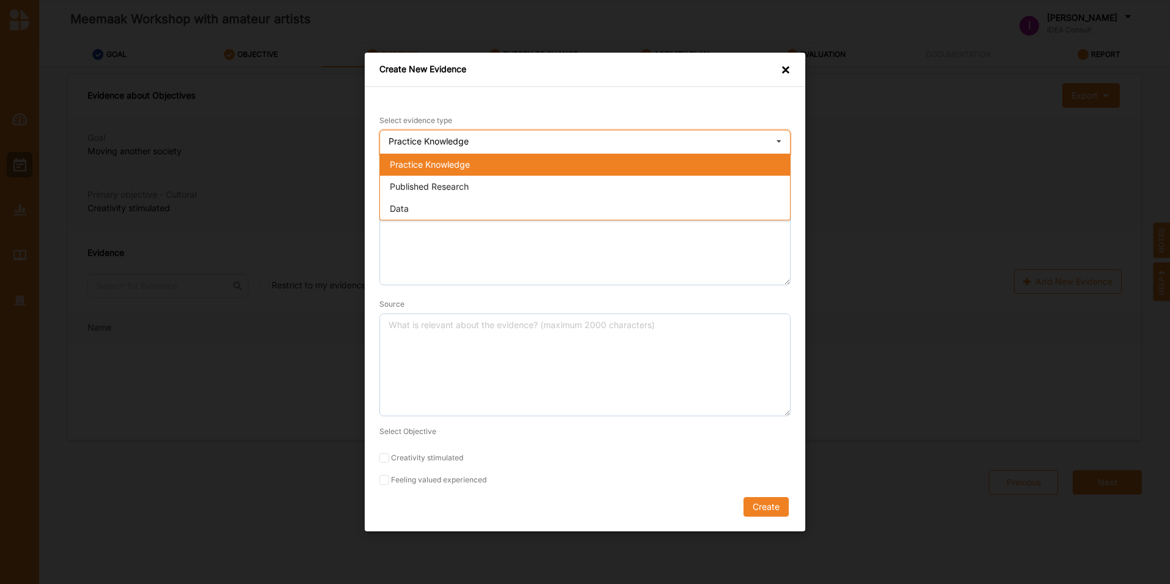
drag, startPoint x: 781, startPoint y: 145, endPoint x: 567, endPoint y: 171, distance: 215.1
click at [567, 171] on div "Practice Knowledge" at bounding box center [585, 165] width 410 height 22
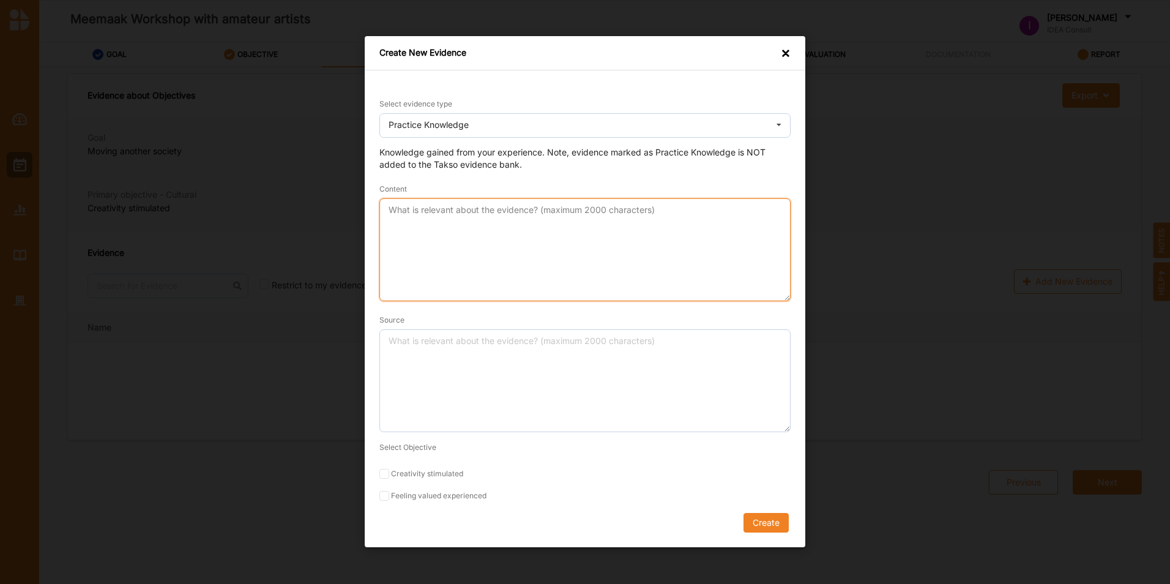
click at [574, 221] on textarea "Content" at bounding box center [584, 250] width 411 height 103
type textarea "We've done this before. We found that creativity was stimulated through physica…"
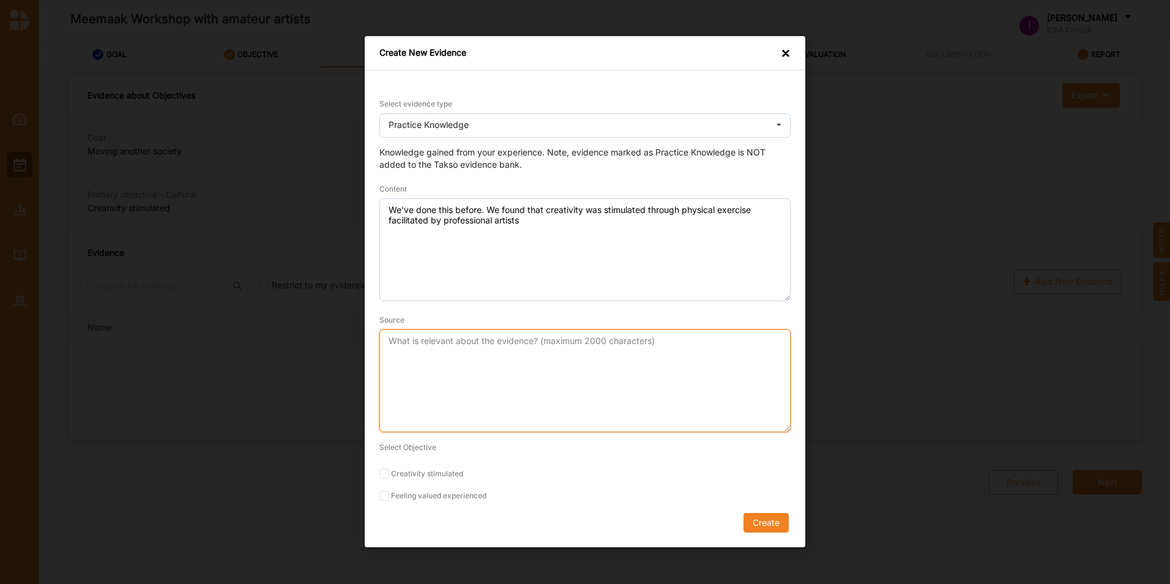
click at [595, 347] on textarea "Source" at bounding box center [584, 381] width 411 height 103
type textarea "We"
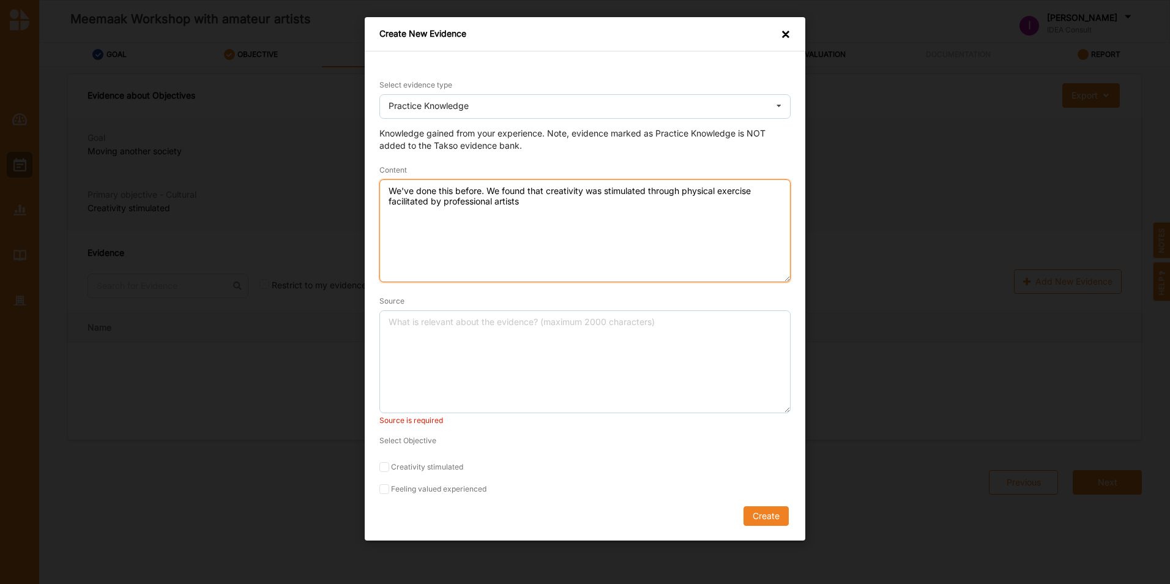
click at [559, 216] on textarea "We've done this before. We found that creativity was stimulated through physica…" at bounding box center [584, 230] width 411 height 103
type textarea "We've done this before. We found that creativity was stimulated through physica…"
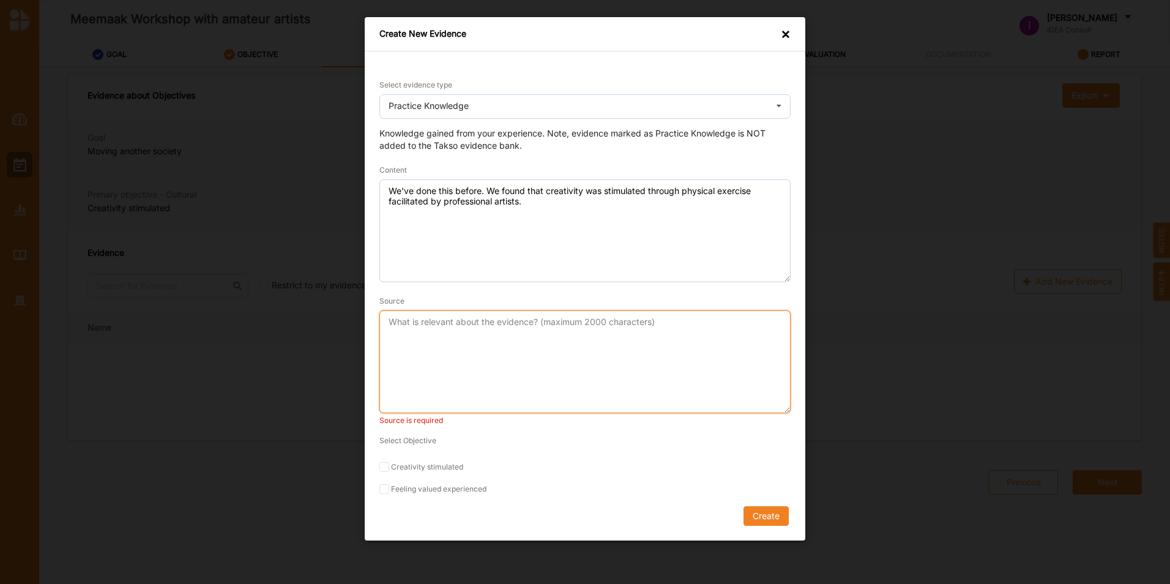
click at [532, 326] on textarea "Source" at bounding box center [584, 361] width 411 height 103
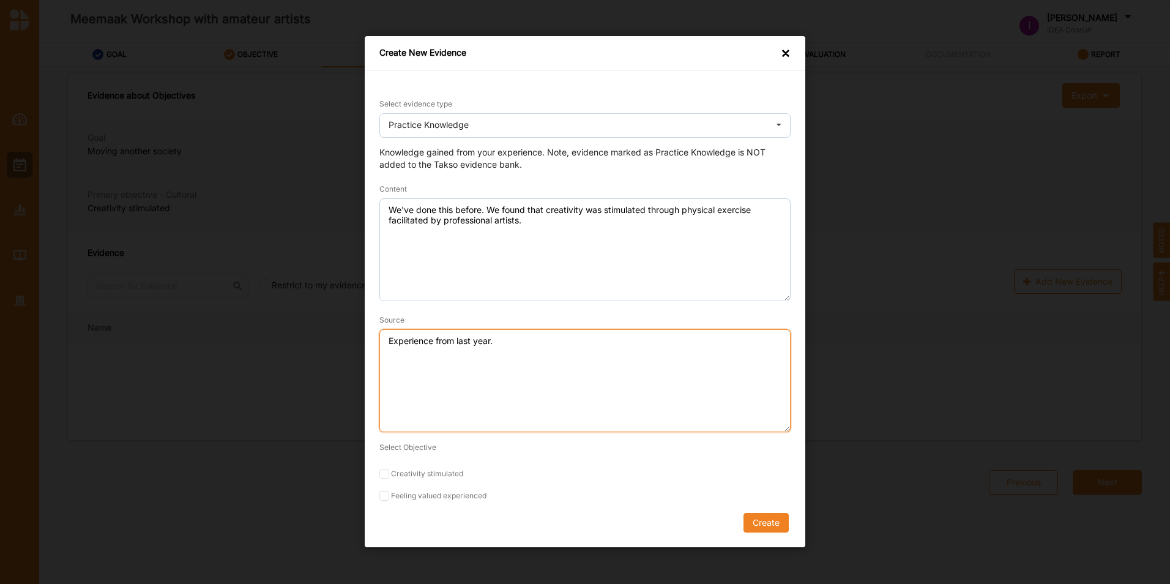
type textarea "Experience from last year."
click at [402, 466] on form "Select evidence type Practice Knowledge Practice Knowledge Published Research D…" at bounding box center [584, 314] width 411 height 435
click at [385, 475] on input "Creativity stimulated" at bounding box center [384, 474] width 10 height 10
checkbox input "true"
drag, startPoint x: 508, startPoint y: 343, endPoint x: 355, endPoint y: 332, distance: 153.4
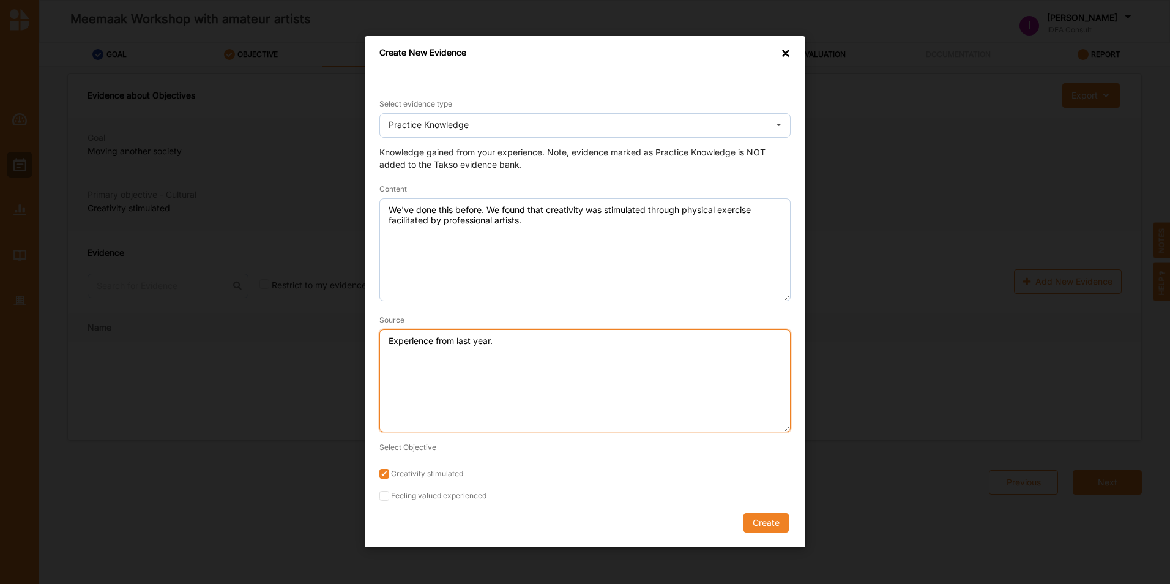
click at [355, 332] on div "Create New Evidence × Select evidence type Practice Knowledge Practice Knowledg…" at bounding box center [585, 292] width 1170 height 584
click at [423, 341] on textarea "Experience from last year." at bounding box center [584, 381] width 411 height 103
type textarea "Evaluation from last year."
click at [776, 516] on button "Create" at bounding box center [765, 523] width 45 height 20
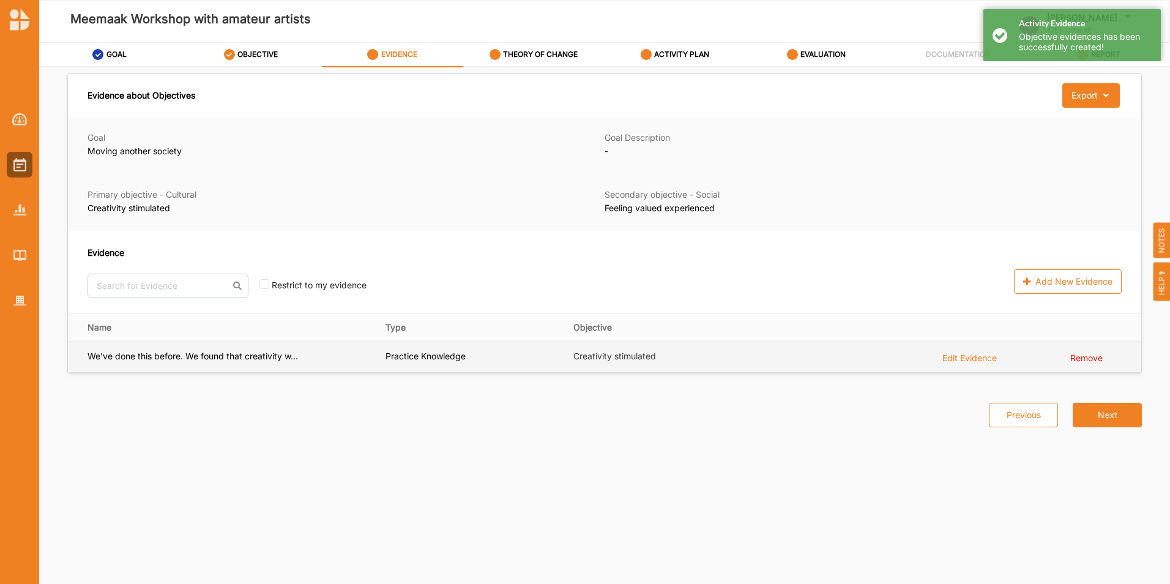
click at [975, 352] on div "Edit Evidence" at bounding box center [969, 357] width 54 height 13
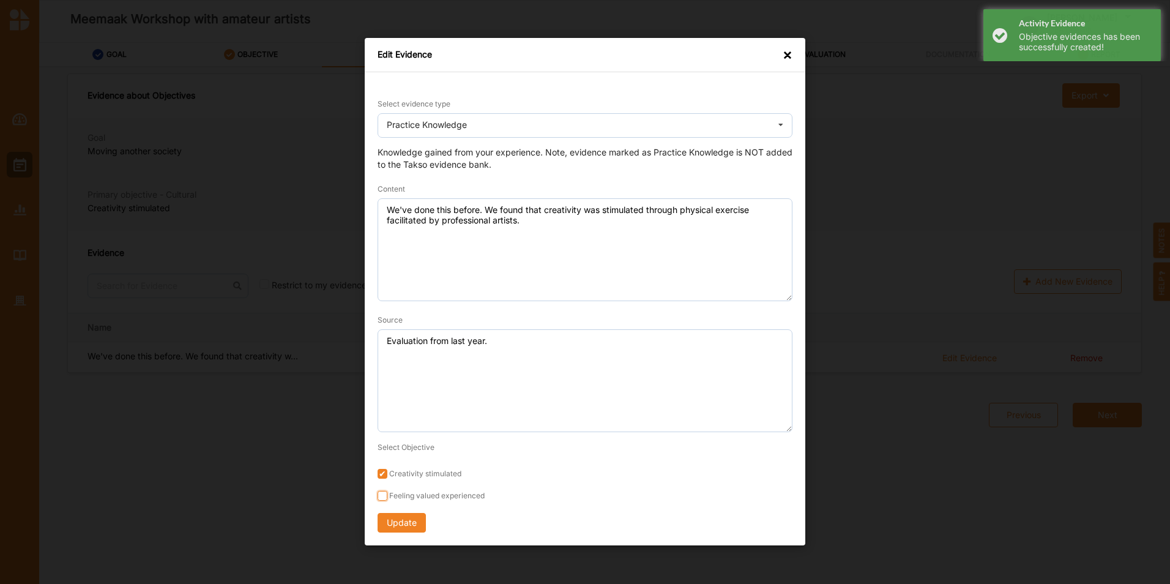
click at [385, 494] on input "Feeling valued experienced" at bounding box center [383, 496] width 10 height 10
checkbox input "true"
click at [392, 521] on button "Update" at bounding box center [402, 523] width 48 height 20
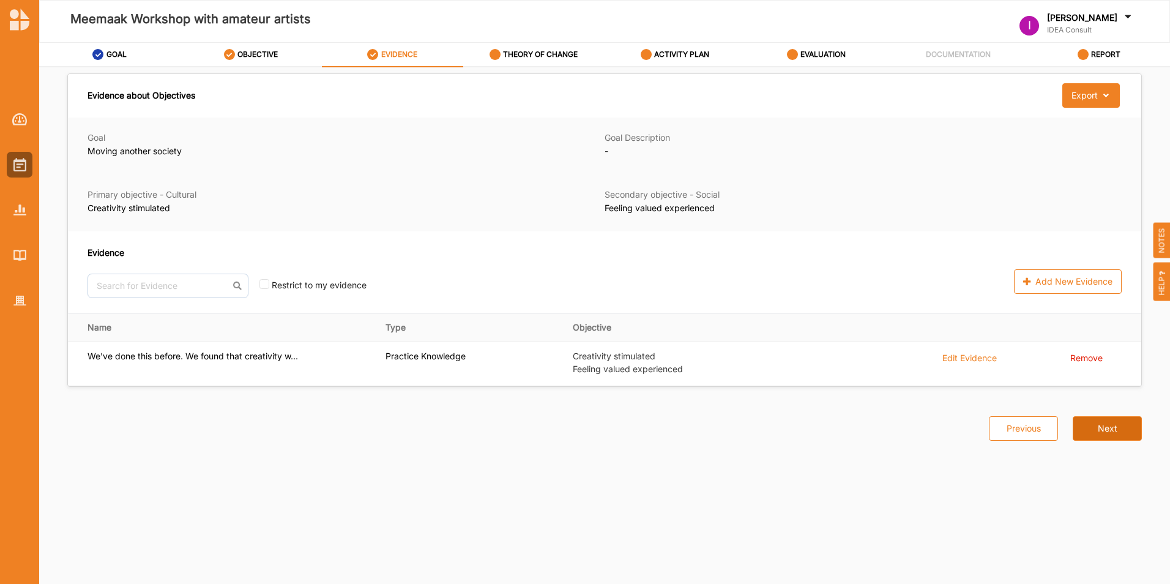
click at [1099, 422] on button "Next" at bounding box center [1107, 428] width 69 height 24
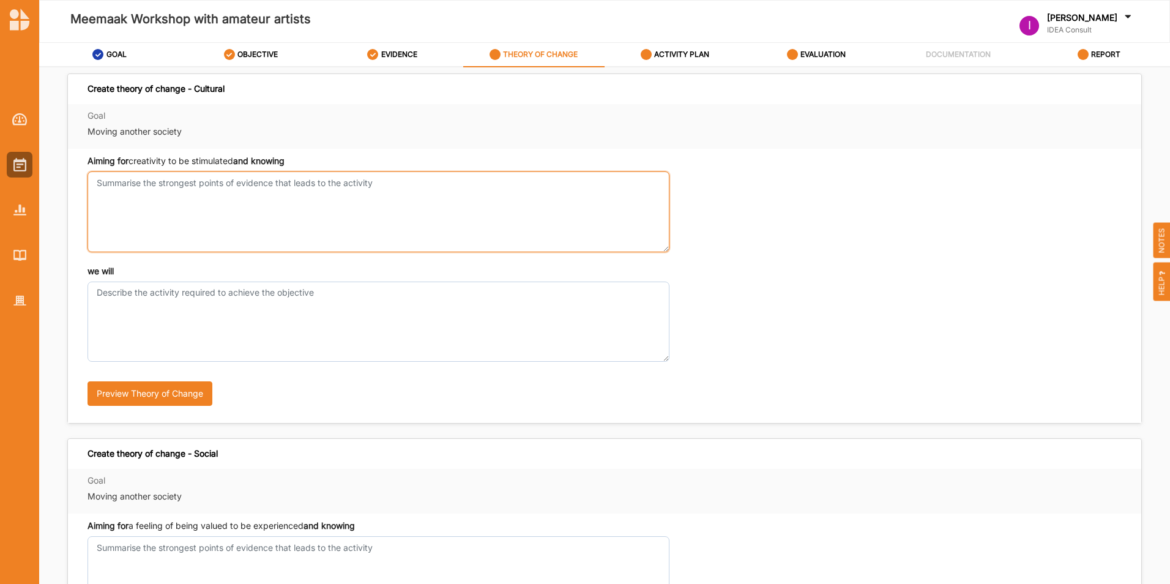
click at [283, 188] on textarea "Aiming for creativity to be stimulated and knowing" at bounding box center [378, 211] width 582 height 80
click at [209, 197] on textarea "Aiming for creativity to be stimulated and knowing" at bounding box center [378, 211] width 582 height 80
type textarea "this and this"
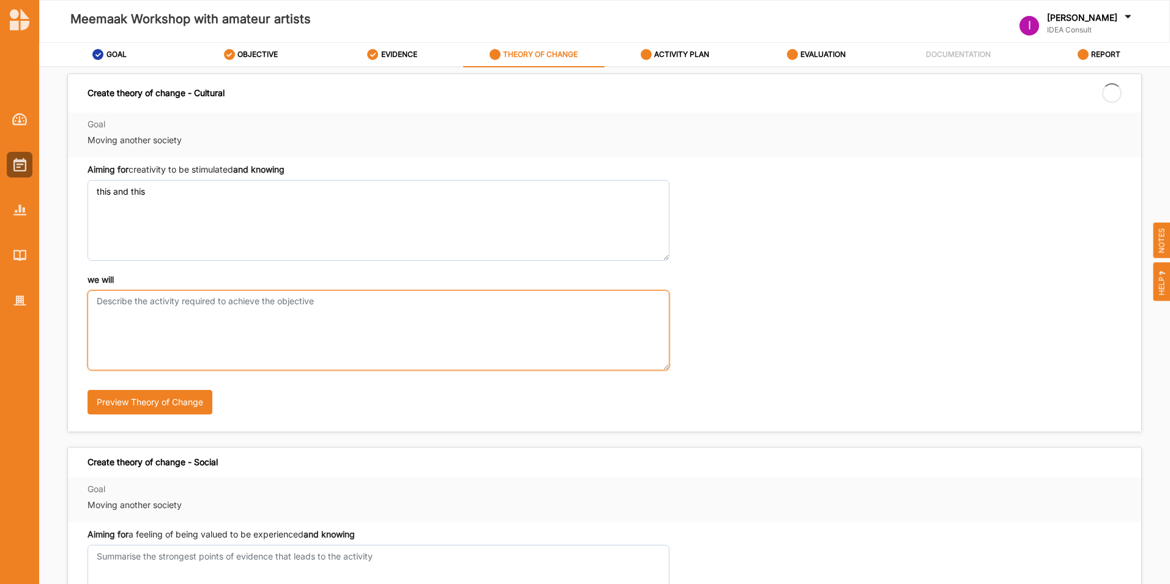
click at [159, 313] on textarea "we will" at bounding box center [378, 330] width 582 height 80
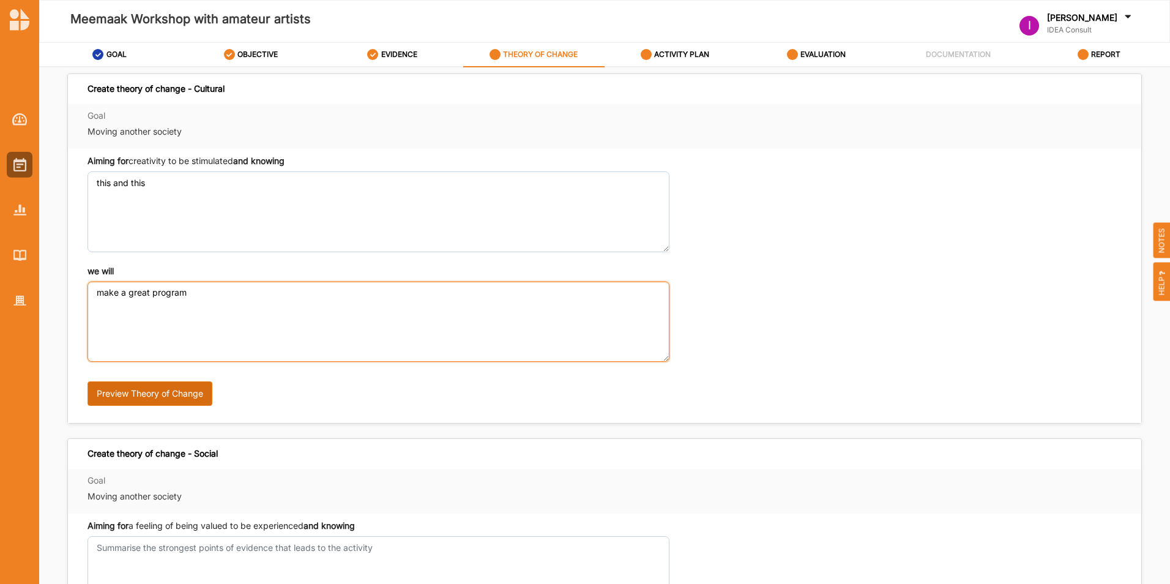
type textarea "make a great program"
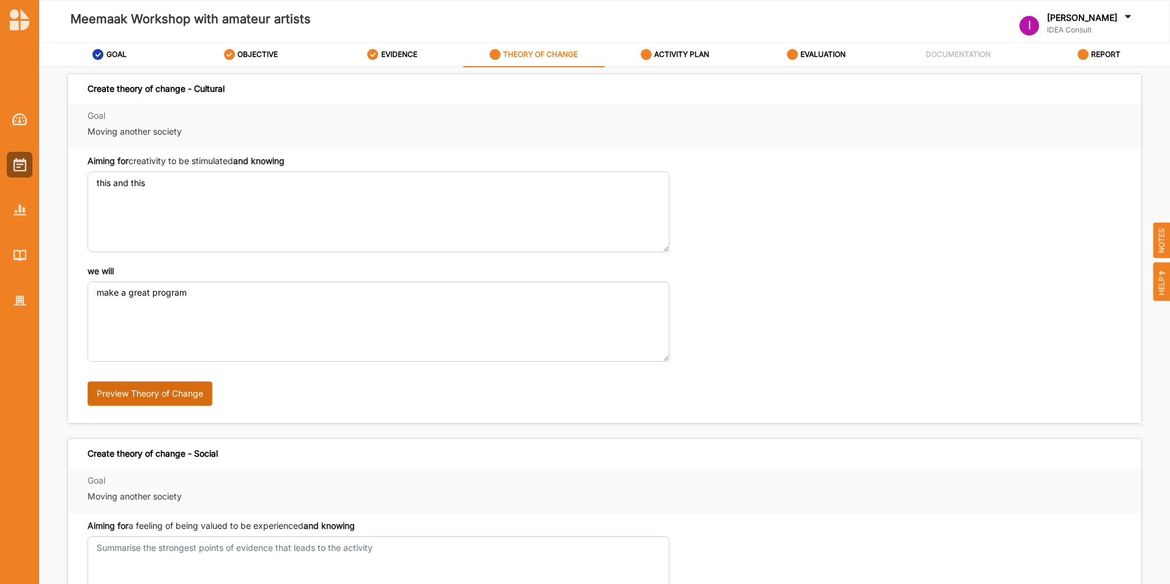
click at [149, 384] on div "Preview Theory of Change" at bounding box center [345, 389] width 517 height 54
click at [168, 396] on button "Preview Theory of Change" at bounding box center [149, 393] width 125 height 24
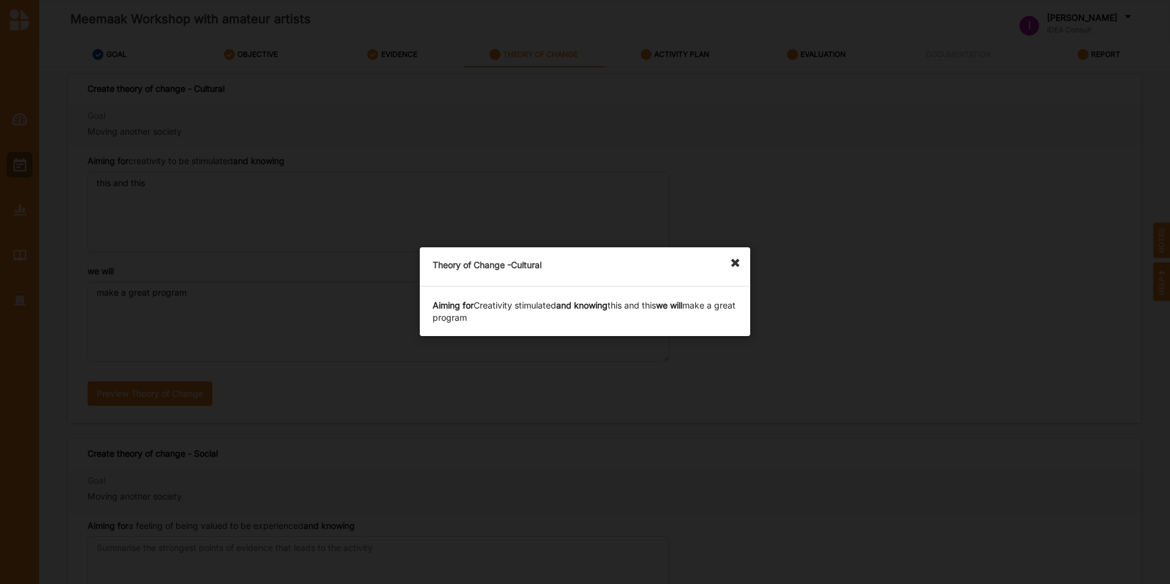
click at [732, 264] on icon at bounding box center [739, 257] width 20 height 20
